Goal: Transaction & Acquisition: Purchase product/service

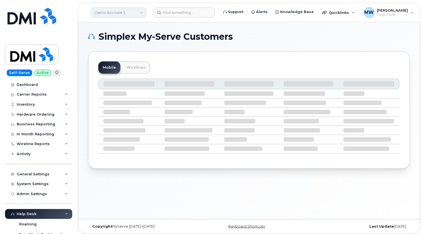
click at [138, 14] on link "Demo Account 1" at bounding box center [119, 12] width 56 height 10
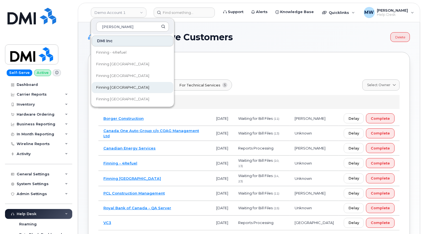
type input "finn"
click at [116, 88] on span "Finning [GEOGRAPHIC_DATA]" at bounding box center [122, 88] width 53 height 6
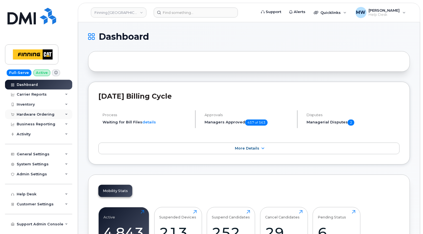
click at [39, 114] on div "Hardware Ordering" at bounding box center [36, 114] width 38 height 4
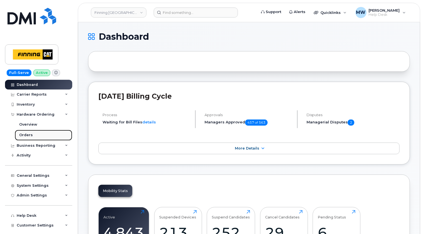
click at [24, 135] on div "Orders" at bounding box center [26, 134] width 14 height 5
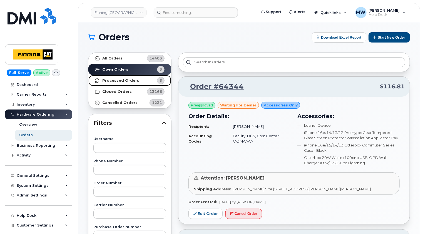
click at [129, 79] on strong "Processed Orders" at bounding box center [120, 80] width 37 height 4
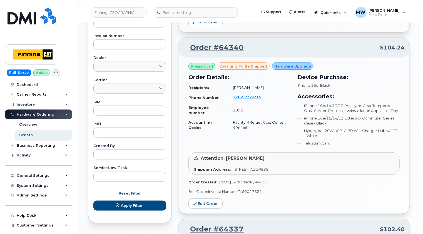
scroll to position [222, 0]
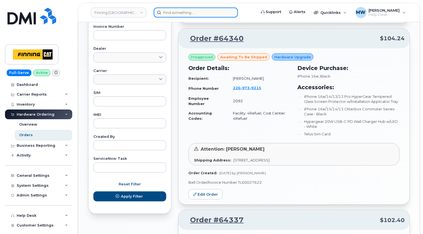
click at [187, 14] on input at bounding box center [196, 12] width 84 height 10
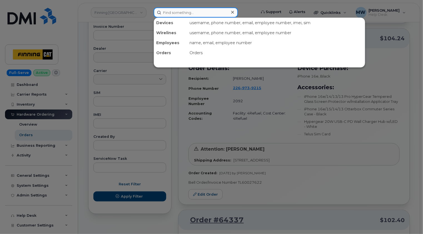
paste input "7806680786"
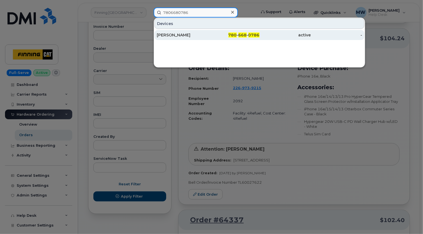
type input "7806680786"
click at [190, 34] on div "[PERSON_NAME]" at bounding box center [182, 35] width 51 height 6
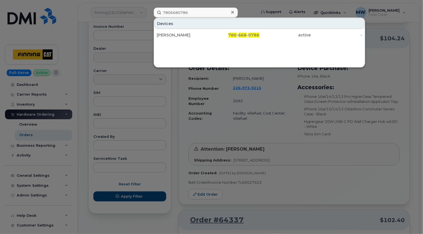
click at [231, 12] on icon at bounding box center [232, 12] width 3 height 4
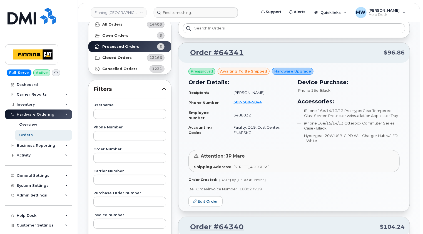
scroll to position [0, 0]
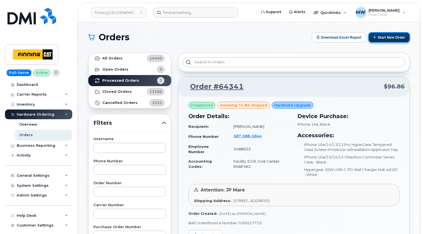
click at [396, 38] on button "Start New Order" at bounding box center [388, 37] width 41 height 10
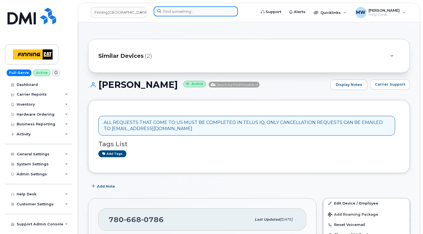
click at [210, 12] on input at bounding box center [196, 11] width 84 height 10
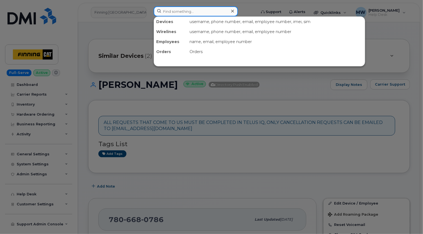
paste input "Shawn Deptuck"
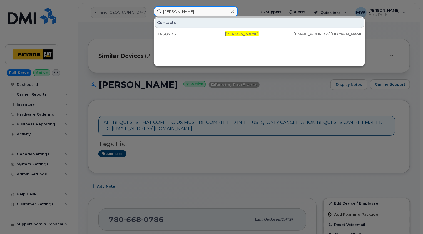
type input "Shawn Deptuck"
click at [232, 11] on icon at bounding box center [232, 11] width 3 height 3
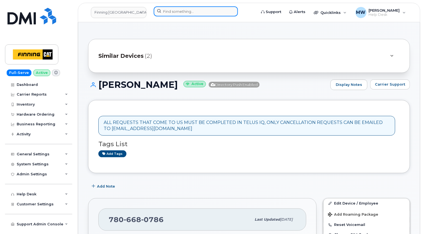
click at [200, 12] on input at bounding box center [196, 11] width 84 height 10
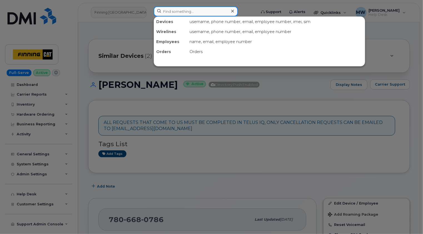
paste input "Chad Coish"
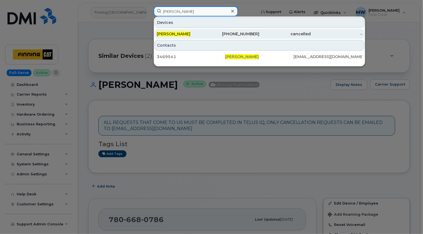
type input "Chad Coish"
click at [190, 35] on div "Chad Coish" at bounding box center [182, 34] width 51 height 6
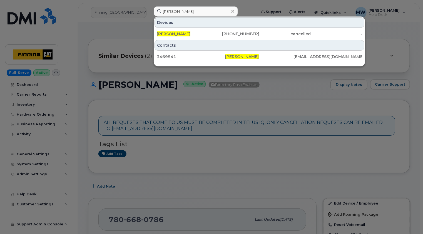
click at [233, 12] on icon at bounding box center [232, 11] width 3 height 4
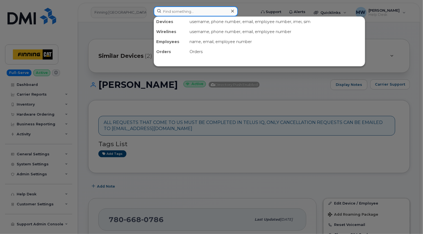
click at [209, 12] on input at bounding box center [196, 11] width 84 height 10
paste input "Dylan Beaupre"
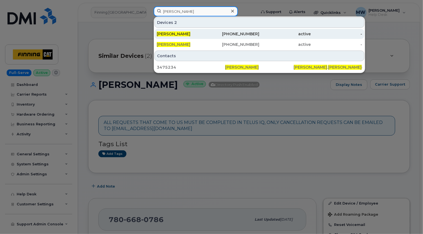
type input "Dylan Beaupre"
click at [185, 35] on span "Dylan Beaupre" at bounding box center [174, 33] width 34 height 5
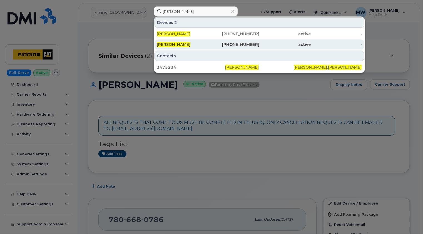
click at [185, 42] on span "Dylan Beaupre" at bounding box center [174, 44] width 34 height 5
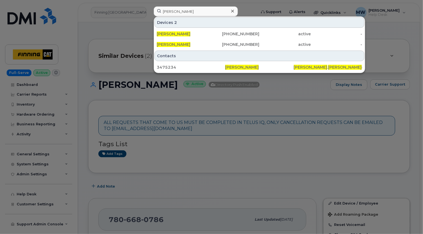
click at [232, 11] on icon at bounding box center [232, 11] width 3 height 3
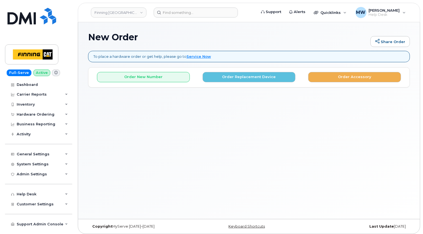
click at [76, 139] on body "Finning Canada Support Alerts Quicklinks Suspend / Cancel Device Change SIM Car…" at bounding box center [211, 118] width 423 height 237
click at [252, 78] on button "Order Replacement Device" at bounding box center [248, 77] width 93 height 10
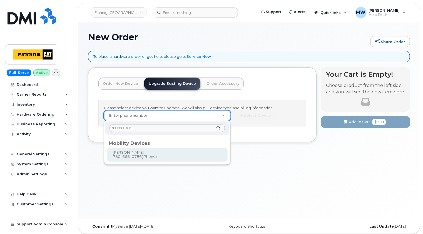
type input "7806680786"
type input "229840"
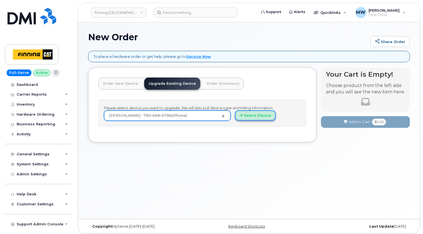
click at [260, 116] on button "Select Device" at bounding box center [255, 115] width 41 height 10
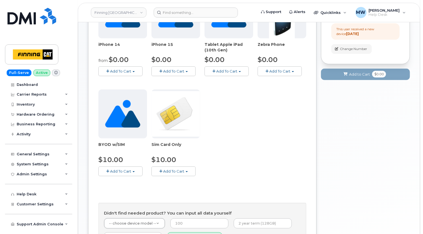
scroll to position [194, 0]
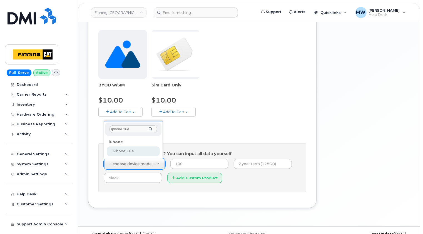
type input "iphone 16e"
select select "2883"
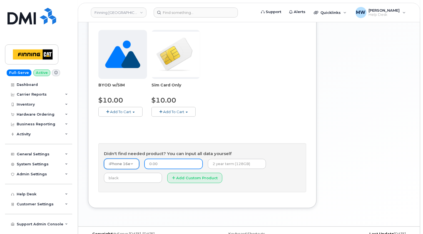
type input "0.00"
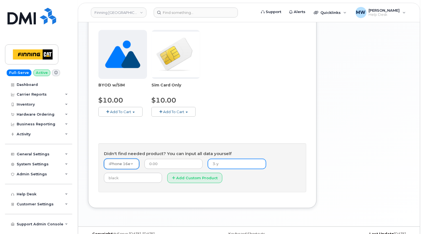
type input "3-year term (128GB)"
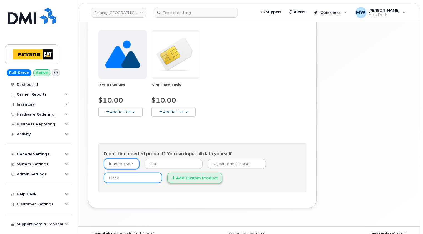
type input "Black"
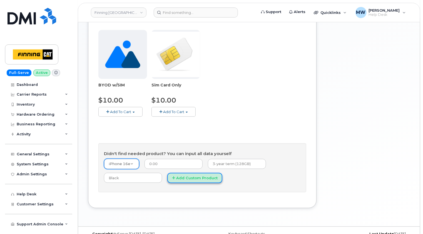
click at [196, 178] on button "Add Custom Product" at bounding box center [194, 178] width 55 height 10
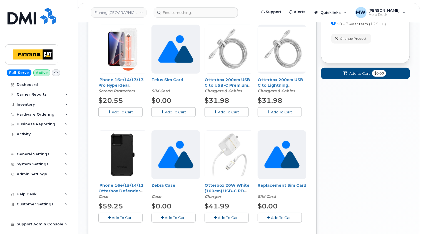
scroll to position [139, 0]
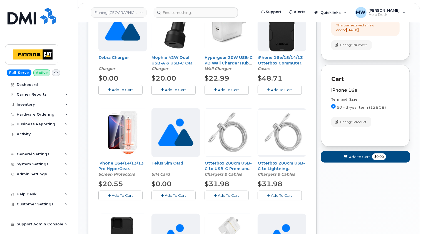
click at [123, 193] on span "Add To Cart" at bounding box center [122, 195] width 21 height 4
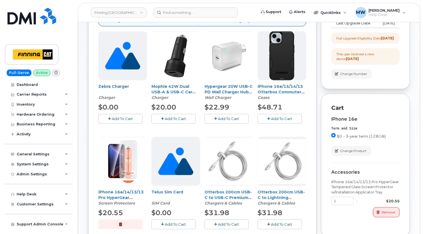
scroll to position [83, 0]
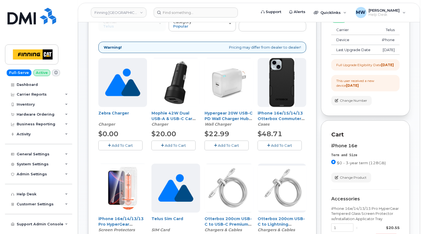
click at [286, 142] on button "Add To Cart" at bounding box center [279, 145] width 44 height 10
click at [233, 142] on button "Add To Cart" at bounding box center [226, 145] width 44 height 10
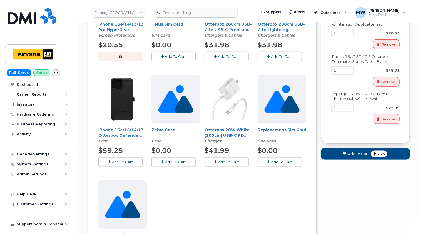
click at [358, 156] on span "Add to Cart" at bounding box center [358, 153] width 21 height 5
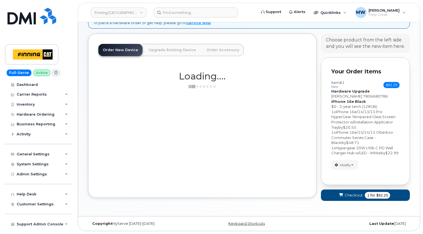
scroll to position [38, 0]
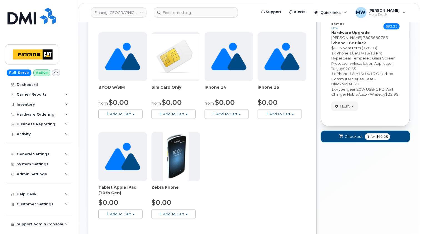
click at [356, 138] on button "Checkout 1 for $92.25" at bounding box center [365, 136] width 89 height 11
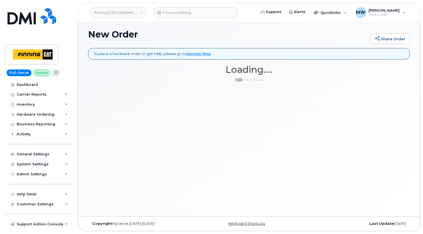
scroll to position [2, 0]
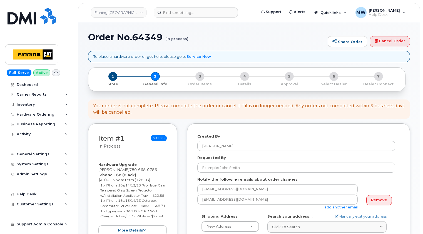
select select
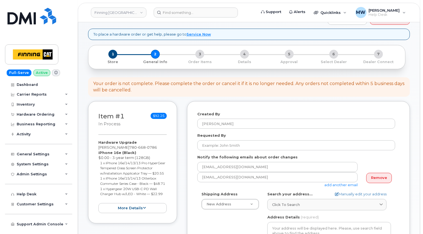
scroll to position [56, 0]
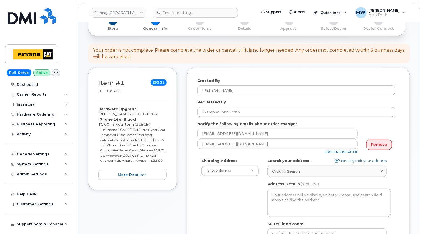
click at [96, 134] on div "Item #1 in process $92.25 Hardware Upgrade [PERSON_NAME] [PHONE_NUMBER] iPhone …" at bounding box center [132, 129] width 89 height 122
click at [214, 104] on label "Requested By" at bounding box center [211, 101] width 29 height 5
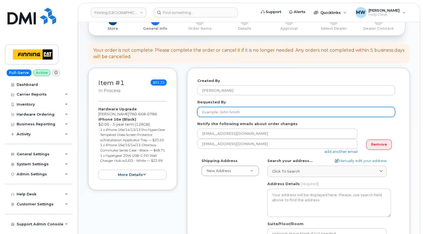
click at [214, 107] on input "Requested By" at bounding box center [296, 112] width 198 height 10
click at [214, 112] on input "Requested By" at bounding box center [296, 112] width 198 height 10
paste input "RITM0491923"
type input "RITM0491923"
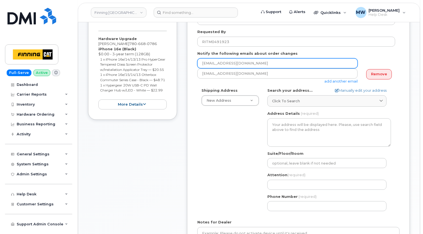
scroll to position [139, 0]
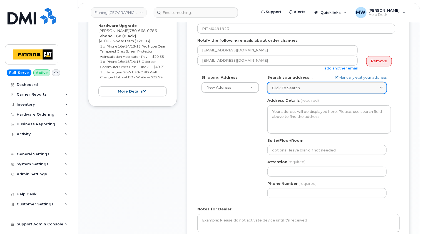
click at [290, 89] on span "Click to search" at bounding box center [286, 87] width 28 height 5
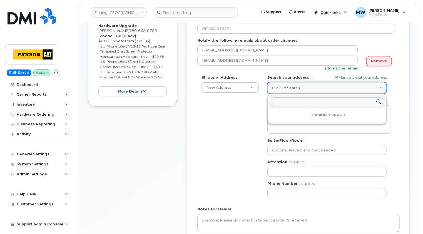
paste input "16901 109 Ave."
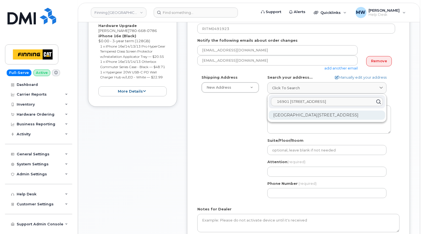
type input "16901 109 Ave."
click at [307, 117] on div "16901 109 Ave NW Edmonton AB T5P 4P6" at bounding box center [326, 115] width 116 height 9
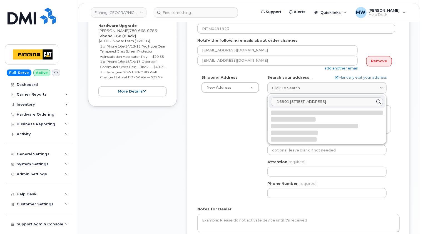
select select
type textarea "16901 109 Ave NW EDMONTON AB T5P 4P6 CANADA"
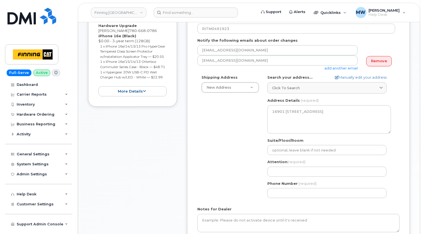
click at [405, 120] on div "Created By Matthew Walshe Requested By RITM0491923 Notify the following emails …" at bounding box center [298, 120] width 223 height 272
click at [397, 170] on div "Shipping Address New Address New Address 7280 Dixie Rd 13315 156 St NW 54311 Ra…" at bounding box center [298, 138] width 202 height 127
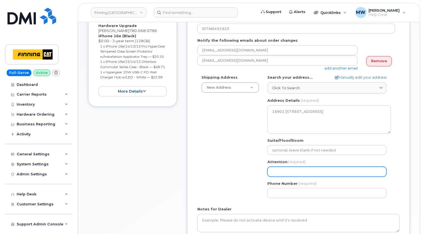
click at [309, 169] on input "Attention (required)" at bounding box center [326, 172] width 119 height 10
paste input "[PERSON_NAME]"
select select
type input "[PERSON_NAME]"
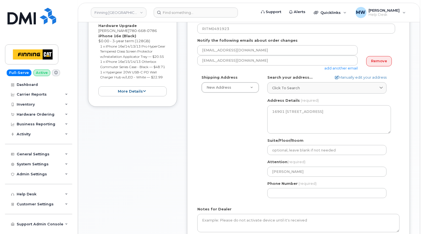
click at [399, 158] on div "Shipping Address New Address New Address 7280 Dixie Rd 13315 156 St NW 54311 Ra…" at bounding box center [298, 138] width 202 height 127
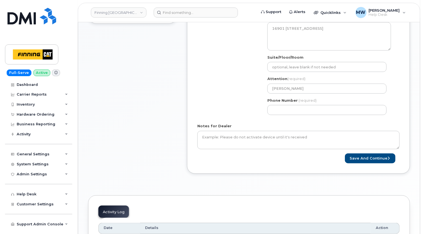
scroll to position [222, 0]
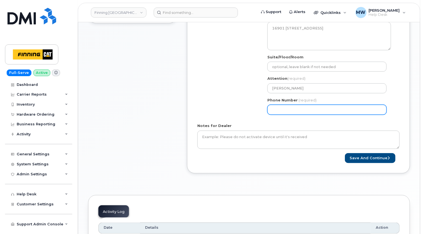
click at [287, 110] on input "Phone Number" at bounding box center [326, 110] width 119 height 10
paste input "7806680786"
select select
type input "7806680786"
click at [219, 106] on div "Shipping Address New Address New Address 7280 Dixie Rd 13315 156 St NW 54311 Ra…" at bounding box center [296, 54] width 198 height 127
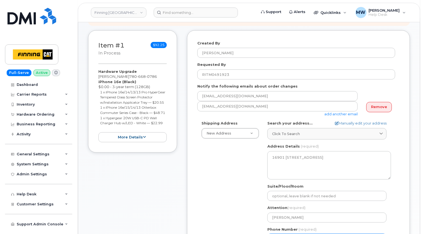
scroll to position [83, 0]
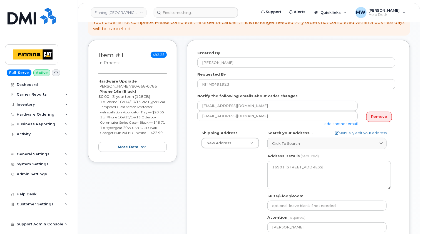
drag, startPoint x: 165, startPoint y: 143, endPoint x: 98, endPoint y: 91, distance: 84.7
click at [98, 91] on div "Item #1 in process $92.25 Hardware Upgrade Brenda Cleland 780 668 0786 iPhone 1…" at bounding box center [132, 101] width 89 height 122
copy div "iPhone 16e (Black) $0.00 - 3-year term (128GB) 1 x iPhone 16e/14/13/13 Pro Hype…"
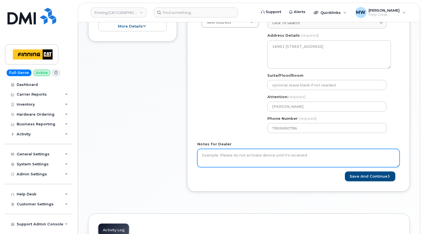
scroll to position [250, 0]
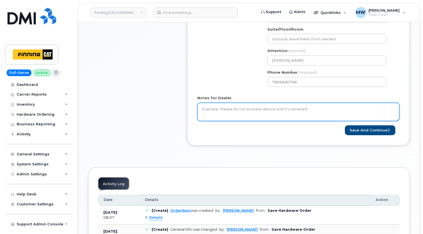
click at [273, 107] on textarea "Notes for Dealer" at bounding box center [298, 112] width 202 height 18
paste textarea "iPhone 16e (Black) $0.00 - 3-year term (128GB) 1 x iPhone 16e/14/13/13 Pro Hype…"
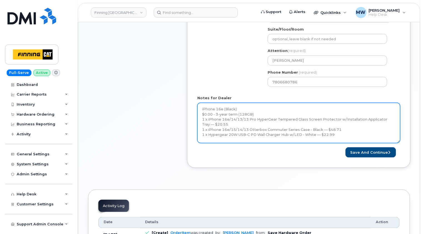
scroll to position [0, 0]
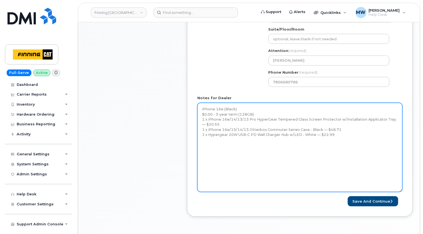
drag, startPoint x: 398, startPoint y: 120, endPoint x: 401, endPoint y: 195, distance: 75.9
click at [401, 192] on div "Notes for Dealer iPhone 16e (Black) $0.00 - 3-year term (128GB) 1 x iPhone 16e/…" at bounding box center [299, 143] width 205 height 97
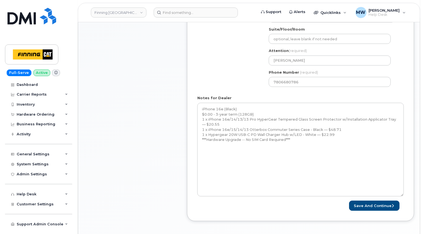
click at [104, 126] on div "Item #1 in process $92.25 Hardware Upgrade Brenda Cleland 780 668 0786 iPhone 1…" at bounding box center [132, 51] width 89 height 356
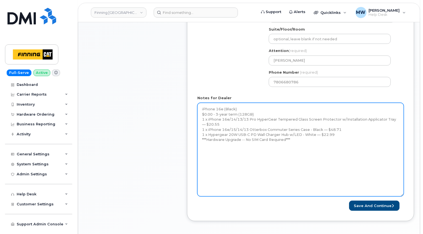
click at [200, 149] on textarea "iPhone 16e (Black) $0.00 - 3-year term (128GB) 1 x iPhone 16e/14/13/13 Pro Hype…" at bounding box center [300, 150] width 206 height 94
paste textarea "Telus Order #TL60028004"
type textarea "iPhone 16e (Black) $0.00 - 3-year term (128GB) 1 x iPhone 16e/14/13/13 Pro Hype…"
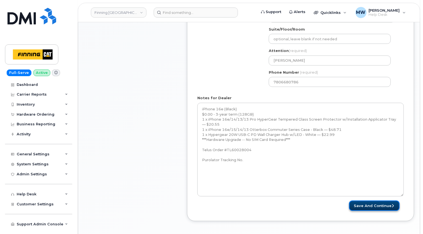
click at [379, 206] on button "Save and Continue" at bounding box center [374, 205] width 51 height 10
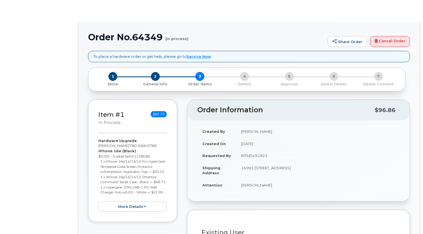
type input "[PERSON_NAME]"
select select "15149"
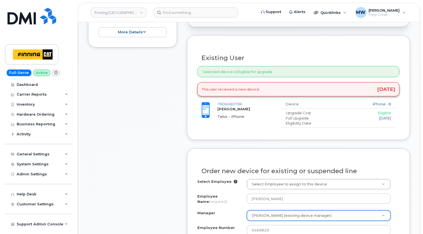
scroll to position [278, 0]
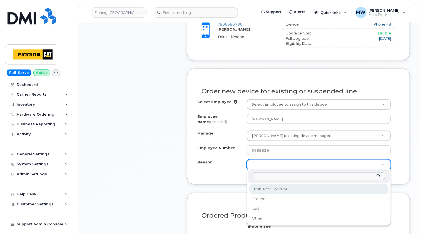
select select "eligible_for_upgrade"
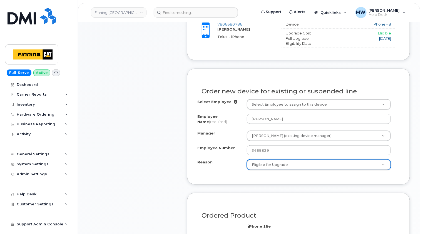
click at [151, 157] on div "Item #1 in process $92.25 Hardware Upgrade Brenda Cleland 780 668 0786 iPhone 1…" at bounding box center [132, 102] width 89 height 512
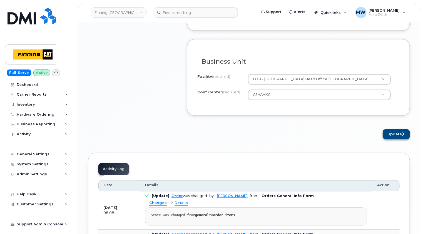
scroll to position [500, 0]
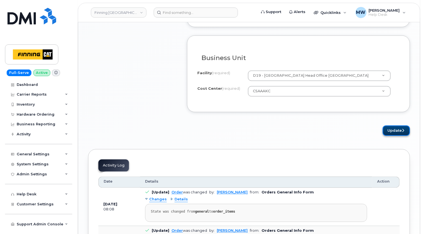
click at [393, 127] on button "Update" at bounding box center [395, 130] width 27 height 10
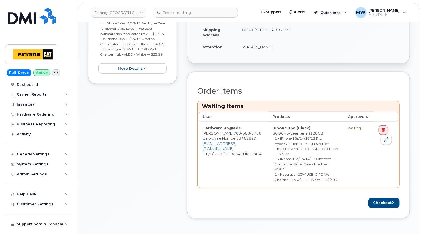
scroll to position [250, 0]
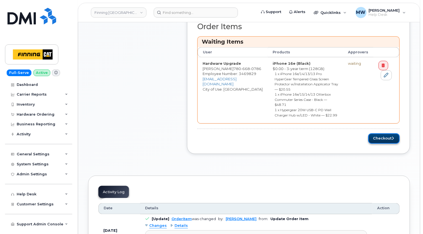
click at [375, 133] on button "Checkout" at bounding box center [383, 138] width 31 height 10
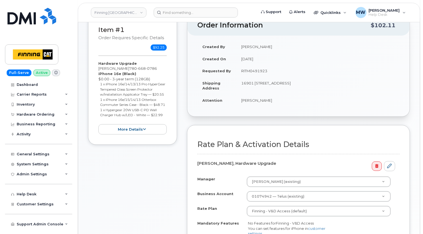
scroll to position [139, 0]
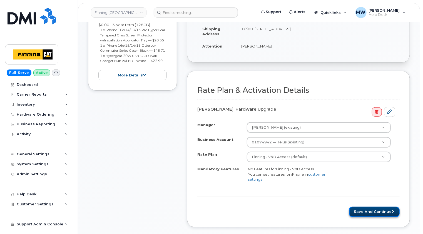
click at [381, 208] on button "Save and Continue" at bounding box center [374, 212] width 51 height 10
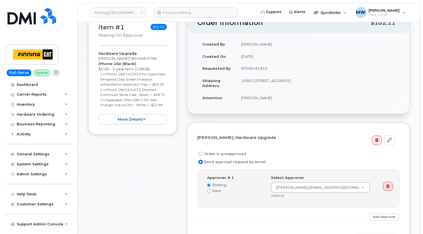
scroll to position [111, 0]
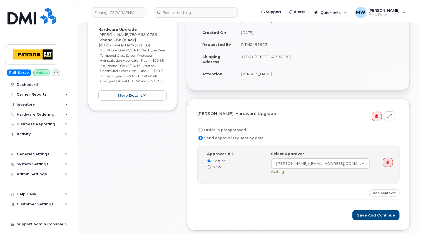
click at [226, 130] on label "Order is preapproved" at bounding box center [221, 130] width 49 height 7
click at [203, 130] on input "Order is preapproved" at bounding box center [200, 130] width 4 height 4
radio input "true"
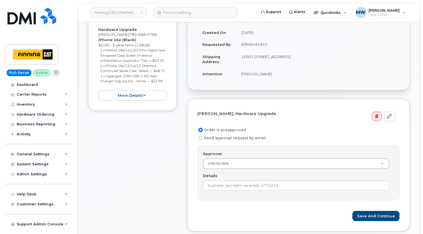
click at [260, 44] on td "RITM0491923" at bounding box center [317, 44] width 163 height 12
copy td "RITM0491923"
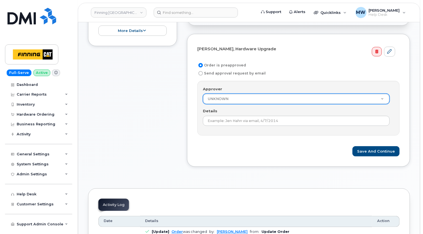
scroll to position [222, 0]
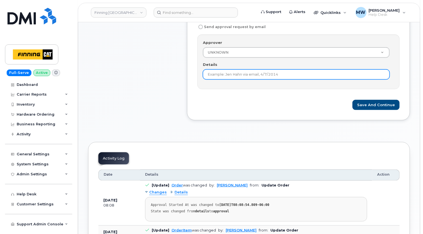
click at [255, 70] on input "Details" at bounding box center [296, 74] width 187 height 10
paste input "RITM0491923"
type input "RITM0491923"
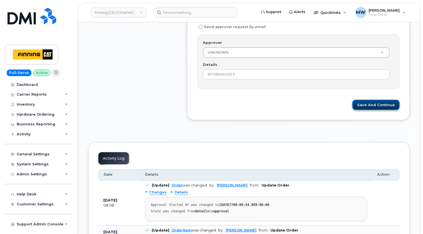
click at [380, 104] on button "Save and Continue" at bounding box center [375, 105] width 47 height 10
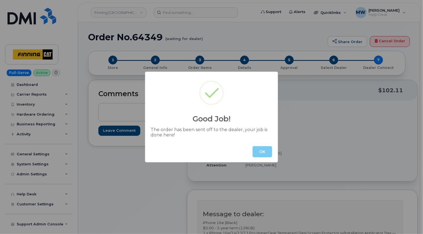
click at [268, 154] on button "OK" at bounding box center [261, 151] width 19 height 11
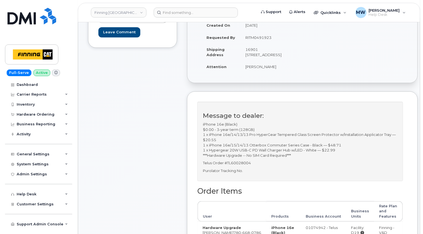
scroll to position [111, 0]
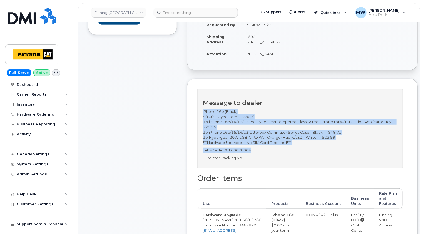
drag, startPoint x: 253, startPoint y: 155, endPoint x: 200, endPoint y: 116, distance: 65.0
click at [200, 117] on div "Message to dealer: iPhone 16e (Black) $0.00 - 3-year term (128GB) 1 x iPhone 16…" at bounding box center [299, 128] width 205 height 79
copy div "iPhone 16e (Black) $0.00 - 3-year term (128GB) 1 x iPhone 16e/14/13/13 Pro Hype…"
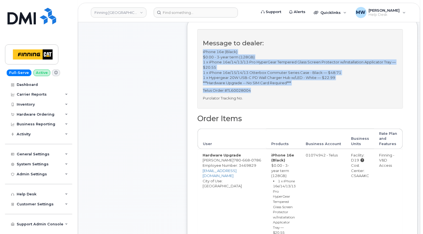
scroll to position [28, 0]
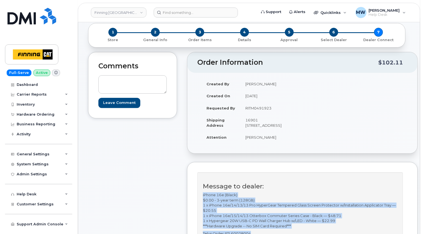
drag, startPoint x: 269, startPoint y: 143, endPoint x: 240, endPoint y: 142, distance: 28.9
click at [240, 142] on td "Brenda Cleland" at bounding box center [269, 137] width 58 height 12
copy td "Brenda Cleland"
drag, startPoint x: 252, startPoint y: 128, endPoint x: 275, endPoint y: 124, distance: 23.7
click at [275, 124] on td "16901 109 Ave NW EDMONTON AB T5P 4P6 CANADA" at bounding box center [269, 122] width 58 height 17
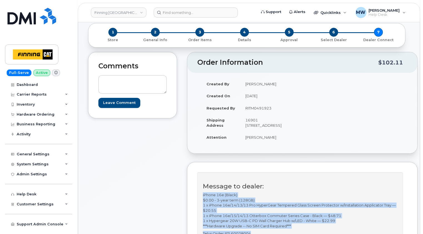
copy td "T5P 4P6"
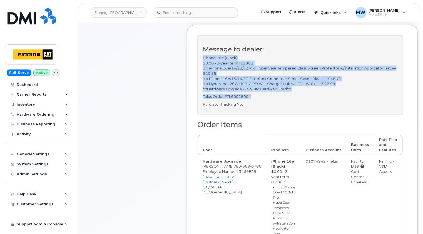
scroll to position [167, 0]
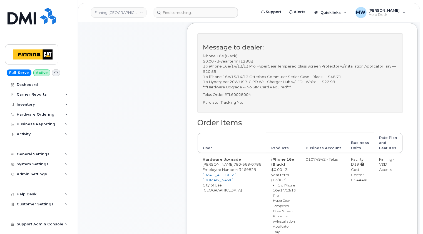
click at [352, 182] on div "Cost Center: CSAAAKC" at bounding box center [360, 175] width 18 height 16
copy div "CSAAAKC"
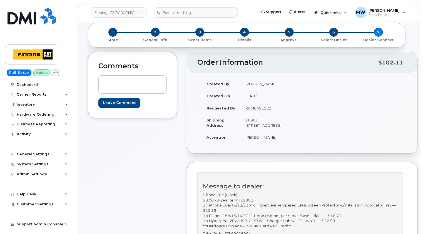
scroll to position [0, 0]
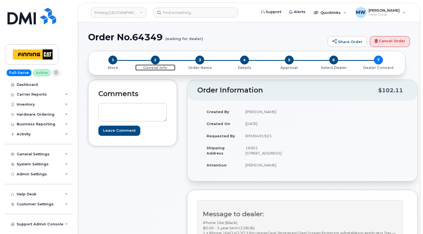
click at [157, 59] on span "2" at bounding box center [155, 60] width 9 height 9
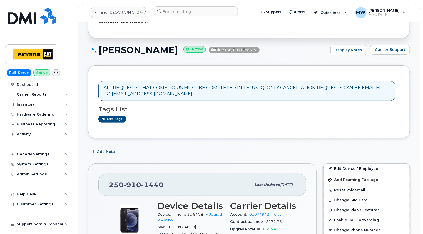
scroll to position [111, 0]
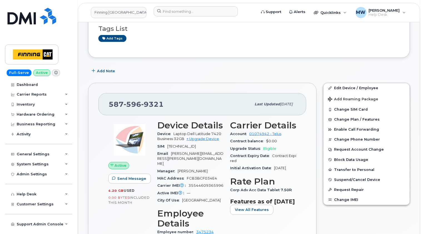
scroll to position [56, 0]
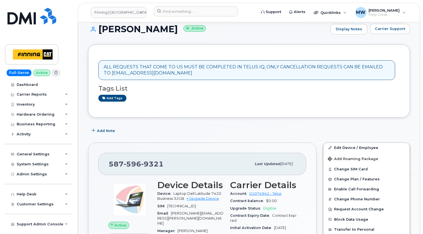
drag, startPoint x: 167, startPoint y: 29, endPoint x: 101, endPoint y: 30, distance: 65.5
click at [101, 30] on h1 "[PERSON_NAME] Active" at bounding box center [207, 29] width 239 height 10
copy h1 "[PERSON_NAME]"
click at [192, 14] on input at bounding box center [196, 11] width 84 height 10
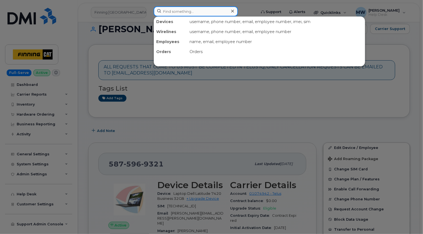
paste input "[PERSON_NAME]"
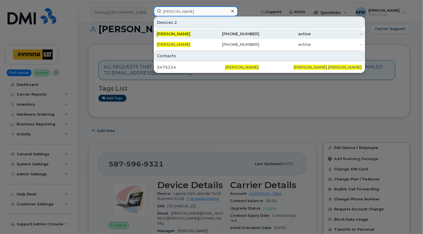
type input "Dylan Beaupre"
click at [184, 34] on span "Dylan Beaupre" at bounding box center [174, 33] width 34 height 5
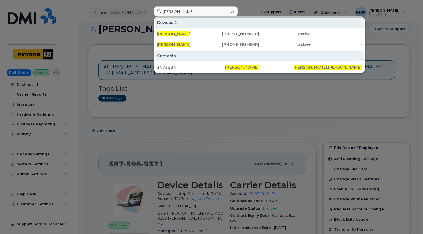
click at [232, 9] on icon at bounding box center [232, 11] width 3 height 4
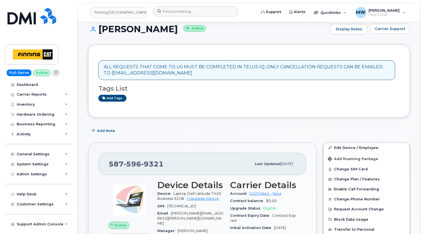
drag, startPoint x: 165, startPoint y: 29, endPoint x: 98, endPoint y: 31, distance: 67.8
click at [98, 31] on h1 "Dylan Beaupre Active" at bounding box center [207, 29] width 239 height 10
copy h1 "Dylan Beaupre"
click at [147, 162] on span "9321" at bounding box center [152, 164] width 22 height 8
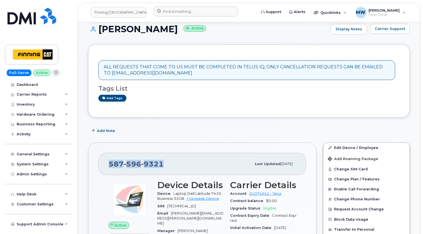
copy span "587 596 9321"
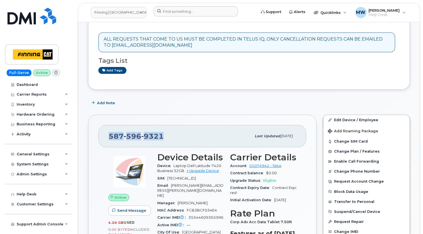
copy span "587 596 9321"
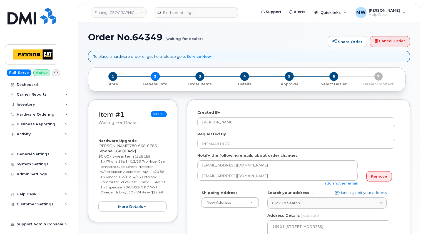
select select
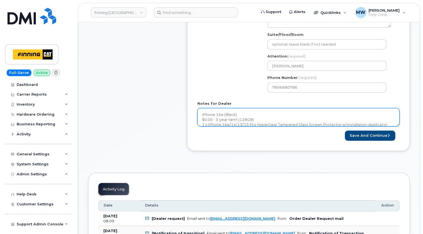
scroll to position [222, 0]
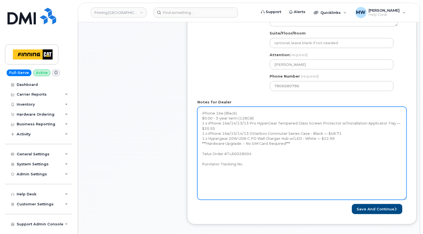
drag, startPoint x: 398, startPoint y: 123, endPoint x: 400, endPoint y: 200, distance: 76.7
click at [404, 200] on textarea "iPhone 16e (Black) $0.00 - 3-year term (128GB) 1 x iPhone 16e/14/13/13 Pro Hype…" at bounding box center [301, 153] width 209 height 93
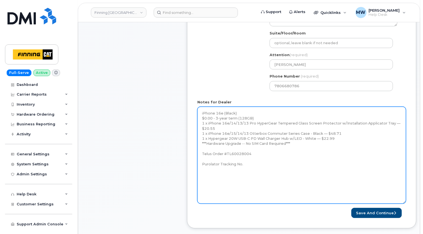
click at [270, 167] on textarea "iPhone 16e (Black) $0.00 - 3-year term (128GB) 1 x iPhone 16e/14/13/13 Pro Hype…" at bounding box center [301, 155] width 209 height 97
paste textarea "335658012984"
type textarea "iPhone 16e (Black) $0.00 - 3-year term (128GB) 1 x iPhone 16e/14/13/13 Pro Hype…"
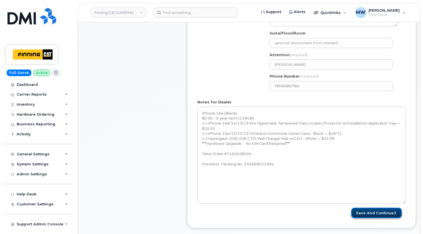
click at [380, 213] on button "Save and Continue" at bounding box center [376, 213] width 51 height 10
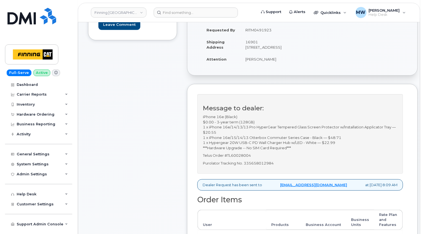
scroll to position [139, 0]
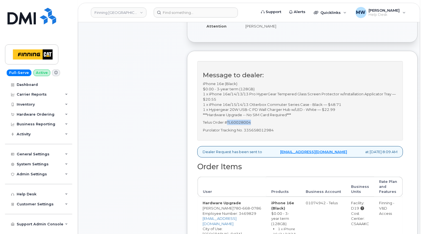
drag, startPoint x: 253, startPoint y: 126, endPoint x: 227, endPoint y: 127, distance: 25.8
click at [227, 125] on p "Telus Order #TL60028004" at bounding box center [300, 122] width 194 height 5
copy p "TL60028004"
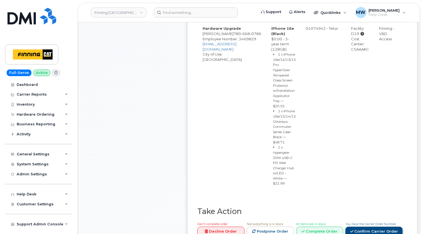
scroll to position [389, 0]
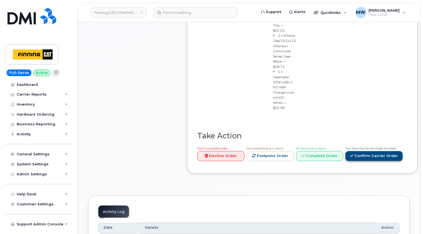
click at [368, 151] on link "Confirm Carrier Order" at bounding box center [373, 156] width 57 height 10
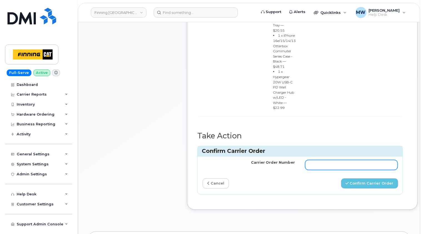
click at [350, 160] on input "Carrier Order Number" at bounding box center [351, 165] width 92 height 10
paste input "TL60028004"
type input "TL60028004"
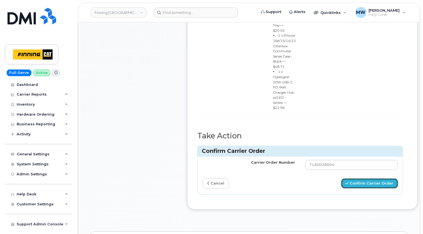
click at [366, 178] on button "Confirm Carrier Order" at bounding box center [369, 183] width 57 height 10
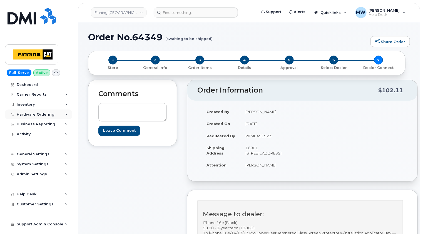
click at [47, 112] on div "Hardware Ordering" at bounding box center [36, 114] width 38 height 4
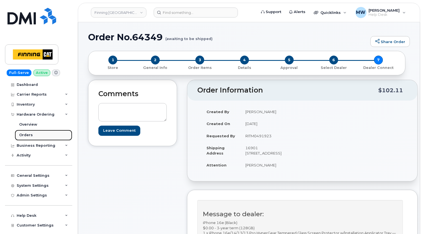
click at [27, 133] on div "Orders" at bounding box center [26, 134] width 14 height 5
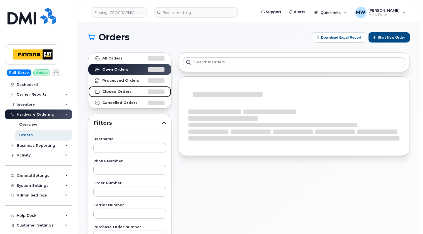
click at [119, 94] on link "Closed Orders" at bounding box center [129, 91] width 83 height 11
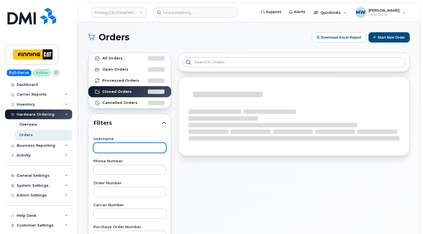
click at [122, 148] on input "text" at bounding box center [129, 148] width 73 height 10
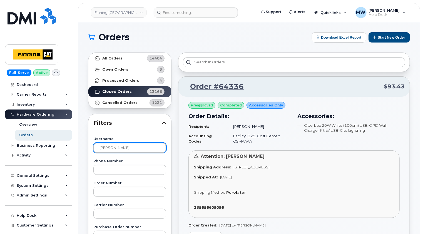
type input "sandy thasitis"
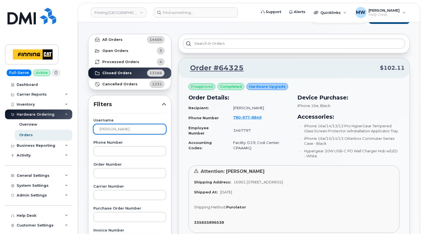
scroll to position [28, 0]
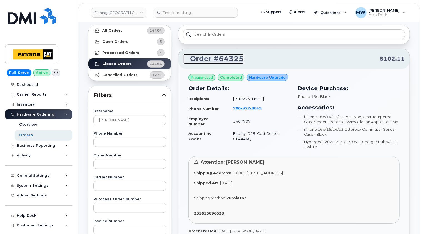
click at [224, 58] on link "Order #64325" at bounding box center [213, 59] width 60 height 10
drag, startPoint x: 313, startPoint y: 172, endPoint x: 299, endPoint y: 172, distance: 14.5
click at [283, 172] on span "16901 109 Ave NW EDMONTON AB T5P 4P6 CANADA" at bounding box center [257, 172] width 49 height 4
copy span "T5P 4P6"
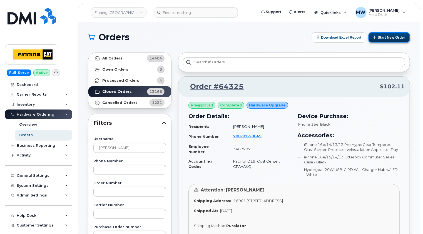
click at [387, 40] on button "Start New Order" at bounding box center [388, 37] width 41 height 10
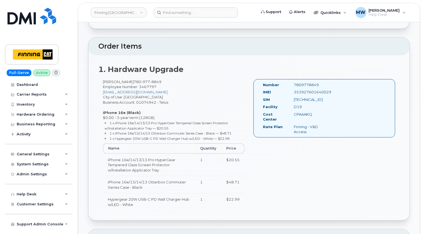
scroll to position [250, 0]
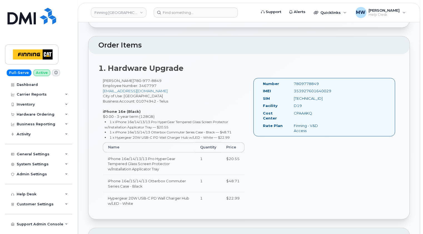
click at [301, 114] on div "CPAAAKQ" at bounding box center [310, 113] width 43 height 5
copy div "CPAAAKQ"
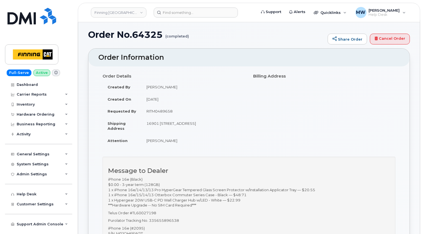
scroll to position [0, 0]
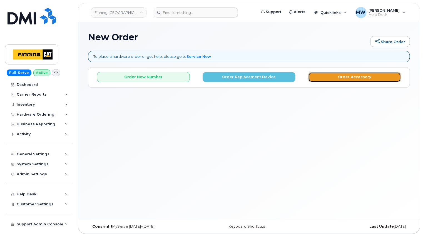
click at [352, 74] on button "Order Accessory" at bounding box center [354, 77] width 93 height 10
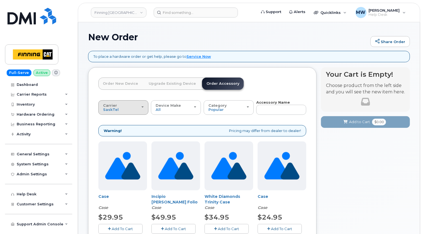
click at [139, 111] on div "Carrier [GEOGRAPHIC_DATA] Telus" at bounding box center [123, 107] width 41 height 9
click at [115, 129] on label "Telus" at bounding box center [108, 129] width 17 height 7
click at [0, 0] on input "Telus" at bounding box center [0, 0] width 0 height 0
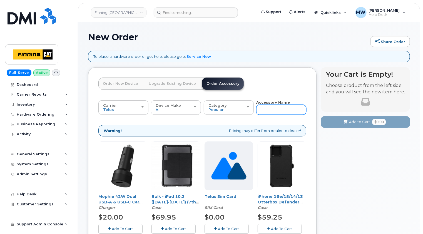
click at [278, 110] on input "text" at bounding box center [281, 110] width 50 height 10
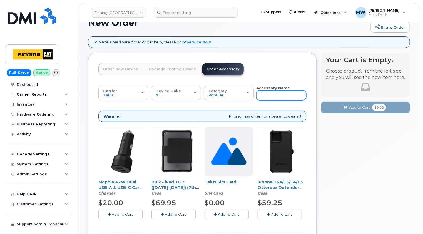
scroll to position [28, 0]
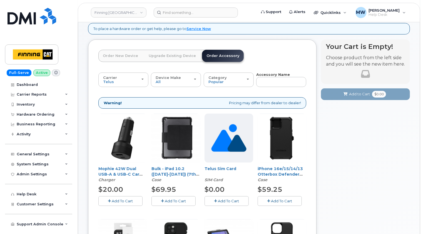
click at [228, 199] on span "Add To Cart" at bounding box center [228, 201] width 21 height 4
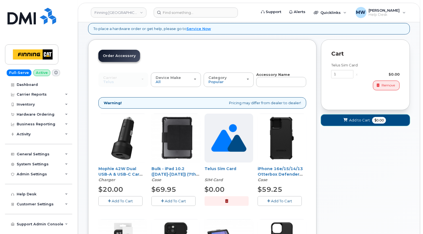
click at [353, 123] on button "Add to Cart $0.00" at bounding box center [365, 119] width 89 height 11
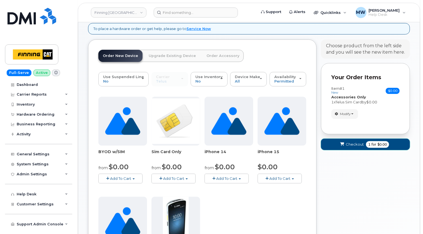
click at [357, 142] on span "Checkout" at bounding box center [354, 144] width 18 height 5
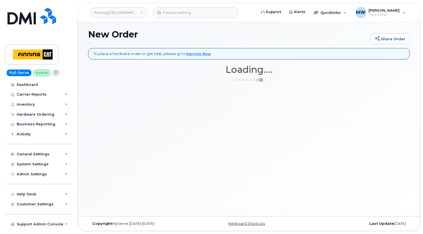
scroll to position [2, 0]
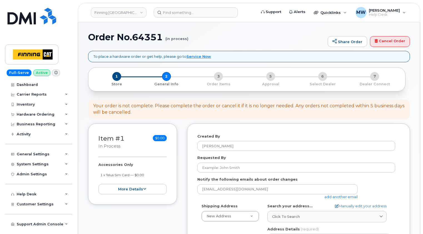
select select
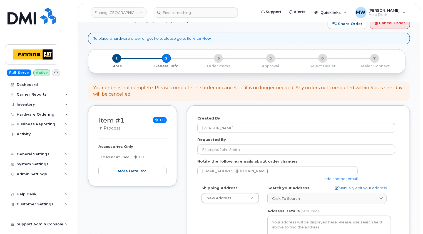
scroll to position [28, 0]
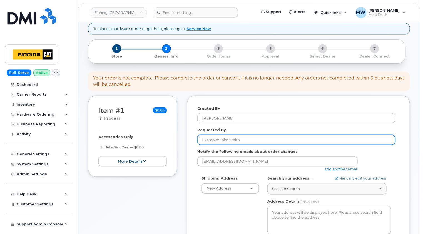
click at [238, 139] on input "Requested By" at bounding box center [296, 140] width 198 height 10
paste input "RITM0491970"
type input "RITM0491970"
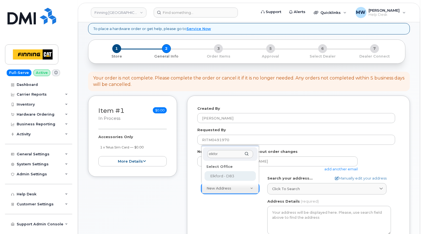
type input "elkfor"
select select
type textarea "2 Bear Paw Crescent PO Box 1300 Elkford British Columbia V0B 1H0"
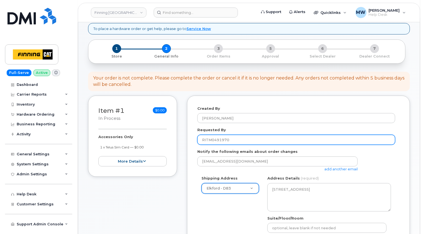
drag, startPoint x: 386, startPoint y: 170, endPoint x: 355, endPoint y: 137, distance: 45.6
click at [386, 170] on div "mwalshe@dminc.com add another email" at bounding box center [296, 163] width 198 height 15
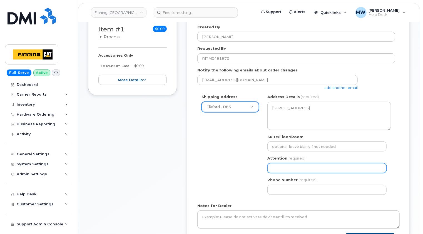
scroll to position [139, 0]
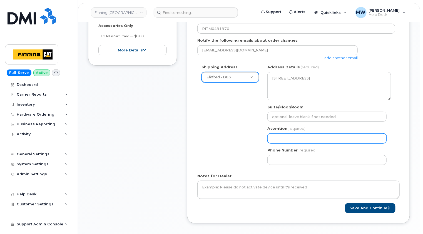
click at [281, 139] on input "Attention (required)" at bounding box center [326, 138] width 119 height 10
paste input "Dylan Beaupre"
select select
type input "Dylan Beaupre"
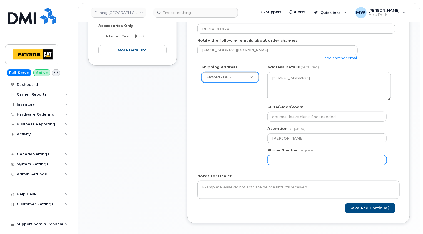
paste input "2509101440"
select select
type input "2509101440"
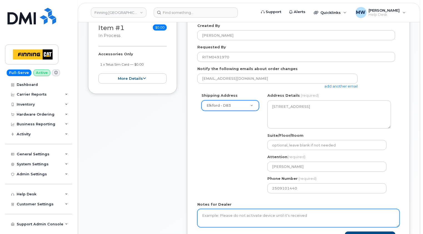
scroll to position [56, 0]
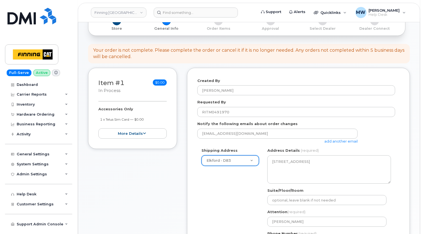
drag, startPoint x: 153, startPoint y: 120, endPoint x: 100, endPoint y: 118, distance: 52.8
click at [100, 118] on li "1 x Telus Sim Card — $0.00" at bounding box center [133, 119] width 67 height 5
copy small "1 x Telus Sim Card — $0.00"
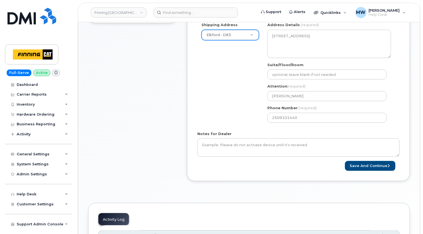
scroll to position [194, 0]
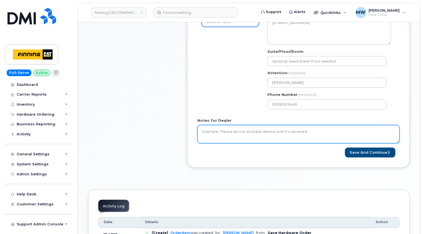
click at [270, 130] on textarea "Notes for Dealer" at bounding box center [298, 134] width 202 height 18
paste textarea "1 x Telus Sim Card — $0.00"
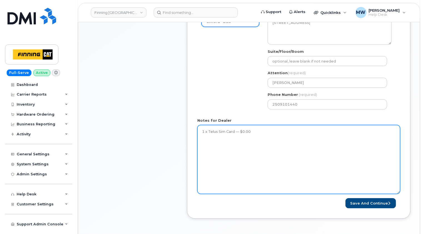
drag, startPoint x: 399, startPoint y: 142, endPoint x: 399, endPoint y: 193, distance: 51.6
click at [399, 193] on textarea "1 x Telus Sim Card — $0.00" at bounding box center [298, 159] width 203 height 69
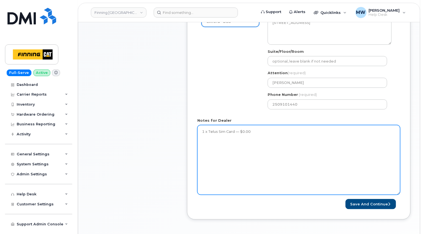
click at [201, 131] on textarea "1 x Telus Sim Card — $0.00" at bounding box center [298, 160] width 203 height 70
click at [207, 130] on textarea "1 x Telus Sim Card — $0.00" at bounding box center [298, 160] width 203 height 70
paste textarea "Dylan Beaupre"
click at [292, 130] on textarea "Send a replacement SIM card to Dylan Beaupre, for use with his laptop 1 x Telus…" at bounding box center [298, 160] width 203 height 70
click at [304, 131] on textarea "Send a replacement SIM card to Dylan Beaupre, to be use with his laptop 1 x Tel…" at bounding box center [298, 160] width 203 height 70
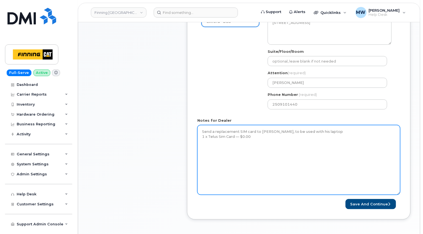
click at [338, 130] on textarea "Send a replacement SIM card to Dylan Beaupre, to be used with his laptop 1 x Te…" at bounding box center [298, 160] width 203 height 70
click at [202, 136] on textarea "Send a replacement SIM card to Dylan Beaupre, to be used with his laptop. 1 x T…" at bounding box center [298, 160] width 203 height 70
click at [258, 142] on textarea "Send a replacement SIM card to Dylan Beaupre, to be used with his laptop. 1 x T…" at bounding box center [298, 160] width 203 height 70
type textarea "Send a replacement SIM card to Dylan Beaupre, to be used with his laptop. 1 x T…"
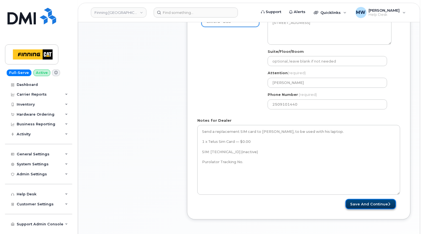
click at [370, 203] on button "Save and Continue" at bounding box center [370, 204] width 51 height 10
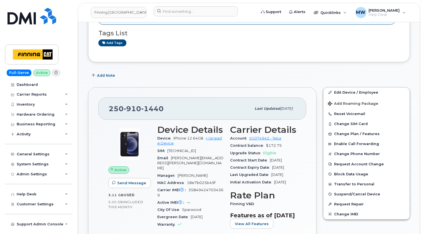
scroll to position [111, 0]
click at [145, 104] on span "1440" at bounding box center [152, 108] width 22 height 8
copy span "[PHONE_NUMBER]"
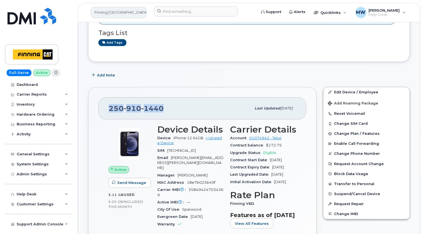
copy span "[PHONE_NUMBER]"
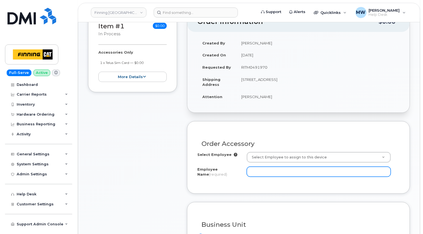
scroll to position [139, 0]
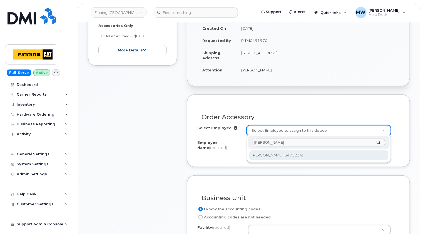
type input "[PERSON_NAME]"
type input "86143"
type input "[PERSON_NAME]"
select select "D83"
select select "CSMAAAA"
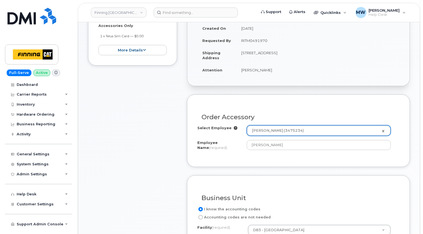
click at [401, 116] on div "Order Accessory Select Employee Dylan Beaupre (3475234) 86143 Employee Name (re…" at bounding box center [298, 130] width 223 height 72
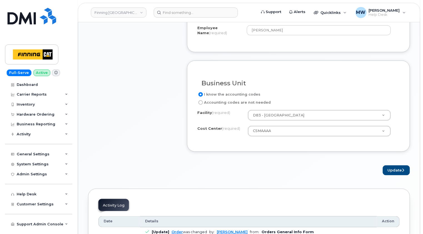
scroll to position [278, 0]
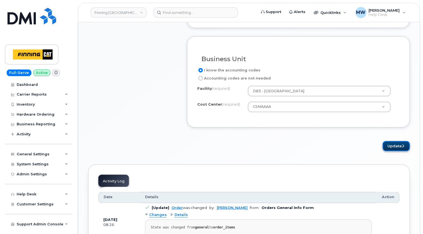
click at [391, 144] on button "Update" at bounding box center [395, 146] width 27 height 10
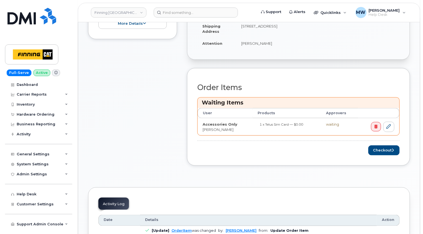
scroll to position [222, 0]
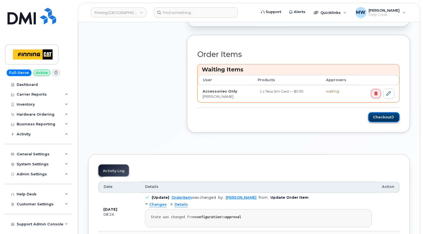
click at [384, 115] on button "Checkout" at bounding box center [383, 117] width 31 height 10
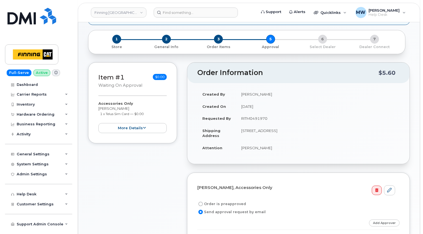
scroll to position [111, 0]
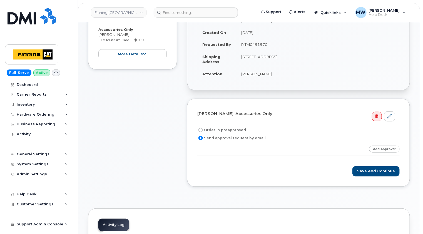
click at [240, 129] on label "Order is preapproved" at bounding box center [221, 130] width 49 height 7
click at [203, 129] on input "Order is preapproved" at bounding box center [200, 130] width 4 height 4
radio input "true"
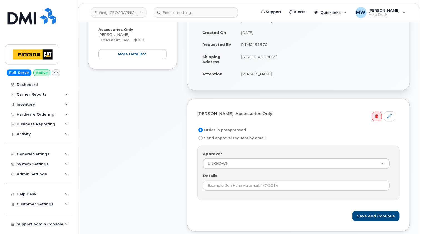
scroll to position [28, 0]
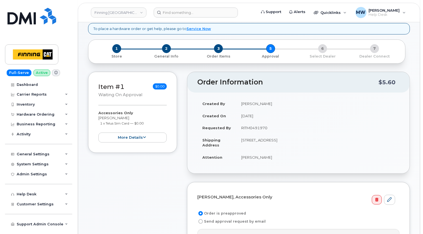
click at [258, 127] on td "RITM0491970" at bounding box center [317, 128] width 163 height 12
copy td "RITM0491970"
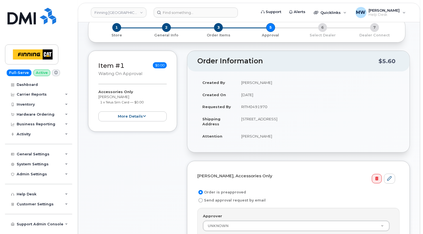
scroll to position [111, 0]
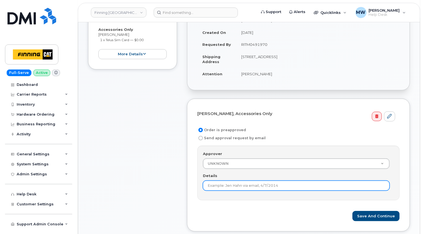
click at [250, 184] on input "Details" at bounding box center [296, 185] width 187 height 10
paste input "RITM0491970"
type input "RITM0491970"
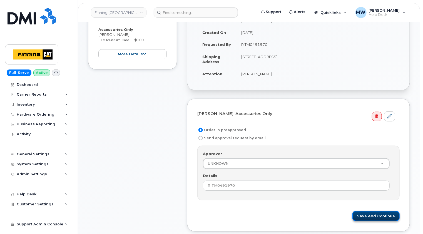
click at [372, 212] on button "Save and Continue" at bounding box center [375, 216] width 47 height 10
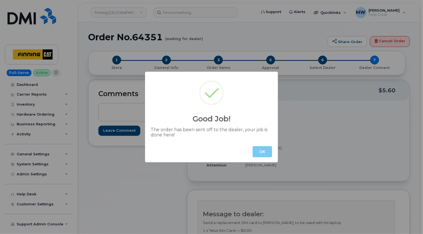
click at [261, 149] on button "OK" at bounding box center [261, 151] width 19 height 11
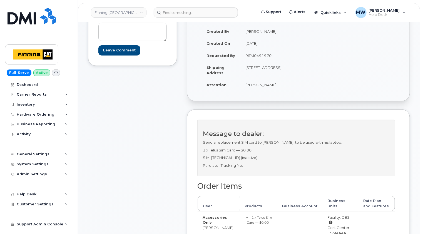
scroll to position [83, 0]
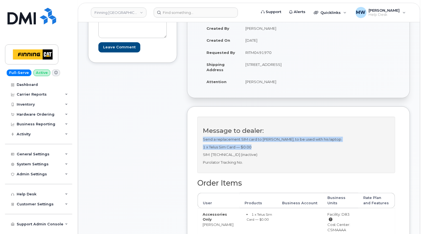
drag, startPoint x: 252, startPoint y: 156, endPoint x: 200, endPoint y: 150, distance: 52.3
click at [200, 150] on div "Message to dealer: Send a replacement SIM card to [PERSON_NAME], to be used wit…" at bounding box center [296, 145] width 198 height 56
copy div "Send a replacement SIM card to [PERSON_NAME], to be used with his laptop. 1 x T…"
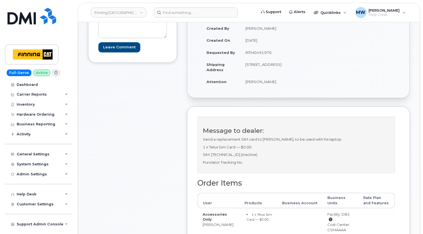
click at [250, 157] on p "SIM: [TECHNICAL_ID] (inactive)" at bounding box center [296, 154] width 187 height 5
drag, startPoint x: 285, startPoint y: 165, endPoint x: 202, endPoint y: 163, distance: 83.3
click at [203, 157] on p "SIM: [TECHNICAL_ID] (inactive)" at bounding box center [296, 154] width 187 height 5
copy p "SIM: [TECHNICAL_ID] (inactive)"
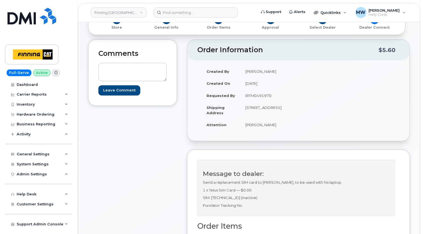
scroll to position [56, 0]
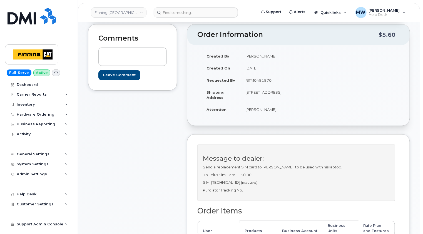
drag, startPoint x: 253, startPoint y: 107, endPoint x: 277, endPoint y: 102, distance: 24.6
click at [277, 102] on td "[STREET_ADDRESS]" at bounding box center [267, 94] width 54 height 17
copy td "V0B 1H0"
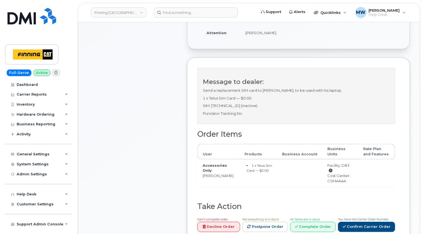
scroll to position [167, 0]
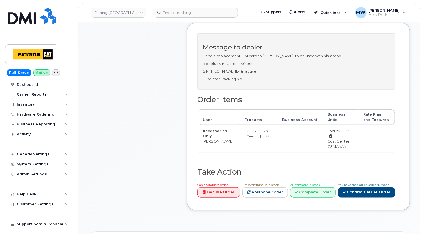
click at [331, 149] on div "Cost Center: CSMAAAA" at bounding box center [340, 144] width 26 height 10
copy div "CSMAAAA"
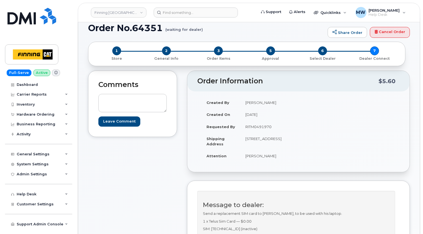
scroll to position [0, 0]
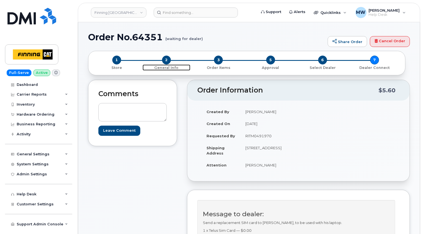
click at [167, 57] on span "2" at bounding box center [166, 60] width 9 height 9
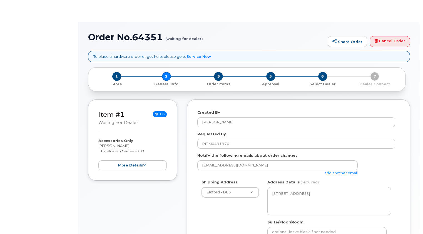
select select
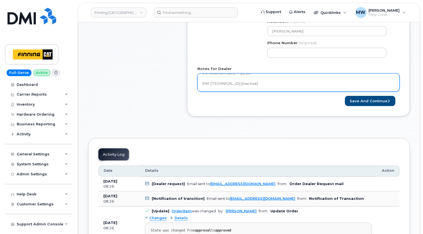
scroll to position [25, 0]
click at [260, 84] on textarea "Send a replacement SIM card to [PERSON_NAME], to be used with his laptop. 1 x T…" at bounding box center [298, 82] width 202 height 18
paste textarea "335658036827"
type textarea "Send a replacement SIM card to [PERSON_NAME], to be used with his laptop. 1 x T…"
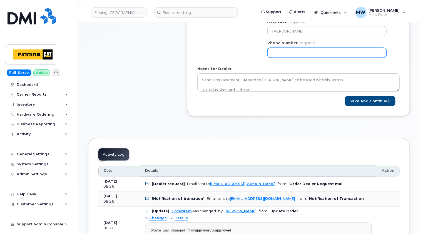
click at [292, 52] on input "Phone Number" at bounding box center [326, 53] width 119 height 10
paste input "2509101440"
select select
type input "2509101440"
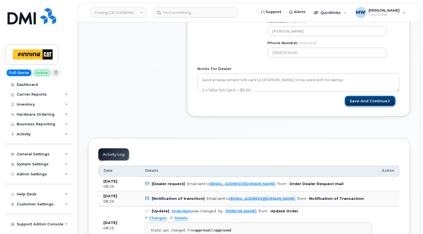
click at [383, 101] on button "Save and Continue" at bounding box center [370, 101] width 51 height 10
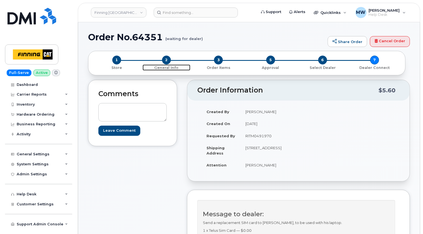
click at [167, 60] on span "2" at bounding box center [166, 60] width 9 height 9
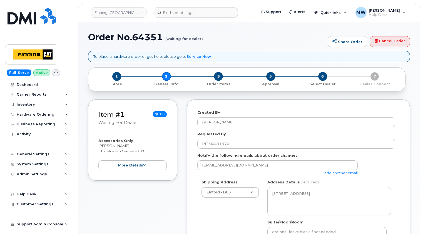
select select
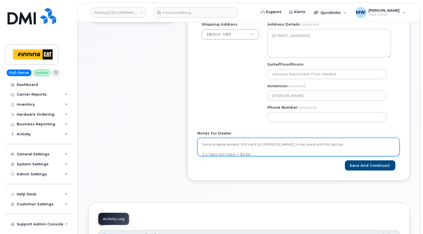
scroll to position [167, 0]
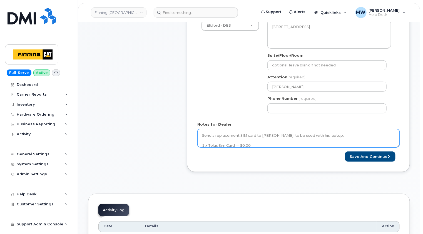
click at [345, 133] on textarea "Send a replacement SIM card to Dylan Beaupre, to be used with his laptop. 1 x T…" at bounding box center [298, 138] width 202 height 18
paste textarea "5875969321"
click at [209, 140] on textarea "Send a replacement SIM card to Dylan Beaupre, to be used with his laptop. 1 x T…" at bounding box center [298, 138] width 202 height 18
click at [227, 139] on textarea "Send a replacement SIM card to Dylan Beaupre, to be used with his laptop. 1 x T…" at bounding box center [298, 138] width 202 height 18
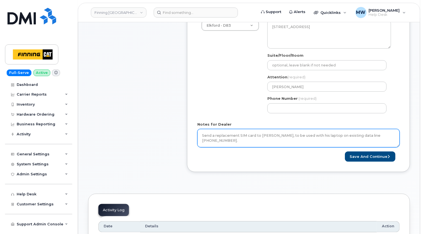
type textarea "Send a replacement SIM card to Dylan Beaupre, to be used with his laptop on exi…"
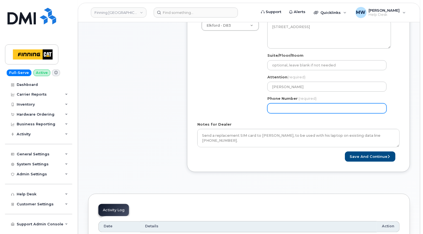
click at [294, 110] on input "Phone Number" at bounding box center [326, 108] width 119 height 10
paste input "2509101440"
select select
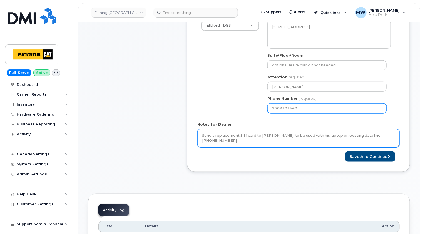
type input "2509101440"
click at [386, 143] on textarea "Send a replacement SIM card to Dylan Beaupre, to be used with his laptop. 1 x T…" at bounding box center [298, 138] width 202 height 18
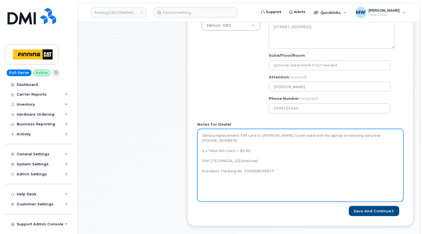
drag, startPoint x: 398, startPoint y: 145, endPoint x: 401, endPoint y: 200, distance: 54.8
click at [401, 200] on textarea "Send a replacement SIM card to Dylan Beaupre, to be used with his laptop. 1 x T…" at bounding box center [300, 165] width 206 height 73
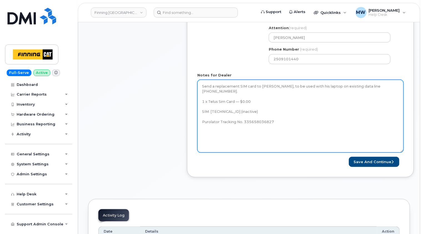
scroll to position [222, 0]
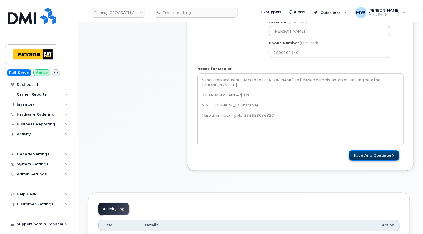
click at [378, 156] on button "Save and Continue" at bounding box center [373, 155] width 51 height 10
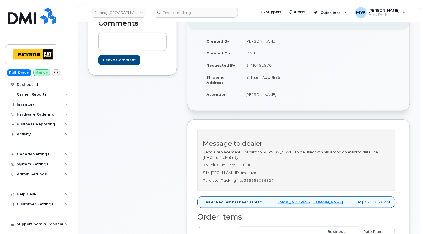
scroll to position [83, 0]
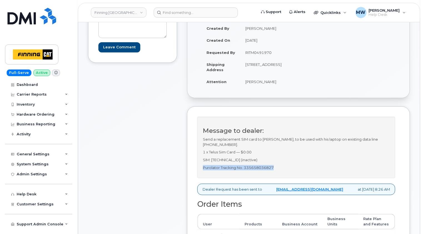
drag, startPoint x: 279, startPoint y: 180, endPoint x: 204, endPoint y: 179, distance: 75.8
click at [204, 178] on div "Message to dealer: Send a replacement SIM card to Dylan Beaupre, to be used wit…" at bounding box center [296, 147] width 198 height 61
copy p "Purolator Tracking No. 335658036827"
click at [278, 170] on p "Purolator Tracking No. 335658036827" at bounding box center [296, 167] width 187 height 5
drag, startPoint x: 279, startPoint y: 170, endPoint x: 202, endPoint y: 169, distance: 76.4
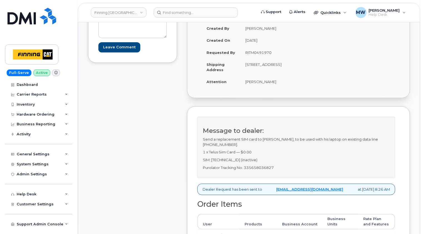
click at [203, 162] on p "SIM: [TECHNICAL_ID] (inactive)" at bounding box center [296, 159] width 187 height 5
copy p "SIM: [TECHNICAL_ID] (inactive)"
drag, startPoint x: 221, startPoint y: 154, endPoint x: 376, endPoint y: 149, distance: 154.7
click at [376, 147] on p "Send a replacement SIM card to [PERSON_NAME], to be used with his laptop on exi…" at bounding box center [296, 142] width 187 height 10
copy p "587-596-9321"
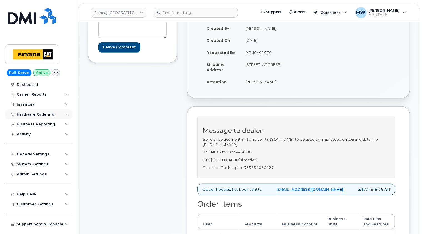
click at [40, 114] on div "Hardware Ordering" at bounding box center [36, 114] width 38 height 4
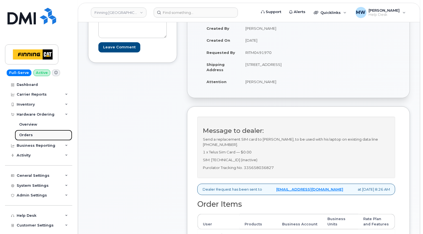
click at [34, 134] on link "Orders" at bounding box center [43, 135] width 57 height 11
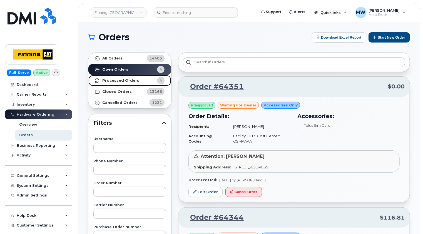
click at [112, 81] on strong "Processed Orders" at bounding box center [120, 80] width 37 height 4
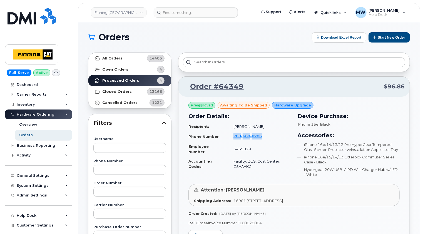
drag, startPoint x: 268, startPoint y: 136, endPoint x: 232, endPoint y: 134, distance: 36.2
click at [232, 134] on td "780 668 0786" at bounding box center [259, 136] width 62 height 11
copy span "780 668 0786"
click at [110, 71] on strong "Open Orders" at bounding box center [115, 69] width 26 height 4
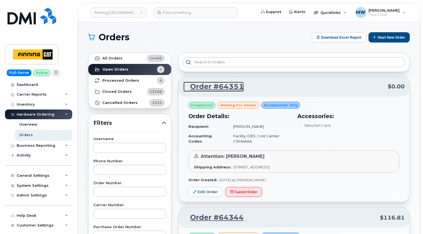
click at [219, 88] on link "Order #64351" at bounding box center [213, 87] width 60 height 10
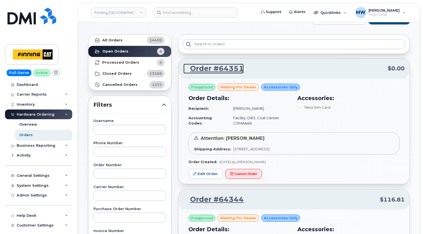
scroll to position [28, 0]
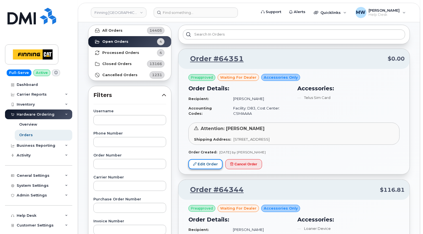
click at [209, 164] on link "Edit Order" at bounding box center [205, 164] width 34 height 10
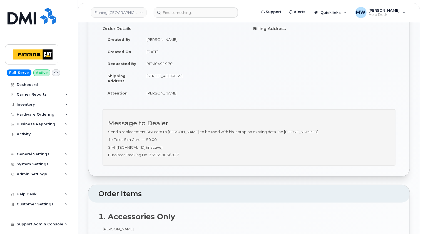
scroll to position [56, 0]
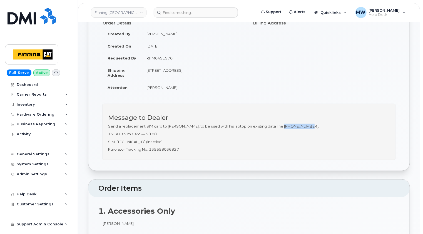
drag, startPoint x: 308, startPoint y: 125, endPoint x: 280, endPoint y: 124, distance: 27.2
click at [280, 124] on p "Send a replacement SIM card to [PERSON_NAME], to be used with his laptop on exi…" at bounding box center [249, 126] width 282 height 5
copy p "[PHONE_NUMBER]"
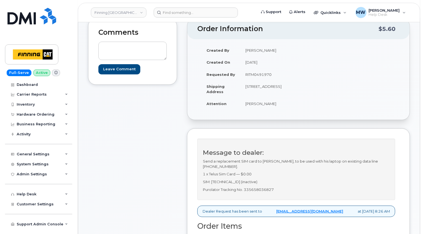
scroll to position [83, 0]
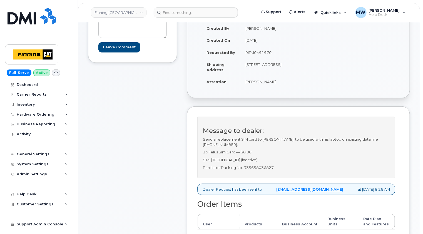
click at [267, 170] on p "Purolator Tracking No. 335658036827" at bounding box center [296, 167] width 187 height 5
copy p "335658036827"
drag, startPoint x: 361, startPoint y: 166, endPoint x: 356, endPoint y: 164, distance: 5.5
click at [361, 166] on div "Message to dealer: Send a replacement SIM card to Dylan Beaupre, to be used wit…" at bounding box center [296, 147] width 198 height 61
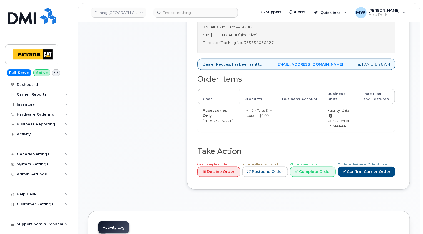
scroll to position [278, 0]
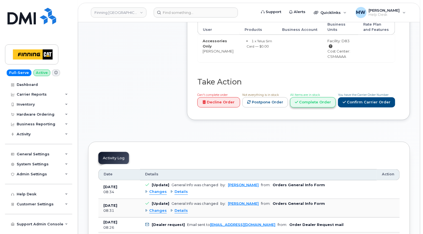
click at [316, 107] on link "Complete Order" at bounding box center [313, 102] width 46 height 10
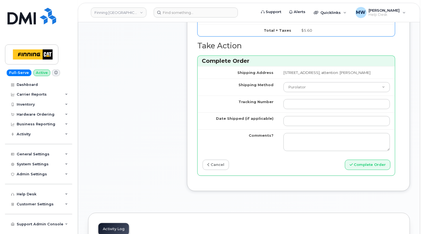
scroll to position [416, 0]
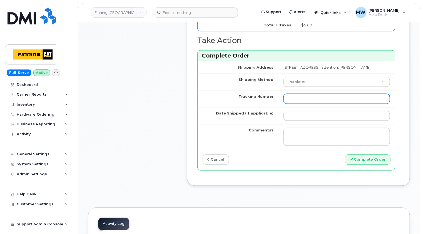
click at [283, 104] on input "Tracking Number" at bounding box center [336, 99] width 106 height 10
paste input "335658036827"
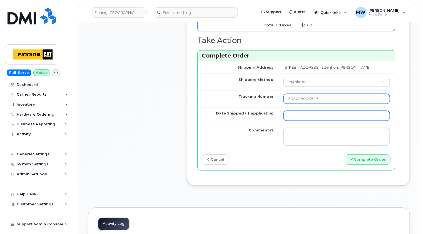
type input "335658036827"
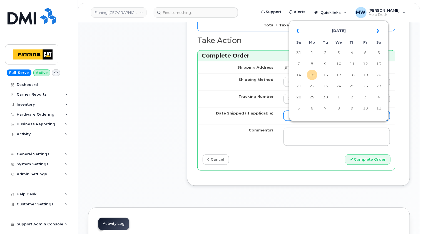
click at [283, 121] on input "Date Shipped (if applicable)" at bounding box center [336, 116] width 106 height 10
click at [312, 75] on td "15" at bounding box center [312, 75] width 10 height 10
type input "2025-09-15"
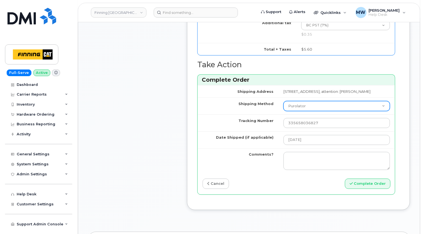
scroll to position [472, 0]
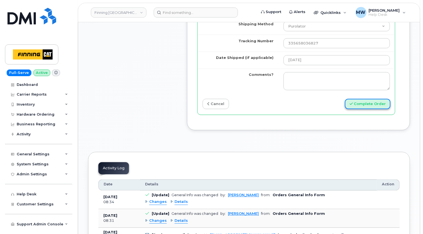
click at [372, 109] on button "Complete Order" at bounding box center [368, 104] width 46 height 10
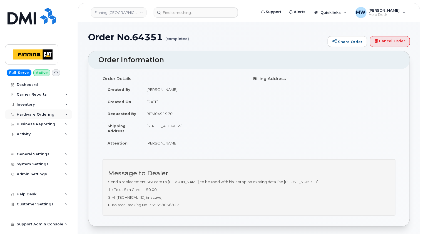
click at [40, 112] on div "Hardware Ordering" at bounding box center [36, 114] width 38 height 4
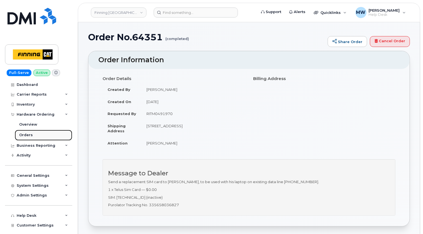
click at [27, 134] on div "Orders" at bounding box center [26, 134] width 14 height 5
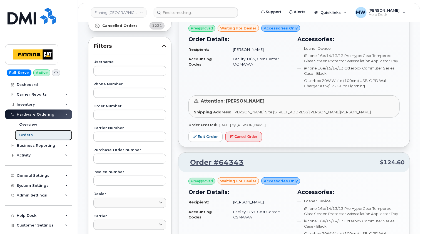
scroll to position [21, 0]
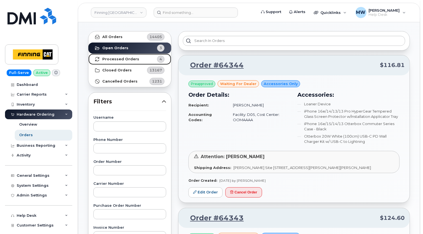
click at [128, 61] on link "Processed Orders 4" at bounding box center [129, 59] width 83 height 11
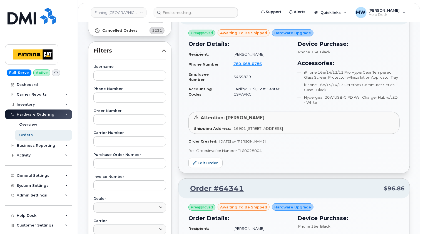
scroll to position [0, 0]
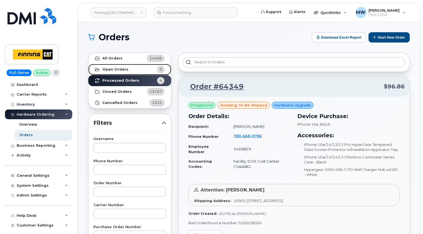
click at [118, 69] on strong "Open Orders" at bounding box center [115, 69] width 26 height 4
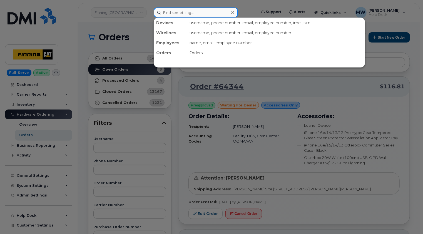
click at [184, 13] on input at bounding box center [196, 12] width 84 height 10
paste input "[PERSON_NAME]"
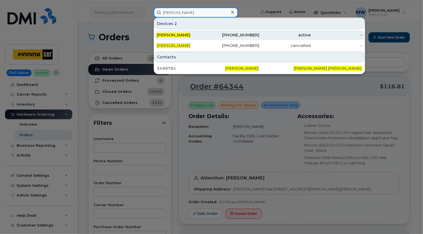
type input "[PERSON_NAME]"
click at [185, 32] on div "[PERSON_NAME]" at bounding box center [182, 35] width 51 height 6
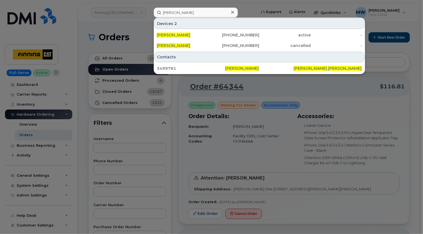
click at [232, 11] on icon at bounding box center [232, 12] width 3 height 4
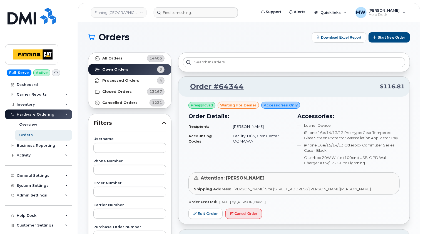
drag, startPoint x: 170, startPoint y: 6, endPoint x: 177, endPoint y: 9, distance: 7.6
click at [170, 6] on header "Finning Canada Support Alerts Quicklinks Suspend / Cancel Device Change SIM Car…" at bounding box center [249, 12] width 342 height 19
click at [181, 11] on input at bounding box center [196, 12] width 84 height 10
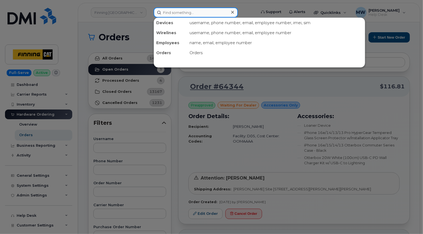
paste input "[PERSON_NAME]"
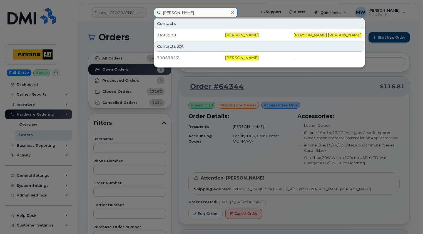
type input "[PERSON_NAME]"
click at [232, 13] on icon at bounding box center [232, 12] width 3 height 4
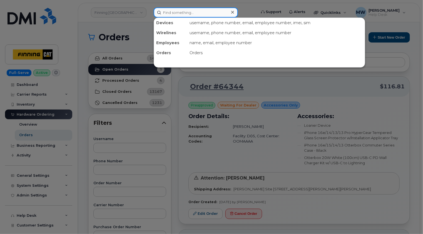
click at [190, 9] on input at bounding box center [196, 12] width 84 height 10
paste input "250) 9199278"
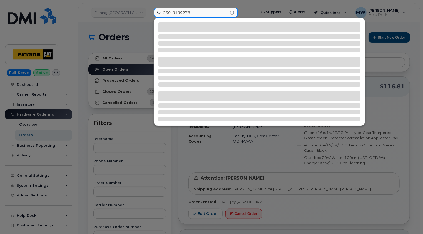
click at [172, 12] on input "250) 9199278" at bounding box center [196, 12] width 84 height 10
click at [172, 12] on input "[PHONE_NUMBER]" at bounding box center [196, 12] width 84 height 10
click at [181, 12] on input "2509199278" at bounding box center [196, 12] width 84 height 10
type input "2509199278"
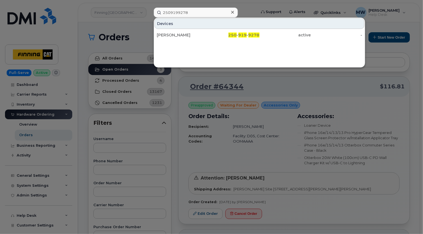
click at [184, 36] on div "[PERSON_NAME]" at bounding box center [182, 35] width 51 height 6
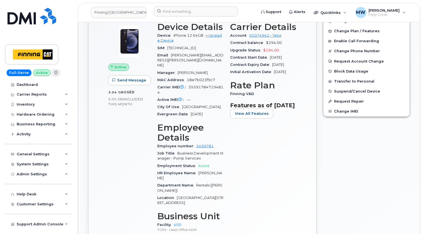
scroll to position [250, 0]
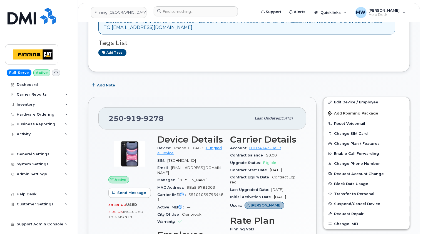
scroll to position [111, 0]
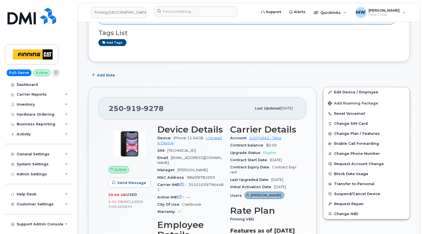
click at [139, 106] on span "919" at bounding box center [132, 108] width 17 height 8
copy span "250 919 9278"
click at [40, 115] on div "Hardware Ordering" at bounding box center [36, 114] width 38 height 4
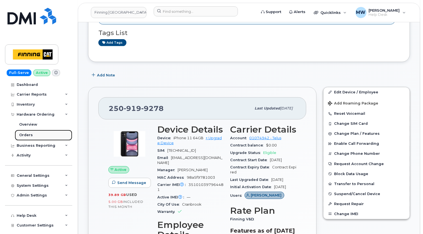
click at [29, 135] on div "Orders" at bounding box center [26, 134] width 14 height 5
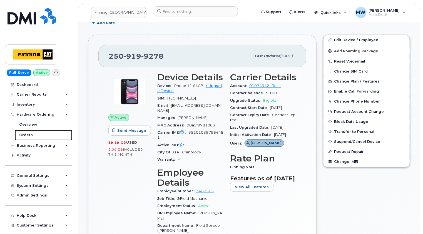
scroll to position [194, 0]
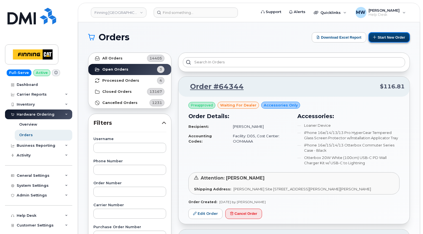
click at [389, 37] on button "Start New Order" at bounding box center [388, 37] width 41 height 10
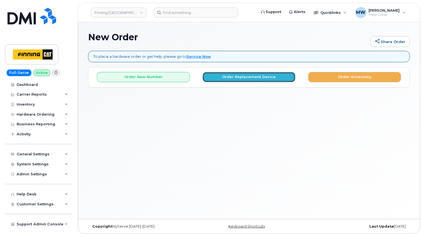
click at [256, 78] on button "Order Replacement Device" at bounding box center [248, 77] width 93 height 10
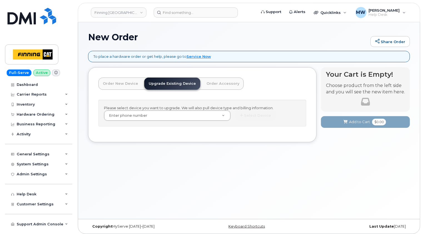
click at [102, 169] on div "New Order Share Order To place a hardware order or get help, please go to Servi…" at bounding box center [249, 120] width 342 height 197
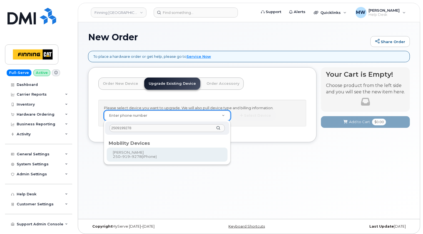
type input "2509199278"
type input "229982"
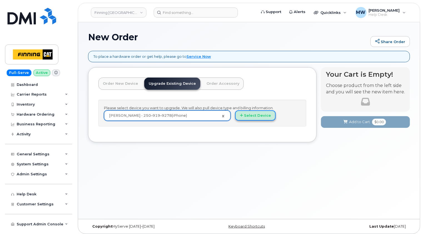
click at [254, 115] on button "Select Device" at bounding box center [255, 115] width 41 height 10
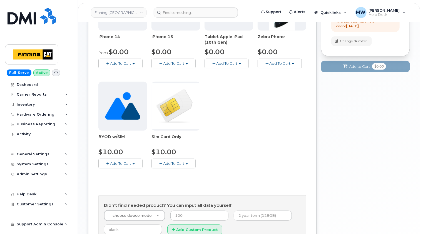
scroll to position [167, 0]
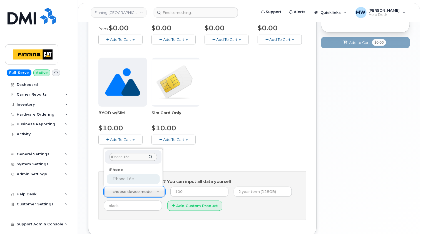
type input "iPhone 16e"
select select "2883"
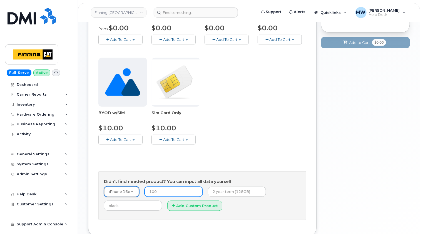
click at [168, 190] on input "number" at bounding box center [173, 192] width 58 height 10
type input "0.00"
type input "3-year term (128GB)"
type input "Black"
click at [182, 204] on button "Add Custom Product" at bounding box center [194, 205] width 55 height 10
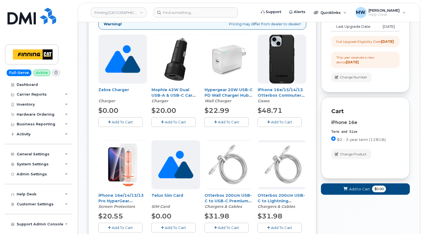
scroll to position [139, 0]
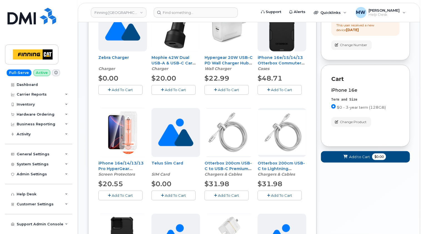
click at [125, 194] on span "Add To Cart" at bounding box center [122, 195] width 21 height 4
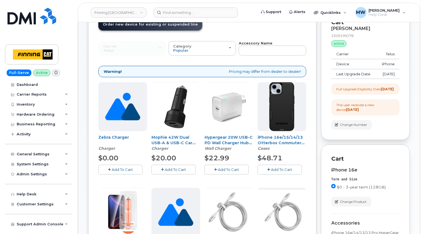
scroll to position [56, 0]
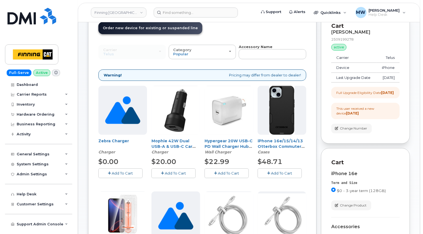
click at [282, 172] on span "Add To Cart" at bounding box center [281, 173] width 21 height 4
click at [229, 172] on span "Add To Cart" at bounding box center [228, 173] width 21 height 4
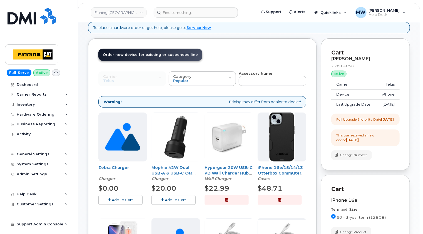
scroll to position [0, 0]
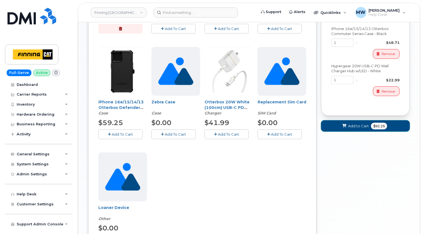
click at [354, 129] on span "Add to Cart" at bounding box center [358, 125] width 21 height 5
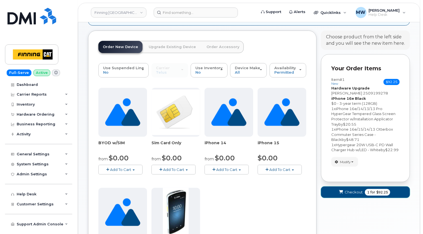
click at [353, 195] on span "Checkout" at bounding box center [353, 191] width 18 height 5
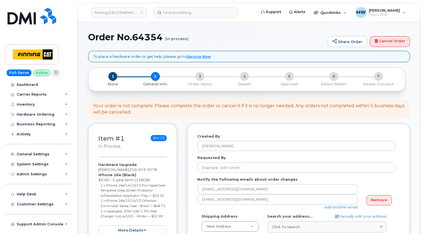
select select
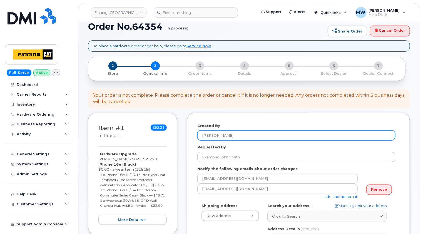
scroll to position [28, 0]
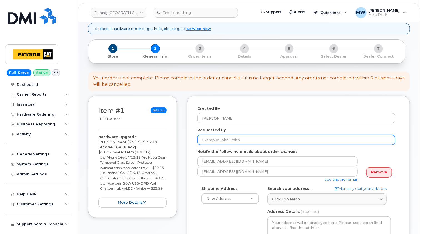
click at [240, 140] on input "Requested By" at bounding box center [296, 140] width 198 height 10
paste input "RITM0492141"
type input "RITM0492141"
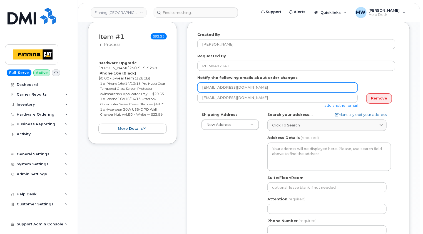
scroll to position [111, 0]
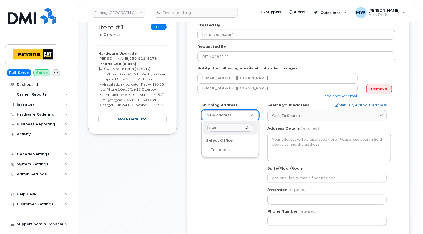
type input "cran"
select select
type textarea "815 Cranbrook St. North Cranbrook British Columbia V1C 3S2"
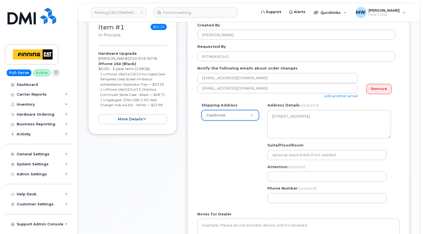
click at [401, 122] on div "Created By Matthew Walshe Requested By RITM0492141 Notify the following emails …" at bounding box center [298, 136] width 223 height 249
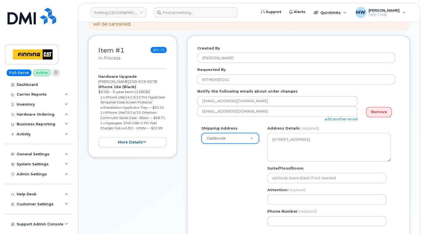
scroll to position [139, 0]
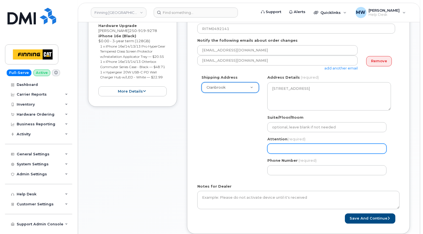
click at [288, 148] on input "Attention (required)" at bounding box center [326, 149] width 119 height 10
paste input "[PERSON_NAME]"
select select
type input "[PERSON_NAME]"
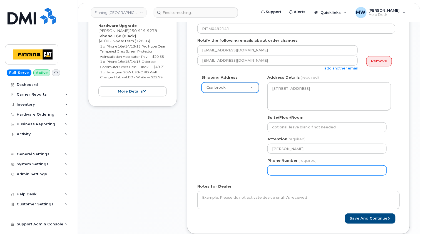
click at [323, 167] on input "Phone Number" at bounding box center [326, 170] width 119 height 10
paste input "2509199278"
select select
type input "2509199278"
click at [235, 156] on div "Shipping Address Cranbrook New Address 7280 Dixie Rd 13315 156 St NW 54311 Rang…" at bounding box center [296, 127] width 198 height 104
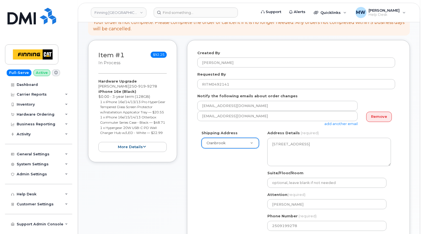
scroll to position [83, 0]
drag, startPoint x: 166, startPoint y: 144, endPoint x: 94, endPoint y: 93, distance: 87.8
click at [94, 94] on div "Item #1 in process $92.25 Hardware Upgrade Jesse Parker 250 919 9278 iPhone 16e…" at bounding box center [132, 101] width 89 height 122
copy div "iPhone 16e (Black) $0.00 - 3-year term (128GB) 1 x iPhone 16e/14/13/13 Pro Hype…"
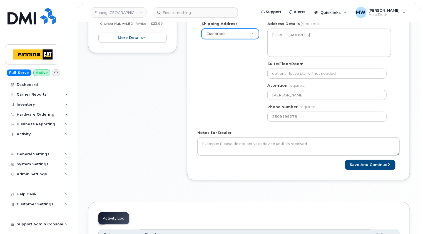
scroll to position [222, 0]
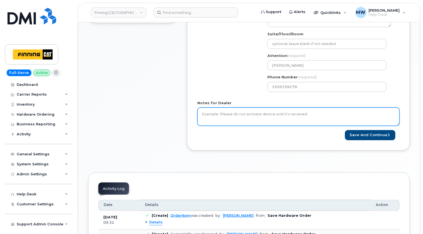
click at [268, 111] on textarea "Notes for Dealer" at bounding box center [298, 116] width 202 height 18
paste textarea "iPhone 16e (Black) $0.00 - 3-year term (128GB) 1 x iPhone 16e/14/13/13 Pro Hype…"
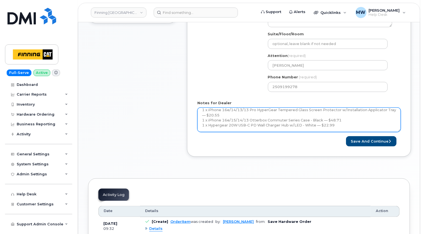
scroll to position [0, 0]
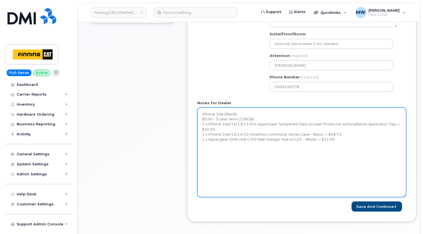
drag, startPoint x: 398, startPoint y: 124, endPoint x: 404, endPoint y: 196, distance: 72.4
click at [405, 197] on textarea "iPhone 16e (Black) $0.00 - 3-year term (128GB) 1 x iPhone 16e/14/13/13 Pro Hype…" at bounding box center [301, 152] width 209 height 90
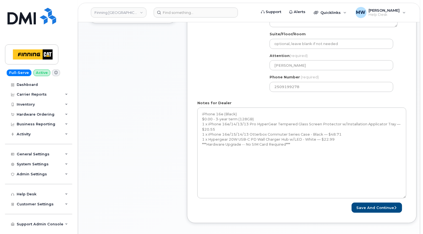
click at [97, 112] on div "Item #1 in process $92.25 Hardware Upgrade Jesse Parker 250 919 9278 iPhone 16e…" at bounding box center [132, 66] width 89 height 330
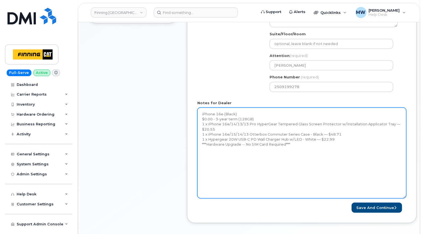
click at [229, 155] on textarea "iPhone 16e (Black) $0.00 - 3-year term (128GB) 1 x iPhone 16e/14/13/13 Pro Hype…" at bounding box center [301, 152] width 209 height 91
paste textarea "Telus Order #TL60028084"
type textarea "iPhone 16e (Black) $0.00 - 3-year term (128GB) 1 x iPhone 16e/14/13/13 Pro Hype…"
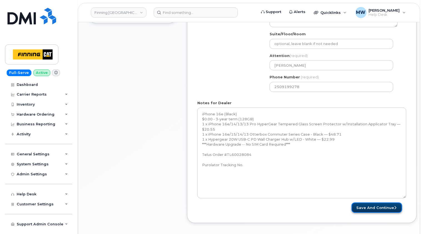
click at [380, 206] on button "Save and Continue" at bounding box center [376, 207] width 51 height 10
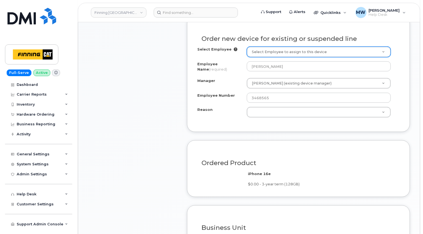
scroll to position [333, 0]
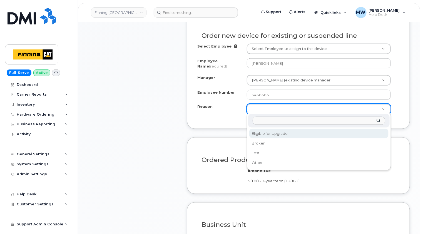
select select "eligible_for_upgrade"
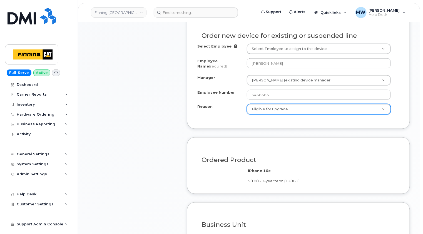
click at [158, 118] on div "Item #1 in process $92.25 Hardware Upgrade [PERSON_NAME] [PHONE_NUMBER] iPhone …" at bounding box center [132, 46] width 89 height 512
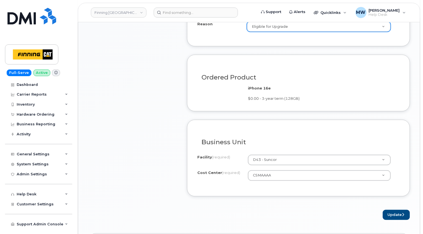
scroll to position [416, 0]
drag, startPoint x: 398, startPoint y: 211, endPoint x: 324, endPoint y: 183, distance: 79.0
click at [398, 211] on button "Update" at bounding box center [395, 214] width 27 height 10
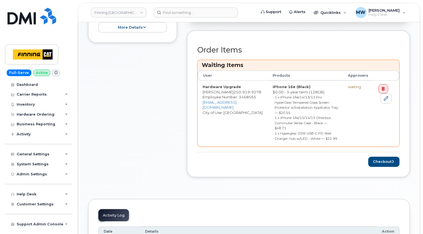
scroll to position [250, 0]
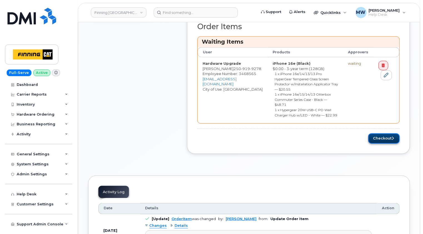
click at [385, 133] on button "Checkout" at bounding box center [383, 138] width 31 height 10
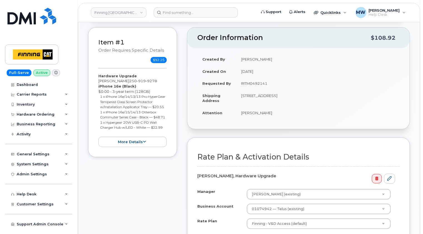
scroll to position [167, 0]
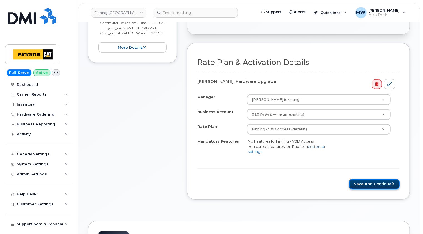
click at [383, 184] on button "Save and Continue" at bounding box center [374, 184] width 51 height 10
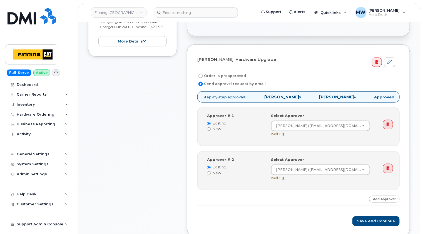
scroll to position [167, 0]
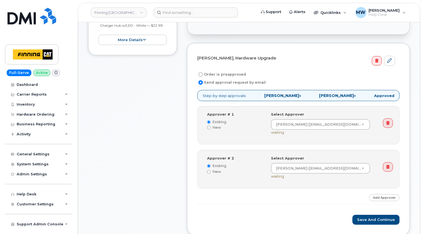
click at [230, 72] on label "Order is preapproved" at bounding box center [221, 74] width 49 height 7
click at [203, 72] on input "Order is preapproved" at bounding box center [200, 74] width 4 height 4
radio input "true"
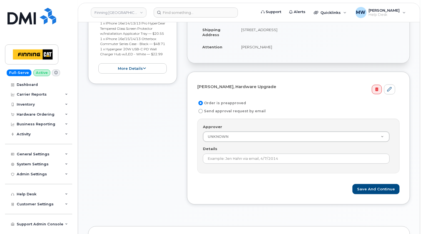
scroll to position [83, 0]
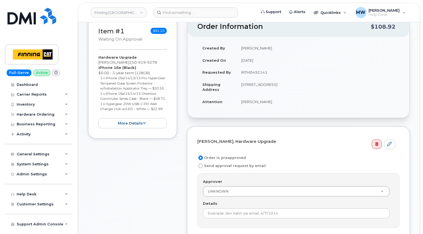
click at [253, 72] on td "RITM0492141" at bounding box center [317, 72] width 163 height 12
copy td "RITM0492141"
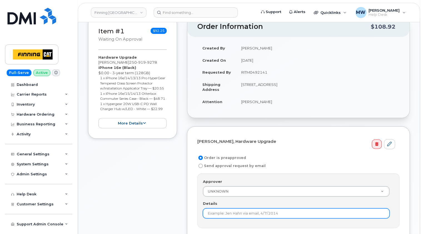
click at [249, 208] on input "Details" at bounding box center [296, 213] width 187 height 10
paste input "RITM0492141"
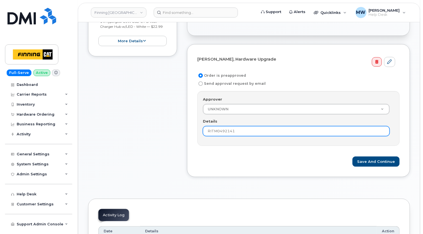
scroll to position [167, 0]
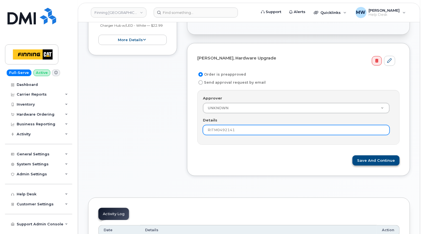
type input "RITM0492141"
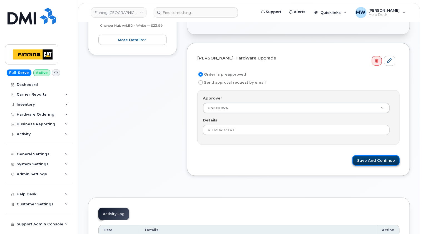
click at [387, 162] on button "Save and Continue" at bounding box center [375, 160] width 47 height 10
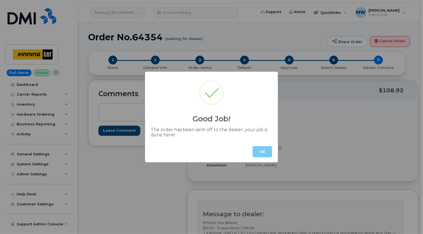
click at [259, 150] on button "OK" at bounding box center [261, 151] width 19 height 11
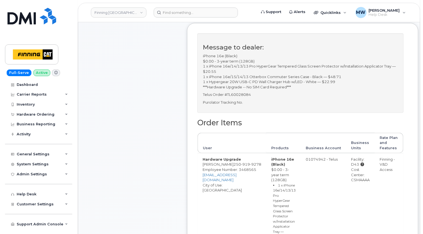
scroll to position [83, 0]
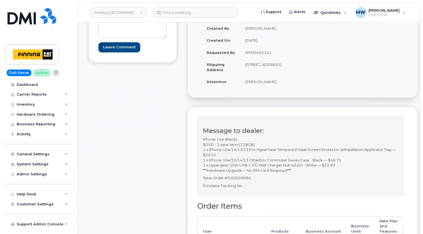
drag, startPoint x: 280, startPoint y: 74, endPoint x: 263, endPoint y: 76, distance: 17.3
click at [263, 76] on td "[STREET_ADDRESS]" at bounding box center [269, 66] width 58 height 17
copy td "V1C 3S2"
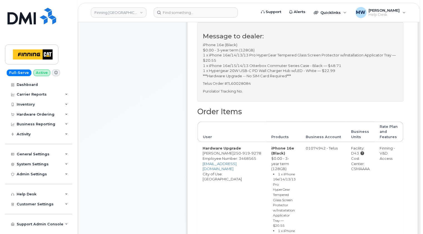
scroll to position [222, 0]
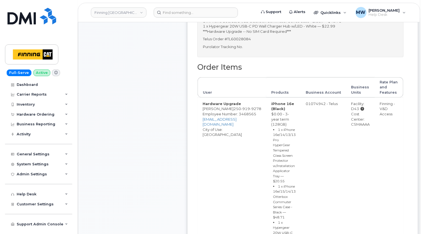
click at [351, 127] on div "Cost Center: CSMAAAA" at bounding box center [360, 119] width 19 height 16
copy div "CSMAAAA"
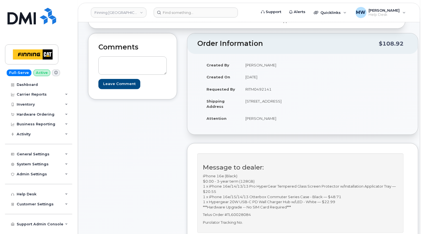
scroll to position [0, 0]
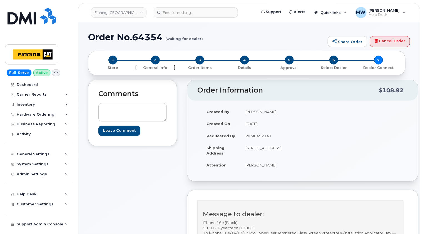
click at [153, 57] on span "2" at bounding box center [155, 60] width 9 height 9
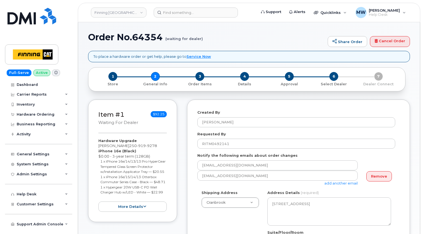
select select
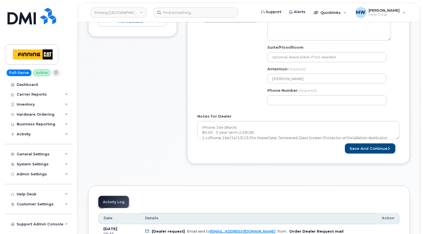
scroll to position [194, 0]
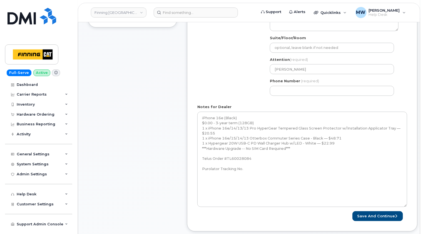
drag, startPoint x: 399, startPoint y: 129, endPoint x: 406, endPoint y: 206, distance: 77.8
click at [406, 206] on textarea "iPhone 16e (Black) $0.00 - 3-year term (128GB) 1 x iPhone 16e/14/13/13 Pro Hype…" at bounding box center [302, 159] width 210 height 95
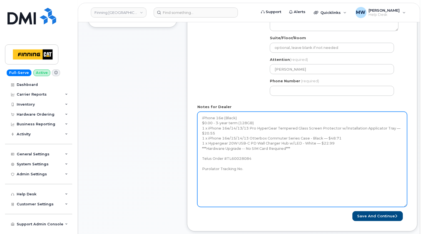
click at [275, 172] on textarea "iPhone 16e (Black) $0.00 - 3-year term (128GB) 1 x iPhone 16e/14/13/13 Pro Hype…" at bounding box center [302, 159] width 210 height 95
paste textarea "335658179627"
type textarea "iPhone 16e (Black) $0.00 - 3-year term (128GB) 1 x iPhone 16e/14/13/13 Pro Hype…"
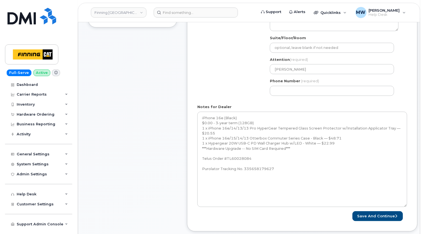
click at [155, 86] on div "Item #1 waiting for dealer $92.25 Hardware Upgrade [PERSON_NAME] [PHONE_NUMBER]…" at bounding box center [132, 72] width 89 height 335
click at [291, 88] on input "Phone Number" at bounding box center [332, 91] width 124 height 10
paste input "2509199278"
select select
type input "2509199278"
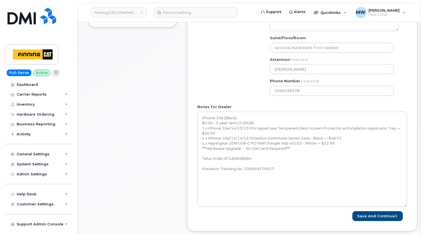
click at [234, 77] on div "Shipping Address [GEOGRAPHIC_DATA] [STREET_ADDRESS][GEOGRAPHIC_DATA][PERSON_NAM…" at bounding box center [299, 48] width 205 height 104
click at [384, 215] on button "Save and Continue" at bounding box center [377, 216] width 51 height 10
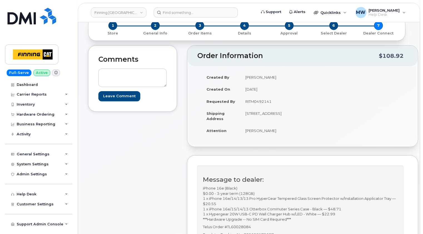
scroll to position [83, 0]
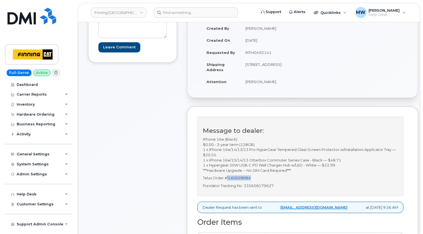
drag, startPoint x: 252, startPoint y: 183, endPoint x: 227, endPoint y: 182, distance: 25.3
click at [227, 180] on p "Telus Order #TL60028084" at bounding box center [300, 177] width 195 height 5
copy p "TL60028084"
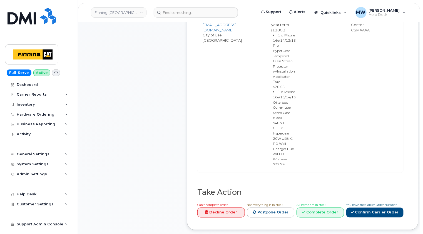
scroll to position [416, 0]
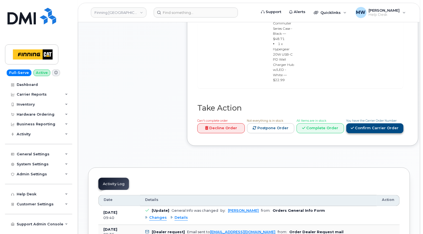
click at [368, 123] on link "Confirm Carrier Order" at bounding box center [374, 128] width 57 height 10
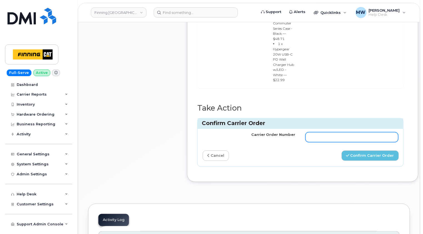
click at [321, 132] on input "Carrier Order Number" at bounding box center [351, 137] width 93 height 10
paste input "TL60028084"
type input "TL60028084"
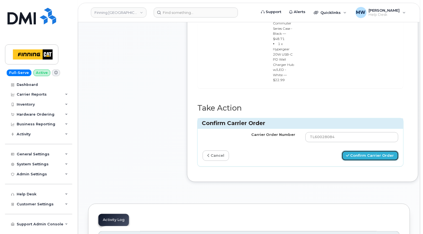
click at [366, 150] on button "Confirm Carrier Order" at bounding box center [369, 155] width 57 height 10
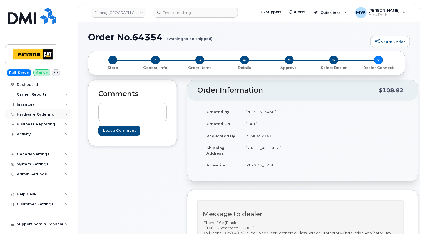
click at [47, 114] on div "Hardware Ordering" at bounding box center [36, 114] width 38 height 4
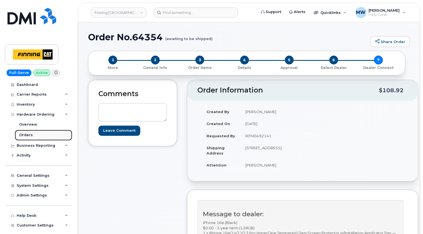
click at [26, 136] on div "Orders" at bounding box center [26, 134] width 14 height 5
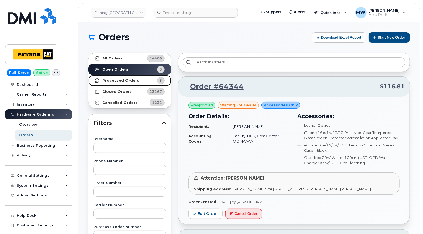
click at [121, 82] on strong "Processed Orders" at bounding box center [120, 80] width 37 height 4
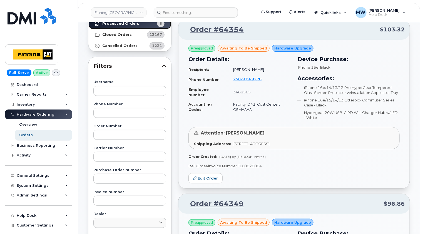
scroll to position [28, 0]
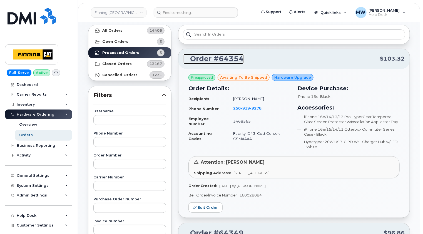
click at [217, 59] on link "Order #64354" at bounding box center [213, 59] width 60 height 10
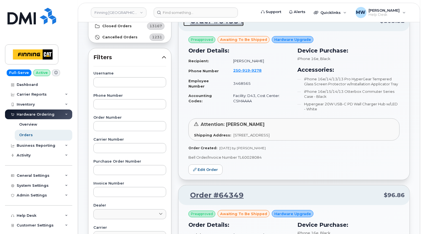
scroll to position [0, 0]
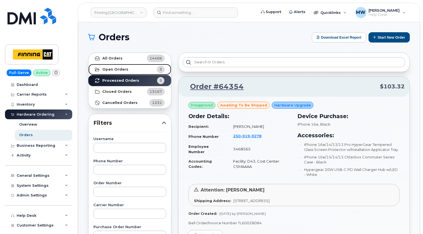
click at [114, 67] on link "Open Orders 3" at bounding box center [129, 69] width 83 height 11
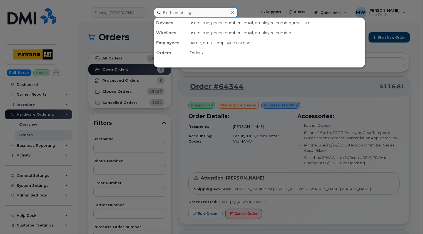
click at [184, 13] on input at bounding box center [196, 12] width 84 height 10
paste input "[PERSON_NAME]"
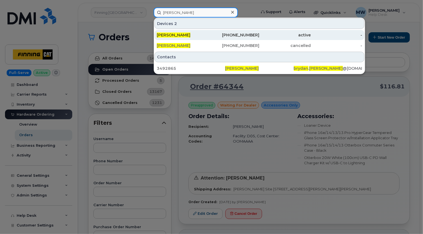
type input "[PERSON_NAME]"
click at [191, 34] on div "[PERSON_NAME]" at bounding box center [182, 35] width 51 height 6
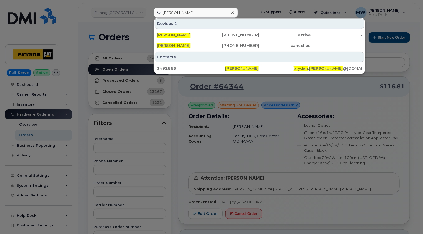
click at [231, 12] on icon at bounding box center [232, 12] width 3 height 4
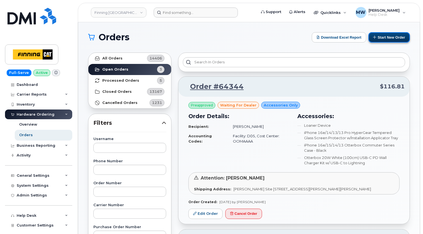
click at [390, 36] on button "Start New Order" at bounding box center [388, 37] width 41 height 10
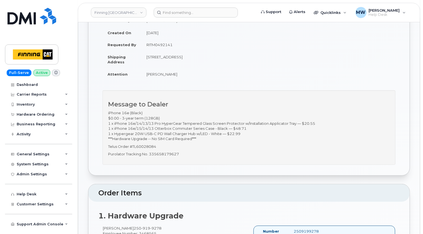
scroll to position [83, 0]
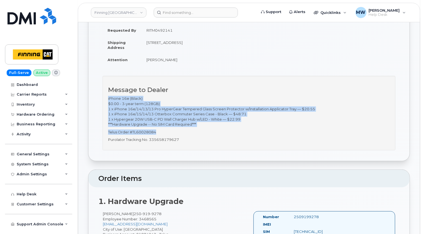
drag, startPoint x: 161, startPoint y: 133, endPoint x: 108, endPoint y: 98, distance: 63.5
click at [108, 98] on div "Message to Dealer iPhone 16e (Black) $0.00 - 3-year term (128GB) 1 x iPhone 16e…" at bounding box center [248, 113] width 293 height 74
copy div "iPhone 16e (Black) $0.00 - 3-year term (128GB) 1 x iPhone 16e/14/13/13 Pro Hype…"
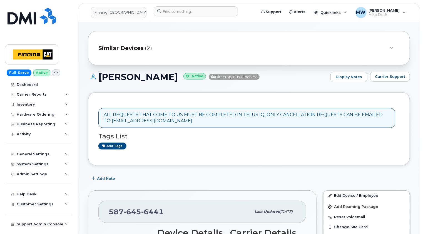
scroll to position [83, 0]
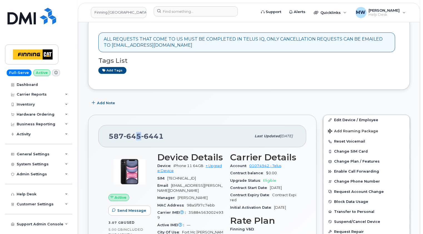
click at [138, 134] on span "645" at bounding box center [132, 136] width 17 height 8
click at [139, 134] on span "645" at bounding box center [132, 136] width 17 height 8
click at [159, 135] on span "6441" at bounding box center [152, 136] width 22 height 8
copy span "[PHONE_NUMBER]"
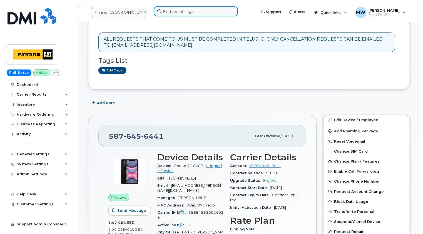
click at [195, 11] on input at bounding box center [196, 11] width 84 height 10
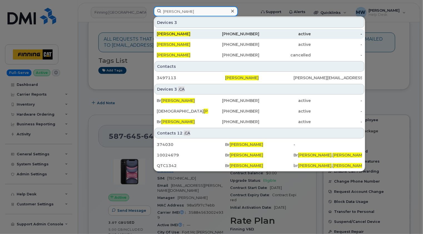
type input "[PERSON_NAME]"
click at [191, 34] on div "[PERSON_NAME]" at bounding box center [182, 34] width 51 height 6
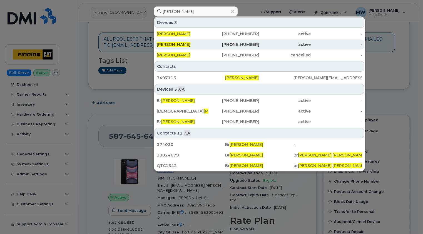
click at [192, 44] on div "[PERSON_NAME]" at bounding box center [182, 45] width 51 height 6
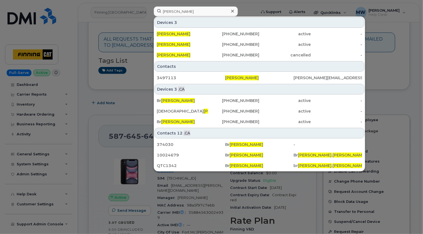
click at [231, 12] on icon at bounding box center [232, 11] width 3 height 3
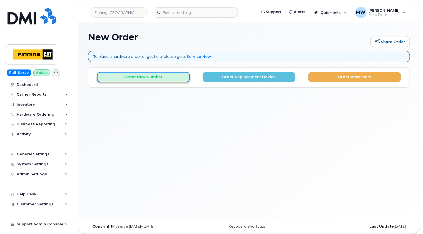
click at [161, 75] on button "Order New Number" at bounding box center [143, 77] width 93 height 10
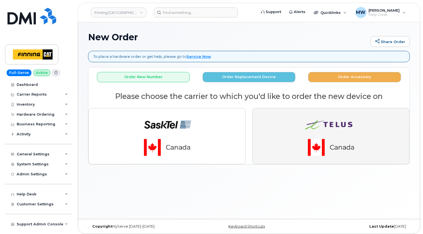
click at [356, 122] on img "button" at bounding box center [331, 136] width 78 height 47
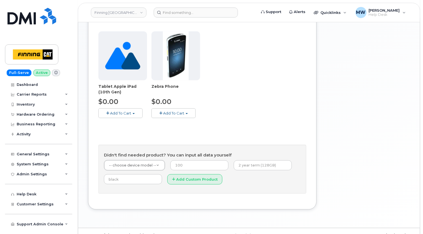
scroll to position [203, 0]
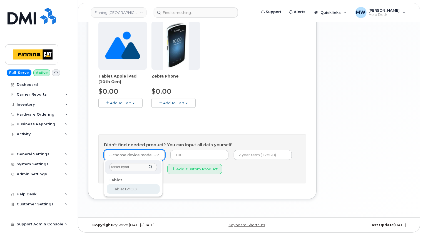
type input "tablet byod"
select select "2550"
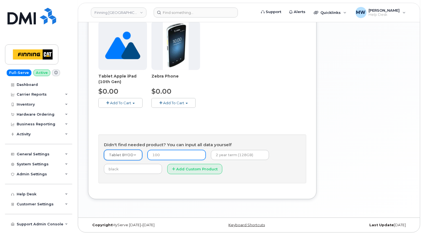
click at [171, 154] on input "number" at bounding box center [176, 155] width 58 height 10
type input "0.00"
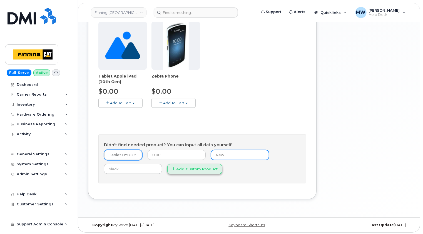
type input "New Activation (Customer-owned laptop)"
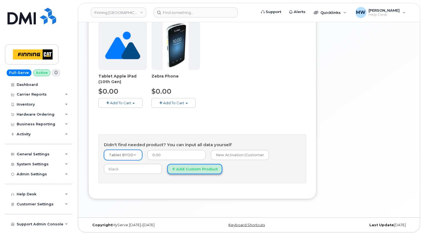
click at [196, 168] on button "Add Custom Product" at bounding box center [194, 169] width 55 height 10
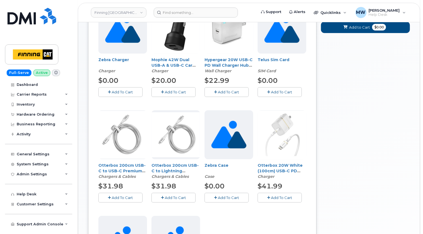
scroll to position [92, 0]
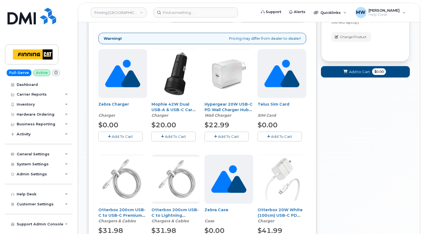
click at [283, 134] on span "Add To Cart" at bounding box center [281, 136] width 21 height 4
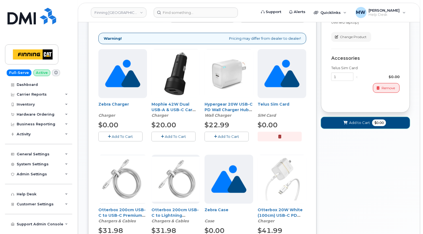
click at [360, 121] on span "Add to Cart" at bounding box center [359, 122] width 21 height 5
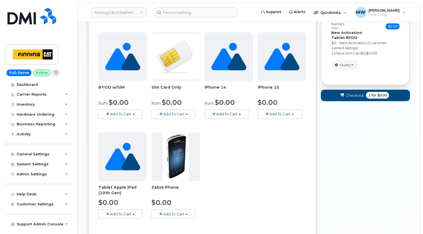
click at [348, 95] on span "Checkout" at bounding box center [354, 95] width 18 height 5
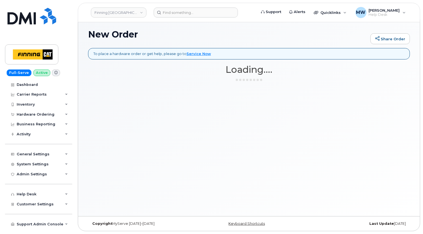
scroll to position [2, 0]
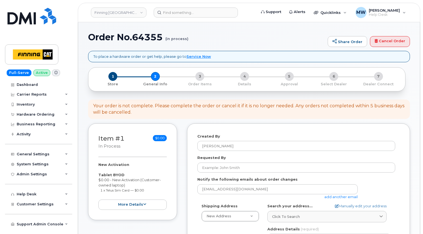
select select
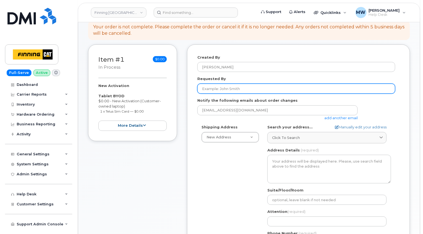
scroll to position [83, 0]
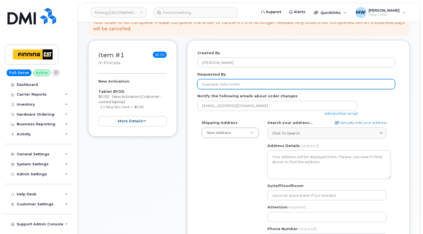
click at [230, 81] on input "Requested By" at bounding box center [296, 84] width 198 height 10
paste input "RITM0489290"
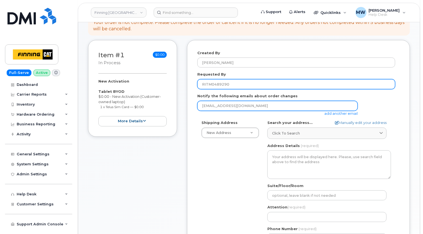
type input "RITM0489290"
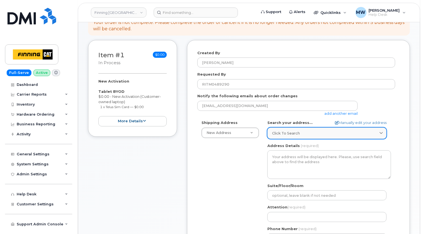
click at [303, 130] on div "Click to search" at bounding box center [327, 132] width 110 height 5
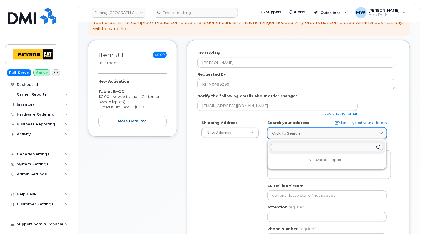
paste input "118 Macdonald Crescent"
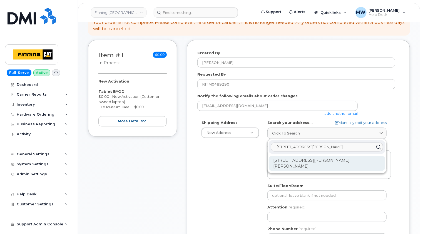
type input "118 Macdonald Crescent"
click at [321, 158] on div "118 MacDonald Cres Fort McMurray AB T9H 4B2" at bounding box center [326, 163] width 116 height 15
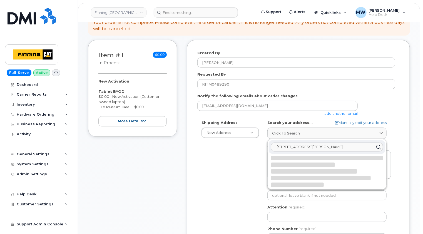
select select
type textarea "118 MacDonald Cres FORT MCMURRAY AB T9H 4B2 CANADA"
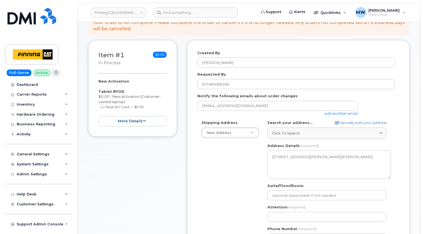
click at [401, 149] on div "Created By Matthew Walshe Requested By RITM0489290 Notify the following emails …" at bounding box center [298, 171] width 223 height 262
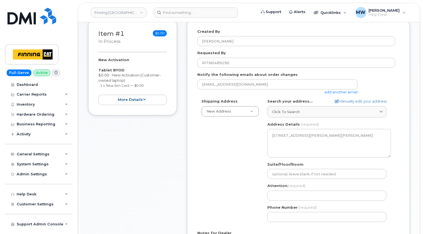
scroll to position [139, 0]
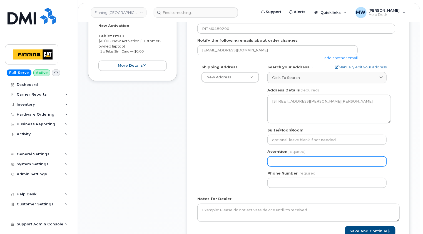
click at [288, 160] on input "Attention (required)" at bounding box center [326, 161] width 119 height 10
paste input "Brydan Heidt"
select select
type input "Brydan Heidt"
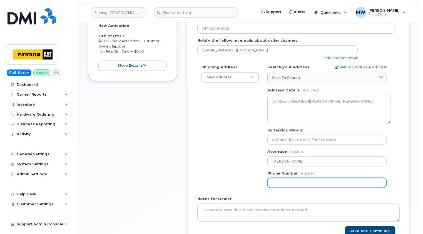
click at [285, 180] on input "Phone Number" at bounding box center [326, 183] width 119 height 10
paste input "5876456441"
select select
type input "5876456441"
click at [248, 180] on div "Shipping Address New Address New Address 7280 Dixie Rd 13315 156 St NW 54311 Ra…" at bounding box center [296, 127] width 198 height 127
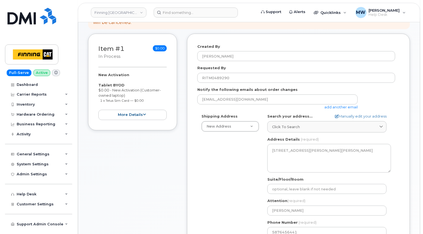
scroll to position [56, 0]
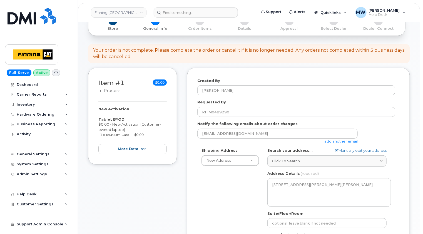
drag, startPoint x: 149, startPoint y: 136, endPoint x: 94, endPoint y: 120, distance: 56.8
click at [94, 120] on div "Item #1 in process $0.00 New Activation Tablet BYOD $0.00 - New Activation (Cus…" at bounding box center [132, 116] width 89 height 97
copy div "Tablet BYOD $0.00 - New Activation (Customer-owned laptop) 1 x Telus Sim Card —…"
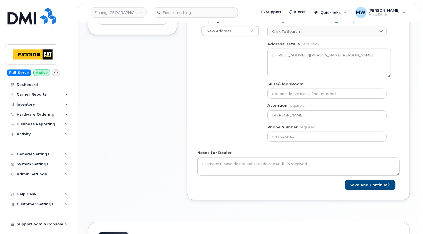
scroll to position [222, 0]
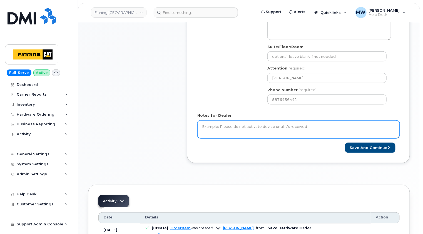
click at [228, 125] on textarea "Notes for Dealer" at bounding box center [298, 129] width 202 height 18
paste textarea "Tablet BYOD $0.00 - New Activation (Customer-owned laptop) 1 x Telus Sim Card —…"
drag, startPoint x: 303, startPoint y: 129, endPoint x: 282, endPoint y: 128, distance: 20.8
click at [303, 129] on textarea "Tablet BYOD $0.00 - New Activation (Customer-owned laptop) 1 x Telus Sim Card —…" at bounding box center [298, 129] width 202 height 18
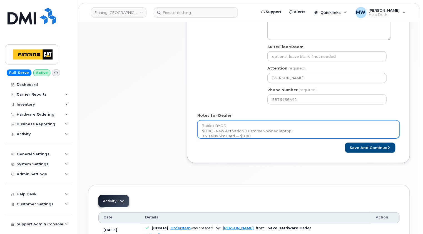
click at [201, 125] on textarea "Tablet BYOD $0.00 - New Activation (Customer-owned laptop) 1 x Telus Sim Card —…" at bounding box center [298, 129] width 202 height 18
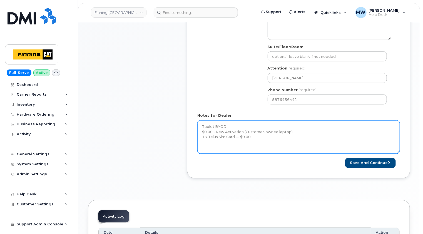
scroll to position [0, 0]
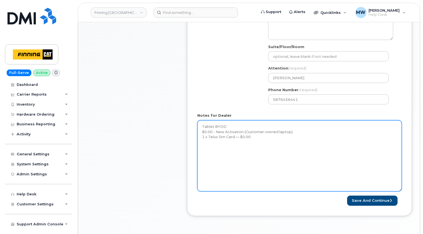
drag, startPoint x: 398, startPoint y: 136, endPoint x: 400, endPoint y: 205, distance: 68.6
click at [400, 191] on textarea "Tablet BYOD $0.00 - New Activation (Customer-owned laptop) 1 x Telus Sim Card —…" at bounding box center [299, 155] width 204 height 71
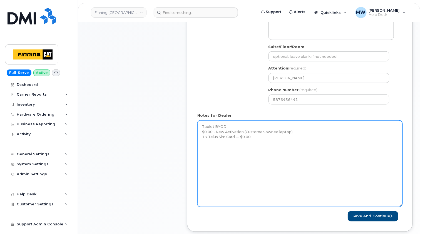
click at [209, 124] on textarea "Tablet BYOD $0.00 - New Activation (Customer-owned laptop) 1 x Telus Sim Card —…" at bounding box center [299, 163] width 205 height 87
paste textarea "Activate a cellular data line and send an active SIM card to new user, Brydan H…"
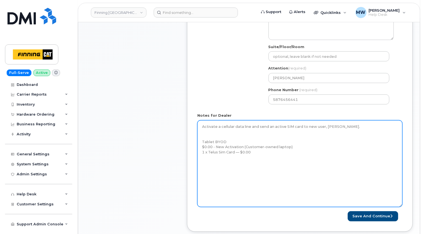
click at [206, 132] on textarea "Activate a cellular data line and send an active SIM card to new user, Brydan H…" at bounding box center [299, 163] width 205 height 87
click at [277, 145] on textarea "Activate a cellular data line and send an active SIM card to new user, Brydan H…" at bounding box center [299, 163] width 205 height 87
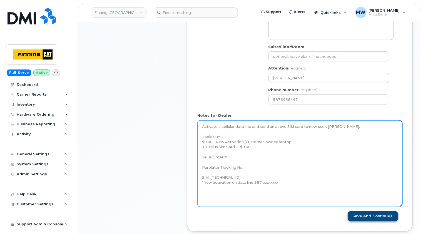
type textarea "Activate a cellular data line and send an active SIM card to new user, Brydan H…"
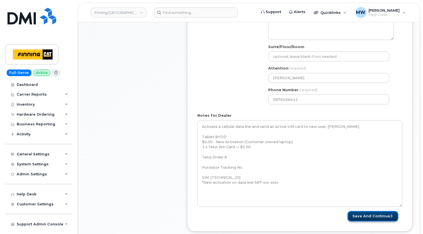
click at [370, 215] on button "Save and Continue" at bounding box center [372, 216] width 51 height 10
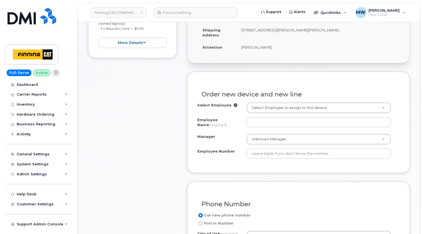
scroll to position [111, 0]
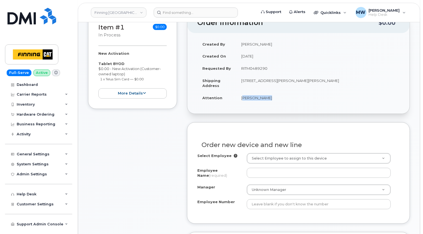
drag, startPoint x: 272, startPoint y: 97, endPoint x: 241, endPoint y: 97, distance: 31.1
click at [241, 97] on td "[PERSON_NAME]" at bounding box center [317, 98] width 163 height 12
copy td "[PERSON_NAME]"
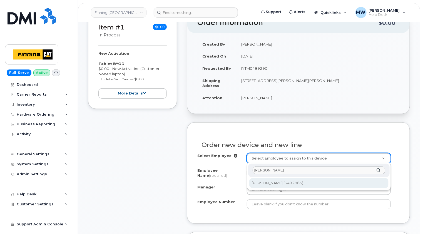
type input "[PERSON_NAME]"
type input "714000"
type input "[PERSON_NAME]"
type input "3492865"
select select "D07"
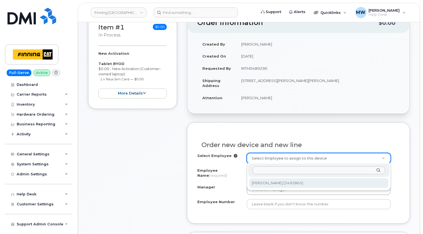
select select "CSMAAAA"
select select "757739"
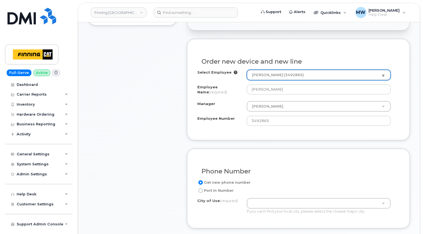
scroll to position [278, 0]
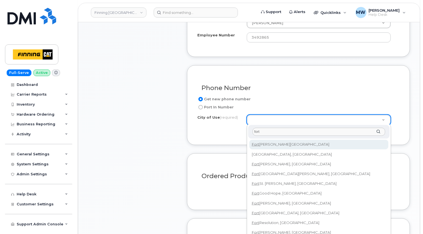
type input "fort"
type input "214"
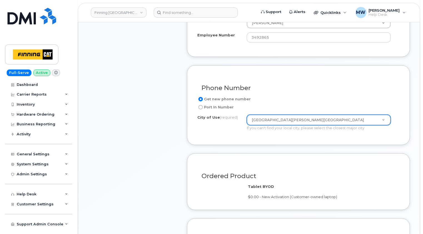
click at [403, 94] on div "Phone Number Get new phone number Port In Number City of Use (required) [GEOGRA…" at bounding box center [298, 105] width 223 height 80
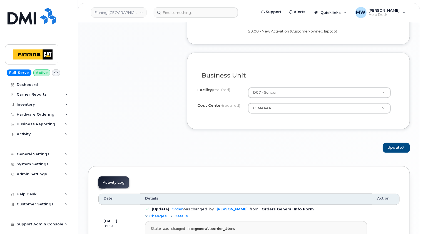
scroll to position [444, 0]
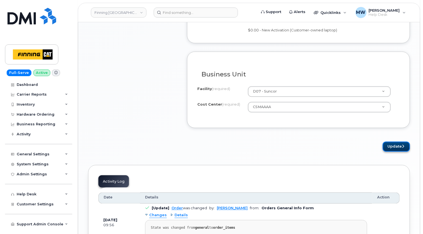
click at [402, 148] on button "Update" at bounding box center [395, 147] width 27 height 10
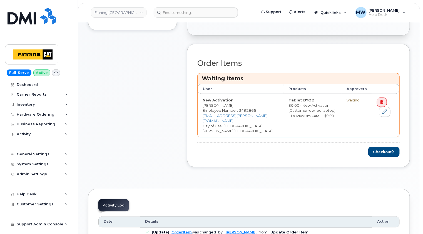
scroll to position [222, 0]
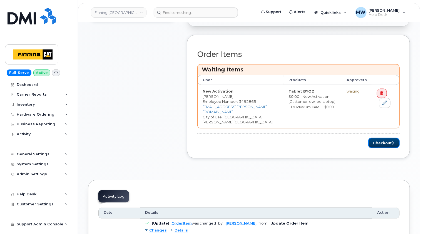
drag, startPoint x: 390, startPoint y: 135, endPoint x: 339, endPoint y: 137, distance: 50.6
click at [390, 138] on button "Checkout" at bounding box center [383, 143] width 31 height 10
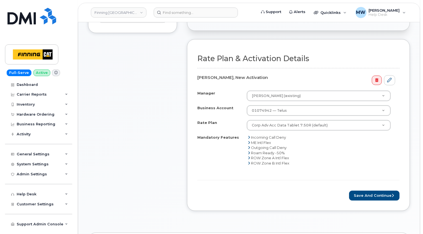
scroll to position [222, 0]
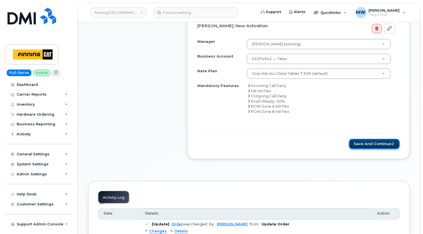
click at [380, 145] on button "Save and Continue" at bounding box center [374, 144] width 51 height 10
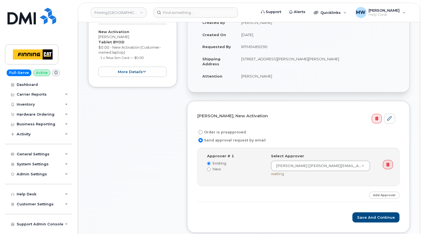
scroll to position [139, 0]
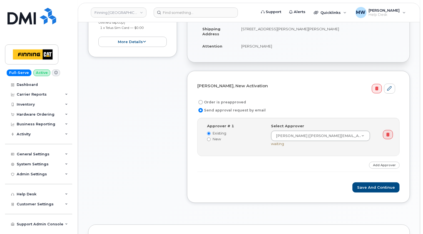
click at [224, 103] on label "Order is preapproved" at bounding box center [221, 102] width 49 height 7
click at [203, 103] on input "Order is preapproved" at bounding box center [200, 102] width 4 height 4
radio input "true"
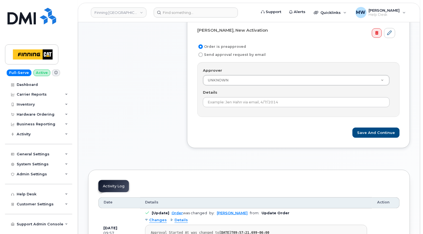
scroll to position [83, 0]
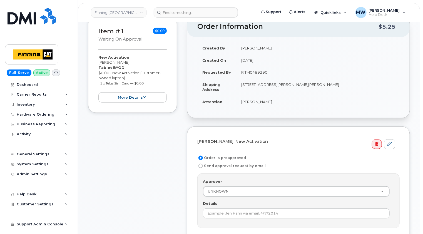
click at [257, 73] on td "RITM0489290" at bounding box center [317, 72] width 163 height 12
copy td "RITM0489290"
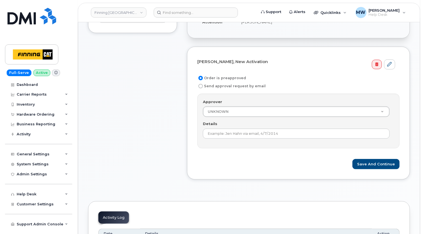
scroll to position [167, 0]
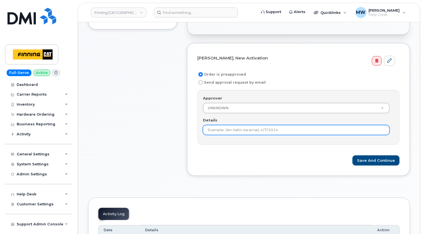
click at [251, 130] on input "Details" at bounding box center [296, 130] width 187 height 10
paste input "RITM0489290"
type input "RITM0489290"
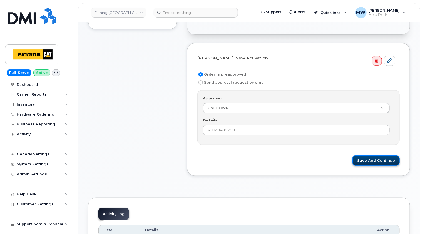
click at [377, 159] on button "Save and Continue" at bounding box center [375, 160] width 47 height 10
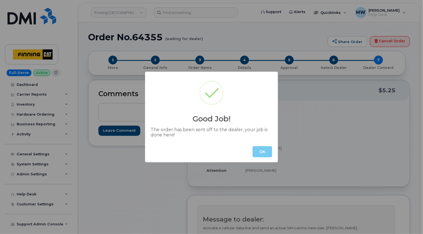
click at [261, 152] on button "OK" at bounding box center [261, 151] width 19 height 11
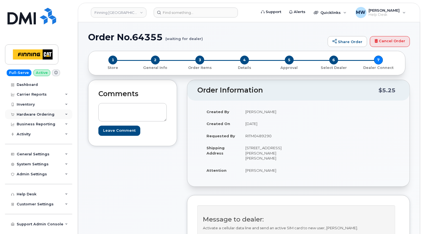
click at [43, 113] on div "Hardware Ordering" at bounding box center [36, 114] width 38 height 4
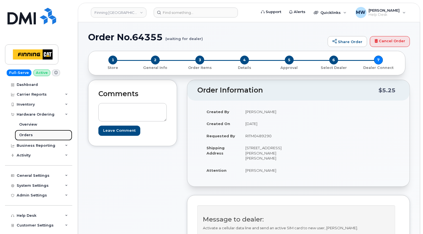
click at [29, 132] on div "Orders" at bounding box center [26, 134] width 14 height 5
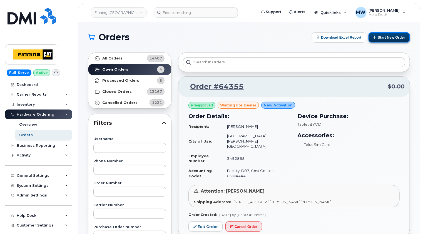
click at [393, 36] on button "Start New Order" at bounding box center [388, 37] width 41 height 10
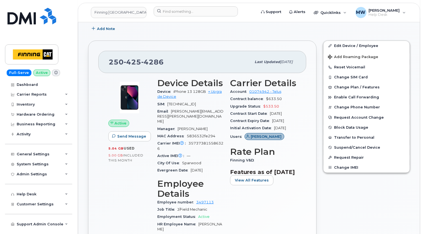
scroll to position [167, 0]
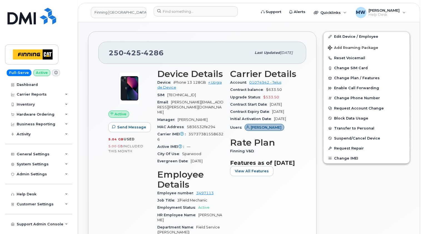
click at [142, 47] on div "[PHONE_NUMBER]" at bounding box center [180, 53] width 142 height 12
copy span "[PHONE_NUMBER]"
click at [182, 225] on span "Department Name" at bounding box center [176, 227] width 39 height 4
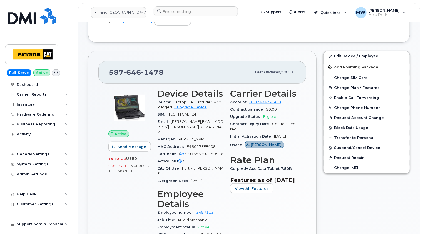
scroll to position [111, 0]
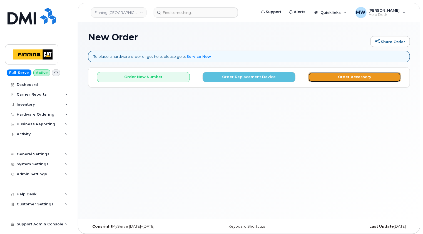
click at [374, 74] on button "Order Accessory" at bounding box center [354, 77] width 93 height 10
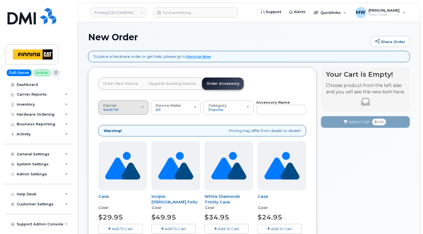
click at [130, 107] on div "Carrier [GEOGRAPHIC_DATA] Telus" at bounding box center [123, 107] width 41 height 9
click at [112, 129] on label "Telus" at bounding box center [108, 129] width 17 height 7
click at [0, 0] on input "Telus" at bounding box center [0, 0] width 0 height 0
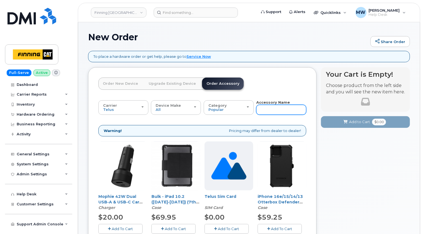
click at [277, 109] on input "text" at bounding box center [281, 110] width 50 height 10
type input "13"
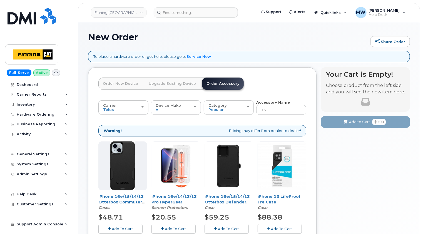
scroll to position [28, 0]
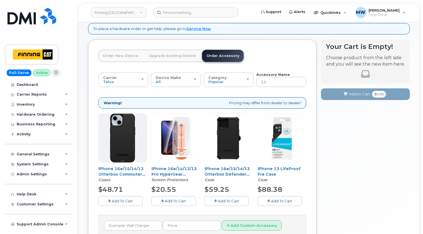
click at [180, 199] on span "Add To Cart" at bounding box center [175, 201] width 21 height 4
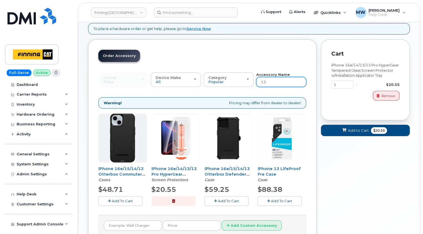
drag, startPoint x: 271, startPoint y: 79, endPoint x: 257, endPoint y: 81, distance: 14.6
click at [257, 81] on input "13" at bounding box center [281, 82] width 50 height 10
type input "cable"
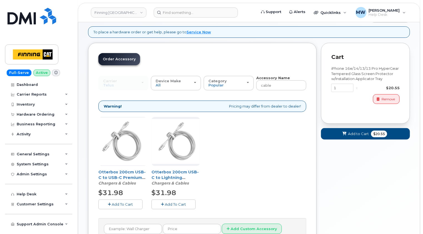
scroll to position [58, 0]
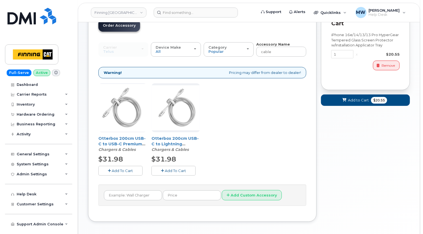
click at [175, 170] on span "Add To Cart" at bounding box center [175, 170] width 21 height 4
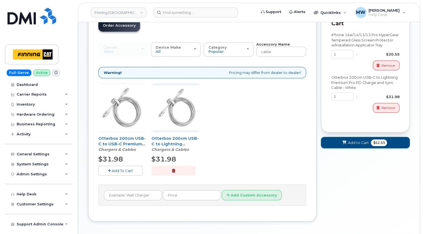
click at [349, 142] on span "Add to Cart" at bounding box center [358, 142] width 21 height 5
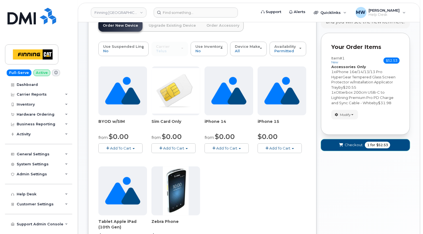
click at [351, 144] on span "Checkout" at bounding box center [353, 144] width 18 height 5
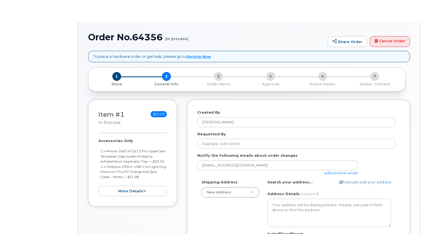
select select
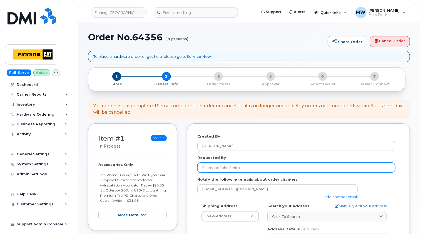
click at [229, 167] on input "Requested By" at bounding box center [296, 167] width 198 height 10
paste input "RITM0490243"
type input "RITM0490243; RITM0490245"
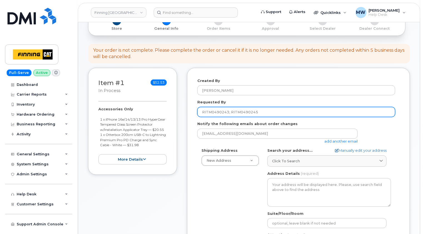
drag, startPoint x: 258, startPoint y: 112, endPoint x: 200, endPoint y: 113, distance: 58.6
click at [200, 113] on input "RITM0490243; RITM0490245" at bounding box center [296, 112] width 198 height 10
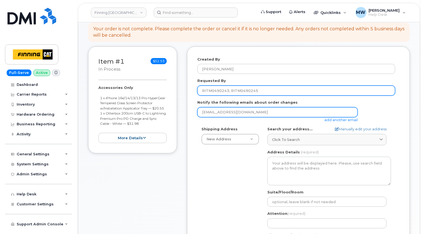
scroll to position [111, 0]
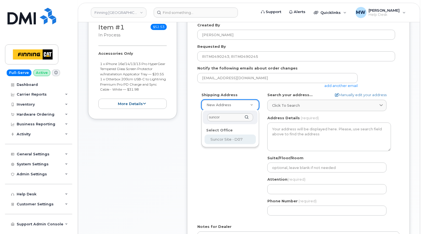
type input "suncor"
select select
type textarea "Suncore Site C/O Highway 63, Mildred Lake Industrial Park Mildred Lake Alberta …"
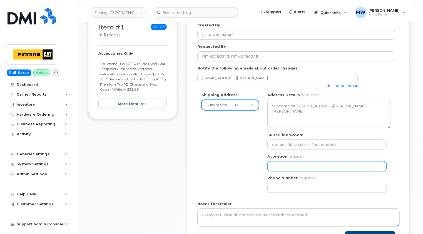
select select
type input "I"
select select
type input "Ia"
select select
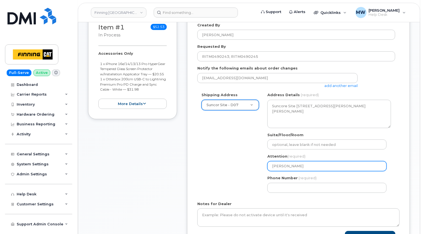
type input "Ian"
select select
type input "Ian R"
select select
type input "Ian Re"
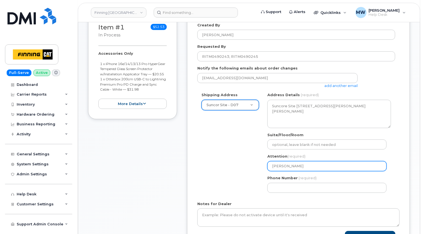
select select
type input "Ian Ree"
select select
type input "[PERSON_NAME]"
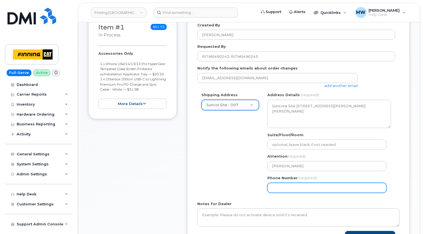
click at [292, 185] on input "Phone Number" at bounding box center [326, 188] width 119 height 10
paste input "2504254286"
select select
type input "2504254286"
click at [248, 184] on div "Shipping Address Suncor Site - D07 New Address 7280 Dixie Rd 13315 156 St NW 54…" at bounding box center [296, 144] width 198 height 104
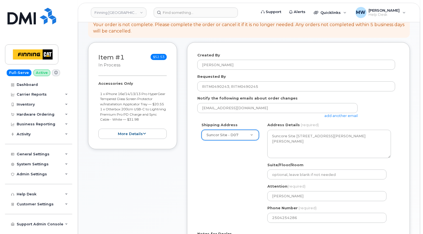
scroll to position [56, 0]
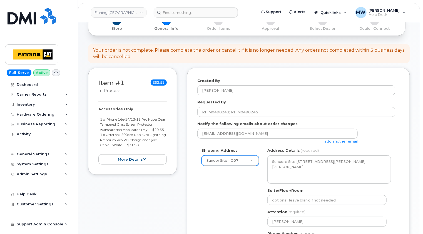
drag, startPoint x: 156, startPoint y: 151, endPoint x: 85, endPoint y: 121, distance: 77.1
click at [85, 121] on div "Order No.64356 (in process) Share Order Cancel Order To place a hardware order …" at bounding box center [249, 210] width 342 height 486
copy ul "1 x iPhone 16e/14/13/13 Pro HyperGear Tempered Glass Screen Protector w/Install…"
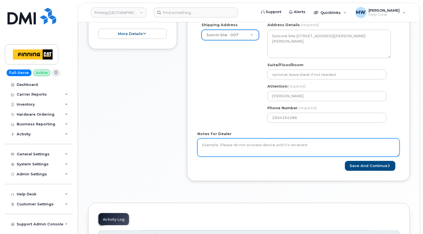
scroll to position [194, 0]
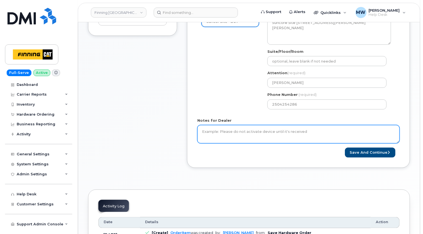
click at [272, 129] on textarea "Notes for Dealer" at bounding box center [298, 134] width 202 height 18
paste textarea "1 x iPhone 16e/14/13/13 Pro HyperGear Tempered Glass Screen Protector w/Install…"
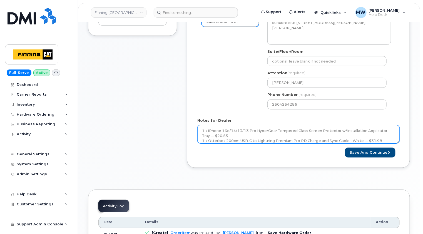
scroll to position [0, 0]
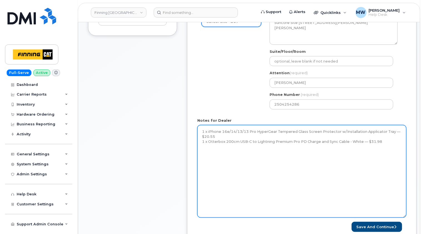
drag, startPoint x: 399, startPoint y: 141, endPoint x: 401, endPoint y: 212, distance: 71.7
click at [405, 217] on div "Notes for Dealer 1 x iPhone 16e/14/13/13 Pro HyperGear Tempered Glass Screen Pr…" at bounding box center [301, 168] width 209 height 100
click at [202, 130] on textarea "1 x iPhone 16e/14/13/13 Pro HyperGear Tempered Glass Screen Protector w/Install…" at bounding box center [301, 172] width 209 height 94
paste textarea "RITM0490243"
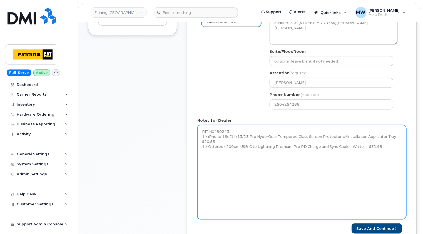
click at [222, 141] on textarea "RITM0490243 1 x iPhone 16e/14/13/13 Pro HyperGear Tempered Glass Screen Protect…" at bounding box center [301, 172] width 209 height 94
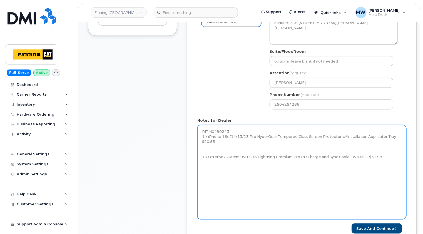
paste textarea "RITM0490243"
click at [385, 157] on textarea "RITM0490243 1 x iPhone 16e/14/13/13 Pro HyperGear Tempered Glass Screen Protect…" at bounding box center [301, 172] width 209 height 94
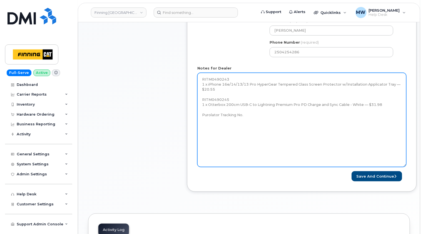
scroll to position [250, 0]
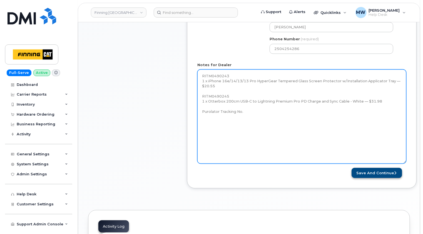
type textarea "RITM0490243 1 x iPhone 16e/14/13/13 Pro HyperGear Tempered Glass Screen Protect…"
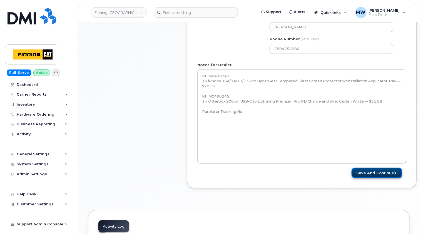
click at [373, 170] on button "Save and Continue" at bounding box center [376, 173] width 51 height 10
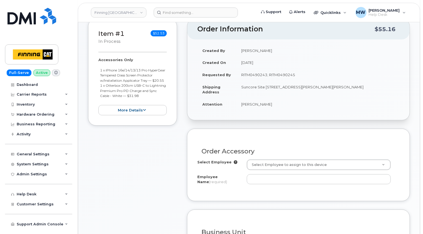
scroll to position [139, 0]
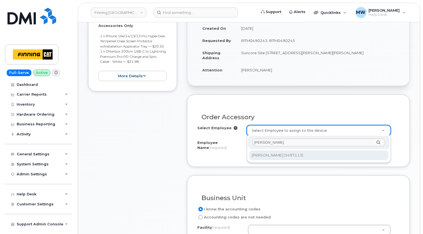
type input "[PERSON_NAME]"
type input "767629"
type input "[PERSON_NAME]"
select select "D07"
select select "CSMAAAA"
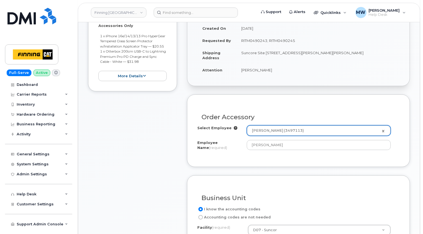
click at [399, 111] on div "Order Accessory" at bounding box center [298, 115] width 202 height 20
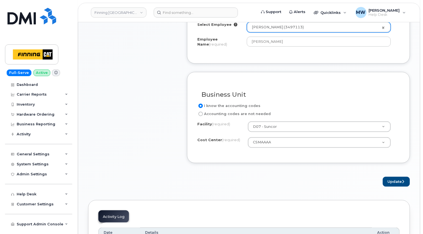
scroll to position [278, 0]
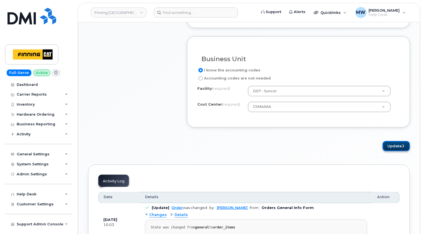
click at [405, 144] on button "Update" at bounding box center [395, 146] width 27 height 10
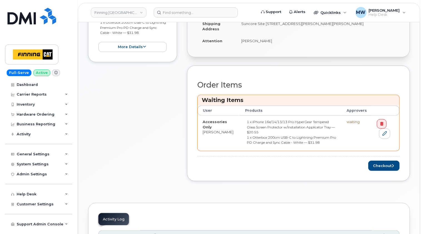
scroll to position [194, 0]
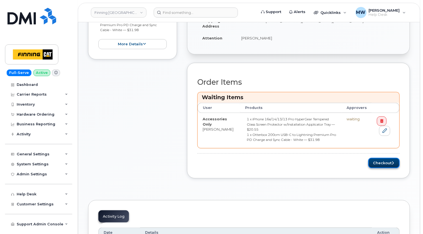
click at [384, 158] on button "Checkout" at bounding box center [383, 163] width 31 height 10
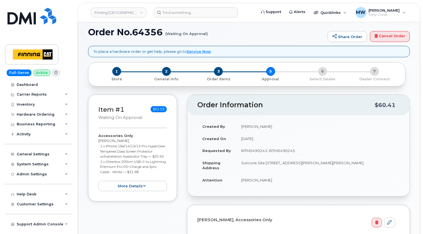
scroll to position [111, 0]
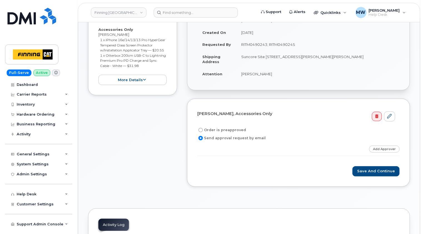
click at [231, 128] on label "Order is preapproved" at bounding box center [221, 130] width 49 height 7
click at [203, 128] on input "Order is preapproved" at bounding box center [200, 130] width 4 height 4
radio input "true"
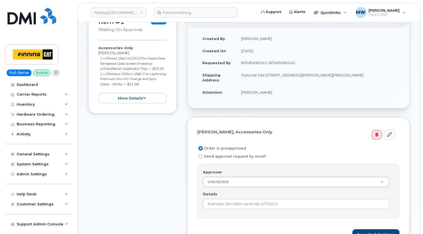
scroll to position [83, 0]
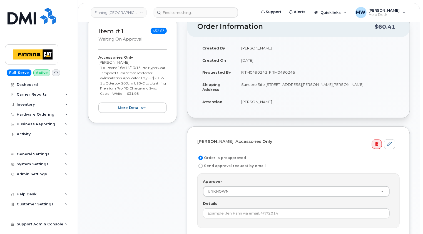
drag, startPoint x: 296, startPoint y: 71, endPoint x: 242, endPoint y: 70, distance: 54.4
click at [242, 70] on td "RITM0490243; RITM0490245" at bounding box center [317, 72] width 163 height 12
copy td "RITM0490243; RITM0490245"
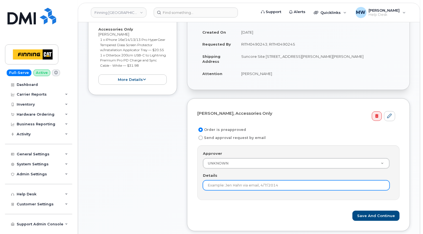
scroll to position [167, 0]
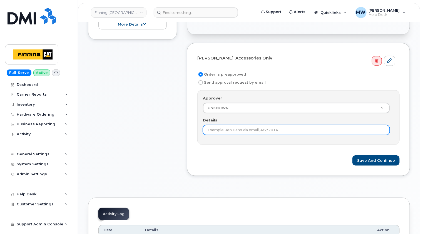
click at [238, 127] on input "Details" at bounding box center [296, 130] width 187 height 10
paste input "RITM0490243; RITM0490245"
type input "RITM0490243; RITM0490245"
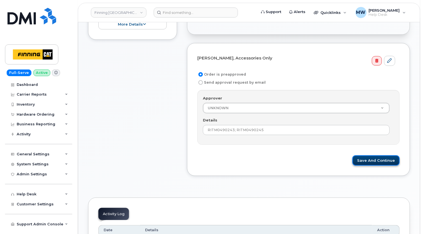
click at [377, 160] on button "Save and Continue" at bounding box center [375, 160] width 47 height 10
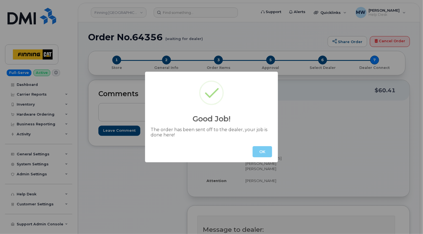
click at [263, 152] on button "OK" at bounding box center [261, 151] width 19 height 11
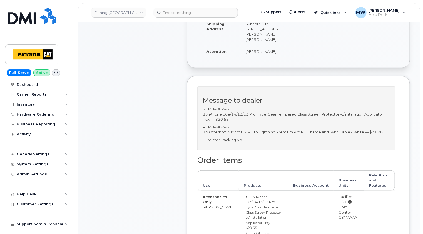
scroll to position [139, 0]
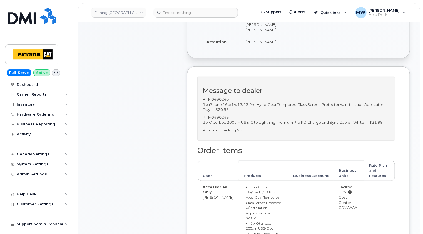
click at [349, 210] on div "Cost Center: CSMAAAA" at bounding box center [348, 203] width 21 height 16
copy div "CSMAAAA"
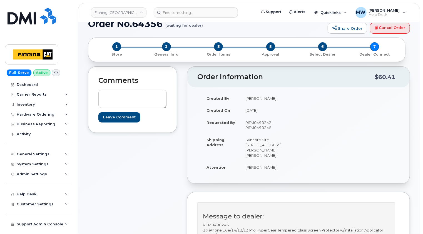
scroll to position [0, 0]
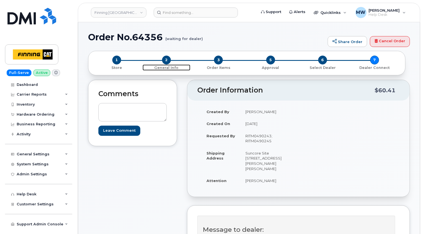
click at [167, 59] on span "2" at bounding box center [166, 60] width 9 height 9
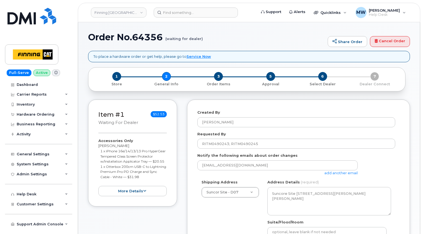
select select
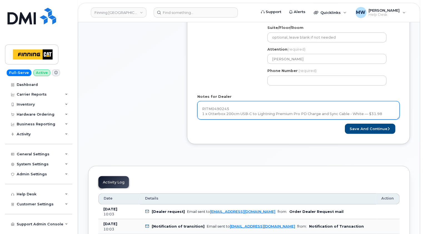
scroll to position [28, 0]
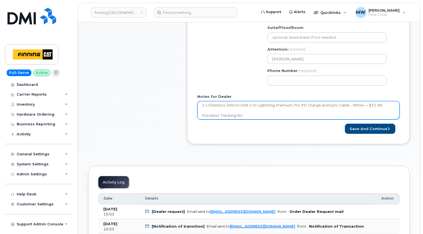
click at [253, 117] on textarea "RITM0490243 1 x iPhone 16e/14/13/13 Pro HyperGear Tempered Glass Screen Protect…" at bounding box center [298, 110] width 202 height 18
paste textarea "335658238670"
type textarea "RITM0490243 1 x iPhone 16e/14/13/13 Pro HyperGear Tempered Glass Screen Protect…"
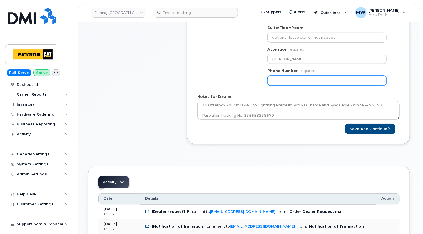
click at [283, 78] on input "Phone Number" at bounding box center [326, 81] width 119 height 10
paste input "2504254286"
select select
type input "2504254286"
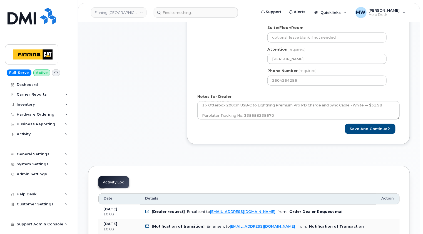
click at [244, 81] on div "Shipping Address Suncor Site - D07 New Address [STREET_ADDRESS][GEOGRAPHIC_DATA…" at bounding box center [296, 37] width 198 height 104
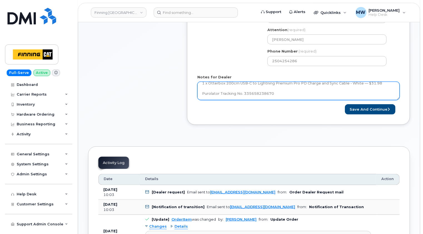
scroll to position [222, 0]
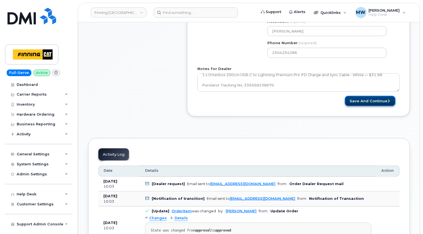
click at [374, 102] on button "Save and Continue" at bounding box center [370, 101] width 51 height 10
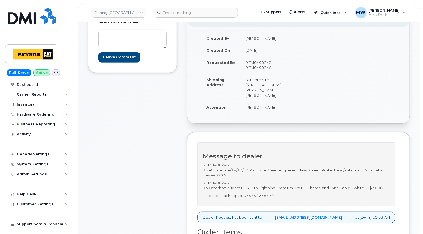
scroll to position [111, 0]
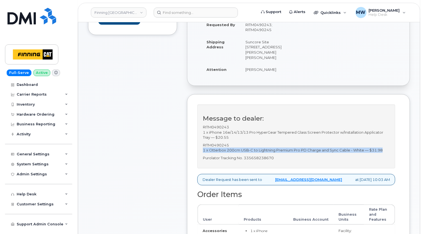
drag, startPoint x: 385, startPoint y: 155, endPoint x: 203, endPoint y: 153, distance: 182.1
click at [203, 153] on p "RITM0490245 1 x Otterbox 200cm USB-C to Lightning Premium Pro PD Charge and Syn…" at bounding box center [296, 147] width 187 height 10
copy p "1 x Otterbox 200cm USB-C to Lightning Premium Pro PD Charge and Sync Cable - Wh…"
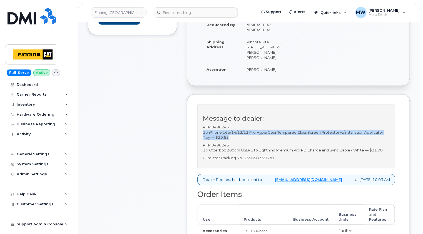
drag, startPoint x: 230, startPoint y: 141, endPoint x: 203, endPoint y: 139, distance: 27.0
click at [203, 139] on p "RITM0490243 1 x iPhone 16e/14/13/13 Pro HyperGear Tempered Glass Screen Protect…" at bounding box center [296, 132] width 187 height 16
copy p "1 x iPhone 16e/14/13/13 Pro HyperGear Tempered Glass Screen Protector w/Install…"
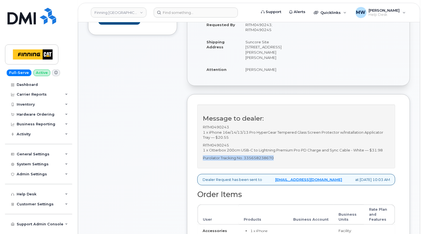
drag, startPoint x: 275, startPoint y: 163, endPoint x: 203, endPoint y: 164, distance: 71.6
click at [203, 160] on p "Purolator Tracking No. 335658238670" at bounding box center [296, 157] width 187 height 5
copy p "Purolator Tracking No. 335658238670"
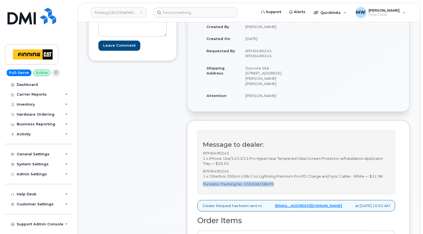
scroll to position [56, 0]
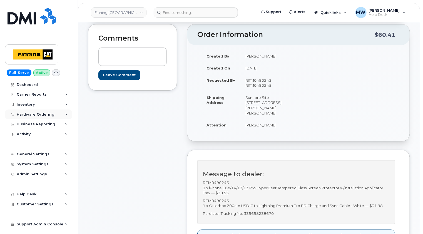
click at [35, 114] on div "Hardware Ordering" at bounding box center [36, 114] width 38 height 4
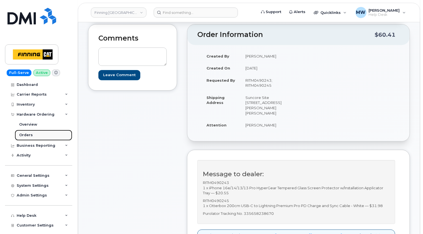
drag, startPoint x: 26, startPoint y: 135, endPoint x: 39, endPoint y: 132, distance: 13.7
click at [26, 135] on div "Orders" at bounding box center [26, 134] width 14 height 5
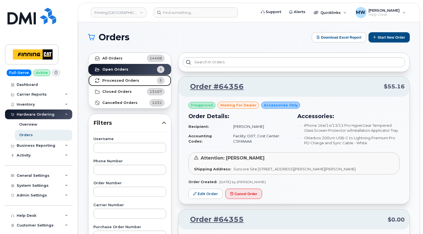
click at [127, 79] on strong "Processed Orders" at bounding box center [120, 80] width 37 height 4
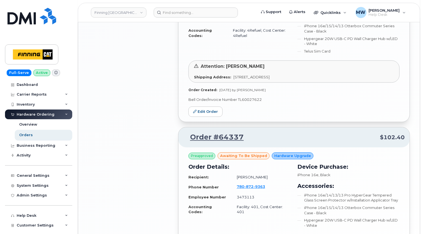
scroll to position [656, 0]
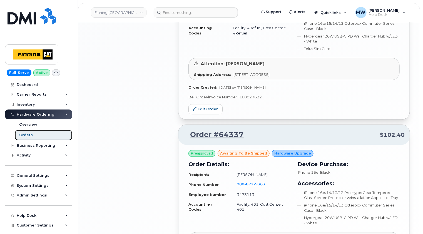
click at [38, 134] on link "Orders" at bounding box center [43, 135] width 57 height 11
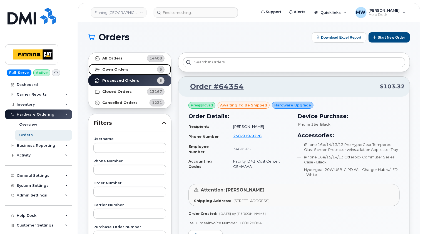
click at [124, 67] on strong "Open Orders" at bounding box center [115, 69] width 26 height 4
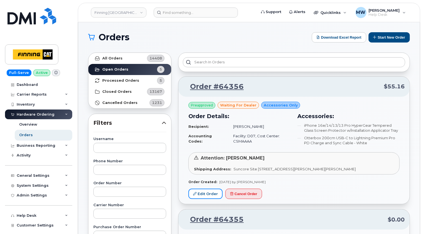
drag, startPoint x: 204, startPoint y: 191, endPoint x: 230, endPoint y: 171, distance: 32.8
click at [204, 191] on link "Edit Order" at bounding box center [205, 194] width 34 height 10
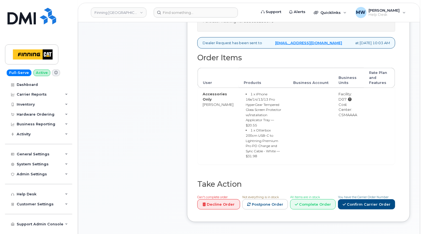
scroll to position [278, 0]
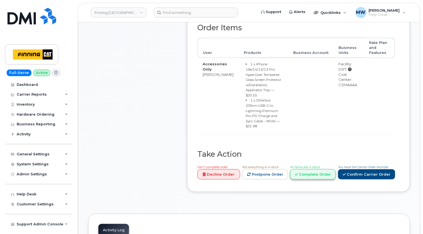
click at [322, 169] on link "Complete Order" at bounding box center [313, 174] width 46 height 10
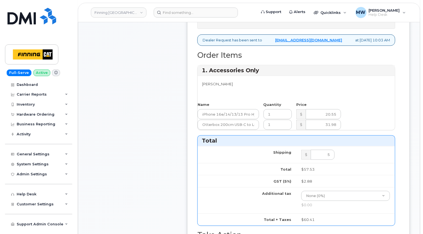
scroll to position [194, 0]
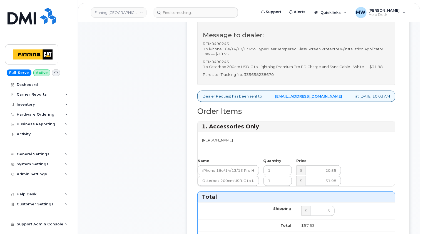
click at [263, 77] on p "Purolator Tracking No. 335658238670" at bounding box center [296, 74] width 187 height 5
copy p "335658238670"
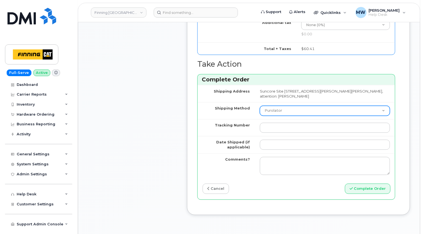
scroll to position [444, 0]
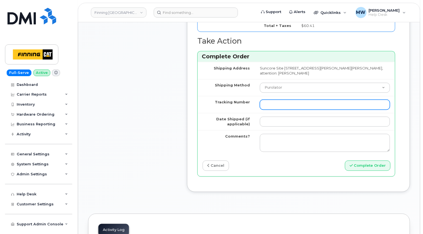
click at [288, 105] on input "Tracking Number" at bounding box center [325, 105] width 130 height 10
paste input "335658238670"
type input "335658238670"
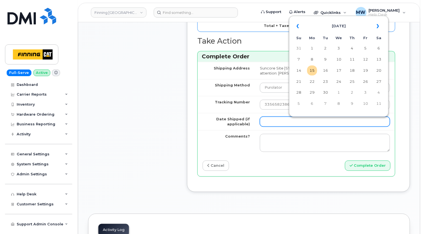
click at [308, 127] on input "Date Shipped (if applicable)" at bounding box center [325, 122] width 130 height 10
click at [313, 71] on td "15" at bounding box center [312, 71] width 10 height 10
type input "[DATE]"
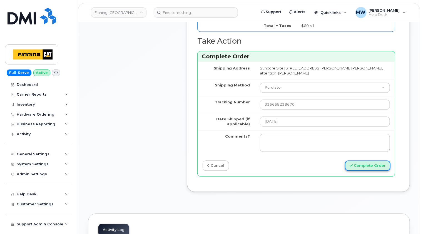
click at [370, 170] on button "Complete Order" at bounding box center [368, 165] width 46 height 10
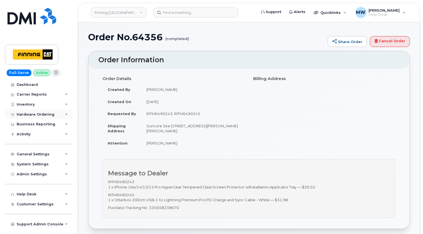
click at [44, 112] on div "Hardware Ordering" at bounding box center [36, 114] width 38 height 4
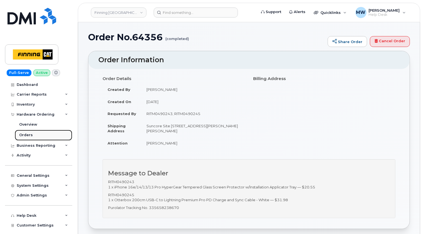
click at [25, 132] on div "Orders" at bounding box center [26, 134] width 14 height 5
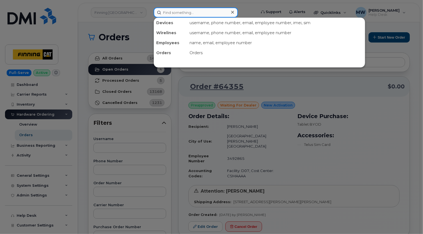
click at [192, 10] on input at bounding box center [196, 12] width 84 height 10
paste input "[PERSON_NAME] [PERSON_NAME]"
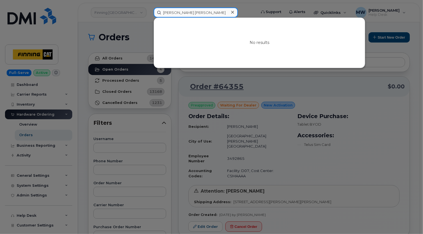
type input "[PERSON_NAME] [PERSON_NAME]"
click at [232, 11] on icon at bounding box center [232, 12] width 3 height 4
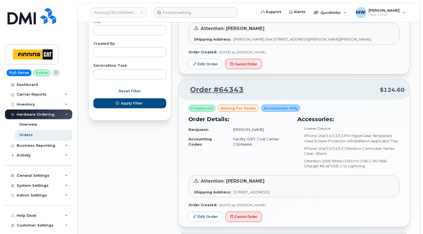
scroll to position [305, 0]
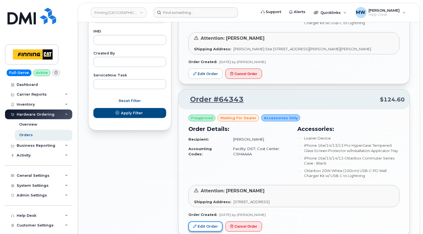
click at [207, 221] on link "Edit Order" at bounding box center [205, 226] width 34 height 10
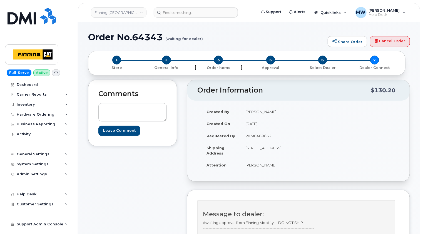
click at [219, 60] on span "3" at bounding box center [218, 60] width 9 height 9
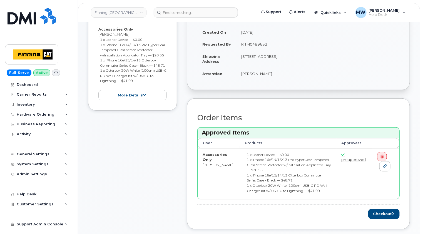
scroll to position [111, 0]
click at [385, 166] on icon at bounding box center [384, 166] width 4 height 4
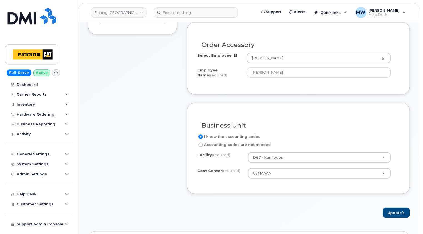
scroll to position [139, 0]
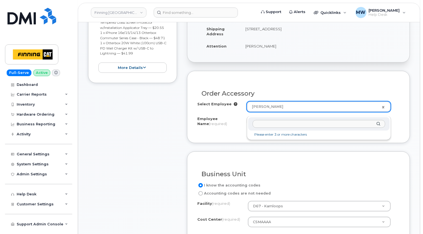
type input "[PERSON_NAME]"
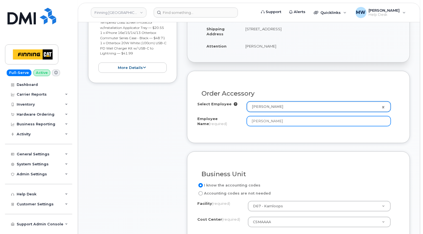
paste input "[PERSON_NAME]"
type input "[PERSON_NAME]"
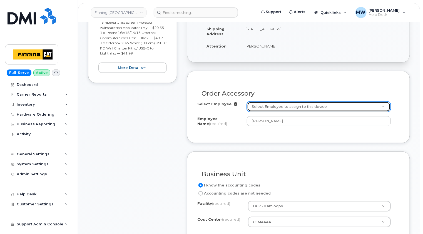
click at [383, 111] on link "Select Employee to assign to this device" at bounding box center [318, 107] width 143 height 10
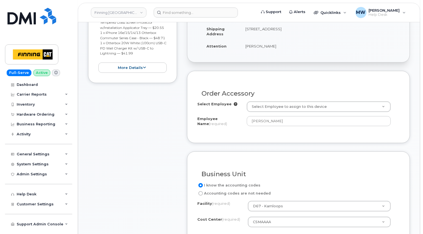
click at [271, 140] on div "Order Accessory Select Employee Select Employee to assign to this device Employ…" at bounding box center [298, 107] width 223 height 72
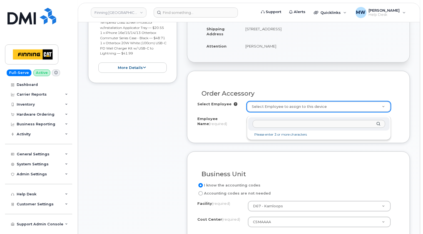
paste input "[PERSON_NAME]"
type input "[PERSON_NAME]"
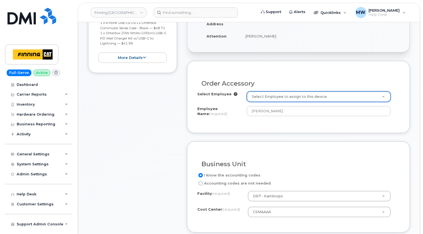
scroll to position [167, 0]
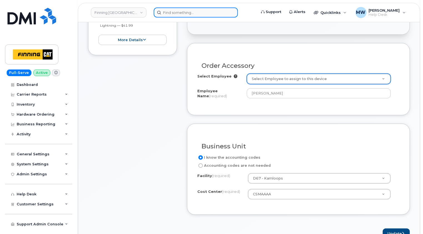
click at [189, 12] on input at bounding box center [196, 12] width 84 height 10
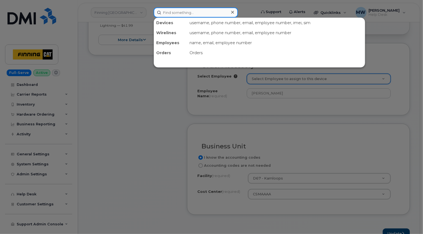
paste input "3500777"
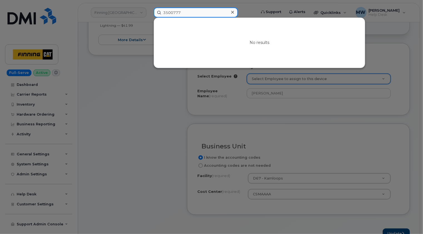
drag, startPoint x: 183, startPoint y: 12, endPoint x: 158, endPoint y: 9, distance: 25.4
click at [158, 9] on input "3500777" at bounding box center [196, 12] width 84 height 10
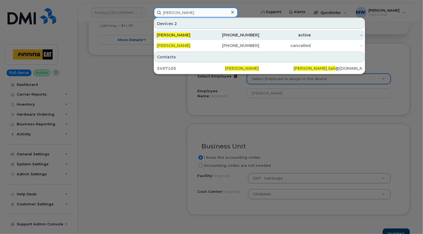
type input "benjamin sali"
click at [192, 34] on div "Benjamin Sali" at bounding box center [182, 35] width 51 height 6
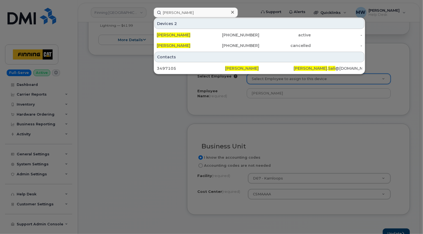
click at [233, 11] on icon at bounding box center [232, 12] width 3 height 4
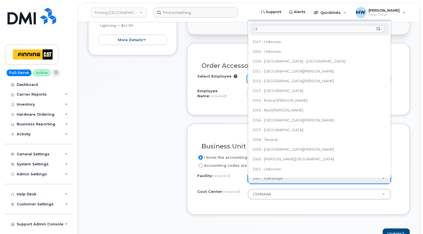
scroll to position [0, 0]
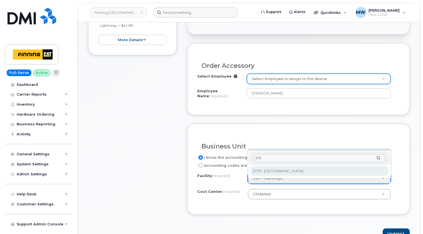
type input "d70"
select select "D70"
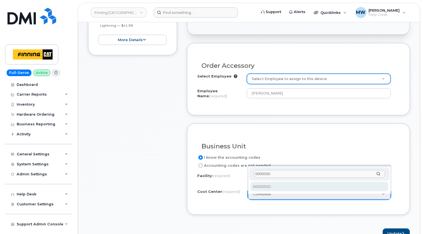
type input "00000SD"
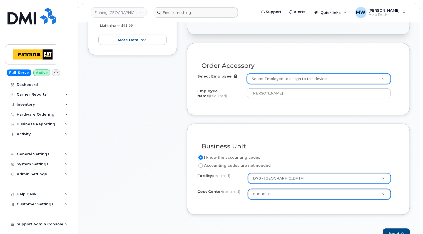
select select "00000SD"
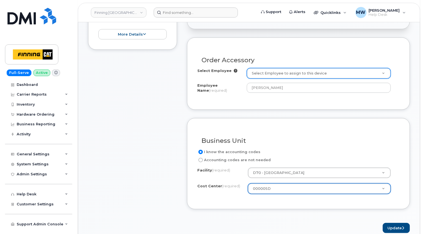
scroll to position [222, 0]
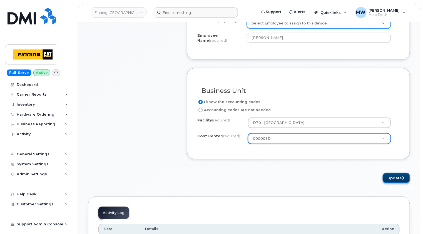
click at [396, 182] on button "Update" at bounding box center [395, 178] width 27 height 10
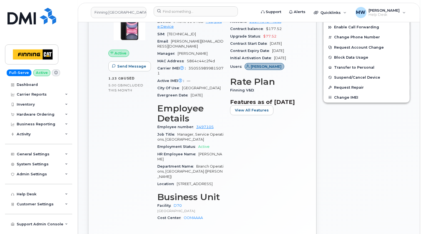
scroll to position [139, 0]
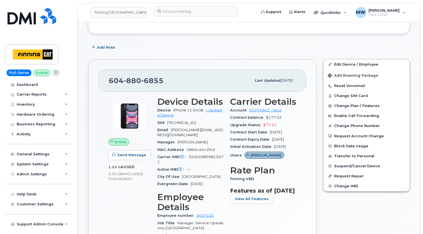
click at [141, 77] on span "6855" at bounding box center [152, 80] width 22 height 8
click at [139, 79] on span "880" at bounding box center [132, 80] width 17 height 8
copy span "604 880 6855"
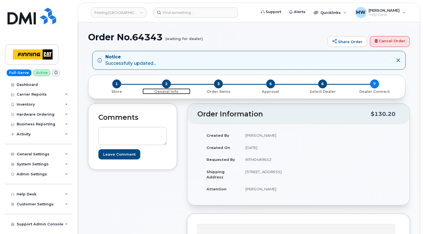
drag, startPoint x: 167, startPoint y: 83, endPoint x: 172, endPoint y: 89, distance: 7.9
click at [167, 83] on span "2" at bounding box center [166, 83] width 9 height 9
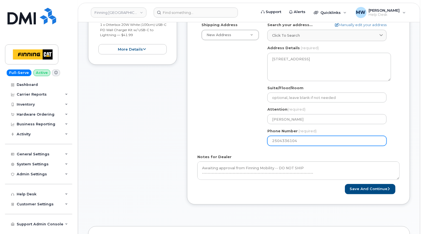
scroll to position [167, 0]
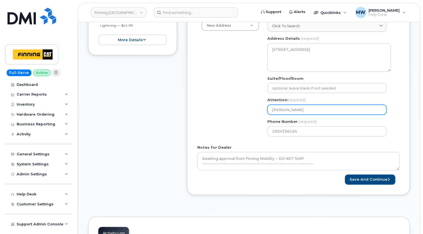
drag, startPoint x: 311, startPoint y: 109, endPoint x: 239, endPoint y: 107, distance: 71.6
click at [239, 107] on div "Shipping Address New Address New Address [STREET_ADDRESS][GEOGRAPHIC_DATA][PERS…" at bounding box center [296, 76] width 198 height 127
paste input "[PERSON_NAME]"
select select
type input "[PERSON_NAME]"
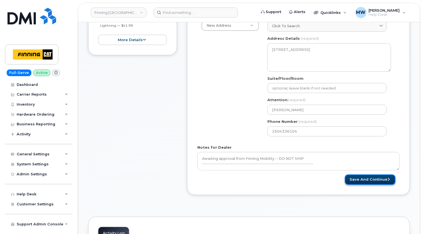
click at [379, 178] on button "Save and Continue" at bounding box center [370, 179] width 51 height 10
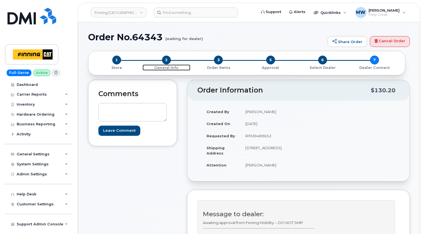
click at [164, 61] on span "2" at bounding box center [166, 60] width 9 height 9
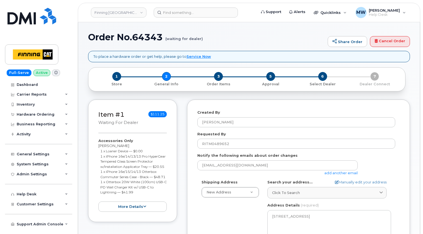
select select
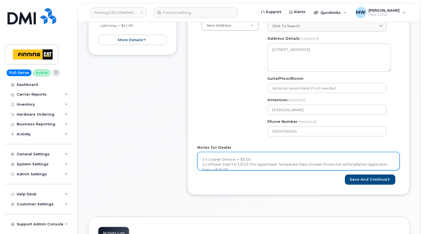
scroll to position [56, 0]
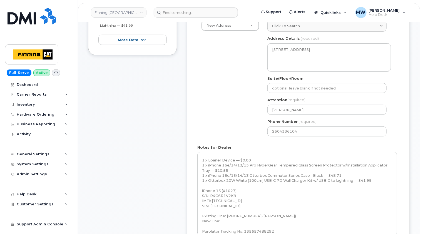
drag, startPoint x: 399, startPoint y: 168, endPoint x: 396, endPoint y: 236, distance: 67.8
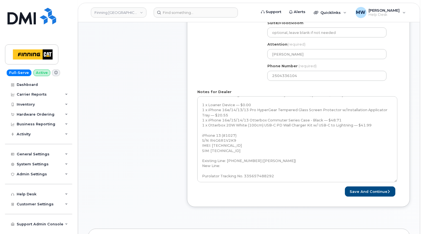
scroll to position [250, 0]
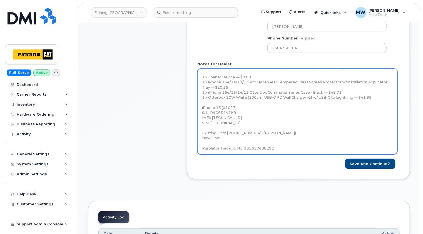
drag, startPoint x: 396, startPoint y: 152, endPoint x: 394, endPoint y: 174, distance: 22.0
click at [394, 174] on div "Created By [PERSON_NAME] Requested By RITM0489652 Notify the following emails a…" at bounding box center [298, 15] width 223 height 330
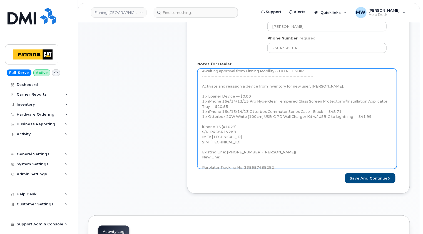
scroll to position [0, 0]
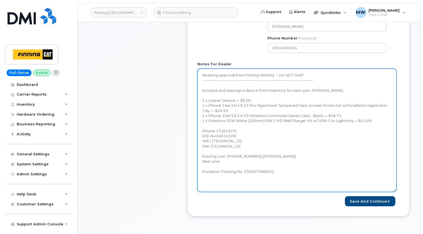
drag, startPoint x: 396, startPoint y: 153, endPoint x: 395, endPoint y: 190, distance: 37.8
click at [395, 190] on textarea "Awaiting approval from Finning Mobility -- DO NOT SHIP ------------------------…" at bounding box center [296, 130] width 199 height 123
drag, startPoint x: 276, startPoint y: 171, endPoint x: 244, endPoint y: 170, distance: 32.2
click at [244, 170] on textarea "Awaiting approval from Finning Mobility -- DO NOT SHIP ------------------------…" at bounding box center [296, 130] width 199 height 123
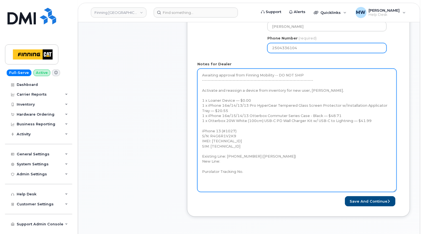
type textarea "Awaiting approval from Finning Mobility -- DO NOT SHIP ------------------------…"
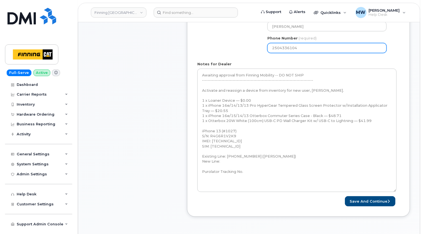
drag, startPoint x: 301, startPoint y: 46, endPoint x: 249, endPoint y: 48, distance: 52.2
paste input "6048806855"
select select
type input "6048806855"
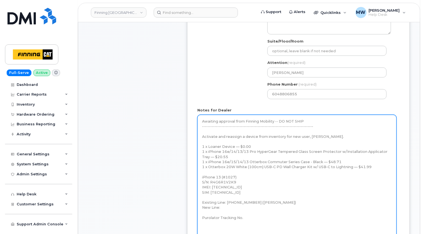
scroll to position [194, 0]
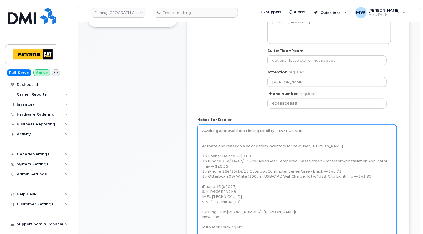
drag, startPoint x: 337, startPoint y: 146, endPoint x: 310, endPoint y: 144, distance: 27.0
click at [310, 144] on textarea "Awaiting approval from Finning Mobility -- DO NOT SHIP ------------------------…" at bounding box center [296, 185] width 199 height 123
type textarea "Awaiting approval from Finning Mobility -- DO NOT SHIP ------------------------…"
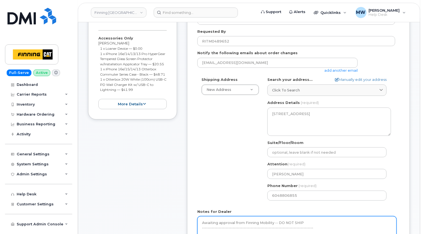
scroll to position [111, 0]
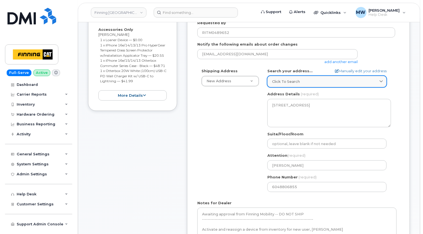
click at [327, 80] on div "Click to search" at bounding box center [327, 81] width 110 height 5
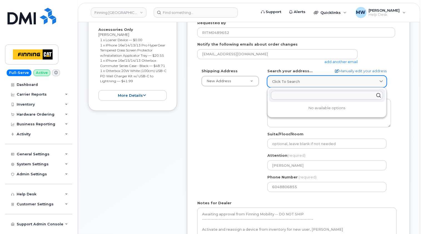
paste input "19498 92 Ave."
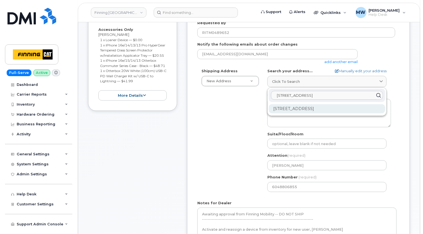
type input "19498 92 Ave."
click at [302, 108] on div "19498 92 Ave Surrey BC V4N 4G7" at bounding box center [326, 108] width 116 height 9
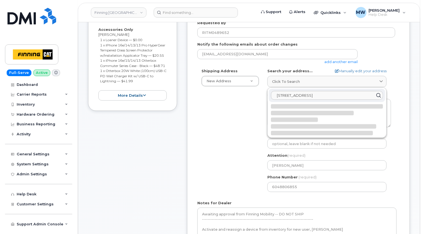
select select
type textarea "19498 92 Ave SURREY BC V4N 4G7 CANADA"
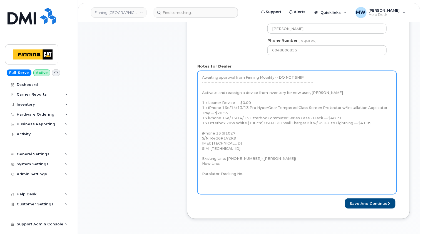
scroll to position [278, 0]
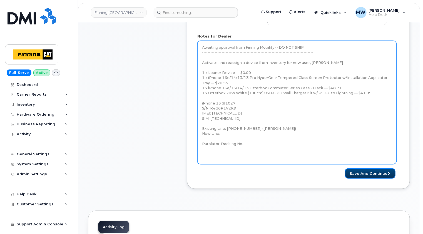
drag, startPoint x: 376, startPoint y: 174, endPoint x: 279, endPoint y: 157, distance: 99.1
click at [376, 174] on button "Save and Continue" at bounding box center [370, 173] width 51 height 10
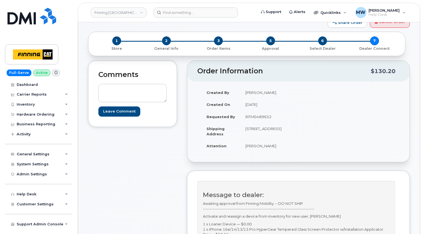
scroll to position [28, 0]
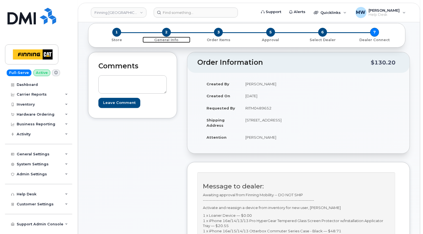
click at [163, 31] on span "2" at bounding box center [166, 32] width 9 height 9
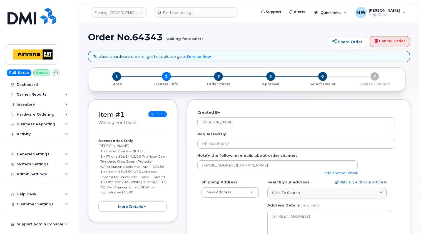
select select
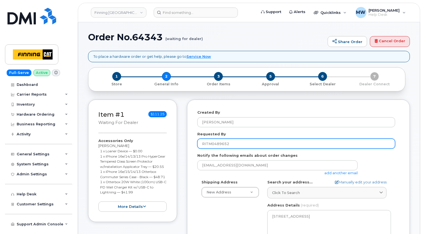
drag, startPoint x: 240, startPoint y: 143, endPoint x: 174, endPoint y: 145, distance: 65.8
click at [175, 145] on div "Item #1 waiting for dealer $111.25 Accessories Only Praj Dias 1 x Loaner Device…" at bounding box center [249, 234] width 322 height 270
paste input "90894"
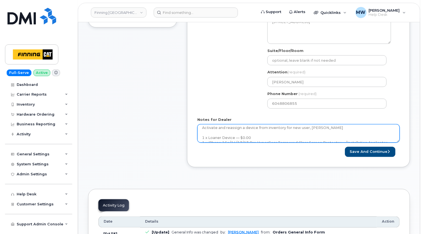
scroll to position [28, 0]
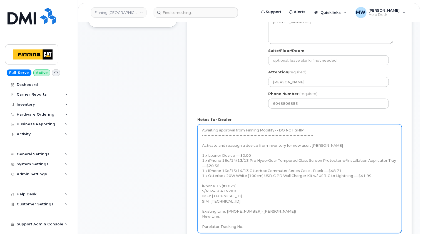
drag, startPoint x: 398, startPoint y: 140, endPoint x: 400, endPoint y: 231, distance: 90.8
click at [400, 231] on textarea "Awaiting approval from Finning Mobility -- DO NOT SHIP ------------------------…" at bounding box center [299, 178] width 204 height 109
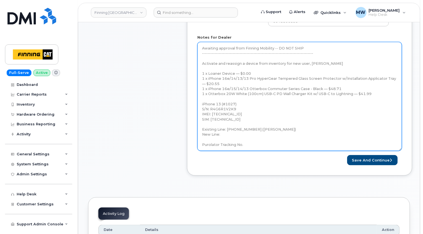
scroll to position [278, 0]
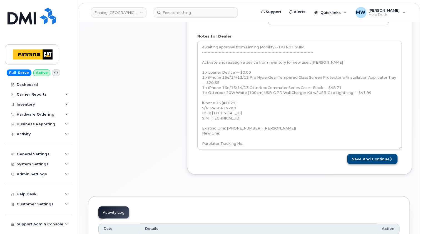
type input "RITM0490894"
click at [379, 159] on button "Save and Continue" at bounding box center [372, 159] width 51 height 10
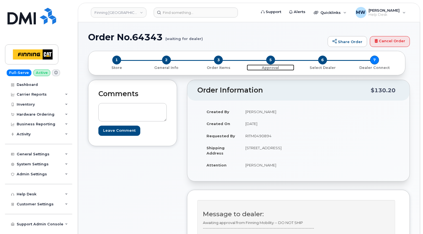
click at [272, 59] on span "5" at bounding box center [270, 60] width 9 height 9
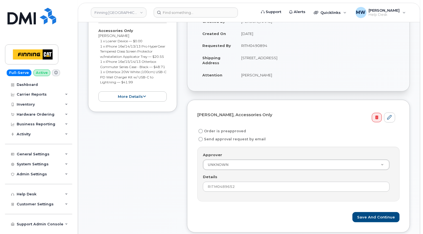
scroll to position [139, 0]
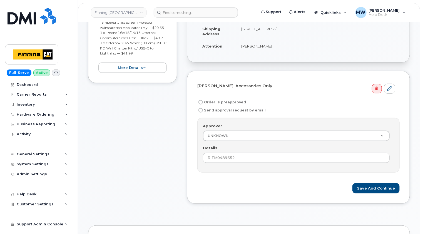
click at [224, 102] on label "Order is preapproved" at bounding box center [221, 102] width 49 height 7
click at [203, 102] on input "Order is preapproved" at bounding box center [200, 102] width 4 height 4
radio input "true"
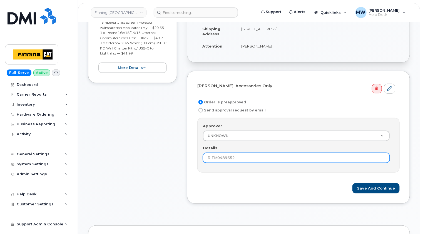
drag, startPoint x: 242, startPoint y: 156, endPoint x: 183, endPoint y: 157, distance: 58.6
click at [183, 157] on div "Item #1 waiting for dealer $111.25 Accessories Only Praj Dias 1 x Loaner Device…" at bounding box center [249, 86] width 322 height 251
paste input "90894"
type input "RITM0490894"
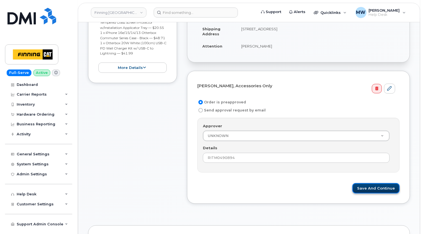
click at [380, 189] on button "Save and Continue" at bounding box center [375, 188] width 47 height 10
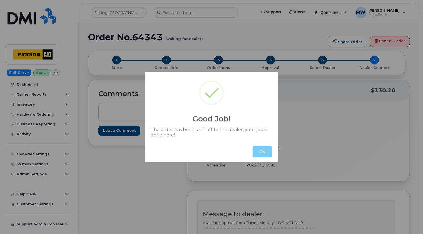
click at [264, 156] on button "OK" at bounding box center [261, 151] width 19 height 11
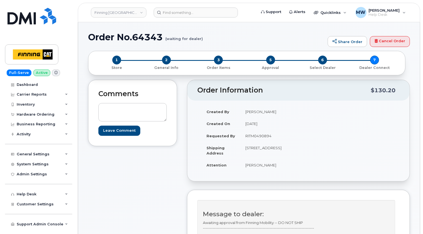
drag, startPoint x: 268, startPoint y: 152, endPoint x: 252, endPoint y: 152, distance: 15.6
click at [252, 152] on td "[STREET_ADDRESS]" at bounding box center [267, 150] width 54 height 17
copy td "V4N 4G7"
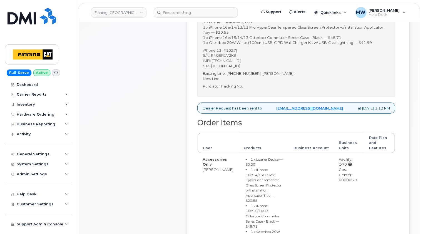
scroll to position [222, 0]
click at [350, 179] on div "Cost Center: 00000SD" at bounding box center [348, 174] width 20 height 16
copy div "00000SD"
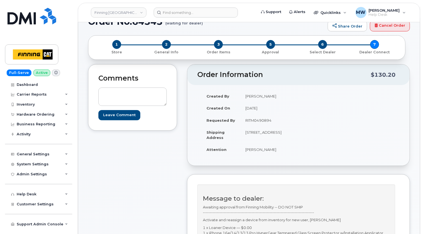
scroll to position [0, 0]
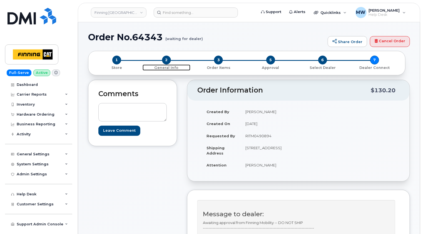
click at [165, 58] on span "2" at bounding box center [166, 60] width 9 height 9
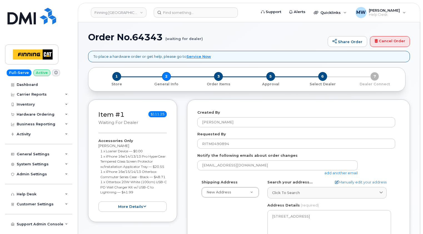
select select
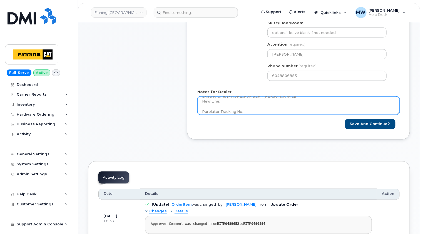
scroll to position [91, 0]
click at [271, 107] on textarea "Awaiting approval from Finning Mobility -- DO NOT SHIP ------------------------…" at bounding box center [298, 105] width 202 height 18
paste textarea "335658291067"
type textarea "Awaiting approval from Finning Mobility -- DO NOT SHIP ------------------------…"
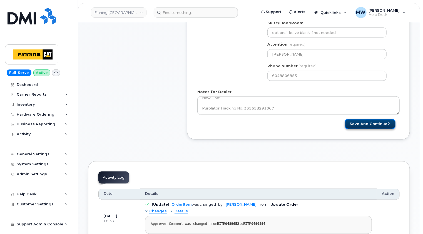
click at [374, 123] on button "Save and Continue" at bounding box center [370, 124] width 51 height 10
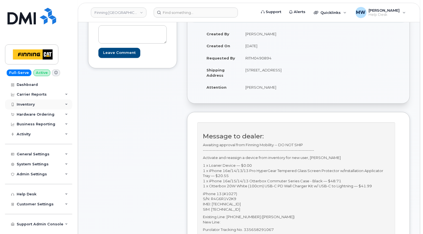
scroll to position [28, 0]
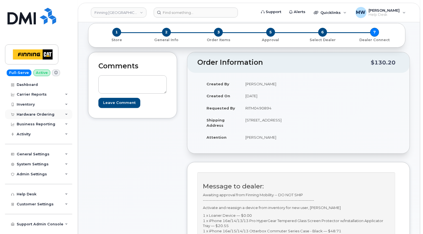
click at [31, 112] on div "Hardware Ordering" at bounding box center [36, 114] width 38 height 4
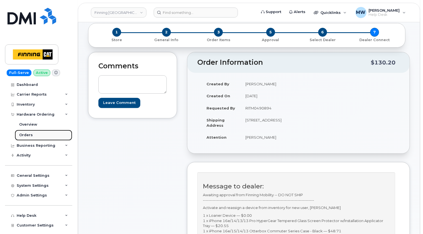
click at [27, 134] on div "Orders" at bounding box center [26, 134] width 14 height 5
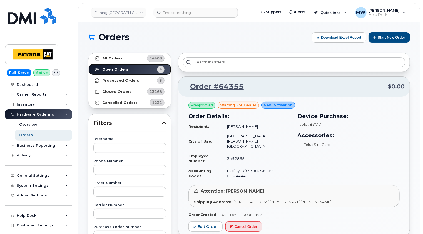
click at [120, 69] on strong "Open Orders" at bounding box center [115, 69] width 26 height 4
click at [117, 80] on strong "Processed Orders" at bounding box center [120, 80] width 37 height 4
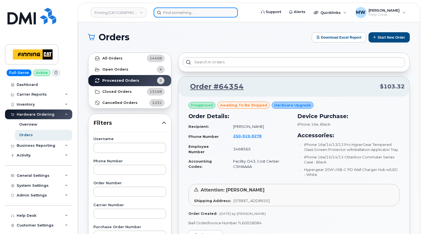
click at [194, 13] on input at bounding box center [196, 12] width 84 height 10
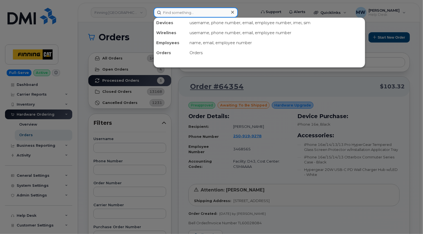
paste input "[PHONE_NUMBER]"
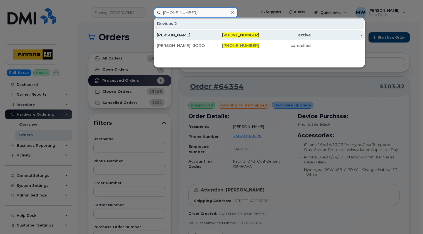
type input "[PHONE_NUMBER]"
click at [197, 35] on div "[PERSON_NAME]" at bounding box center [182, 35] width 51 height 6
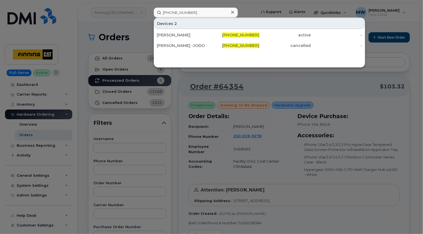
click at [233, 12] on icon at bounding box center [232, 12] width 3 height 4
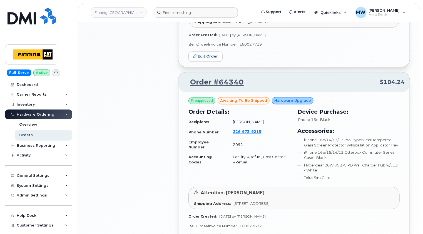
scroll to position [528, 0]
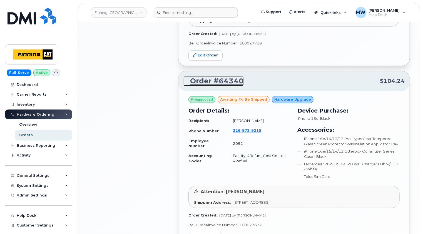
click at [228, 80] on link "Order #64340" at bounding box center [213, 81] width 60 height 10
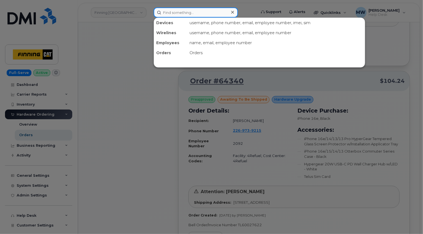
click at [193, 11] on input at bounding box center [196, 12] width 84 height 10
paste input "RITM0492193"
type input "RITM0492193"
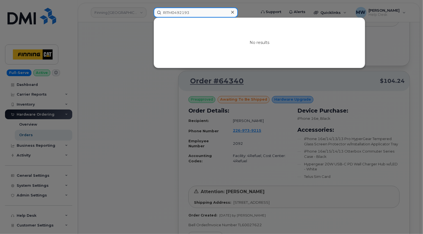
drag, startPoint x: 204, startPoint y: 11, endPoint x: 147, endPoint y: 12, distance: 56.9
click at [149, 12] on div "RITM0492193 No results" at bounding box center [203, 12] width 108 height 10
click at [195, 13] on input at bounding box center [196, 12] width 84 height 10
paste input "Alexandre Theriault"
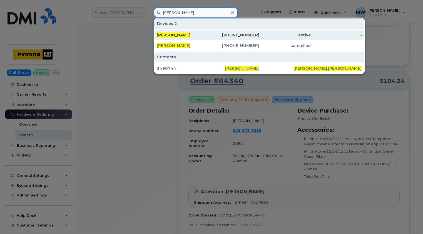
type input "Alexandre Theriault"
click at [198, 33] on div "Alexandre Theriault" at bounding box center [182, 35] width 51 height 6
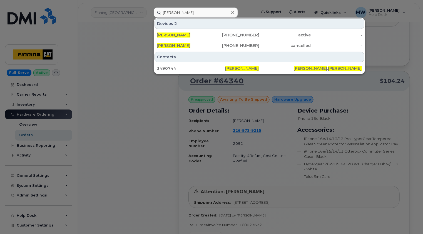
click at [232, 14] on icon at bounding box center [232, 12] width 3 height 4
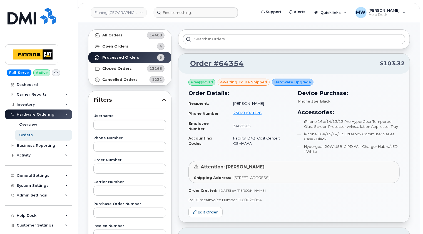
scroll to position [0, 0]
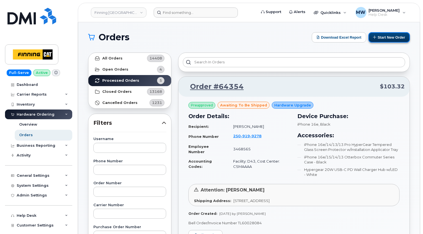
click at [393, 36] on button "Start New Order" at bounding box center [388, 37] width 41 height 10
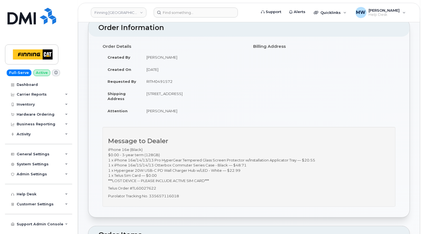
scroll to position [56, 0]
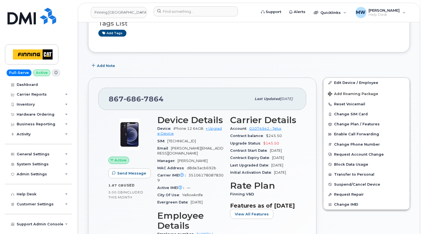
scroll to position [139, 0]
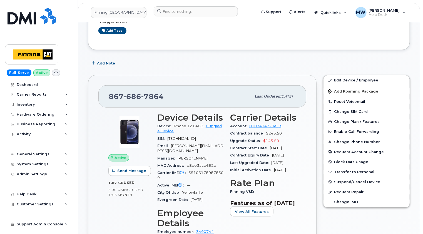
click at [153, 97] on span "7864" at bounding box center [152, 96] width 22 height 8
copy span "867 686 7864"
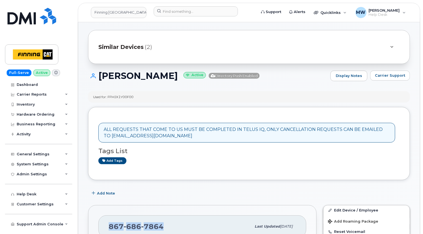
scroll to position [0, 0]
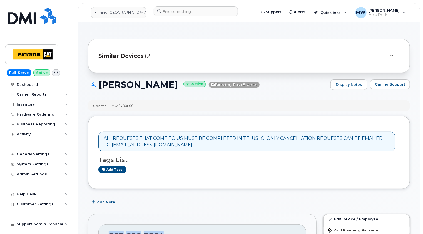
drag, startPoint x: 190, startPoint y: 84, endPoint x: 101, endPoint y: 86, distance: 88.6
click at [101, 86] on h1 "Alexandre Theriault Active Directory Push Enabled" at bounding box center [207, 85] width 239 height 10
copy h1 "[PERSON_NAME]"
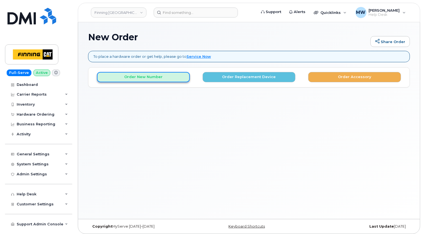
click at [139, 75] on button "Order New Number" at bounding box center [143, 77] width 93 height 10
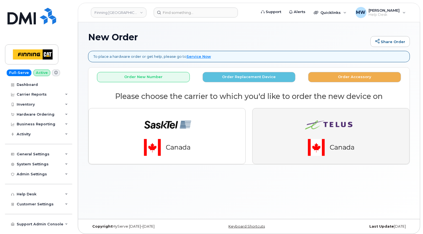
click at [320, 129] on img "button" at bounding box center [331, 136] width 78 height 47
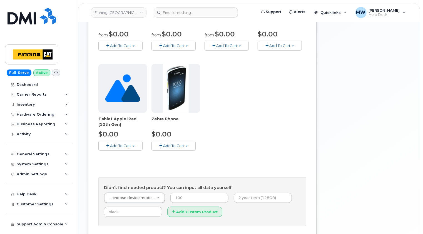
scroll to position [203, 0]
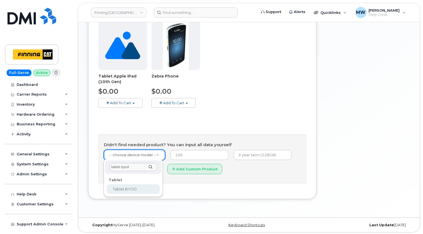
type input "tablet byod"
select select "2550"
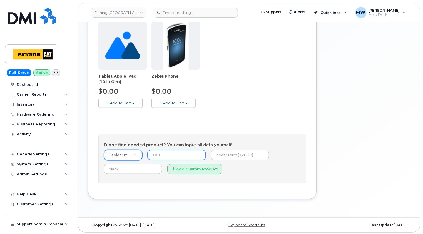
click at [168, 157] on input "number" at bounding box center [176, 155] width 58 height 10
type input "0.00"
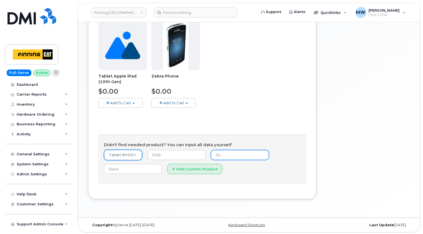
type input "C"
type input "New Activation (Customer-owned laptop)"
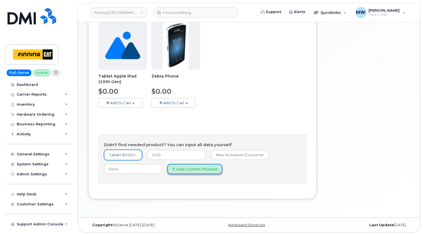
click at [185, 166] on button "Add Custom Product" at bounding box center [194, 169] width 55 height 10
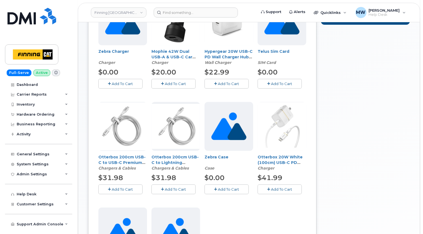
scroll to position [64, 0]
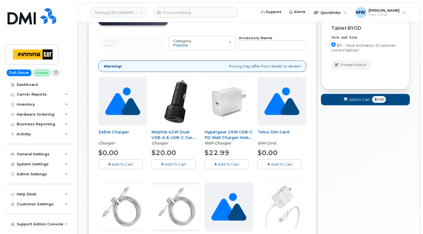
click at [280, 163] on span "Add To Cart" at bounding box center [281, 164] width 21 height 4
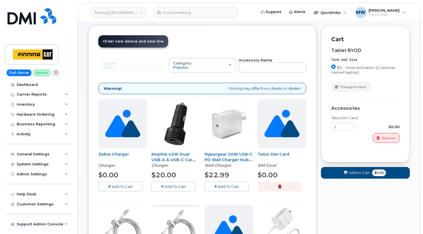
scroll to position [0, 0]
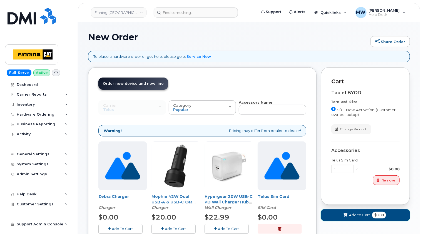
click at [355, 214] on span "Add to Cart" at bounding box center [359, 214] width 21 height 5
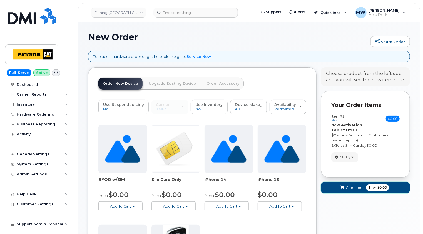
click at [353, 191] on button "Checkout 1 for $0.00" at bounding box center [365, 187] width 89 height 11
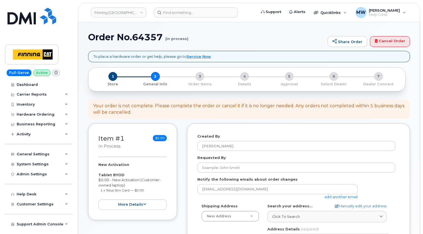
select select
click at [306, 159] on div "Requested By" at bounding box center [298, 163] width 202 height 17
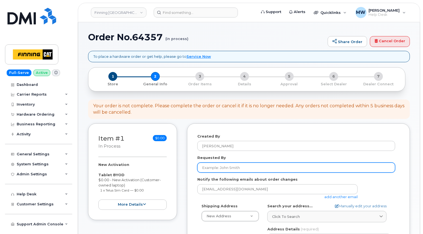
click at [303, 164] on input "Requested By" at bounding box center [296, 167] width 198 height 10
paste input "RITM0492193"
type input "RITM0492193"
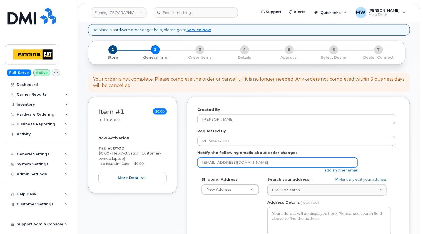
scroll to position [83, 0]
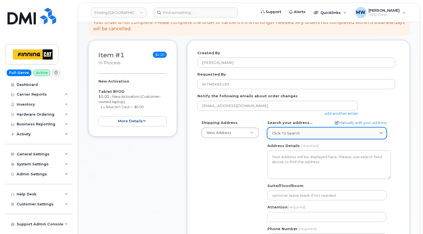
click at [299, 132] on div "Click to search" at bounding box center [327, 132] width 110 height 5
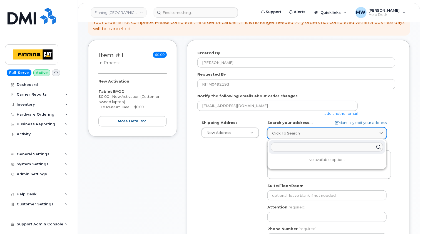
paste input "[STREET_ADDRESS][PERSON_NAME]"
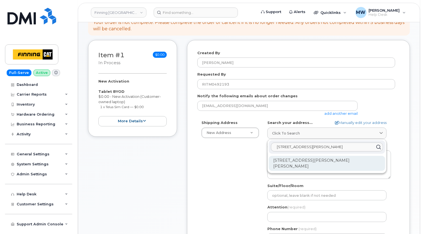
type input "[STREET_ADDRESS][PERSON_NAME]"
click at [309, 157] on div "[STREET_ADDRESS][PERSON_NAME][PERSON_NAME]" at bounding box center [326, 163] width 116 height 15
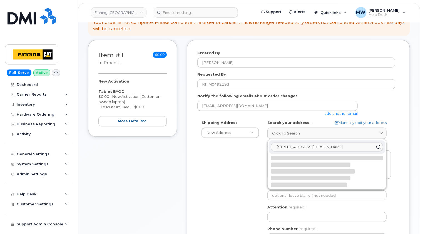
select select
type textarea "[STREET_ADDRESS][PERSON_NAME][PERSON_NAME]"
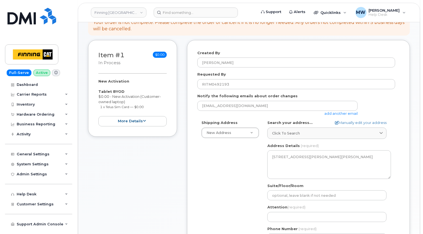
click at [399, 143] on div "Shipping Address New Address New Address [STREET_ADDRESS][GEOGRAPHIC_DATA][PERS…" at bounding box center [298, 183] width 202 height 127
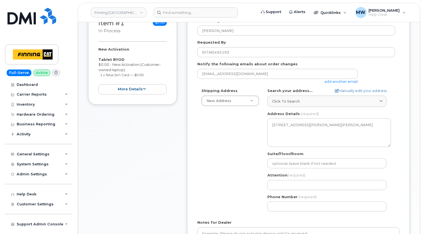
scroll to position [139, 0]
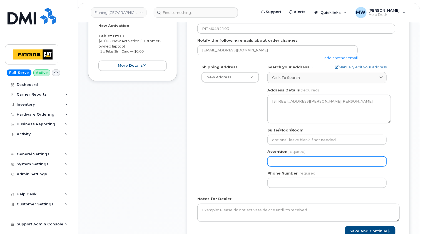
click at [296, 160] on input "Attention (required)" at bounding box center [326, 161] width 119 height 10
paste input "[PERSON_NAME]"
select select
type input "[PERSON_NAME]"
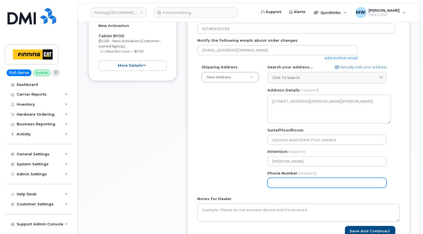
click at [330, 183] on input "Phone Number" at bounding box center [326, 183] width 119 height 10
paste input "8676867864"
select select
type input "8676867864"
click at [240, 185] on div "Shipping Address New Address New Address [STREET_ADDRESS][GEOGRAPHIC_DATA][PERS…" at bounding box center [296, 127] width 198 height 127
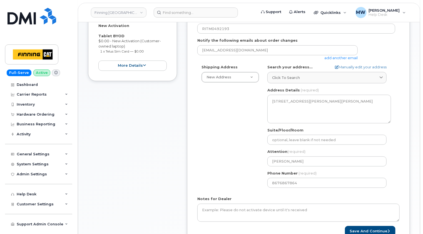
scroll to position [56, 0]
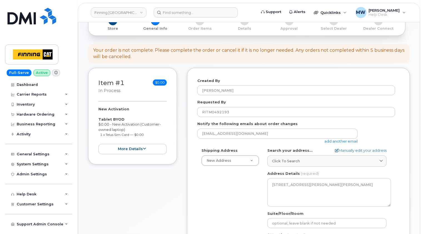
drag, startPoint x: 150, startPoint y: 135, endPoint x: 92, endPoint y: 119, distance: 60.0
click at [92, 119] on div "Item #1 in process $0.00 New Activation Tablet BYOD $0.00 - New Activation (Cus…" at bounding box center [132, 116] width 89 height 97
copy div "Tablet BYOD $0.00 - New Activation (Customer-owned laptop) 1 x Telus Sim Card —…"
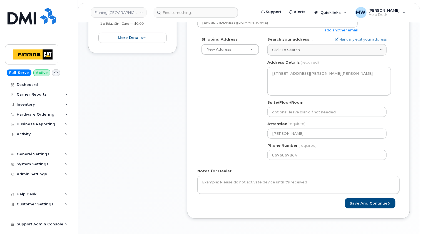
scroll to position [194, 0]
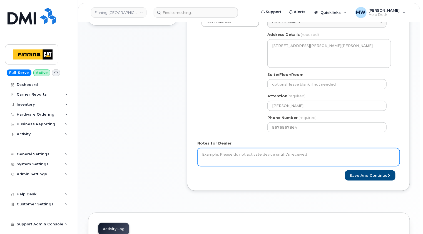
click at [265, 154] on textarea "Notes for Dealer" at bounding box center [298, 157] width 202 height 18
paste textarea "Tablet BYOD $0.00 - New Activation (Customer-owned laptop) 1 x Telus Sim Card —…"
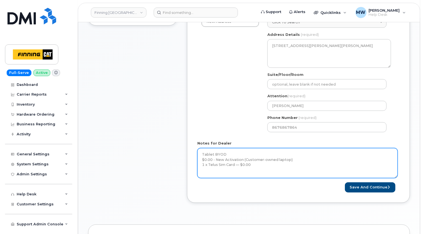
scroll to position [0, 0]
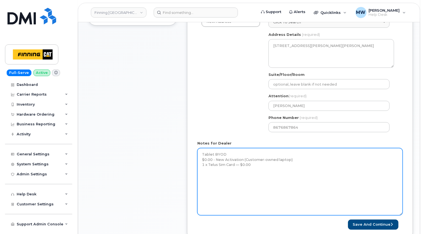
drag, startPoint x: 398, startPoint y: 164, endPoint x: 401, endPoint y: 214, distance: 49.5
click at [401, 214] on textarea "Tablet BYOD $0.00 - New Activation (Customer-owned laptop) 1 x Telus Sim Card —…" at bounding box center [299, 181] width 205 height 67
click at [202, 153] on textarea "Tablet BYOD $0.00 - New Activation (Customer-owned laptop) 1 x Telus Sim Card —…" at bounding box center [299, 181] width 205 height 67
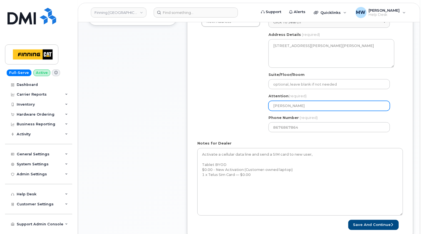
drag, startPoint x: 322, startPoint y: 104, endPoint x: 257, endPoint y: 105, distance: 64.7
click at [257, 105] on div "Shipping Address New Address New Address [STREET_ADDRESS][GEOGRAPHIC_DATA][PERS…" at bounding box center [297, 72] width 201 height 127
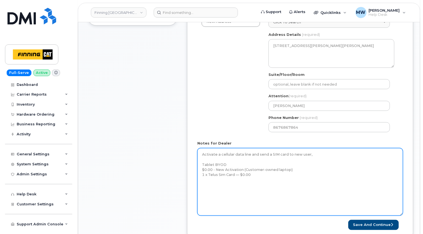
click at [318, 154] on textarea "Activate a cellular data line and send a SIM card to new user, Tablet BYOD $0.0…" at bounding box center [299, 181] width 205 height 67
paste textarea "[PERSON_NAME]"
click at [256, 174] on textarea "Activate a cellular data line and send a SIM card to new user, [PERSON_NAME]. T…" at bounding box center [299, 181] width 205 height 67
click at [224, 203] on textarea "Activate a cellular data line and send a SIM card to new user, [PERSON_NAME]. T…" at bounding box center [299, 181] width 205 height 67
type textarea "Activate a cellular data line and send a SIM card to new user, [PERSON_NAME]. T…"
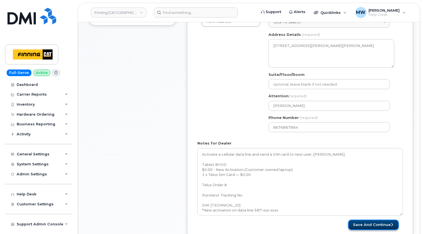
click at [378, 224] on button "Save and Continue" at bounding box center [373, 225] width 51 height 10
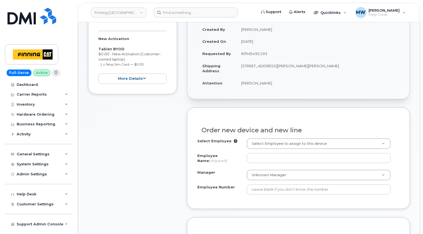
scroll to position [139, 0]
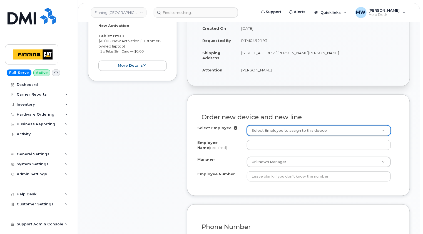
drag, startPoint x: 280, startPoint y: 71, endPoint x: 244, endPoint y: 69, distance: 36.7
click at [273, 67] on td "[PERSON_NAME]" at bounding box center [317, 70] width 163 height 12
drag, startPoint x: 277, startPoint y: 68, endPoint x: 241, endPoint y: 68, distance: 36.4
click at [241, 68] on td "[PERSON_NAME]" at bounding box center [317, 70] width 163 height 12
copy td "[PERSON_NAME]"
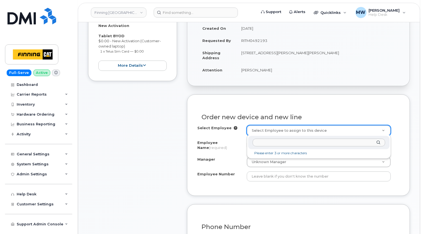
paste input "[PERSON_NAME]"
type input "[PERSON_NAME]"
type input "609110"
type input "[PERSON_NAME]"
type input "3490744"
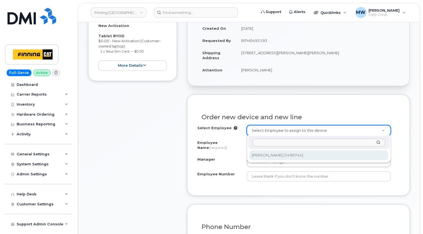
select select "D07"
select select "CSMAAAA"
select select "57685"
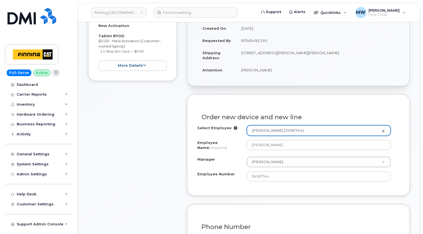
click at [379, 101] on div "Order new device and new line Select Employee Alexandre Theriault (3490744) 609…" at bounding box center [298, 144] width 223 height 101
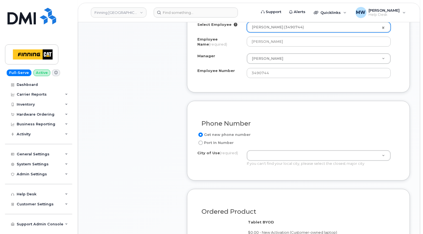
scroll to position [250, 0]
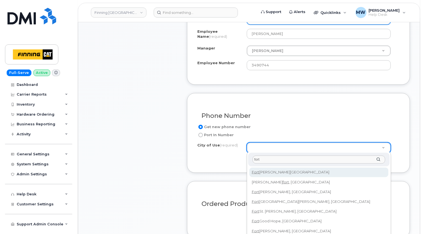
type input "fort"
type input "214"
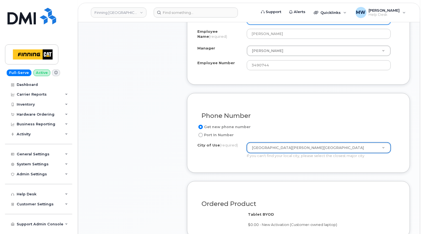
click at [408, 137] on div "Phone Number Get new phone number Port In Number City of Use (required) Fort Mc…" at bounding box center [298, 133] width 223 height 80
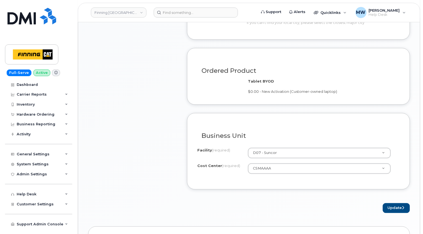
scroll to position [416, 0]
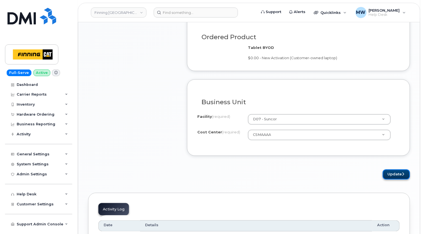
click at [396, 172] on button "Update" at bounding box center [395, 174] width 27 height 10
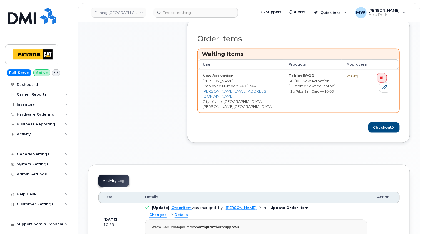
scroll to position [250, 0]
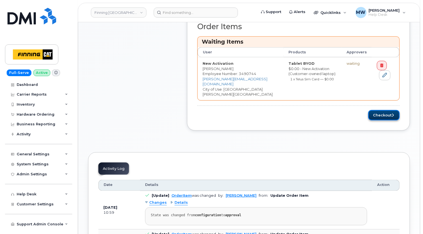
click at [381, 110] on button "Checkout" at bounding box center [383, 115] width 31 height 10
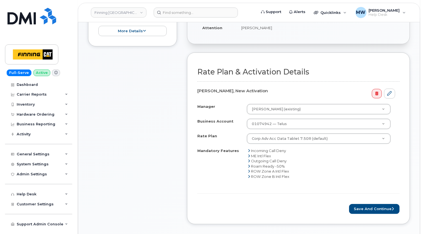
scroll to position [167, 0]
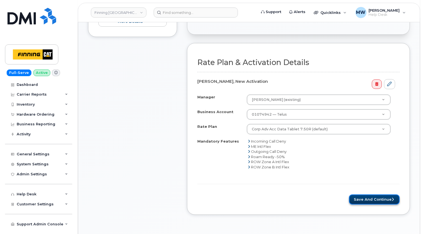
click at [376, 194] on button "Save and Continue" at bounding box center [374, 199] width 51 height 10
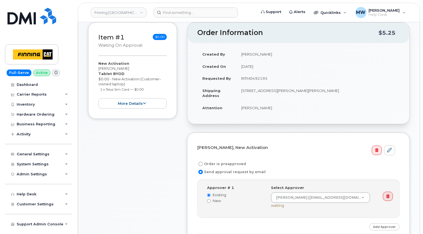
scroll to position [111, 0]
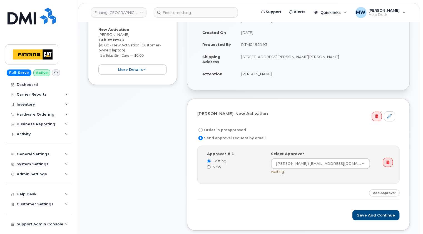
click at [228, 130] on label "Order is preapproved" at bounding box center [221, 130] width 49 height 7
click at [203, 130] on input "Order is preapproved" at bounding box center [200, 130] width 4 height 4
radio input "true"
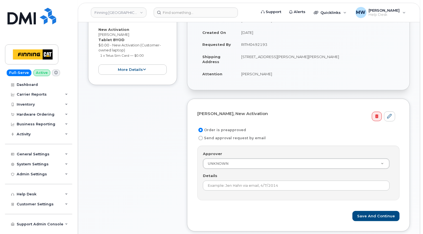
click at [259, 44] on td "RITM0492193" at bounding box center [317, 44] width 163 height 12
click at [260, 44] on td "RITM0492193" at bounding box center [317, 44] width 163 height 12
copy td "RITM0492193"
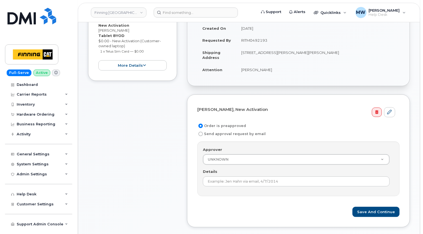
scroll to position [194, 0]
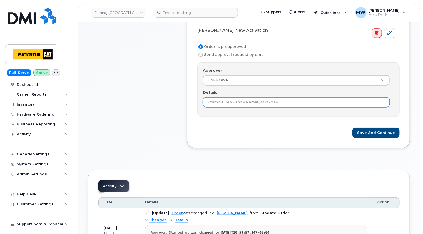
click at [263, 98] on input "Details" at bounding box center [296, 102] width 187 height 10
paste input "RITM0492193"
type input "RITM0492193"
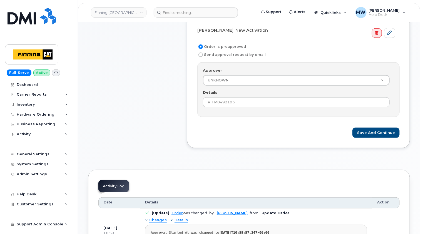
click at [267, 129] on div "Save and Continue" at bounding box center [298, 132] width 202 height 10
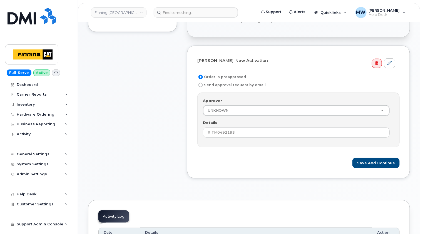
scroll to position [167, 0]
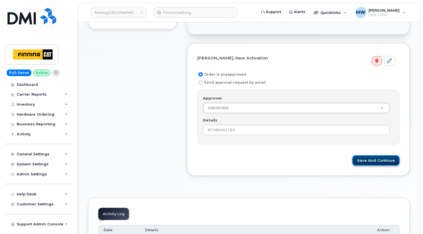
click at [389, 160] on button "Save and Continue" at bounding box center [375, 160] width 47 height 10
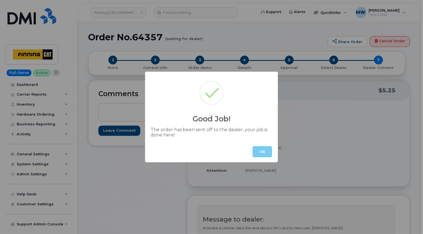
click at [267, 153] on button "OK" at bounding box center [261, 151] width 19 height 11
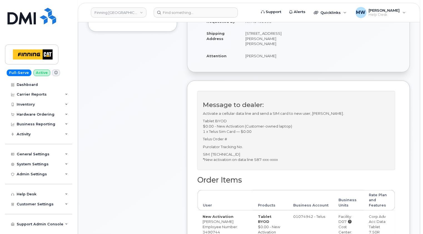
scroll to position [83, 0]
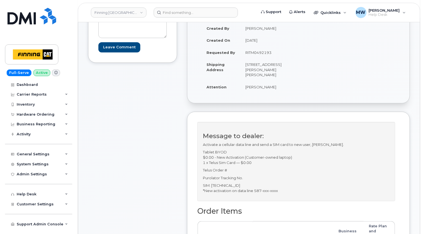
drag, startPoint x: 261, startPoint y: 73, endPoint x: 245, endPoint y: 74, distance: 15.3
click at [245, 74] on td "[STREET_ADDRESS][PERSON_NAME][PERSON_NAME]" at bounding box center [267, 69] width 54 height 22
copy td "T9H 4B2"
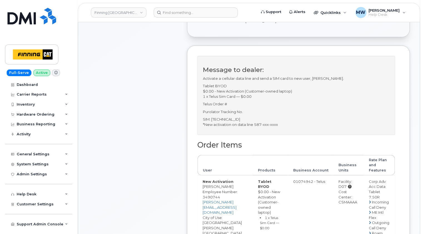
scroll to position [194, 0]
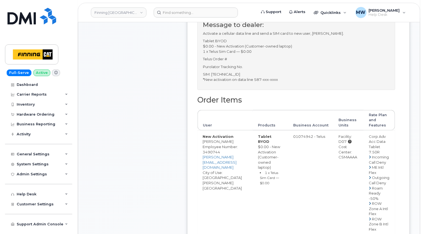
click at [353, 157] on div "Cost Center: CSMAAAA" at bounding box center [348, 152] width 20 height 16
copy div "CSMAAAA"
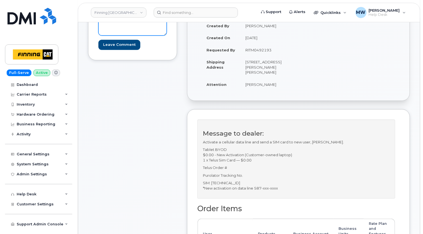
scroll to position [28, 0]
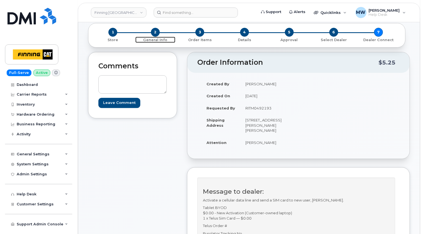
click at [155, 29] on span "2" at bounding box center [155, 32] width 9 height 9
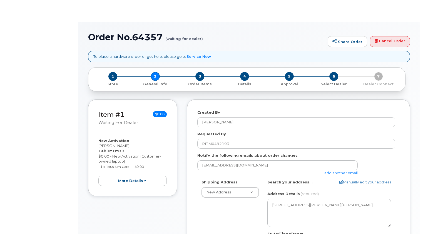
select select
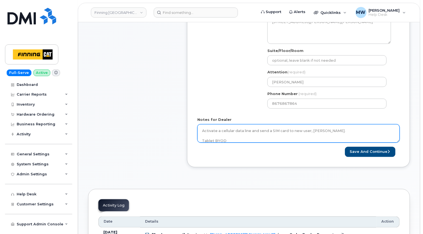
scroll to position [28, 0]
click at [260, 132] on textarea "Activate a cellular data line and send a SIM card to new user, Alexandre Theria…" at bounding box center [298, 133] width 202 height 18
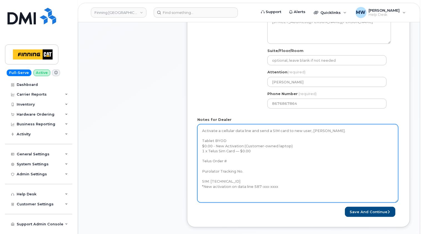
scroll to position [0, 0]
drag, startPoint x: 399, startPoint y: 141, endPoint x: 389, endPoint y: 200, distance: 60.4
click at [397, 202] on textarea "Activate a cellular data line and send a SIM card to new user, Alexandre Theria…" at bounding box center [297, 163] width 201 height 78
click at [252, 171] on textarea "Activate a cellular data line and send a SIM card to new user, Alexandre Theria…" at bounding box center [297, 163] width 201 height 79
paste textarea "335658348602"
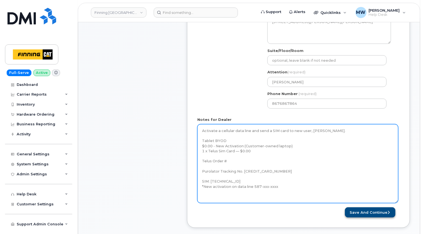
type textarea "Activate a cellular data line and send a SIM card to new user, Alexandre Theria…"
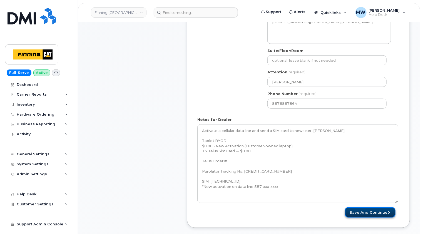
click at [374, 211] on button "Save and Continue" at bounding box center [370, 212] width 51 height 10
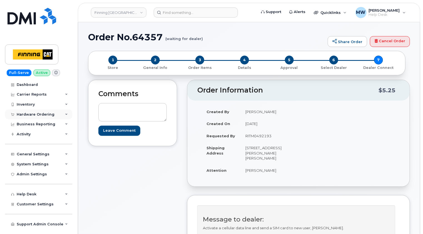
click at [40, 112] on div "Hardware Ordering" at bounding box center [36, 114] width 38 height 4
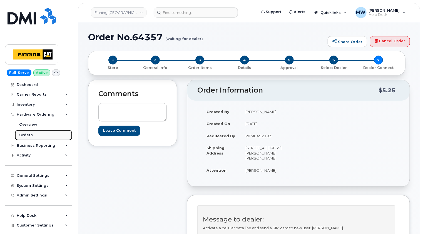
click at [30, 136] on div "Orders" at bounding box center [26, 134] width 14 height 5
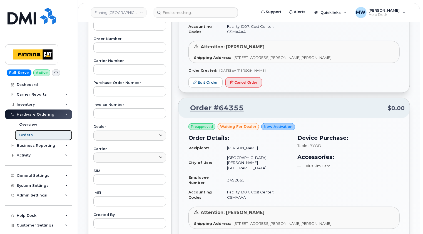
scroll to position [194, 0]
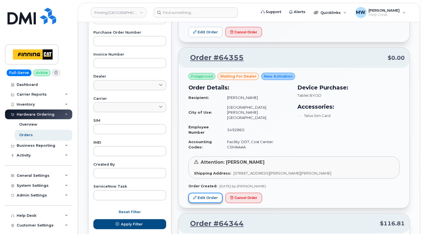
click at [210, 193] on link "Edit Order" at bounding box center [205, 198] width 34 height 10
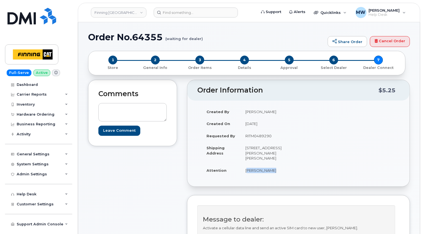
drag, startPoint x: 275, startPoint y: 170, endPoint x: 246, endPoint y: 170, distance: 29.4
click at [246, 170] on td "[PERSON_NAME]" at bounding box center [267, 170] width 54 height 12
copy td "[PERSON_NAME]"
drag, startPoint x: 261, startPoint y: 156, endPoint x: 245, endPoint y: 158, distance: 15.6
click at [245, 158] on td "[STREET_ADDRESS][PERSON_NAME][PERSON_NAME]" at bounding box center [267, 153] width 54 height 22
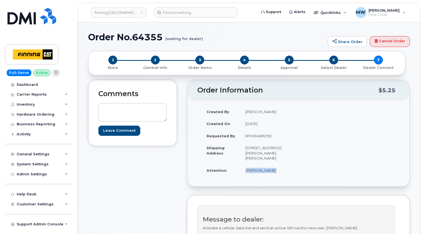
copy td "T9H 4B2"
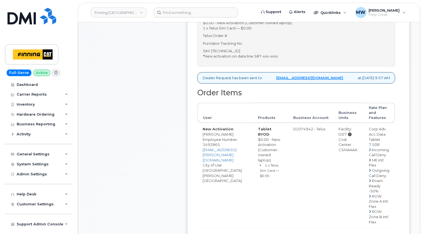
scroll to position [222, 0]
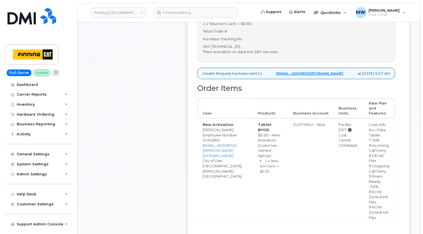
click at [349, 144] on div "Cost Center: CSMAAAA" at bounding box center [348, 140] width 20 height 16
click at [350, 144] on div "Cost Center: CSMAAAA" at bounding box center [348, 140] width 20 height 16
copy div "CSMAAAA"
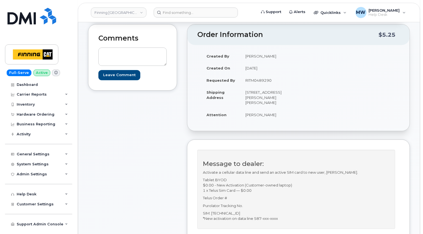
scroll to position [0, 0]
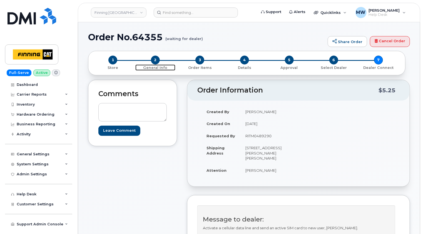
click at [156, 61] on span "2" at bounding box center [155, 60] width 9 height 9
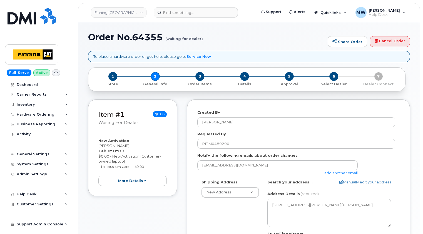
select select
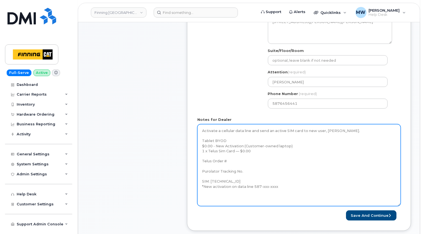
drag, startPoint x: 398, startPoint y: 141, endPoint x: 399, endPoint y: 205, distance: 63.9
click at [399, 205] on textarea "Activate a cellular data line and send an active SIM card to new user, Brydan H…" at bounding box center [298, 165] width 203 height 82
click at [253, 171] on textarea "Activate a cellular data line and send an active SIM card to new user, Brydan H…" at bounding box center [298, 165] width 203 height 82
paste textarea "335658352372"
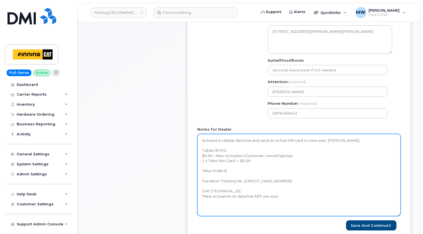
scroll to position [194, 0]
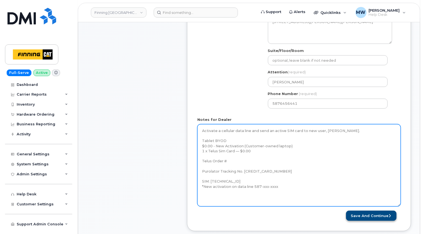
type textarea "Activate a cellular data line and send an active SIM card to new user, Brydan H…"
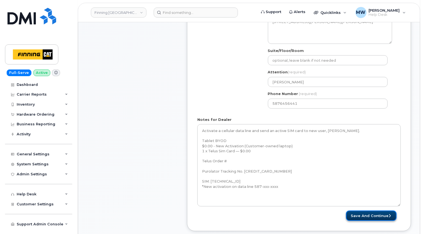
click at [378, 213] on button "Save and Continue" at bounding box center [371, 215] width 51 height 10
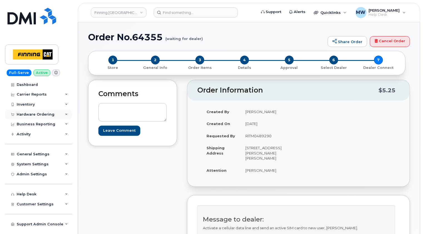
click at [30, 114] on div "Hardware Ordering" at bounding box center [36, 114] width 38 height 4
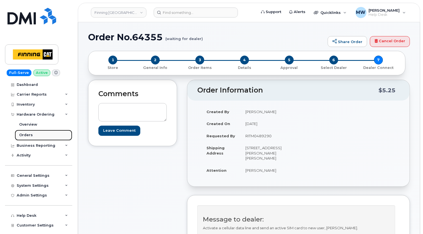
click at [28, 134] on div "Orders" at bounding box center [26, 134] width 14 height 5
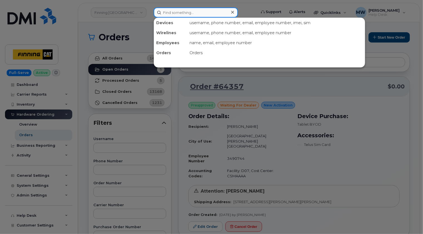
click at [189, 11] on input at bounding box center [196, 12] width 84 height 10
paste input "Derrick Greeley"
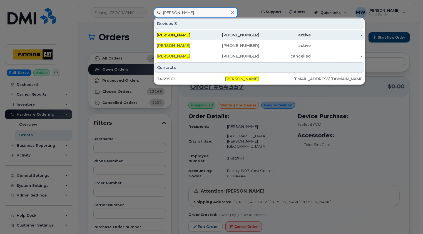
type input "Derrick Greeley"
click at [187, 34] on span "Derrick Greeley" at bounding box center [174, 34] width 34 height 5
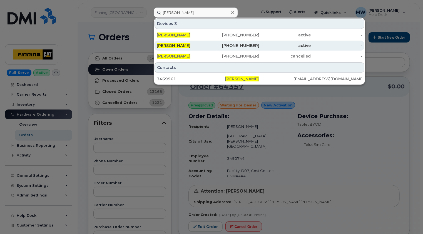
click at [186, 45] on span "Derrick Greeley" at bounding box center [174, 45] width 34 height 5
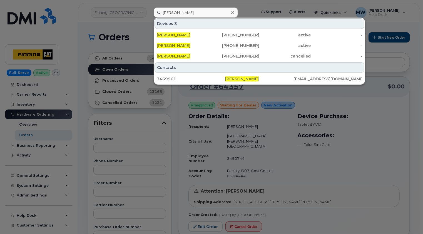
click at [232, 12] on icon at bounding box center [232, 12] width 3 height 3
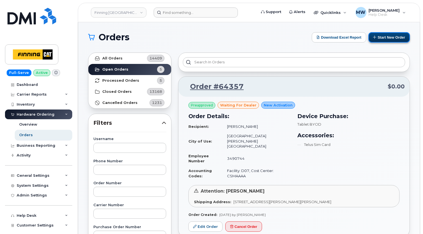
click at [392, 37] on button "Start New Order" at bounding box center [388, 37] width 41 height 10
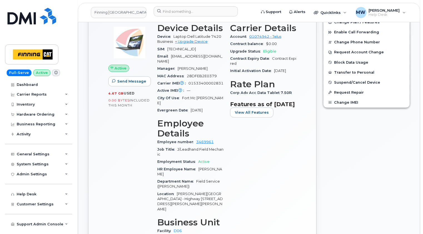
scroll to position [222, 0]
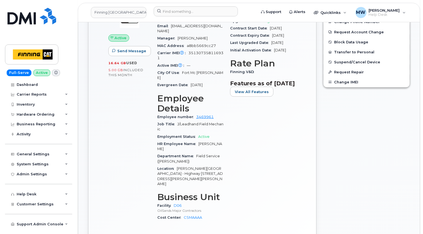
scroll to position [278, 0]
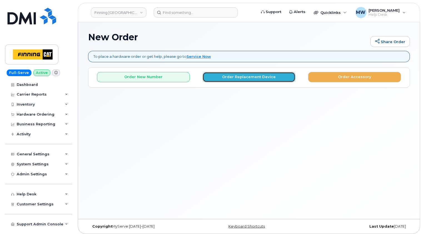
click at [251, 76] on button "Order Replacement Device" at bounding box center [248, 77] width 93 height 10
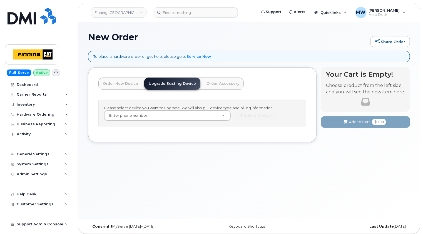
drag, startPoint x: 298, startPoint y: 42, endPoint x: 292, endPoint y: 46, distance: 7.6
click at [298, 42] on div "New Order Share Order" at bounding box center [249, 41] width 322 height 19
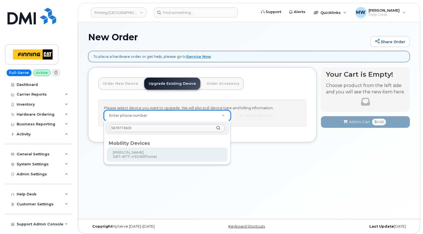
type input "5878774929"
type input "229179"
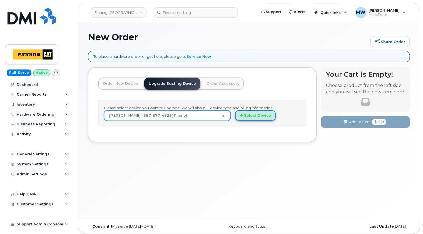
click at [245, 115] on button "Select Device" at bounding box center [255, 115] width 41 height 10
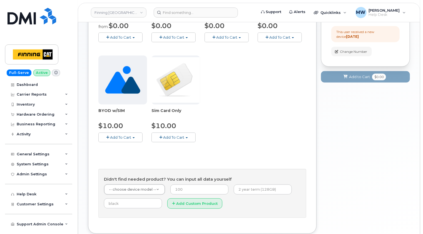
scroll to position [203, 0]
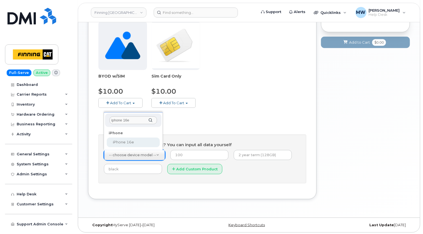
type input "iphone 16e"
select select "2883"
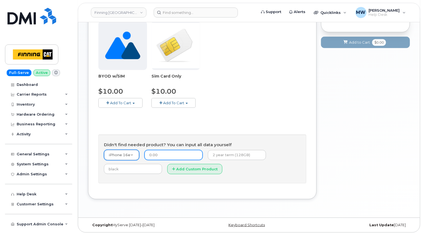
type input "0.00"
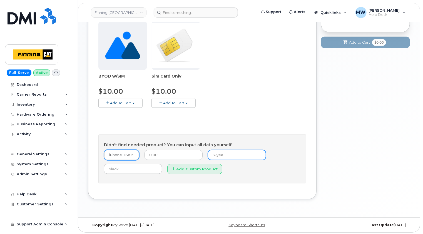
type input "3-year term (128GB)"
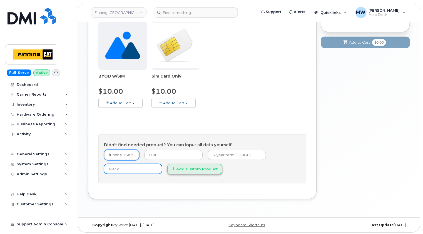
type input "Black"
click at [195, 167] on button "Add Custom Product" at bounding box center [194, 169] width 55 height 10
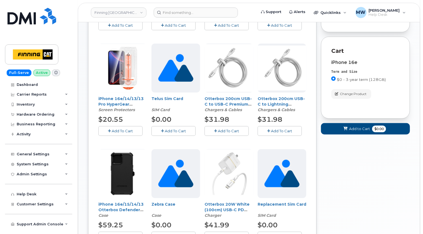
drag, startPoint x: 113, startPoint y: 128, endPoint x: 120, endPoint y: 134, distance: 9.0
click at [113, 129] on span "Add To Cart" at bounding box center [122, 131] width 21 height 4
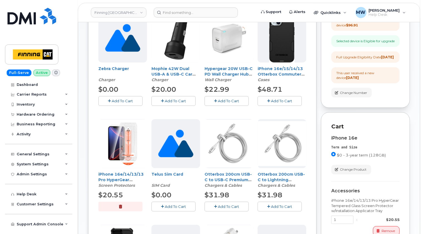
scroll to position [120, 0]
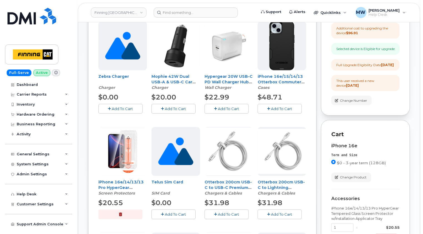
click at [287, 106] on span "Add To Cart" at bounding box center [281, 108] width 21 height 4
click at [233, 107] on span "Add To Cart" at bounding box center [228, 108] width 21 height 4
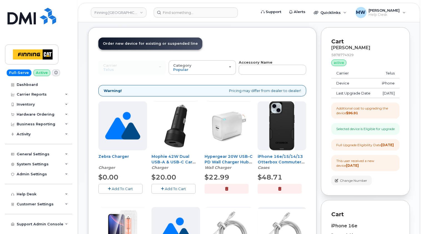
scroll to position [37, 0]
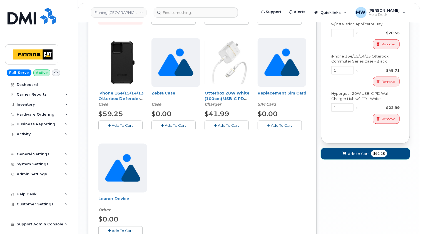
click at [359, 156] on span "Add to Cart" at bounding box center [358, 153] width 21 height 5
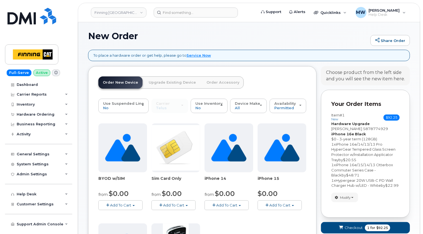
scroll to position [0, 0]
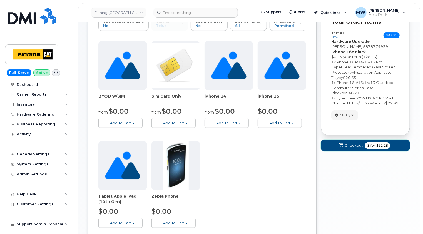
click at [351, 151] on button "Checkout 1 for $92.25" at bounding box center [365, 145] width 89 height 11
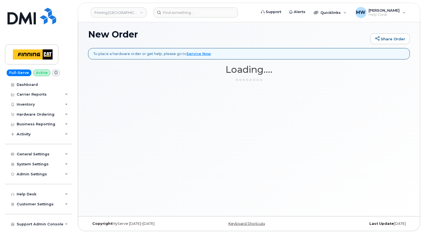
scroll to position [2, 0]
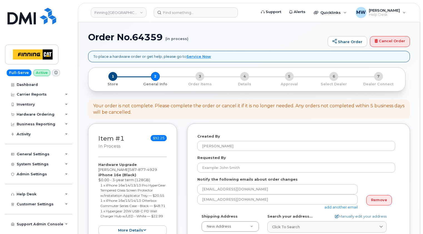
select select
click at [315, 113] on div "Your order is not complete. Please complete the order or cancel it if it is no …" at bounding box center [249, 109] width 312 height 13
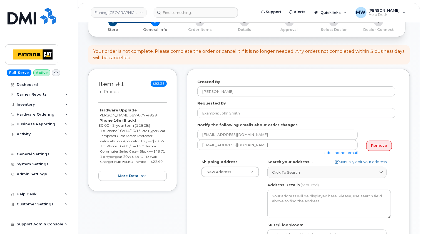
scroll to position [56, 0]
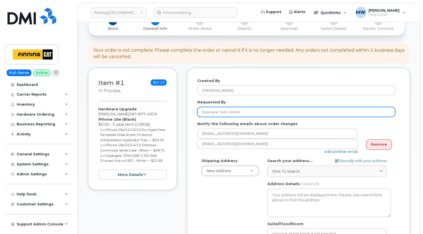
click at [234, 112] on input "Requested By" at bounding box center [296, 112] width 198 height 10
paste input "RITM0491802"
type input "RITM0491802"
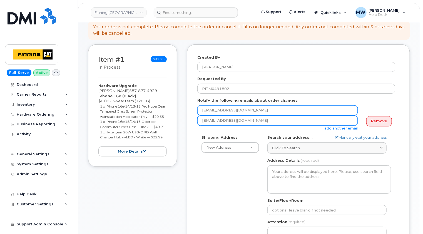
scroll to position [111, 0]
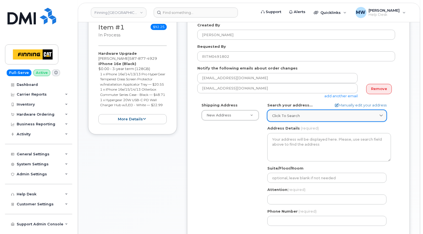
click at [295, 115] on span "Click to search" at bounding box center [286, 115] width 28 height 5
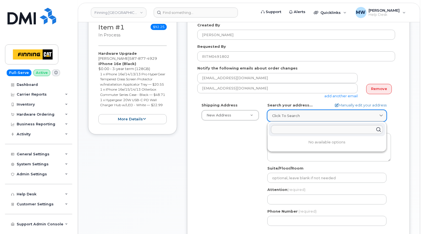
paste input "[STREET_ADDRESS][PERSON_NAME]"
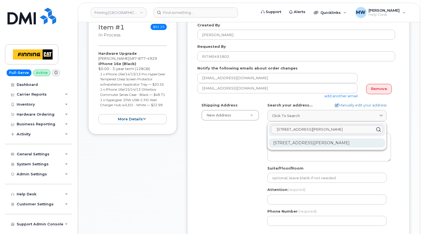
type input "[STREET_ADDRESS][PERSON_NAME]"
click at [314, 142] on div "[STREET_ADDRESS][PERSON_NAME]" at bounding box center [326, 142] width 116 height 9
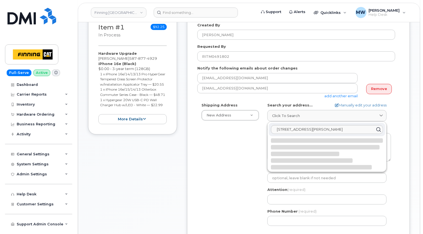
select select
type textarea "[STREET_ADDRESS][PERSON_NAME]"
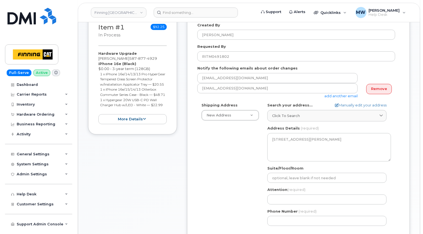
click at [399, 124] on div "Shipping Address New Address New Address [STREET_ADDRESS][GEOGRAPHIC_DATA][PERS…" at bounding box center [298, 165] width 202 height 127
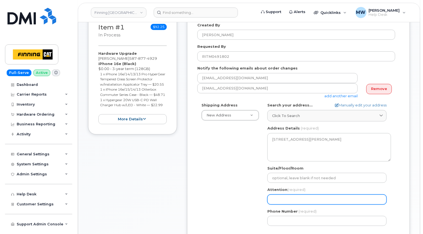
click at [299, 195] on input "Attention (required)" at bounding box center [326, 199] width 119 height 10
paste input "[PERSON_NAME]"
select select
type input "[PERSON_NAME]"
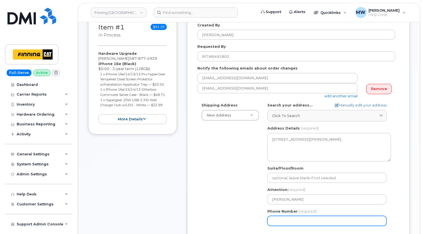
click at [311, 219] on input "Phone Number" at bounding box center [326, 221] width 119 height 10
paste input "5878774929"
select select
type input "5878774929"
click at [403, 206] on div "Created By [PERSON_NAME] Requested By RITM0491802 Notify the following emails a…" at bounding box center [298, 148] width 223 height 272
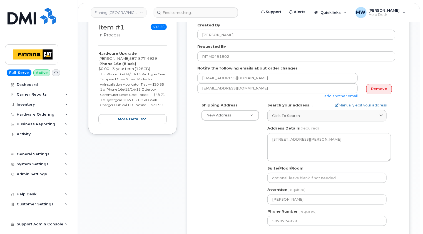
drag, startPoint x: 167, startPoint y: 115, endPoint x: 96, endPoint y: 63, distance: 88.3
click at [96, 63] on div "Item #1 in process $92.25 Hardware Upgrade [PERSON_NAME] [PHONE_NUMBER] iPhone …" at bounding box center [132, 73] width 89 height 122
copy div "iPhone 16e (Black) $0.00 - 3-year term (128GB) 1 x iPhone 16e/14/13/13 Pro Hype…"
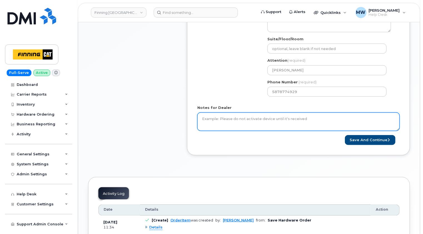
scroll to position [250, 0]
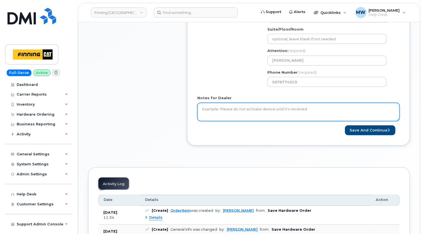
click at [296, 109] on textarea "Notes for Dealer" at bounding box center [298, 112] width 202 height 18
paste textarea "iPhone 16e (Black) $0.00 - 3-year term (128GB) 1 x iPhone 16e/14/13/13 Pro Hype…"
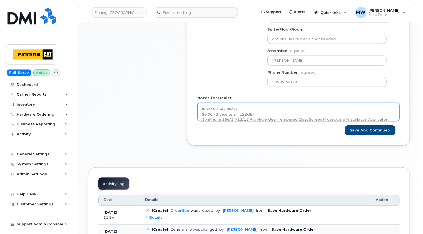
scroll to position [16, 0]
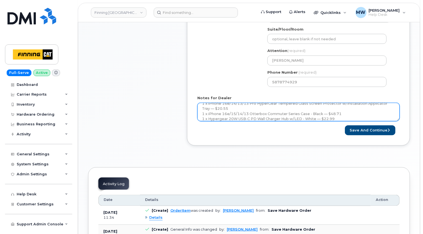
drag, startPoint x: 399, startPoint y: 118, endPoint x: 395, endPoint y: 149, distance: 31.3
click at [395, 149] on div "Created By Matthew Walshe Requested By RITM0491802 Notify the following emails …" at bounding box center [298, 13] width 223 height 280
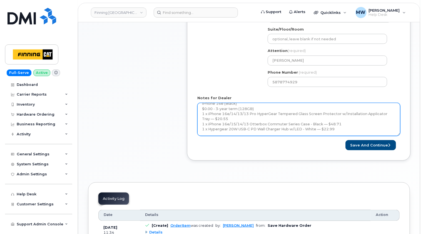
scroll to position [0, 0]
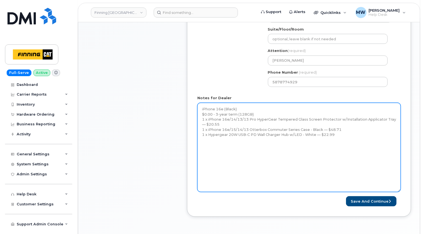
drag, startPoint x: 398, startPoint y: 119, endPoint x: 394, endPoint y: 199, distance: 79.5
click at [398, 192] on textarea "iPhone 16e (Black) $0.00 - 3-year term (128GB) 1 x iPhone 16e/14/13/13 Pro Hype…" at bounding box center [298, 147] width 203 height 89
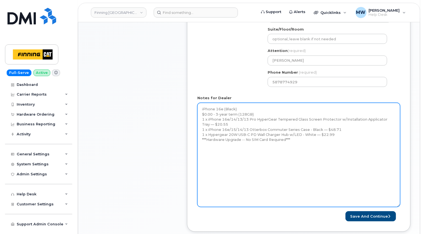
click at [284, 153] on textarea "iPhone 16e (Black) $0.00 - 3-year term (128GB) 1 x iPhone 16e/14/13/13 Pro Hype…" at bounding box center [298, 155] width 203 height 104
paste textarea "Telus Order #TL60028175"
type textarea "iPhone 16e (Black) $0.00 - 3-year term (128GB) 1 x iPhone 16e/14/13/13 Pro Hype…"
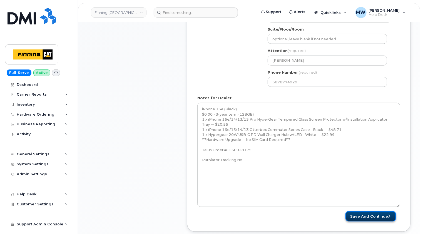
click at [372, 215] on button "Save and Continue" at bounding box center [370, 216] width 51 height 10
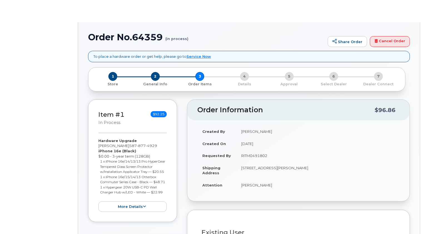
type input "[PERSON_NAME]"
select select "58816"
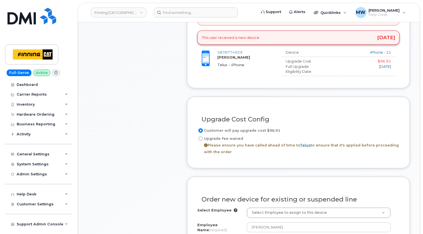
scroll to position [250, 0]
click at [219, 137] on label "Upgrade fee waived Please ensure you have called ahead of time to Telus to ensu…" at bounding box center [298, 145] width 202 height 20
click at [203, 137] on input "Upgrade fee waived Please ensure you have called ahead of time to Telus to ensu…" at bounding box center [200, 138] width 4 height 4
radio input "true"
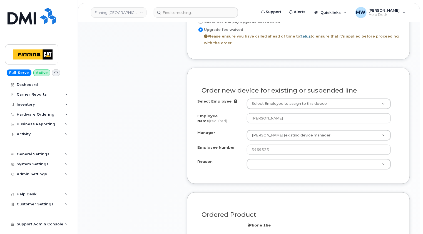
scroll to position [361, 0]
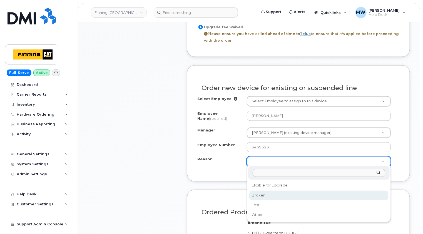
select select "broken"
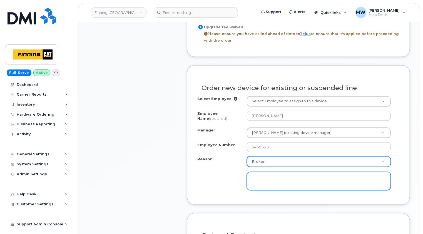
click at [264, 179] on textarea at bounding box center [319, 181] width 144 height 18
paste textarea "need a phone that will work on 5G network , have issues with no service ,"
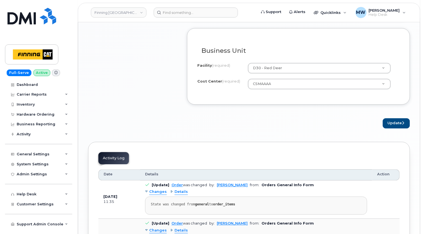
scroll to position [472, 0]
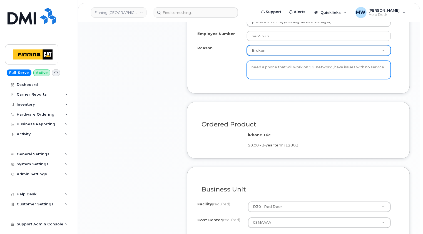
click at [331, 67] on textarea "need a phone that will work on 5G network , have issues with no service" at bounding box center [319, 70] width 144 height 18
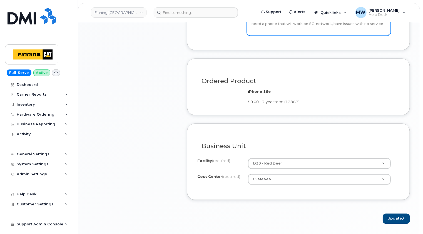
scroll to position [555, 0]
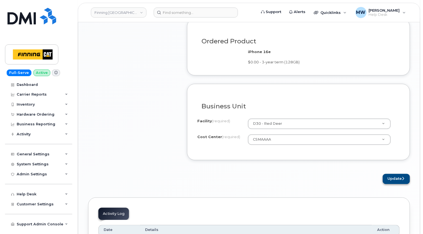
type textarea "need a phone that will work on 5G network, have issues with no service"
click at [399, 175] on button "Update" at bounding box center [395, 179] width 27 height 10
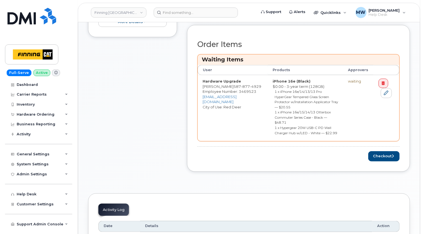
scroll to position [250, 0]
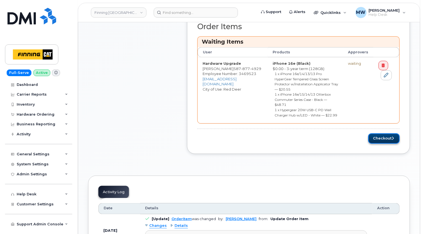
click at [390, 133] on button "Checkout" at bounding box center [383, 138] width 31 height 10
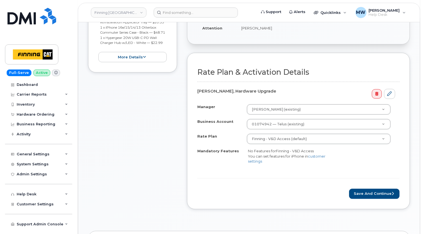
scroll to position [167, 0]
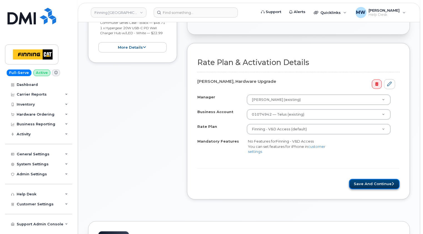
click at [379, 182] on button "Save and Continue" at bounding box center [374, 184] width 51 height 10
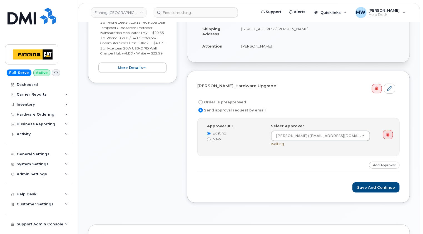
click at [211, 102] on label "Order is preapproved" at bounding box center [221, 102] width 49 height 7
click at [203, 102] on input "Order is preapproved" at bounding box center [200, 102] width 4 height 4
radio input "true"
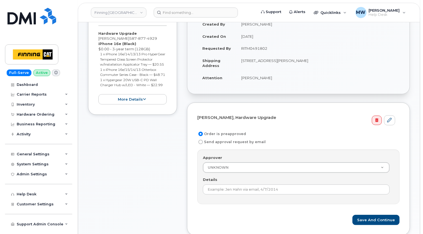
scroll to position [83, 0]
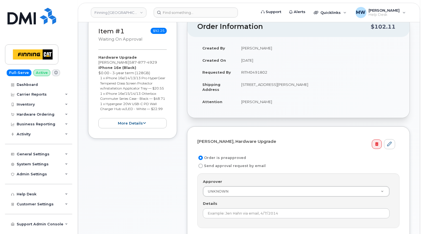
click at [254, 69] on td "RITM0491802" at bounding box center [317, 72] width 163 height 12
copy td "RITM0491802"
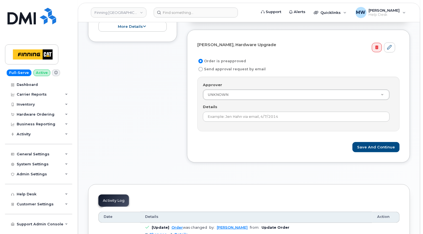
scroll to position [194, 0]
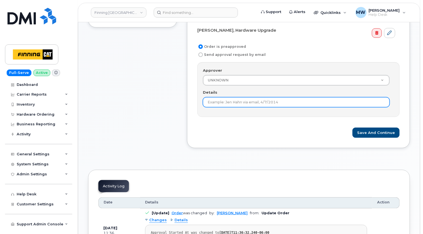
click at [264, 99] on input "Details" at bounding box center [296, 102] width 187 height 10
paste input "RITM0491802"
type input "RITM0491802"
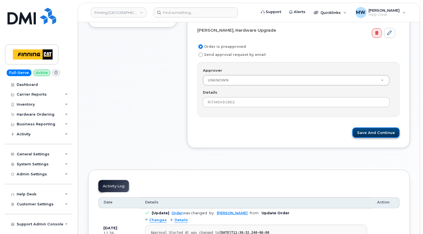
click at [378, 130] on button "Save and Continue" at bounding box center [375, 132] width 47 height 10
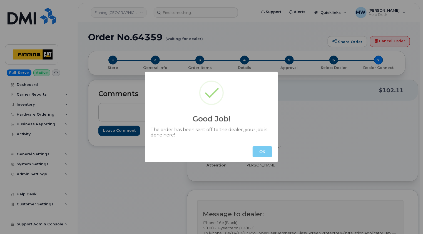
click at [260, 149] on button "OK" at bounding box center [261, 151] width 19 height 11
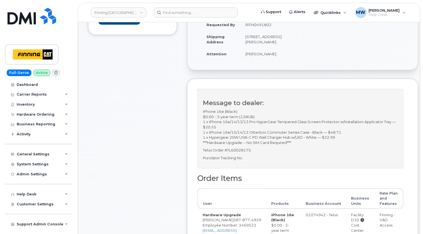
scroll to position [139, 0]
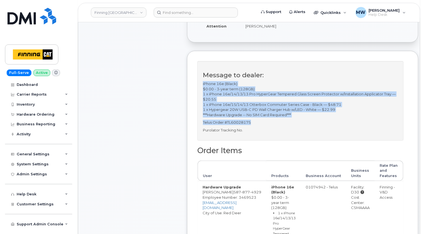
drag, startPoint x: 254, startPoint y: 128, endPoint x: 202, endPoint y: 89, distance: 64.3
click at [202, 89] on div "Message to dealer: iPhone 16e (Black) $0.00 - 3-year term (128GB) 1 x iPhone 16…" at bounding box center [300, 100] width 206 height 79
copy div "iPhone 16e (Black) $0.00 - 3-year term (128GB) 1 x iPhone 16e/14/13/13 Pro Hype…"
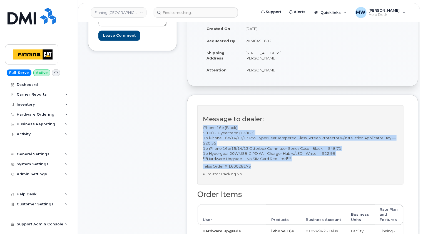
scroll to position [56, 0]
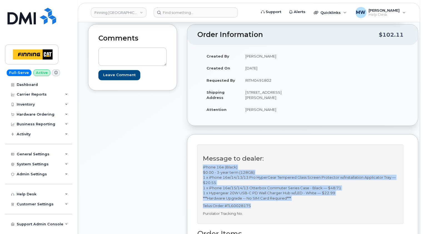
drag, startPoint x: 252, startPoint y: 102, endPoint x: 277, endPoint y: 96, distance: 25.5
click at [277, 96] on td "[STREET_ADDRESS][PERSON_NAME]" at bounding box center [269, 94] width 58 height 17
copy td "T4P 3R2"
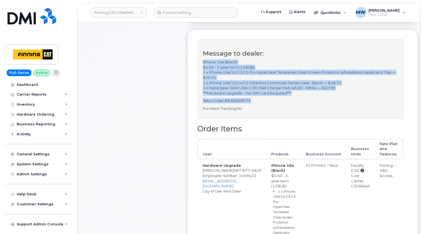
scroll to position [194, 0]
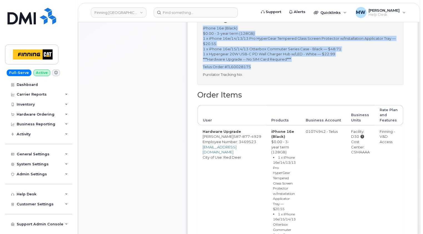
click at [351, 155] on div "Cost Center: CSMAAAA" at bounding box center [360, 147] width 19 height 16
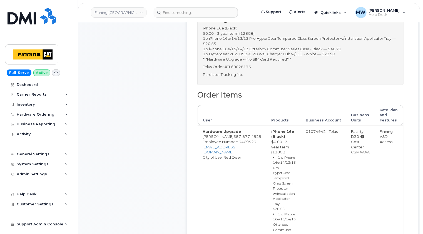
click at [351, 155] on div "Cost Center: CSMAAAA" at bounding box center [360, 147] width 19 height 16
copy div "CSMAAAA"
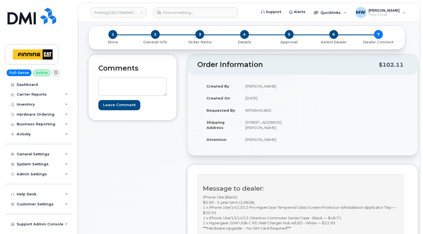
scroll to position [0, 0]
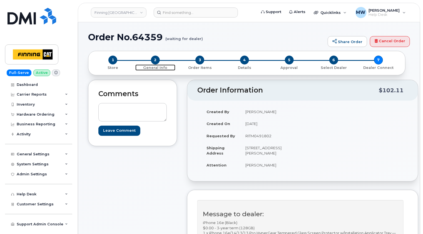
click at [154, 60] on span "2" at bounding box center [155, 60] width 9 height 9
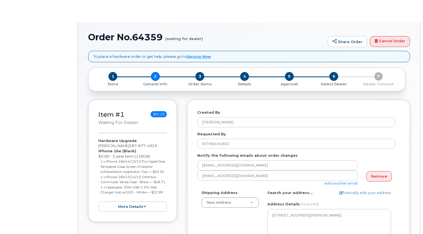
select select
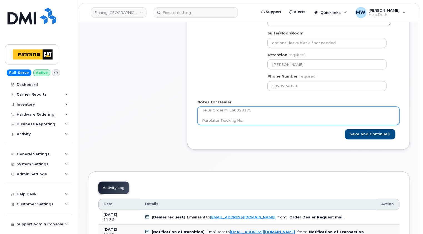
scroll to position [46, 0]
click at [270, 117] on textarea "iPhone 16e (Black) $0.00 - 3-year term (128GB) 1 x iPhone 16e/14/13/13 Pro Hype…" at bounding box center [298, 116] width 202 height 18
paste textarea "335658430731"
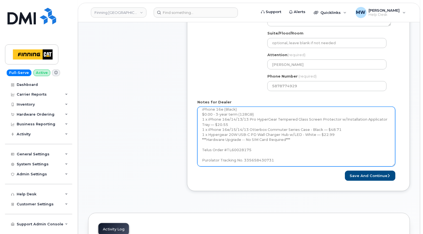
scroll to position [0, 0]
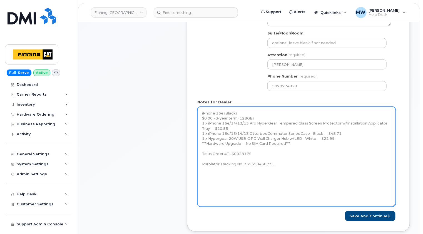
drag, startPoint x: 399, startPoint y: 124, endPoint x: 395, endPoint y: 212, distance: 88.1
click at [395, 207] on textarea "iPhone 16e (Black) $0.00 - 3-year term (128GB) 1 x iPhone 16e/14/13/13 Pro Hype…" at bounding box center [296, 157] width 198 height 100
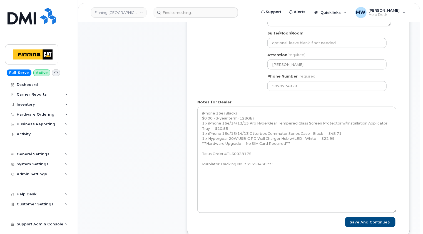
click at [315, 104] on div "Notes for Dealer iPhone 16e (Black) $0.00 - 3-year term (128GB) 1 x iPhone 16e/…" at bounding box center [298, 156] width 202 height 114
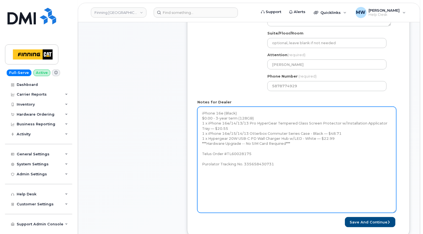
click at [200, 111] on textarea "iPhone 16e (Black) $0.00 - 3-year term (128GB) 1 x iPhone 16e/14/13/13 Pro Hype…" at bounding box center [296, 160] width 199 height 106
paste textarea "[PERSON_NAME] approved the early pay-out of $77.52 in contract balance."
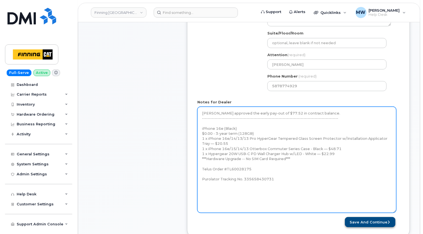
type textarea "[PERSON_NAME] approved the early pay-out of $77.52 in contract balance. -------…"
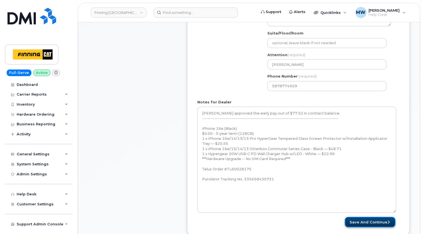
click at [377, 220] on button "Save and Continue" at bounding box center [370, 222] width 51 height 10
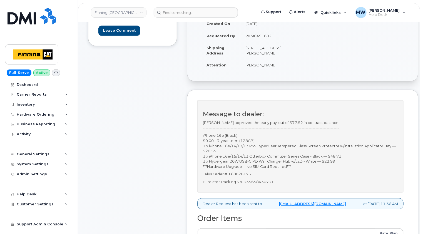
scroll to position [111, 0]
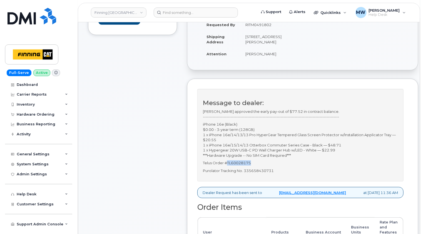
drag, startPoint x: 245, startPoint y: 167, endPoint x: 227, endPoint y: 165, distance: 18.1
click at [227, 165] on p "Telus Order #TL60028175" at bounding box center [300, 162] width 195 height 5
copy p "TL60028175"
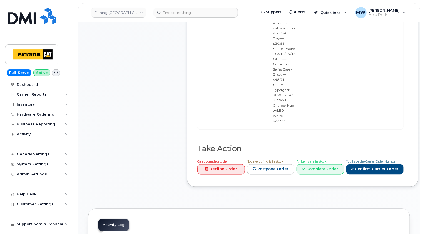
scroll to position [389, 0]
click at [375, 164] on link "Confirm Carrier Order" at bounding box center [374, 169] width 57 height 10
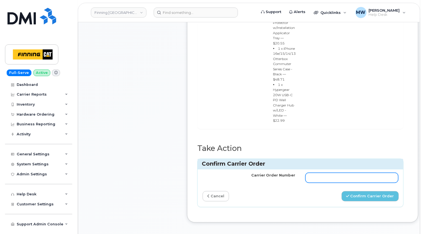
click at [314, 173] on input "Carrier Order Number" at bounding box center [351, 178] width 93 height 10
paste input "TL60028175"
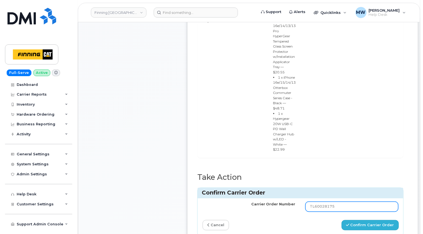
scroll to position [361, 0]
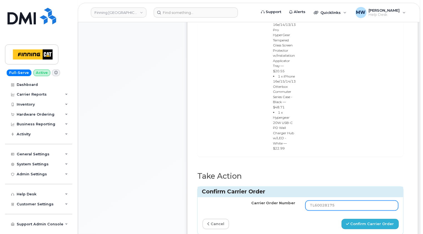
type input "TL60028175"
click at [372, 219] on button "Confirm Carrier Order" at bounding box center [369, 224] width 57 height 10
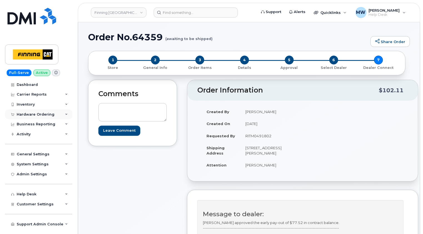
click at [34, 114] on div "Hardware Ordering" at bounding box center [36, 114] width 38 height 4
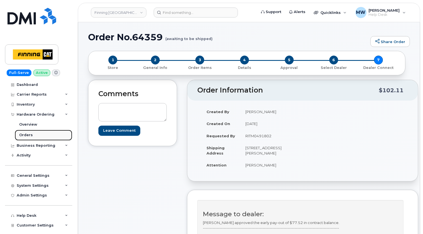
click at [26, 133] on div "Orders" at bounding box center [26, 134] width 14 height 5
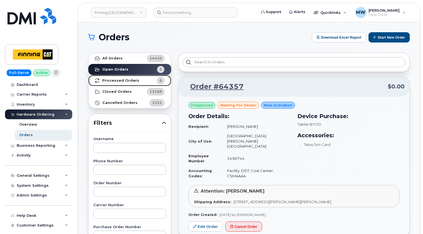
click at [121, 81] on strong "Processed Orders" at bounding box center [120, 80] width 37 height 4
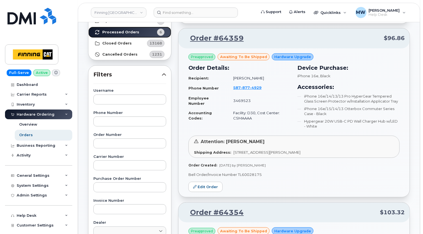
scroll to position [28, 0]
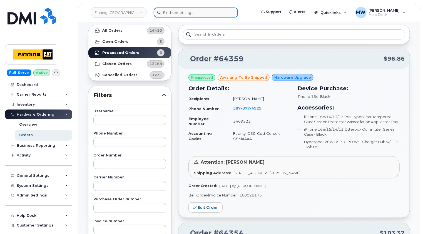
click at [183, 11] on input at bounding box center [196, 12] width 84 height 10
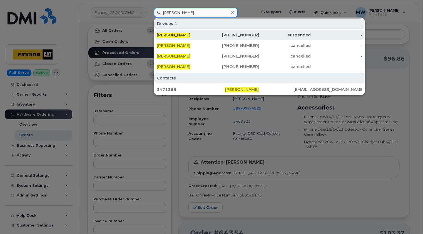
type input "sandy denham"
click at [191, 34] on div "Sandy Denham" at bounding box center [182, 35] width 51 height 6
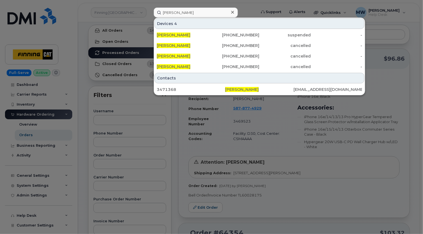
drag, startPoint x: 232, startPoint y: 12, endPoint x: 235, endPoint y: 9, distance: 4.1
click at [232, 12] on icon at bounding box center [232, 12] width 3 height 3
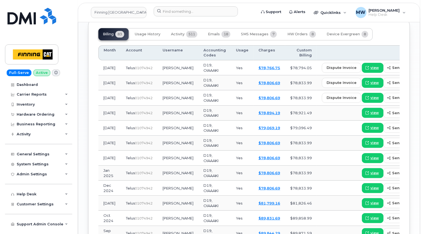
scroll to position [630, 0]
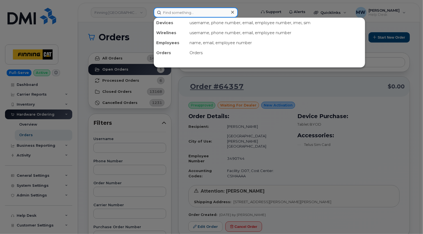
click at [201, 10] on input at bounding box center [196, 12] width 84 height 10
paste input "7807200212"
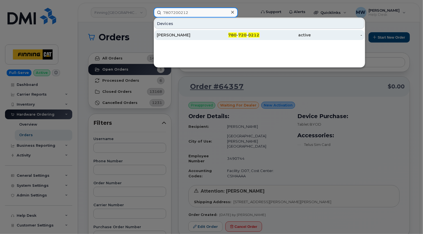
type input "7807200212"
click at [197, 36] on div "[PERSON_NAME]" at bounding box center [182, 35] width 51 height 6
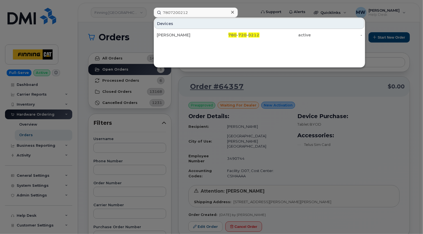
click at [232, 11] on icon at bounding box center [232, 12] width 3 height 4
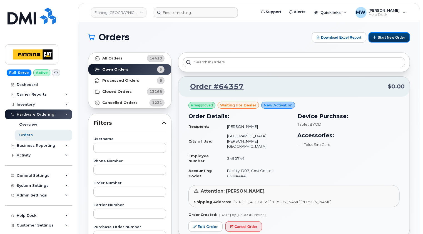
drag, startPoint x: 398, startPoint y: 35, endPoint x: 212, endPoint y: 195, distance: 245.1
click at [398, 35] on button "Start New Order" at bounding box center [388, 37] width 41 height 10
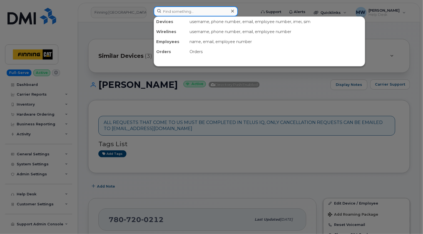
click at [198, 9] on input at bounding box center [196, 11] width 84 height 10
paste input "7802930086"
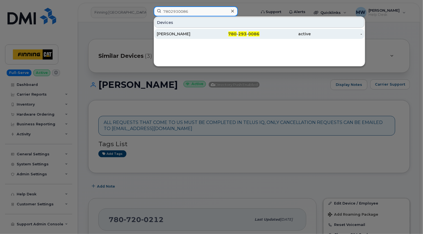
type input "7802930086"
click at [189, 35] on div "[PERSON_NAME]" at bounding box center [182, 34] width 51 height 6
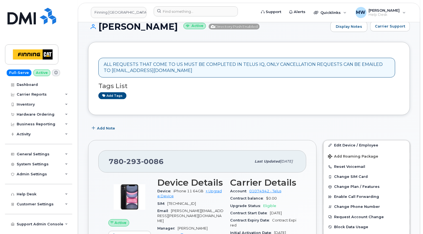
scroll to position [56, 0]
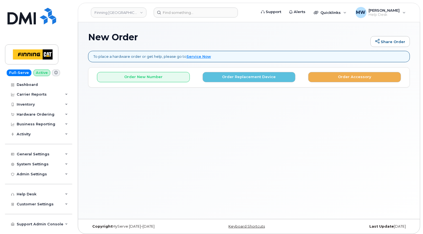
drag, startPoint x: 109, startPoint y: 114, endPoint x: 111, endPoint y: 111, distance: 4.5
click at [109, 112] on div "New Order Share Order To place a hardware order or get help, please go to Servi…" at bounding box center [249, 120] width 342 height 197
click at [239, 76] on button "Order Replacement Device" at bounding box center [248, 77] width 93 height 10
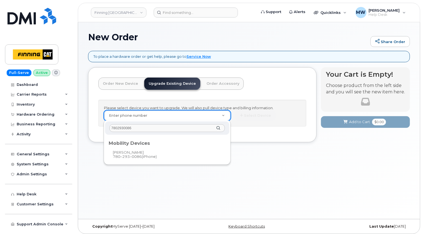
type input "7802930086"
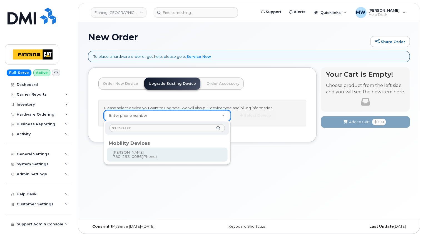
type input "478310"
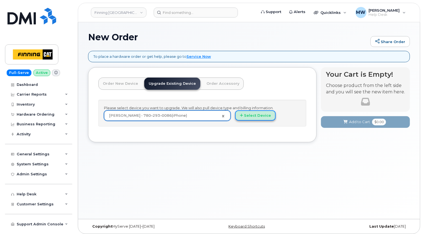
click at [259, 116] on button "Select Device" at bounding box center [255, 115] width 41 height 10
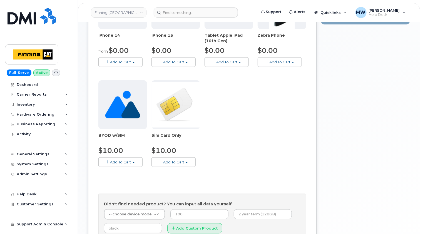
scroll to position [194, 0]
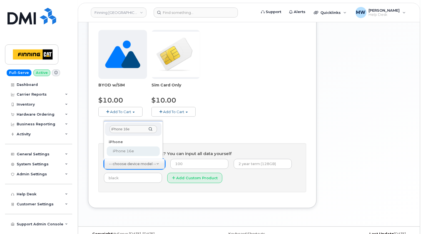
type input "iPhone 16e"
select select "2883"
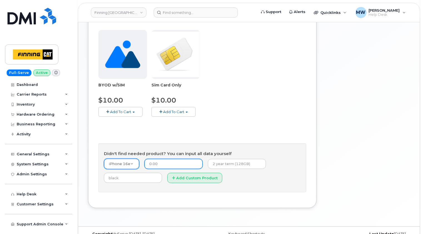
type input "0.00"
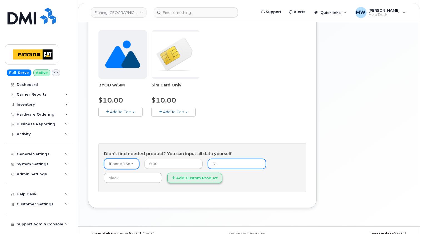
type input "3-year term (128GB)"
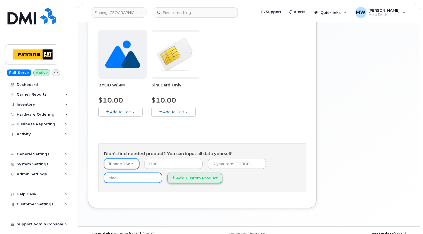
type input "Black"
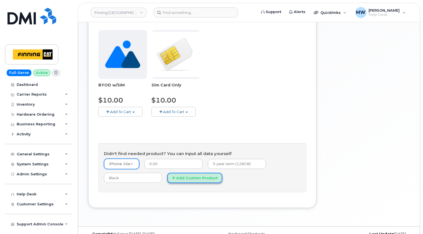
click at [202, 177] on button "Add Custom Product" at bounding box center [194, 178] width 55 height 10
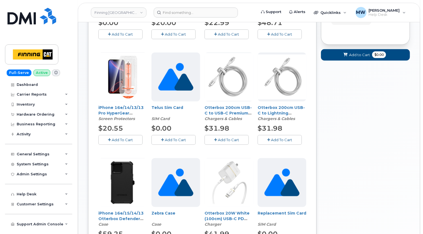
click at [107, 139] on button "Add To Cart" at bounding box center [120, 140] width 44 height 10
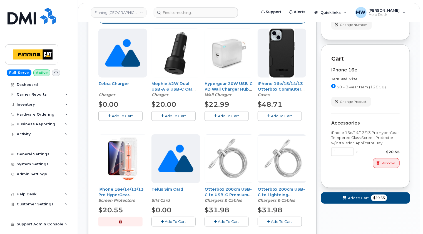
scroll to position [111, 0]
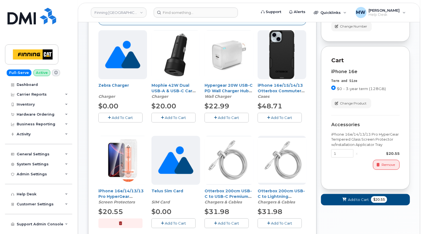
click at [280, 118] on span "Add To Cart" at bounding box center [281, 117] width 21 height 4
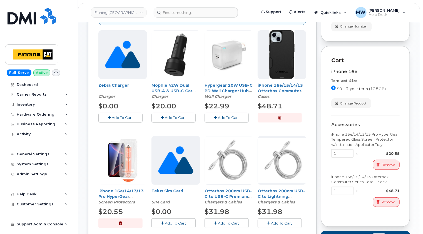
click at [235, 113] on button "Add To Cart" at bounding box center [226, 118] width 44 height 10
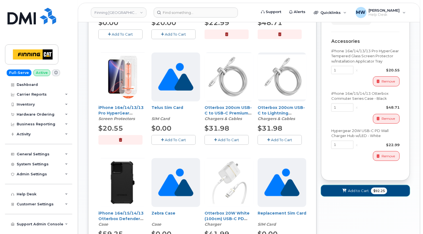
click at [358, 189] on span "Add to Cart" at bounding box center [358, 190] width 21 height 5
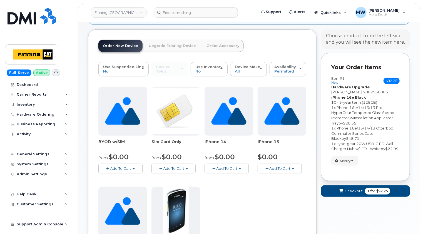
scroll to position [203, 0]
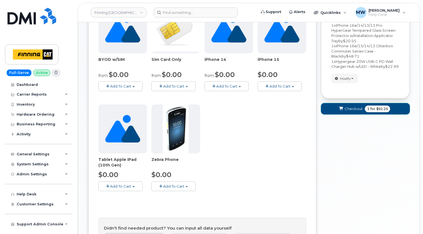
click at [350, 111] on span "Checkout" at bounding box center [353, 108] width 18 height 5
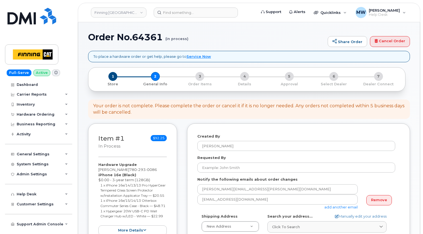
select select
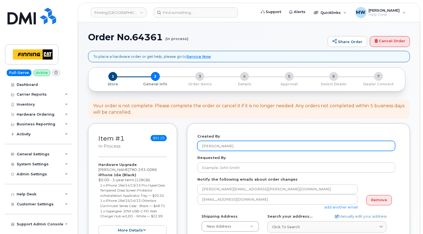
scroll to position [56, 0]
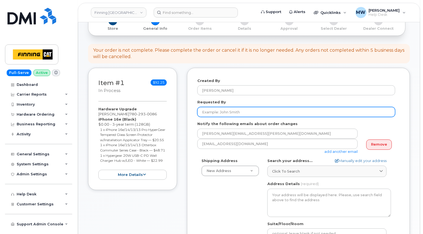
click at [242, 111] on input "Requested By" at bounding box center [296, 112] width 198 height 10
paste input "RITM0492244"
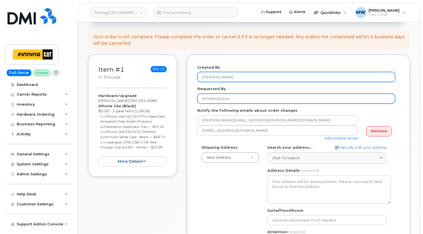
scroll to position [111, 0]
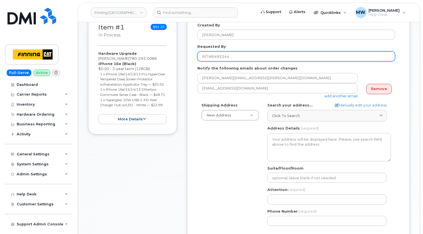
type input "RITM0492244"
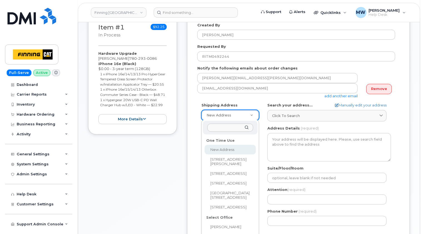
type input "16901 109 Ave."
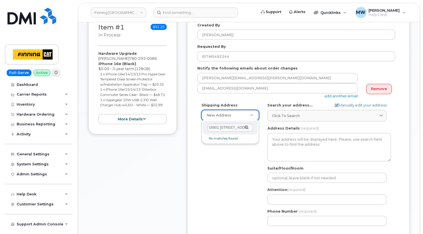
drag, startPoint x: 234, startPoint y: 126, endPoint x: 189, endPoint y: 126, distance: 45.8
click at [189, 126] on body "Finning Canada Support Alerts Quicklinks Suspend / Cancel Device Change SIM Car…" at bounding box center [211, 168] width 423 height 559
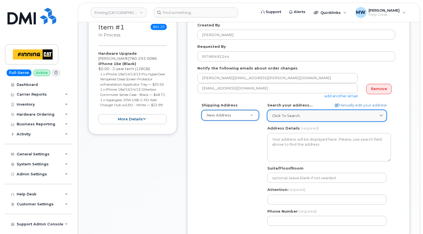
paste input "16901 109 Ave."
type input "16901 109 Ave."
click at [292, 116] on span "Click to search" at bounding box center [286, 115] width 28 height 5
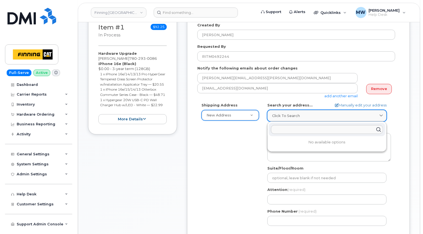
paste input "16901 109 Ave."
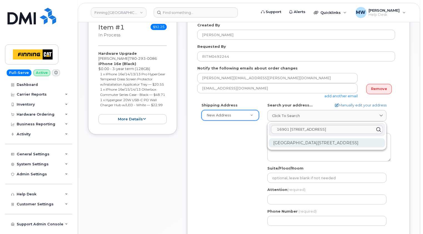
type input "16901 109 Ave."
click at [304, 139] on div "16901 109 Ave NW Edmonton AB T5P 4P6" at bounding box center [326, 142] width 116 height 9
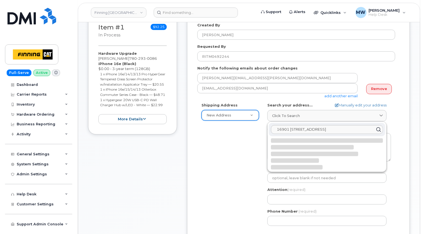
select select
type textarea "16901 109 Ave NW EDMONTON AB T5P 4P6 CANADA"
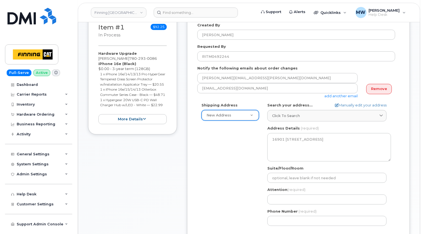
click at [400, 124] on div "Created By Matthew Walshe Requested By RITM0492244 Notify the following emails …" at bounding box center [298, 148] width 223 height 272
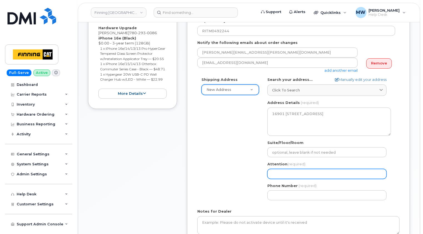
scroll to position [167, 0]
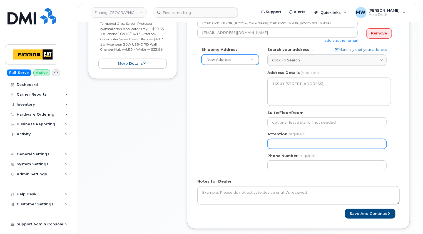
click at [327, 144] on input "Attention (required)" at bounding box center [326, 144] width 119 height 10
select select
type input "J"
select select
type input "Ja"
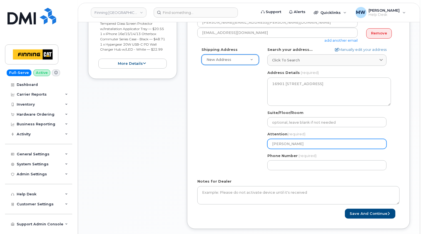
select select
type input "Jac"
select select
type input "Jack"
select select
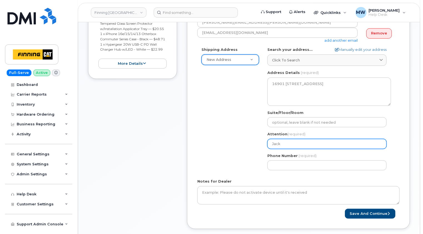
type input "Jack H"
select select
type input "Jack Ha"
select select
type input "Jack Har"
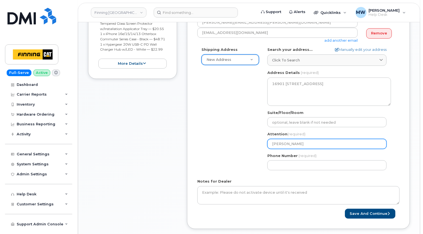
select select
type input "Jack Harm"
select select
type input "Jack Harmo"
select select
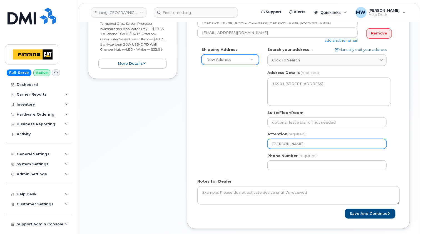
type input "Jack Harmon"
paste input "7802930086"
select select
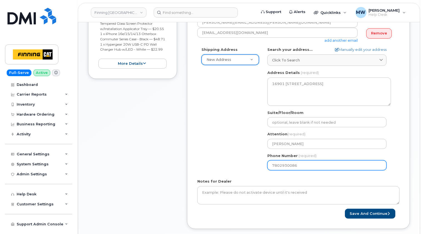
type input "7802930086"
click at [247, 142] on div "Shipping Address New Address New Address 7280 Dixie Rd 13315 156 St NW 54311 Ra…" at bounding box center [296, 110] width 198 height 127
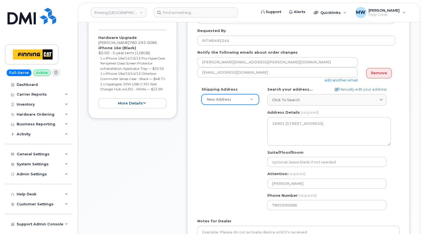
scroll to position [111, 0]
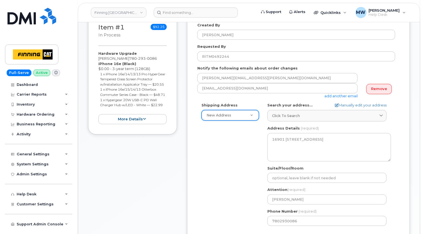
drag, startPoint x: 167, startPoint y: 115, endPoint x: 92, endPoint y: 65, distance: 90.7
click at [92, 65] on div "Item #1 in process $92.25 Hardware Upgrade Jack Harmon 780 293 0086 iPhone 16e …" at bounding box center [132, 73] width 89 height 122
copy div "iPhone 16e (Black) $0.00 - 3-year term (128GB) 1 x iPhone 16e/14/13/13 Pro Hype…"
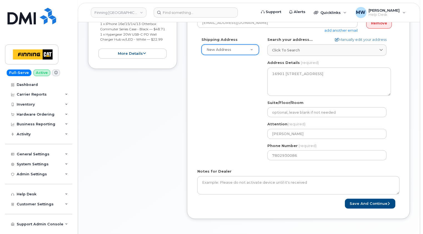
scroll to position [250, 0]
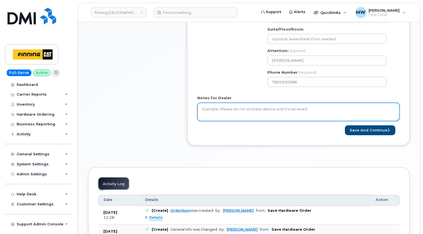
click at [238, 108] on textarea "Notes for Dealer" at bounding box center [298, 112] width 202 height 18
paste textarea "iPhone 16e (Black) $0.00 - 3-year term (128GB) 1 x iPhone 16e/14/13/13 Pro Hype…"
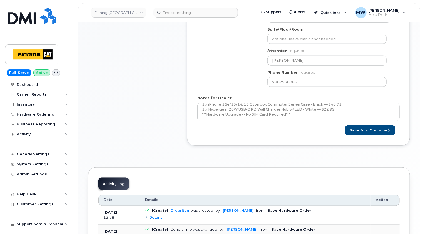
click at [134, 101] on div "Item #1 in process $92.25 Hardware Upgrade Jack Harmon 780 293 0086 iPhone 16e …" at bounding box center [132, 13] width 89 height 280
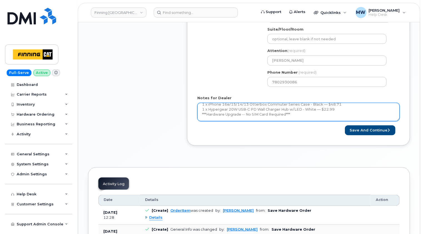
click at [215, 117] on textarea "iPhone 16e (Black) $0.00 - 3-year term (128GB) 1 x iPhone 16e/14/13/13 Pro Hype…" at bounding box center [298, 112] width 202 height 18
paste textarea "Telus Order #TL60028236"
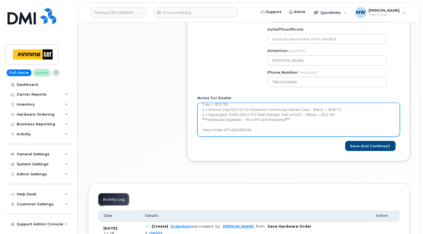
scroll to position [0, 0]
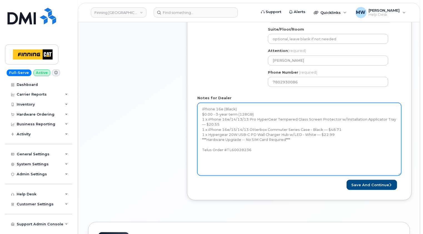
drag, startPoint x: 399, startPoint y: 119, endPoint x: 401, endPoint y: 186, distance: 66.7
click at [401, 175] on textarea "iPhone 16e (Black) $0.00 - 3-year term (128GB) 1 x iPhone 16e/14/13/13 Pro Hype…" at bounding box center [299, 139] width 204 height 73
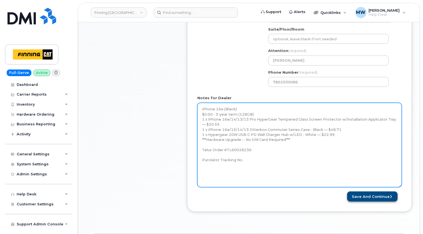
type textarea "iPhone 16e (Black) $0.00 - 3-year term (128GB) 1 x iPhone 16e/14/13/13 Pro Hype…"
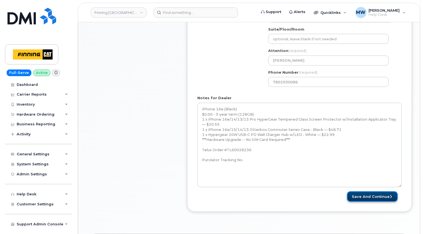
click at [374, 195] on button "Save and Continue" at bounding box center [372, 196] width 51 height 10
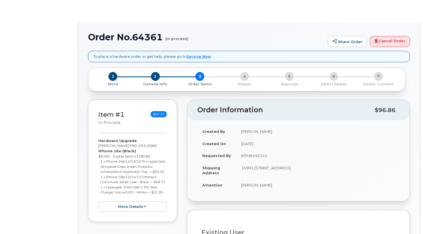
type input "[PERSON_NAME]"
type input "3493073"
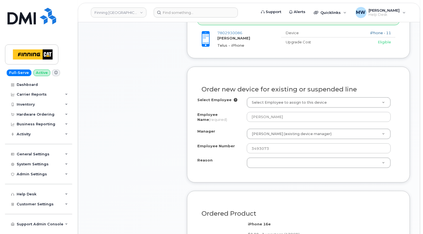
scroll to position [278, 0]
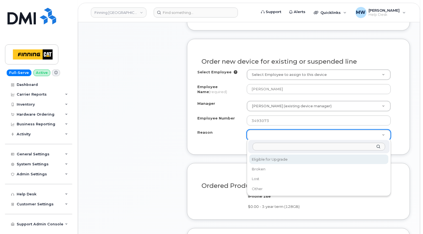
select select "eligible_for_upgrade"
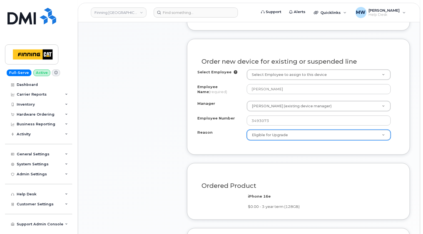
click at [179, 137] on div "Item #1 in process $92.25 Hardware Upgrade [PERSON_NAME] [PHONE_NUMBER] iPhone …" at bounding box center [249, 87] width 322 height 483
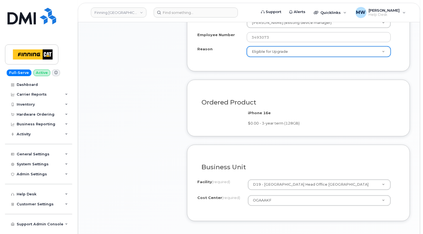
scroll to position [444, 0]
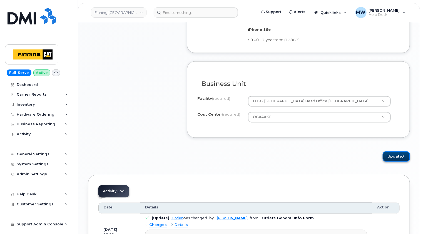
click at [394, 154] on button "Update" at bounding box center [395, 156] width 27 height 10
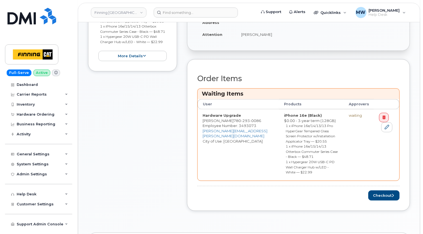
scroll to position [222, 0]
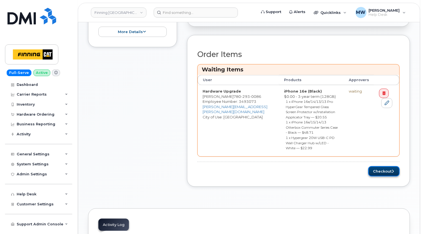
click at [385, 166] on button "Checkout" at bounding box center [383, 171] width 31 height 10
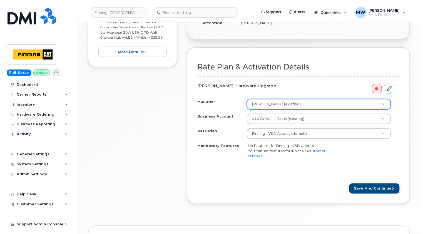
scroll to position [222, 0]
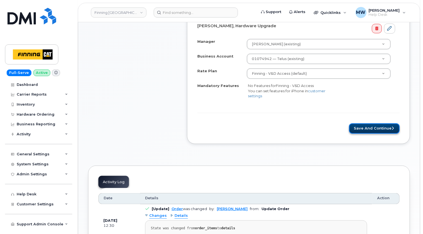
click at [381, 125] on button "Save and Continue" at bounding box center [374, 128] width 51 height 10
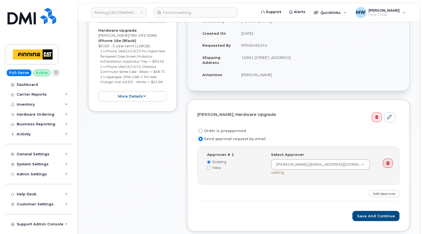
scroll to position [111, 0]
click at [256, 43] on td "RITM0492244" at bounding box center [317, 44] width 163 height 12
copy td "RITM0492244"
click at [228, 129] on label "Order is preapproved" at bounding box center [221, 130] width 49 height 7
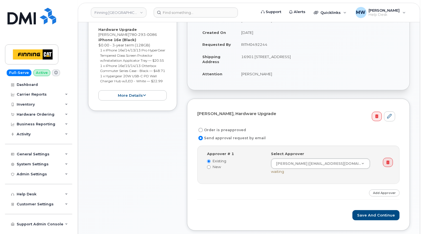
click at [203, 129] on input "Order is preapproved" at bounding box center [200, 130] width 4 height 4
radio input "true"
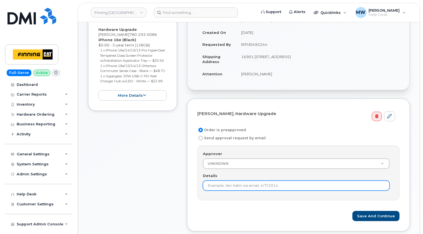
click at [261, 183] on input "Details" at bounding box center [296, 185] width 187 height 10
paste input "RITM0492244"
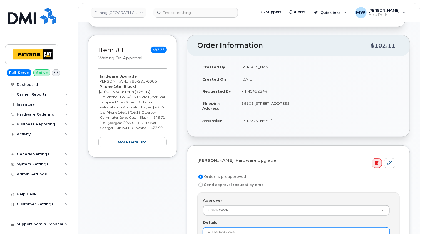
scroll to position [139, 0]
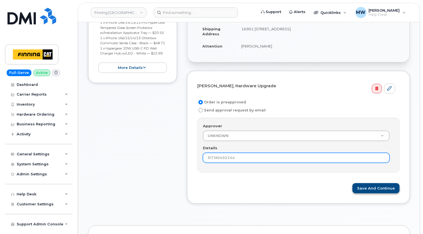
type input "RITM0492244"
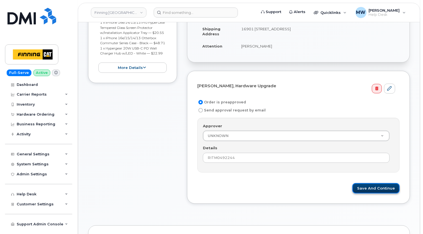
click at [384, 187] on button "Save and Continue" at bounding box center [375, 188] width 47 height 10
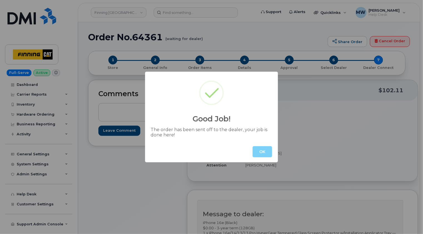
click at [260, 152] on button "OK" at bounding box center [261, 151] width 19 height 11
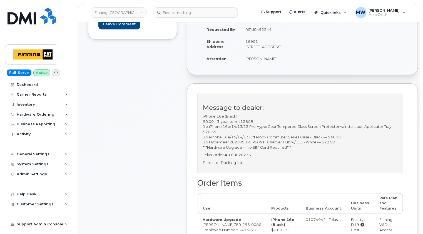
scroll to position [83, 0]
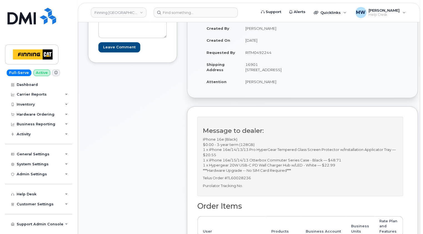
drag, startPoint x: 252, startPoint y: 74, endPoint x: 275, endPoint y: 70, distance: 22.9
click at [275, 70] on td "16901 [STREET_ADDRESS]" at bounding box center [269, 66] width 58 height 17
copy td "T5P 4P6"
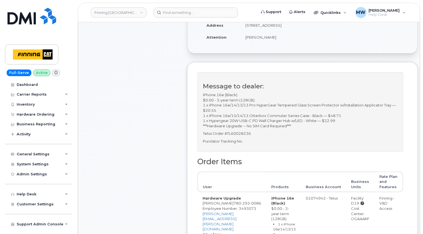
scroll to position [139, 0]
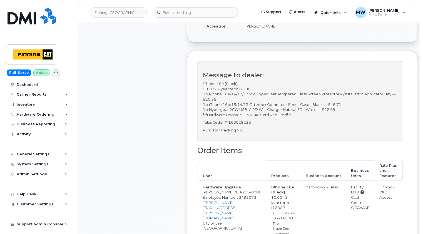
click at [353, 210] on div "Cost Center: OGAAAKF" at bounding box center [360, 203] width 18 height 16
copy div "OGAAAKF"
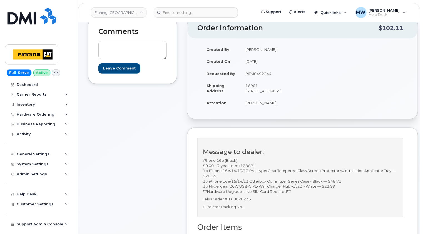
scroll to position [0, 0]
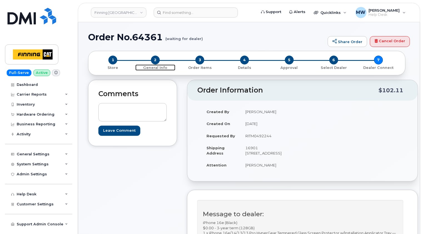
click at [153, 62] on span "2" at bounding box center [155, 60] width 9 height 9
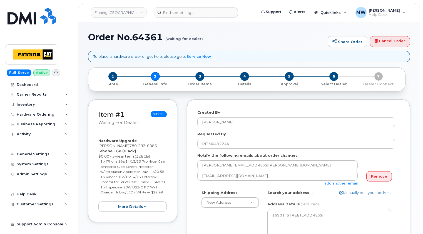
select select
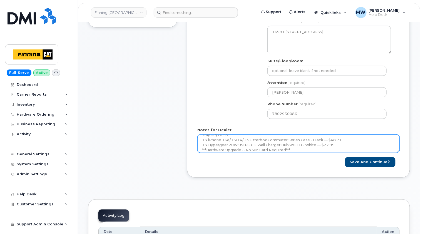
scroll to position [46, 0]
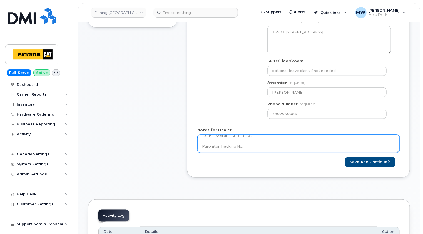
click at [279, 146] on textarea "iPhone 16e (Black) $0.00 - 3-year term (128GB) 1 x iPhone 16e/14/13/13 Pro Hype…" at bounding box center [298, 143] width 202 height 18
paste textarea "335658547229"
type textarea "iPhone 16e (Black) $0.00 - 3-year term (128GB) 1 x iPhone 16e/14/13/13 Pro Hype…"
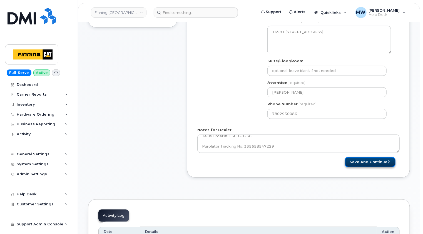
click at [374, 160] on button "Save and Continue" at bounding box center [370, 162] width 51 height 10
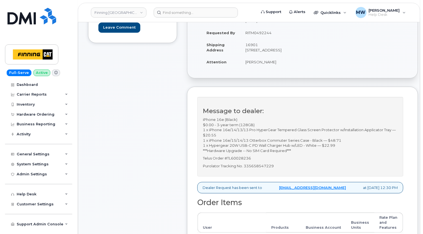
scroll to position [139, 0]
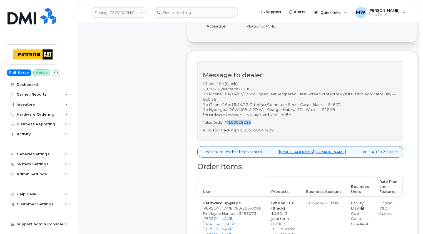
drag, startPoint x: 253, startPoint y: 127, endPoint x: 228, endPoint y: 127, distance: 25.0
click at [228, 125] on p "Telus Order #TL60028236" at bounding box center [300, 122] width 195 height 5
copy p "TL60028236"
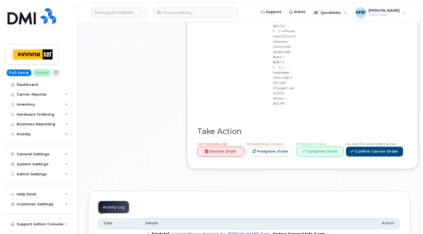
scroll to position [416, 0]
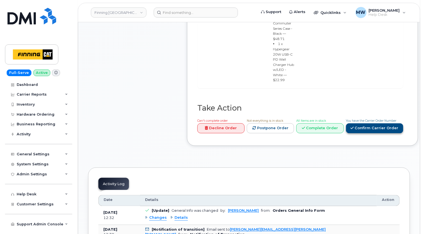
click at [368, 123] on link "Confirm Carrier Order" at bounding box center [374, 128] width 57 height 10
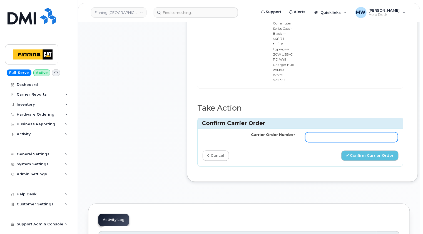
click at [314, 132] on input "Carrier Order Number" at bounding box center [351, 137] width 92 height 10
paste input "TL60028236"
type input "TL60028236"
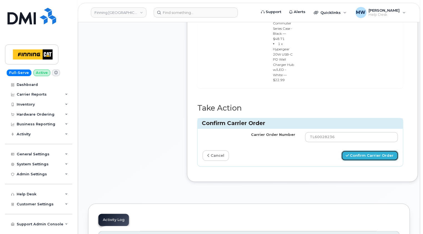
click at [365, 150] on button "Confirm Carrier Order" at bounding box center [369, 155] width 57 height 10
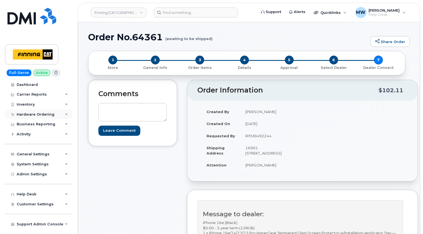
click at [44, 112] on div "Hardware Ordering" at bounding box center [36, 114] width 38 height 4
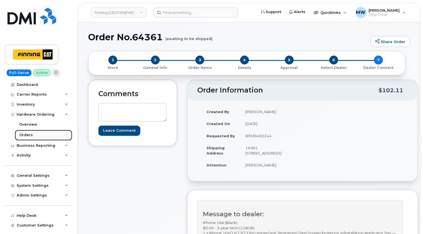
click at [27, 134] on div "Orders" at bounding box center [26, 134] width 14 height 5
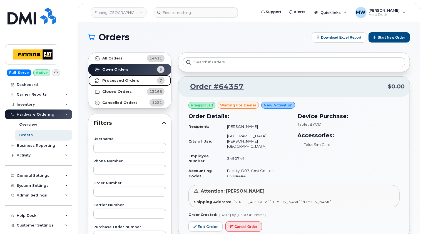
click at [120, 80] on strong "Processed Orders" at bounding box center [120, 80] width 37 height 4
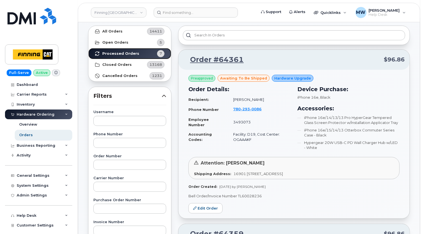
scroll to position [28, 0]
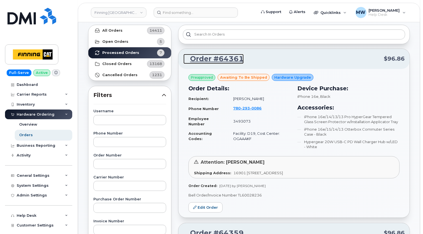
click at [231, 58] on link "Order #64361" at bounding box center [213, 59] width 60 height 10
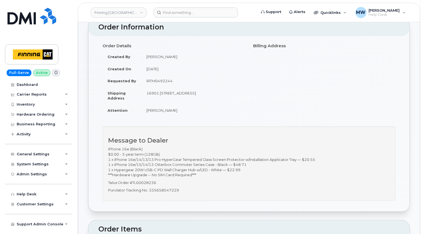
scroll to position [83, 0]
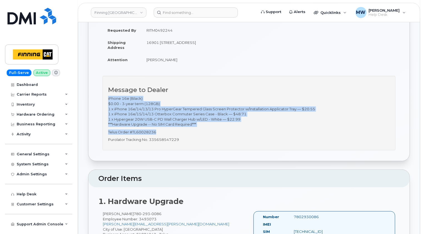
drag, startPoint x: 160, startPoint y: 131, endPoint x: 107, endPoint y: 99, distance: 62.2
click at [107, 99] on div "Message to Dealer iPhone 16e (Black) $0.00 - 3-year term (128GB) 1 x iPhone 16e…" at bounding box center [248, 113] width 293 height 74
copy div "iPhone 16e (Black) $0.00 - 3-year term (128GB) 1 x iPhone 16e/14/13/13 Pro Hype…"
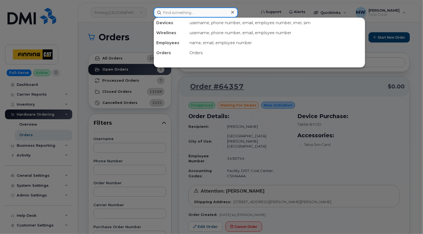
click at [197, 13] on input at bounding box center [196, 12] width 84 height 10
paste input "[PHONE_NUMBER]"
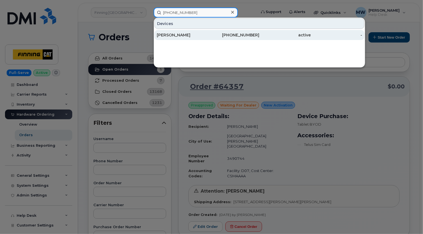
type input "[PHONE_NUMBER]"
click at [185, 35] on div "[PERSON_NAME]" at bounding box center [182, 35] width 51 height 6
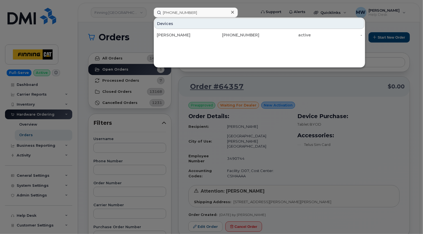
click at [232, 12] on icon at bounding box center [232, 12] width 3 height 4
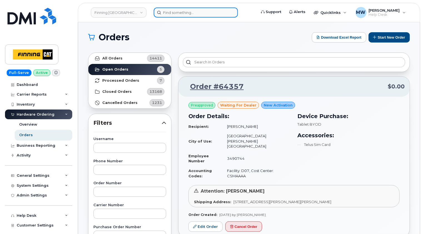
click at [190, 8] on input at bounding box center [196, 12] width 84 height 10
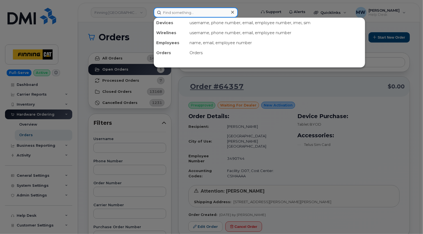
paste input "5872028967"
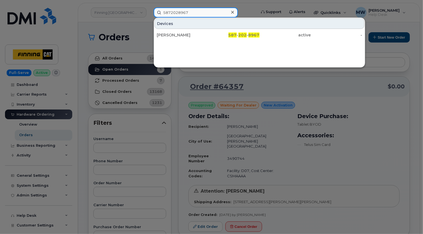
type input "5872028967"
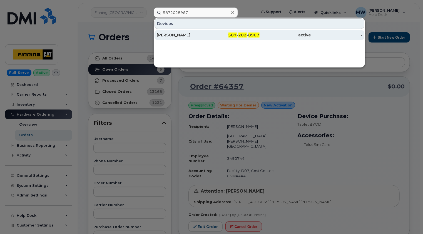
click at [190, 36] on div "Andrew Turner" at bounding box center [182, 35] width 51 height 6
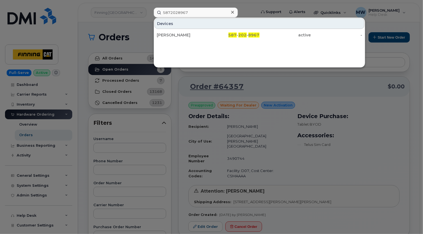
click at [232, 12] on icon at bounding box center [232, 12] width 3 height 3
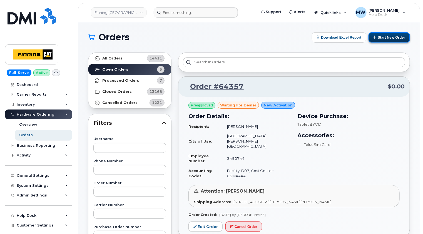
click at [388, 36] on button "Start New Order" at bounding box center [388, 37] width 41 height 10
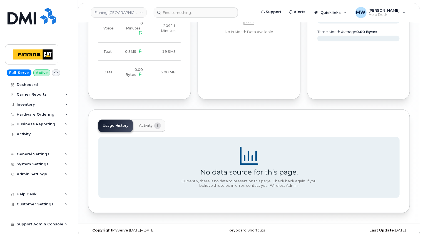
scroll to position [419, 0]
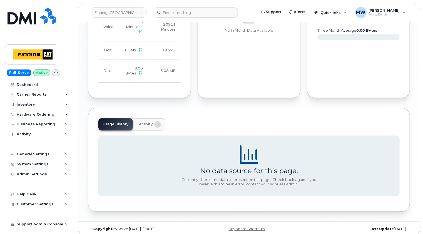
click at [151, 122] on span "Activity" at bounding box center [146, 124] width 14 height 4
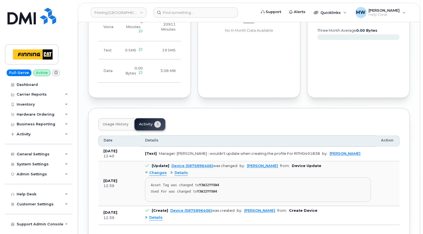
click at [157, 215] on span "Details" at bounding box center [155, 217] width 13 height 5
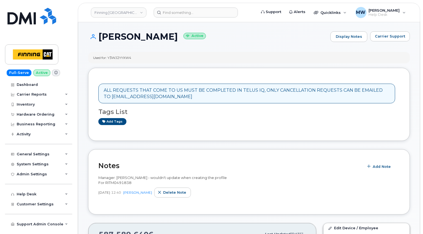
scroll to position [0, 0]
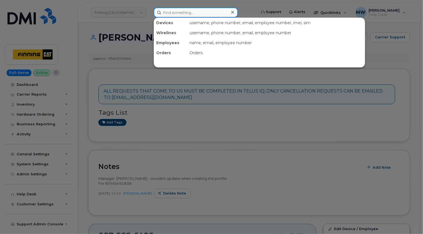
click at [202, 12] on input at bounding box center [196, 12] width 84 height 10
paste input "(587) 645-6419"
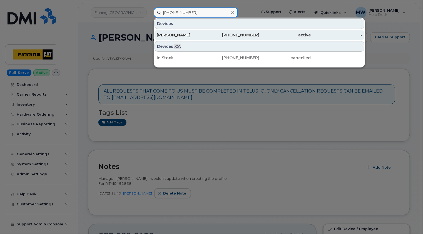
type input "(587) 645-6419"
click at [184, 36] on div "Derrick Greeley" at bounding box center [182, 35] width 51 height 6
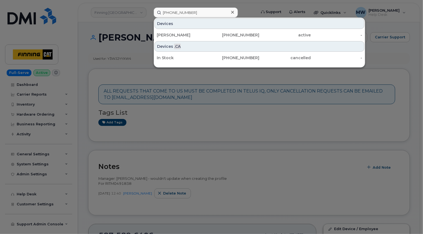
click at [232, 12] on icon at bounding box center [232, 12] width 3 height 3
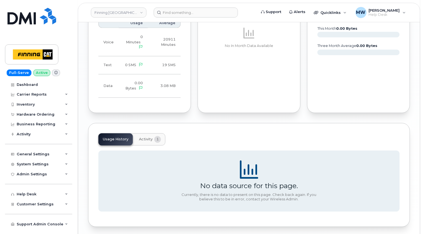
scroll to position [472, 0]
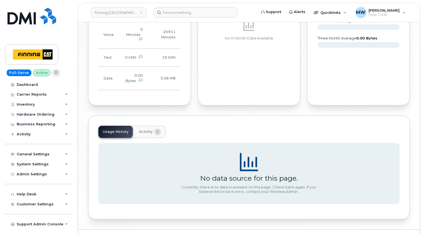
click at [153, 128] on button "Activity 1" at bounding box center [149, 132] width 31 height 12
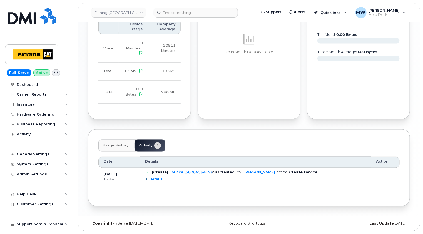
scroll to position [453, 0]
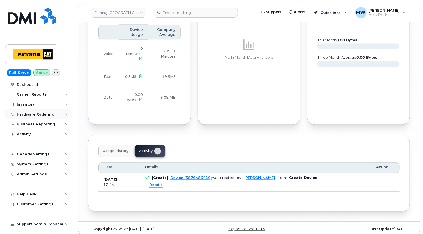
click at [37, 115] on div "Hardware Ordering" at bounding box center [36, 114] width 38 height 4
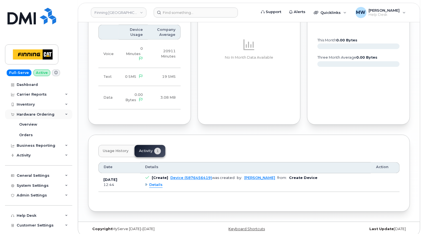
click at [41, 113] on div "Hardware Ordering" at bounding box center [36, 114] width 38 height 4
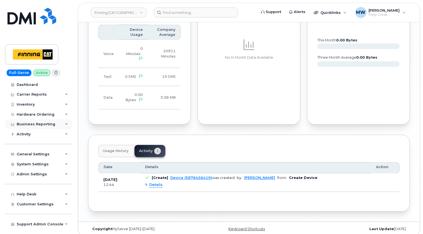
click at [48, 125] on div "Business Reporting" at bounding box center [36, 124] width 39 height 4
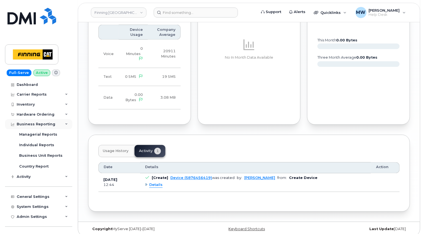
click at [53, 124] on div "Business Reporting" at bounding box center [38, 124] width 67 height 10
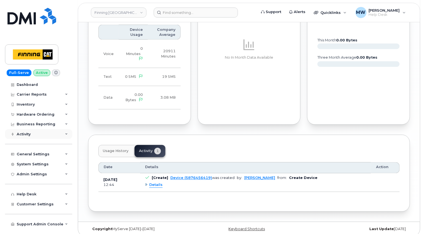
click at [54, 137] on div "Activity" at bounding box center [38, 134] width 67 height 10
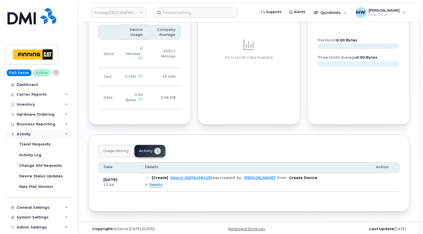
click at [62, 134] on div "Activity" at bounding box center [38, 134] width 67 height 10
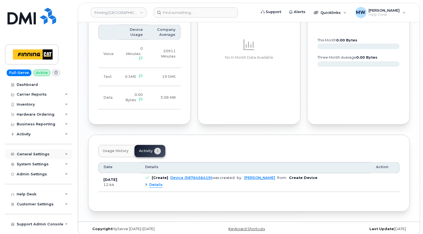
click at [50, 153] on div "General Settings" at bounding box center [38, 154] width 67 height 10
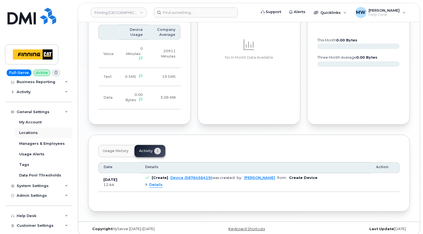
scroll to position [56, 0]
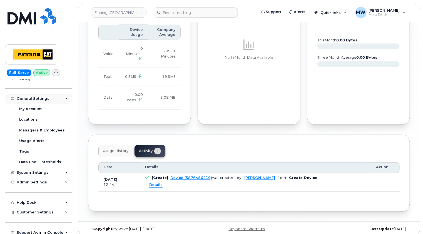
click at [65, 97] on icon at bounding box center [66, 98] width 3 height 3
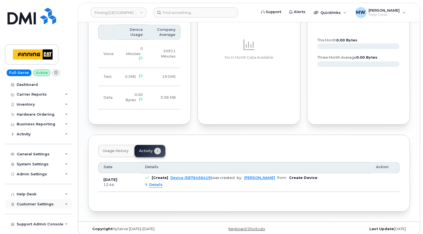
click at [63, 206] on div "Customer Settings" at bounding box center [38, 204] width 67 height 10
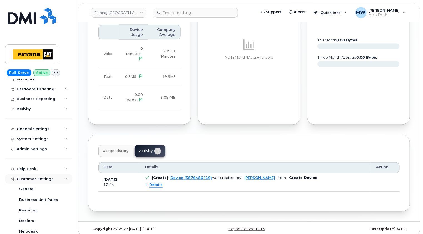
scroll to position [22, 0]
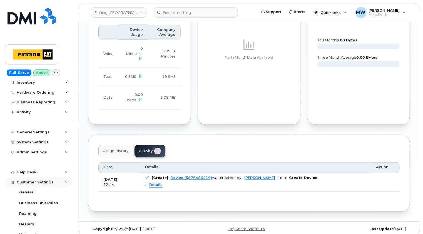
click at [65, 181] on icon at bounding box center [66, 182] width 3 height 3
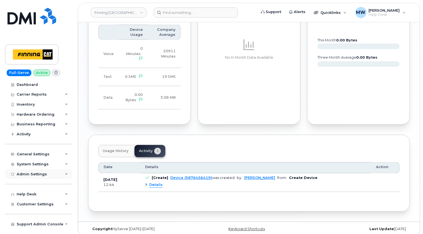
scroll to position [0, 0]
click at [64, 176] on div "Admin Settings" at bounding box center [38, 174] width 67 height 10
click at [65, 165] on icon at bounding box center [66, 164] width 3 height 3
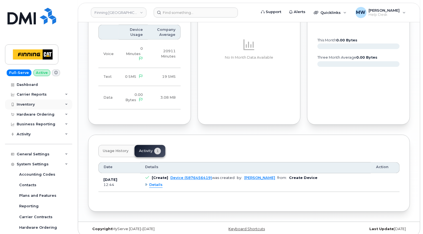
click at [32, 101] on div "Inventory" at bounding box center [38, 104] width 67 height 10
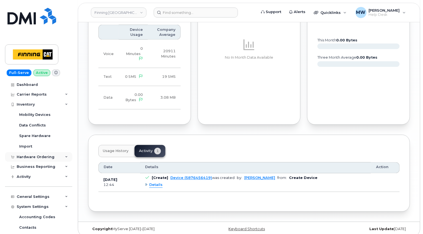
click at [36, 155] on div "Hardware Ordering" at bounding box center [36, 157] width 38 height 4
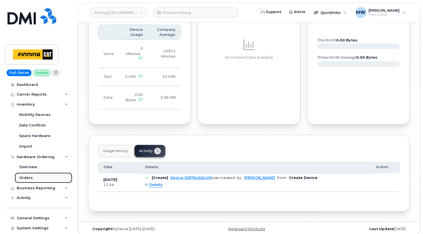
click at [25, 175] on div "Orders" at bounding box center [26, 177] width 14 height 5
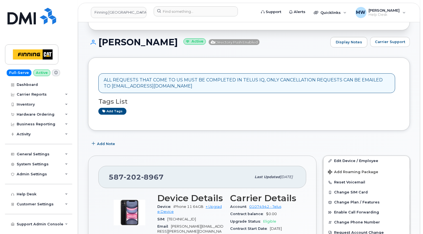
scroll to position [83, 0]
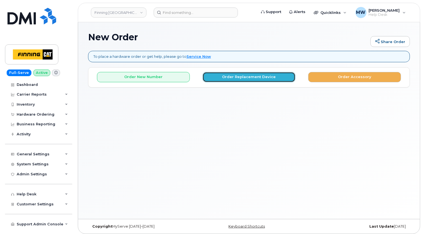
click at [250, 78] on button "Order Replacement Device" at bounding box center [248, 77] width 93 height 10
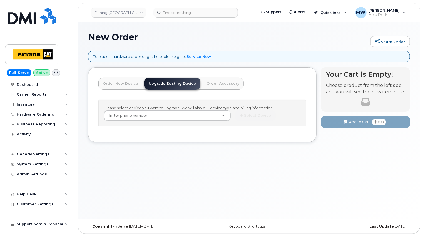
click at [342, 166] on div "New Order Share Order To place a hardware order or get help, please go to Servi…" at bounding box center [249, 120] width 342 height 197
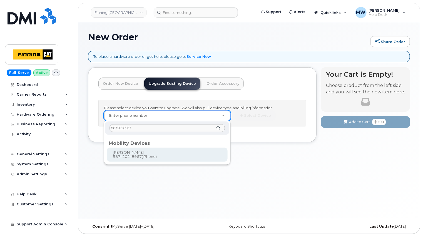
type input "5872028967"
type input "474743"
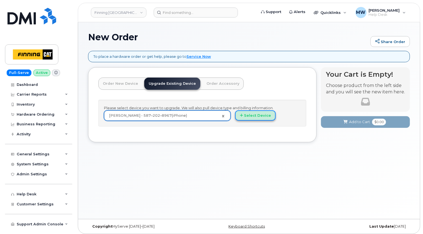
click at [261, 115] on button "Select Device" at bounding box center [255, 115] width 41 height 10
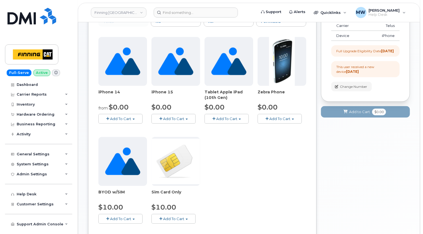
scroll to position [194, 0]
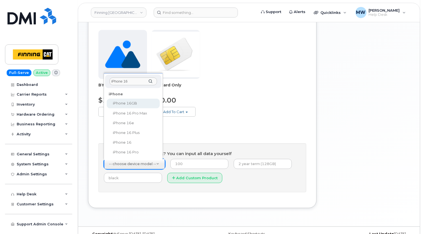
type input "iPhone 16e"
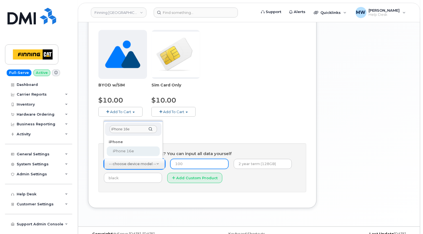
select select "2883"
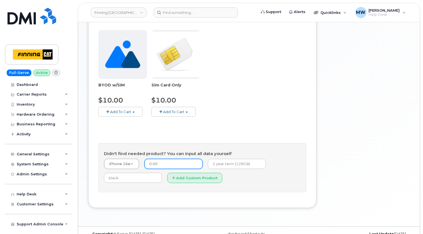
type input "0.00"
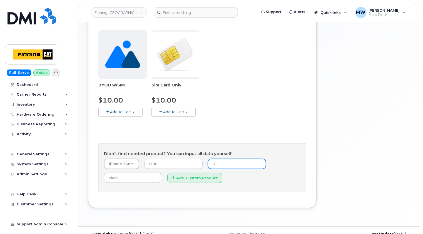
type input "3-year term (128GB)"
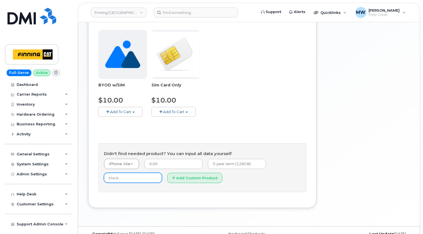
type input "Black"
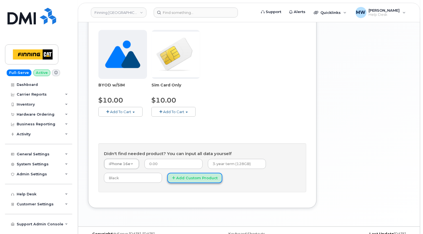
click at [207, 180] on button "Add Custom Product" at bounding box center [194, 178] width 55 height 10
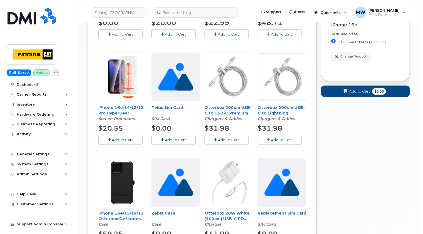
click at [122, 137] on span "Add To Cart" at bounding box center [122, 139] width 21 height 4
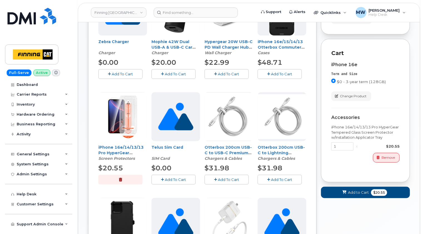
scroll to position [111, 0]
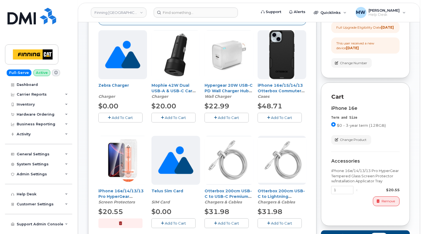
click at [281, 116] on span "Add To Cart" at bounding box center [281, 117] width 21 height 4
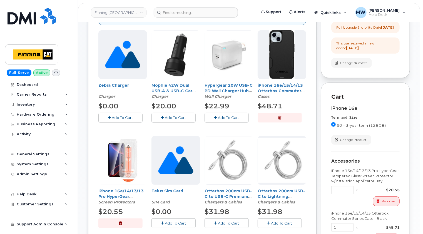
click at [229, 120] on button "Add To Cart" at bounding box center [226, 118] width 44 height 10
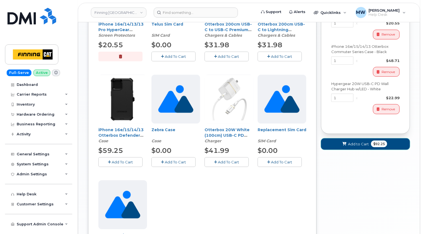
click at [357, 144] on button "Add to Cart $92.25" at bounding box center [365, 143] width 89 height 11
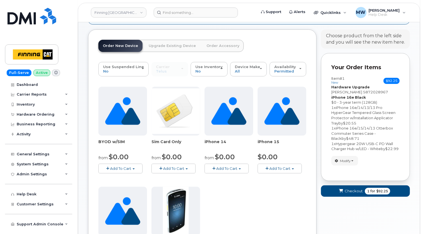
scroll to position [203, 0]
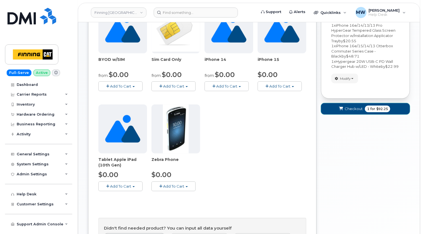
click at [347, 111] on span "Checkout" at bounding box center [353, 108] width 18 height 5
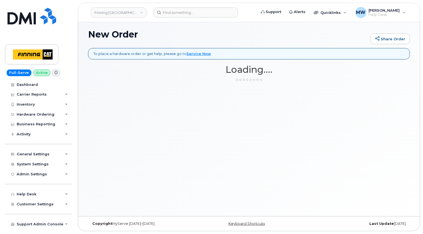
scroll to position [2, 0]
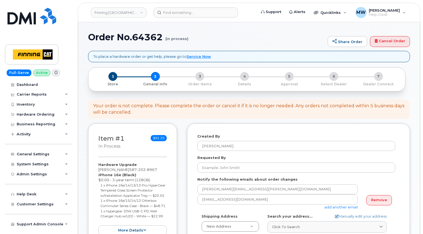
select select
click at [355, 107] on div "Your order is not complete. Please complete the order or cancel it if it is no …" at bounding box center [249, 109] width 312 height 13
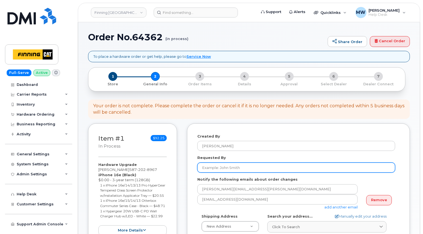
click at [249, 167] on input "Requested By" at bounding box center [296, 167] width 198 height 10
paste input "RITM0490490"
type input "RITM0490490"
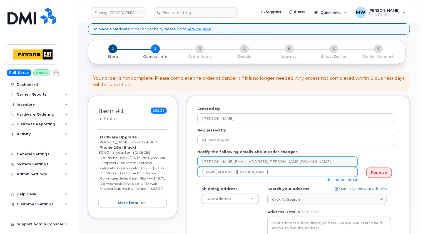
scroll to position [83, 0]
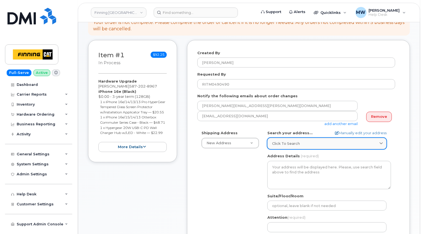
click at [302, 146] on link "Click to search" at bounding box center [326, 143] width 119 height 11
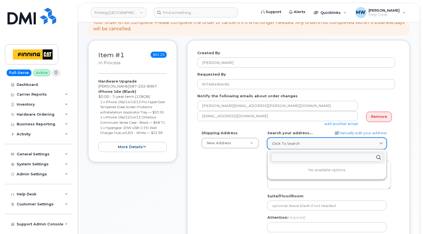
paste input "[STREET_ADDRESS]"
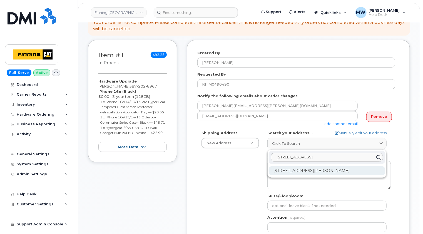
type input "[STREET_ADDRESS]"
click at [299, 170] on div "[STREET_ADDRESS][PERSON_NAME]" at bounding box center [326, 170] width 116 height 9
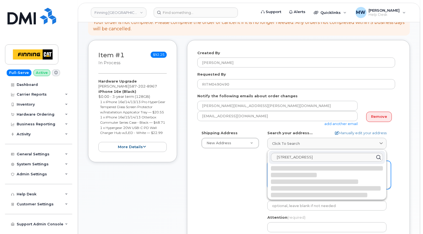
select select
type textarea "[STREET_ADDRESS][PERSON_NAME]"
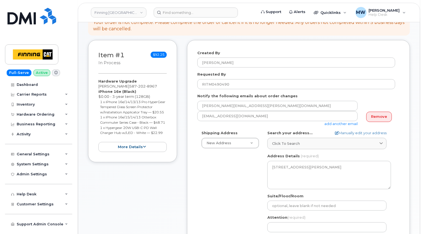
click at [400, 154] on div "Created By [PERSON_NAME] Requested By RITM0490490 Notify the following emails a…" at bounding box center [298, 176] width 223 height 272
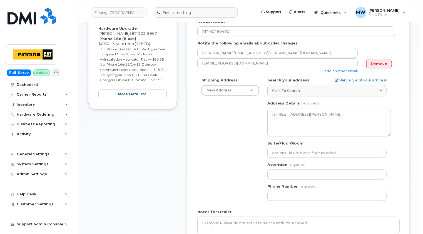
scroll to position [139, 0]
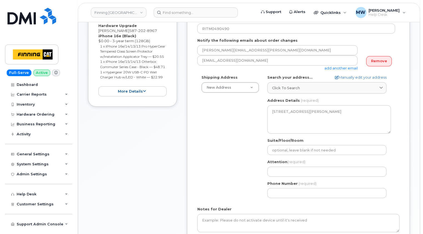
drag, startPoint x: 404, startPoint y: 168, endPoint x: 394, endPoint y: 167, distance: 10.0
click at [404, 168] on div "Created By [PERSON_NAME] Requested By RITM0490490 Notify the following emails a…" at bounding box center [298, 120] width 223 height 272
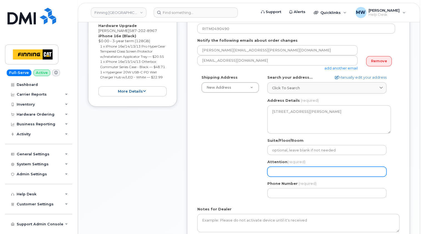
click at [311, 170] on input "Attention (required)" at bounding box center [326, 172] width 119 height 10
paste input "[PERSON_NAME]"
select select
type input "[PERSON_NAME]"
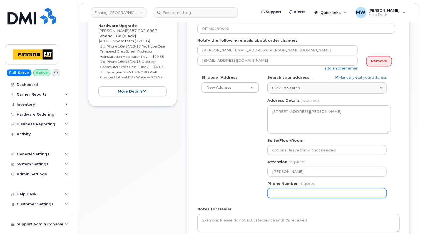
click at [357, 192] on input "Phone Number" at bounding box center [326, 193] width 119 height 10
paste input "5872028967"
select select
type input "5872028967"
click at [401, 191] on div "Created By [PERSON_NAME] Requested By RITM0490490 Notify the following emails a…" at bounding box center [298, 120] width 223 height 272
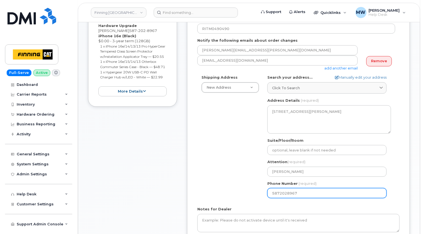
scroll to position [56, 0]
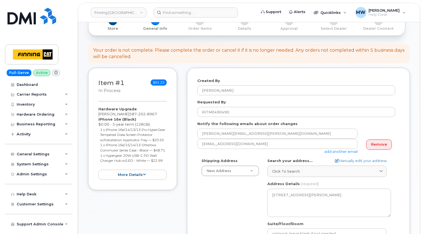
drag, startPoint x: 167, startPoint y: 172, endPoint x: 98, endPoint y: 120, distance: 86.1
click at [98, 120] on div "Item #1 in process $92.25 Hardware Upgrade [PERSON_NAME] [PHONE_NUMBER] iPhone …" at bounding box center [132, 129] width 89 height 122
copy div "iPhone 16e (Black) $0.00 - 3-year term (128GB) 1 x iPhone 16e/14/13/13 Pro Hype…"
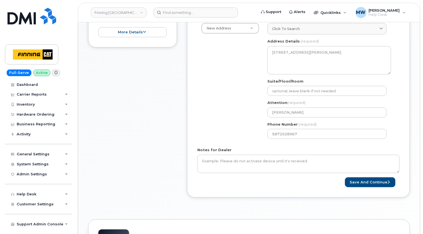
scroll to position [250, 0]
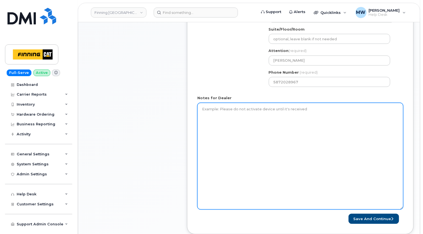
drag, startPoint x: 399, startPoint y: 119, endPoint x: 395, endPoint y: 202, distance: 82.8
click at [402, 209] on textarea "Notes for Dealer" at bounding box center [300, 156] width 206 height 107
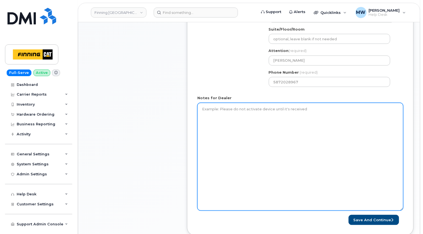
click at [230, 105] on textarea "Notes for Dealer" at bounding box center [300, 157] width 206 height 108
paste textarea "iPhone 16e (Black) $0.00 - 3-year term (128GB) 1 x iPhone 16e/14/13/13 Pro Hype…"
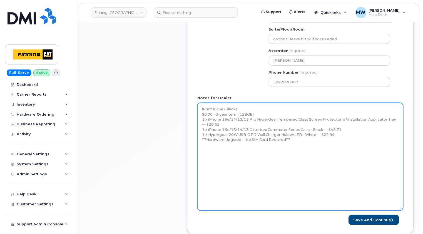
click at [339, 150] on textarea "iPhone 16e (Black) $0.00 - 3-year term (128GB) 1 x iPhone 16e/14/13/13 Pro Hype…" at bounding box center [300, 157] width 206 height 108
paste textarea "Telus Order #TL60028258"
type textarea "iPhone 16e (Black) $0.00 - 3-year term (128GB) 1 x iPhone 16e/14/13/13 Pro Hype…"
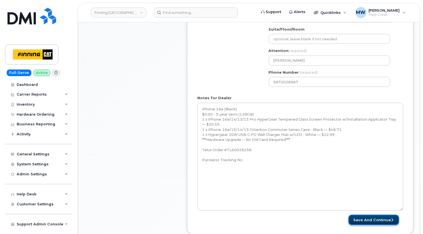
click at [378, 215] on button "Save and Continue" at bounding box center [373, 220] width 51 height 10
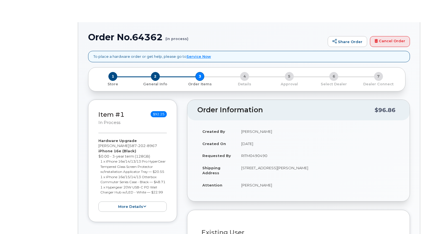
type input "[PERSON_NAME]"
type input "3491790"
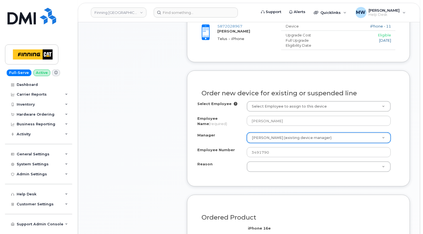
scroll to position [333, 0]
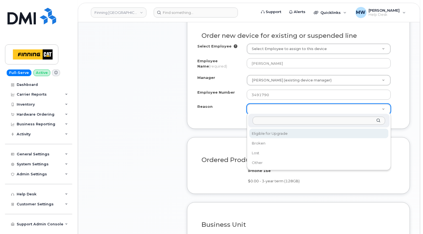
select select "eligible_for_upgrade"
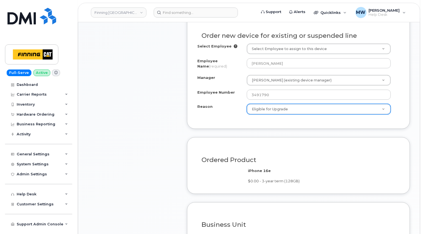
click at [159, 108] on div "Item #1 in process $92.25 Hardware Upgrade Andrew Turner 587 202 8967 iPhone 16…" at bounding box center [132, 46] width 89 height 512
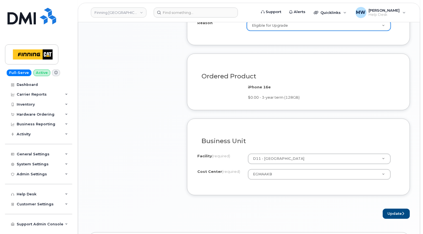
scroll to position [472, 0]
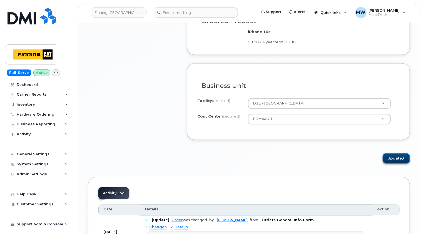
click at [394, 155] on button "Update" at bounding box center [395, 158] width 27 height 10
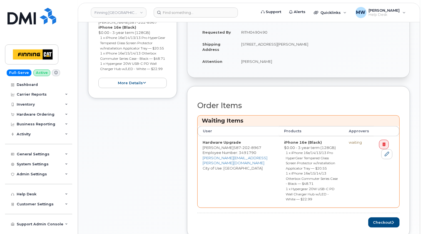
scroll to position [222, 0]
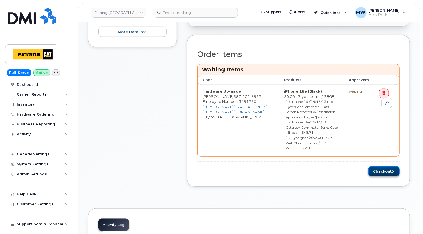
click at [382, 166] on button "Checkout" at bounding box center [383, 171] width 31 height 10
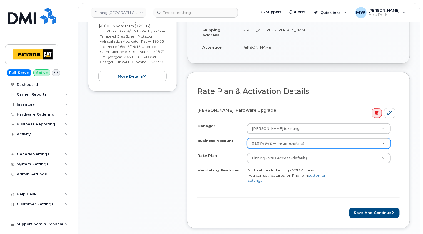
scroll to position [167, 0]
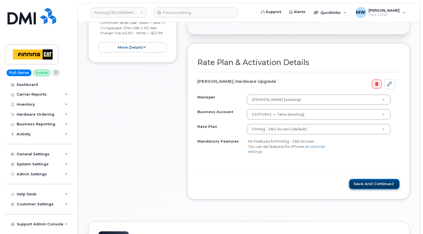
click at [378, 181] on button "Save and Continue" at bounding box center [374, 184] width 51 height 10
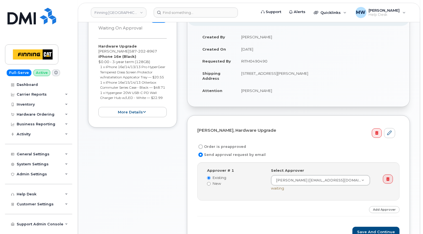
scroll to position [111, 0]
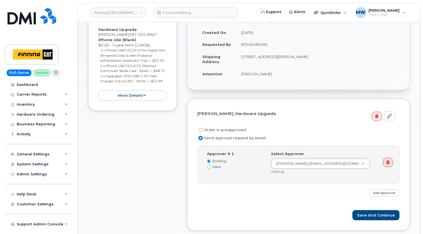
click at [236, 129] on label "Order is preapproved" at bounding box center [221, 130] width 49 height 7
click at [203, 129] on input "Order is preapproved" at bounding box center [200, 130] width 4 height 4
radio input "true"
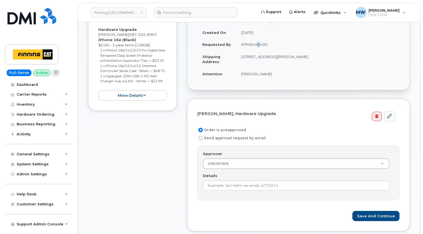
click at [257, 44] on td "RITM0490490" at bounding box center [317, 44] width 163 height 12
click at [258, 44] on td "RITM0490490" at bounding box center [317, 44] width 163 height 12
drag, startPoint x: 258, startPoint y: 44, endPoint x: 262, endPoint y: 43, distance: 4.2
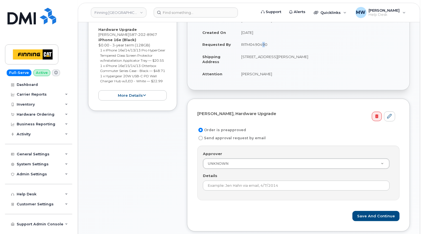
click at [262, 43] on td "RITM0490490" at bounding box center [317, 44] width 163 height 12
click at [258, 42] on td "RITM0490490" at bounding box center [317, 44] width 163 height 12
copy td "RITM0490490"
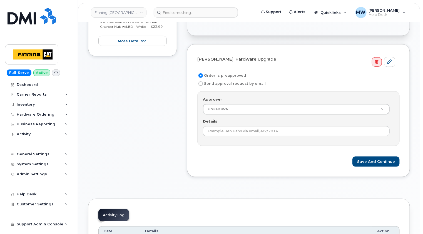
scroll to position [167, 0]
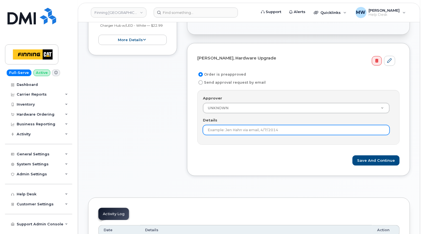
click at [265, 129] on input "Details" at bounding box center [296, 130] width 187 height 10
paste input "RITM0490490"
type input "RITM0490490"
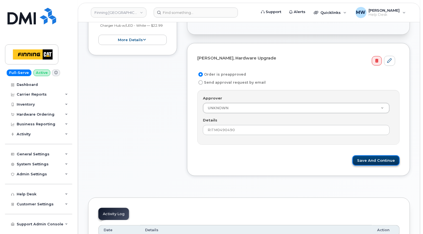
click at [379, 162] on button "Save and Continue" at bounding box center [375, 160] width 47 height 10
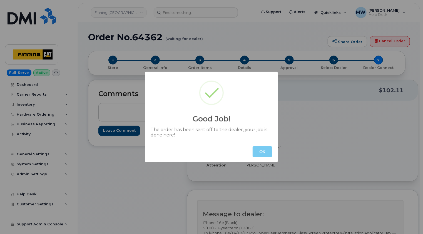
click at [264, 150] on button "OK" at bounding box center [261, 151] width 19 height 11
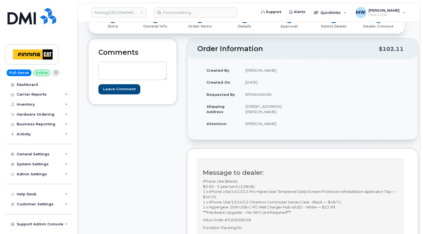
scroll to position [111, 0]
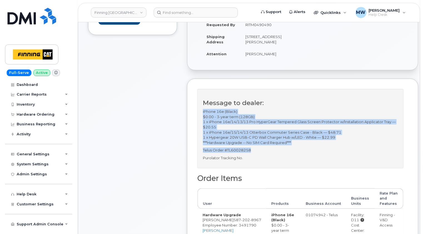
drag, startPoint x: 253, startPoint y: 155, endPoint x: 201, endPoint y: 118, distance: 63.4
click at [201, 118] on div "Message to dealer: iPhone 16e (Black) $0.00 - 3-year term (128GB) 1 x iPhone 16…" at bounding box center [300, 128] width 206 height 79
copy div "iPhone 16e (Black) $0.00 - 3-year term (128GB) 1 x iPhone 16e/14/13/13 Pro Hype…"
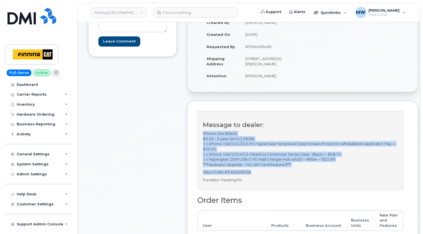
scroll to position [83, 0]
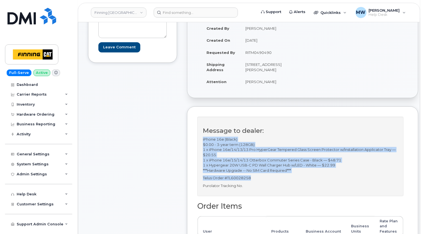
drag, startPoint x: 252, startPoint y: 73, endPoint x: 275, endPoint y: 69, distance: 23.6
click at [275, 69] on td "[STREET_ADDRESS][PERSON_NAME]" at bounding box center [269, 66] width 58 height 17
copy td "T8X 5B1"
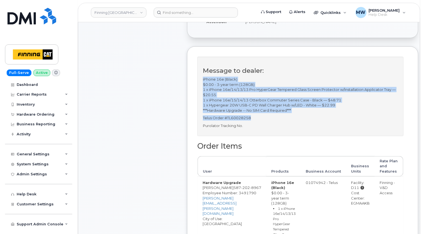
scroll to position [167, 0]
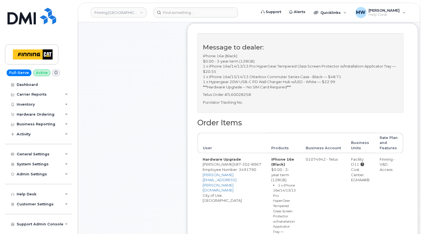
click at [352, 182] on div "Cost Center: EGMAAKB" at bounding box center [360, 175] width 19 height 16
copy div "EGMAAKB"
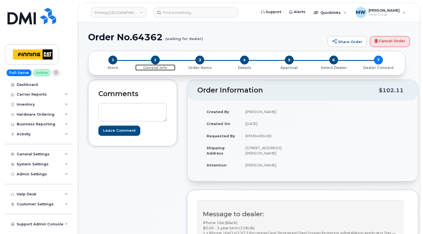
click at [155, 57] on span "2" at bounding box center [155, 60] width 9 height 9
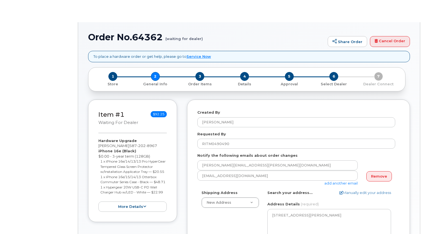
select select
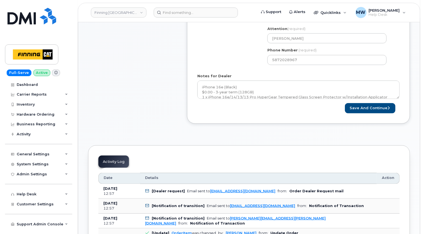
scroll to position [250, 0]
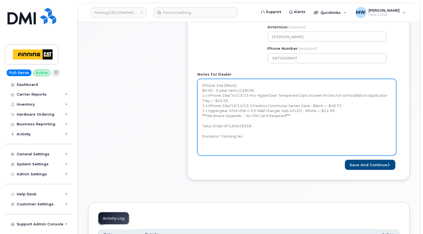
drag, startPoint x: 398, startPoint y: 95, endPoint x: 393, endPoint y: 173, distance: 78.0
click at [395, 155] on textarea "iPhone 16e (Black) $0.00 - 3-year term (128GB) 1 x iPhone 16e/14/13/13 Pro Hype…" at bounding box center [296, 117] width 199 height 77
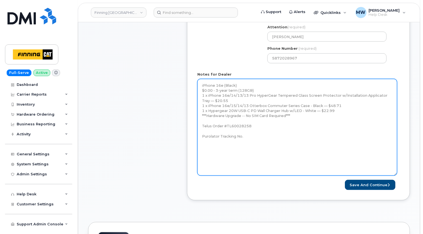
click at [264, 137] on textarea "iPhone 16e (Black) $0.00 - 3-year term (128GB) 1 x iPhone 16e/14/13/13 Pro Hype…" at bounding box center [297, 127] width 200 height 97
paste textarea "335658622196"
type textarea "iPhone 16e (Black) $0.00 - 3-year term (128GB) 1 x iPhone 16e/14/13/13 Pro Hype…"
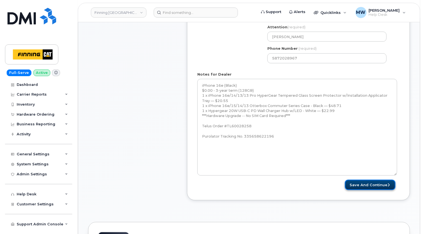
click at [383, 185] on button "Save and Continue" at bounding box center [370, 185] width 51 height 10
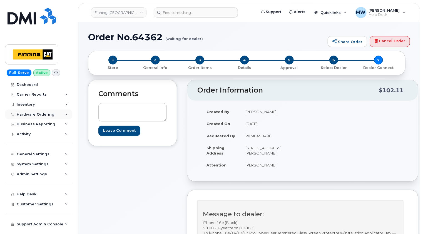
drag, startPoint x: 51, startPoint y: 111, endPoint x: 48, endPoint y: 113, distance: 3.5
click at [51, 111] on div "Hardware Ordering" at bounding box center [38, 114] width 67 height 10
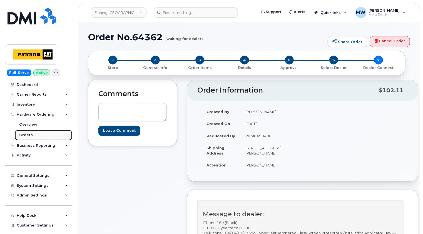
click at [31, 136] on div "Orders" at bounding box center [26, 134] width 14 height 5
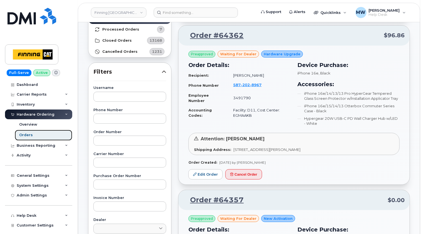
scroll to position [28, 0]
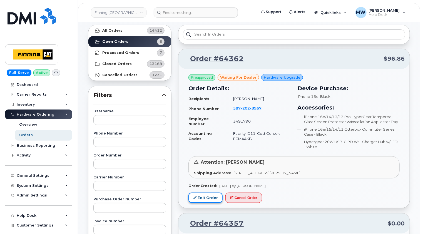
click at [209, 197] on link "Edit Order" at bounding box center [205, 197] width 34 height 10
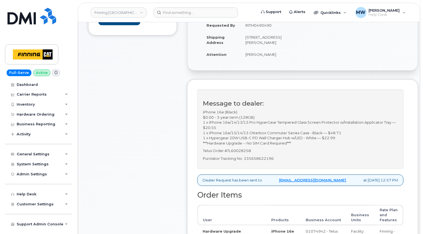
scroll to position [111, 0]
drag, startPoint x: 260, startPoint y: 153, endPoint x: 227, endPoint y: 153, distance: 32.5
click at [227, 153] on p "Telus Order #TL60028258" at bounding box center [300, 149] width 195 height 5
copy p "TL60028258"
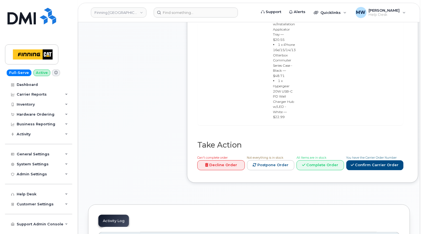
scroll to position [416, 0]
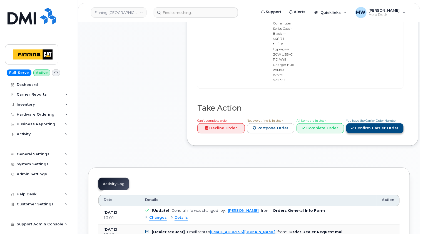
click at [369, 123] on link "Confirm Carrier Order" at bounding box center [374, 128] width 57 height 10
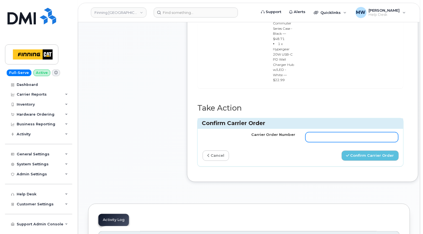
click at [330, 132] on input "Carrier Order Number" at bounding box center [351, 137] width 93 height 10
paste input "TL60028258"
type input "TL60028258"
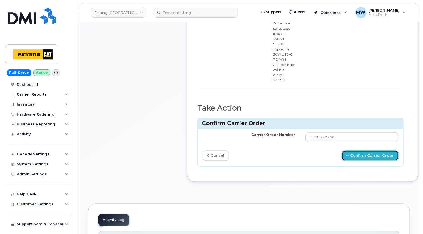
click at [360, 150] on button "Confirm Carrier Order" at bounding box center [369, 155] width 57 height 10
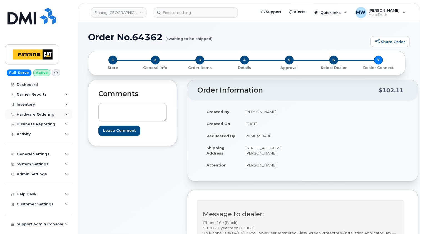
click at [46, 116] on div "Hardware Ordering" at bounding box center [36, 114] width 38 height 4
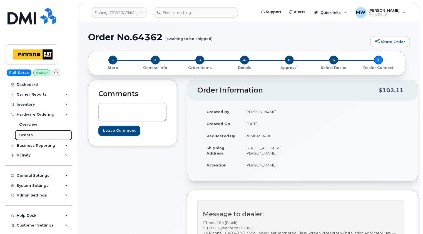
click at [24, 132] on link "Orders" at bounding box center [43, 135] width 57 height 11
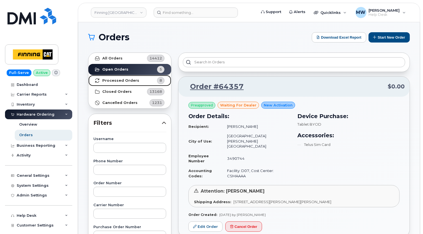
click at [128, 82] on strong "Processed Orders" at bounding box center [120, 80] width 37 height 4
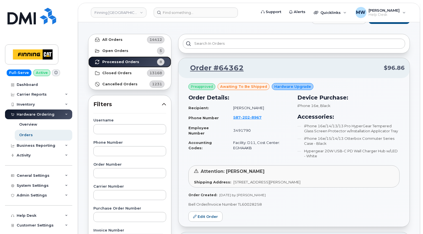
scroll to position [28, 0]
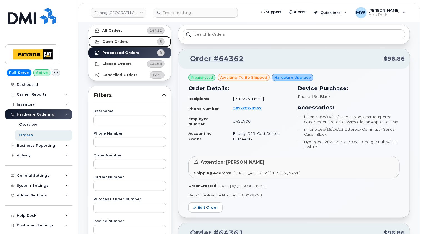
click at [120, 42] on strong "Open Orders" at bounding box center [115, 41] width 26 height 4
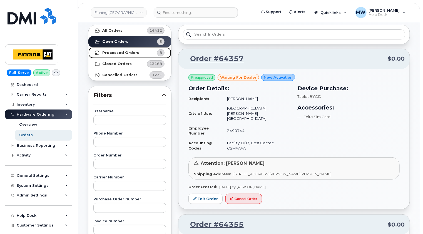
click at [113, 55] on link "Processed Orders 8" at bounding box center [129, 52] width 83 height 11
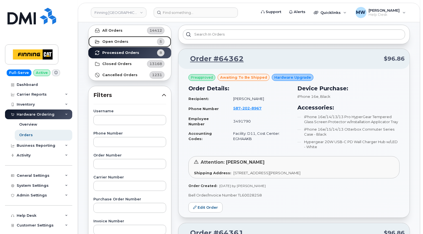
click at [127, 39] on link "Open Orders 5" at bounding box center [129, 41] width 83 height 11
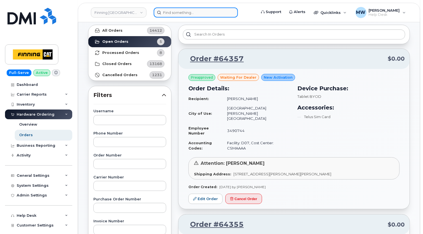
click at [202, 10] on input at bounding box center [196, 12] width 84 height 10
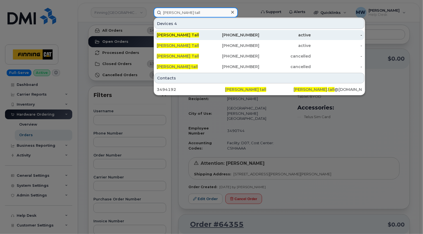
type input "[PERSON_NAME] tall"
click at [180, 37] on div "[PERSON_NAME] Tall" at bounding box center [182, 35] width 51 height 10
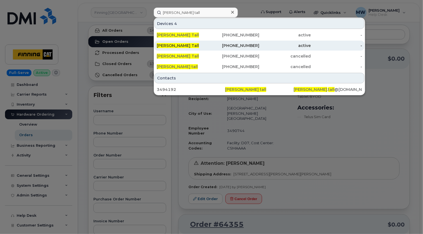
click at [181, 48] on div "[PERSON_NAME] Tall" at bounding box center [182, 46] width 51 height 10
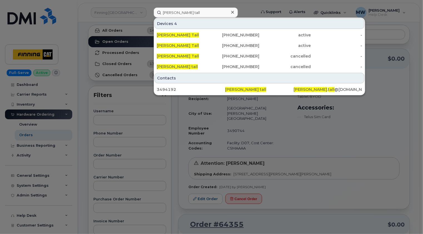
click at [232, 12] on icon at bounding box center [232, 12] width 3 height 3
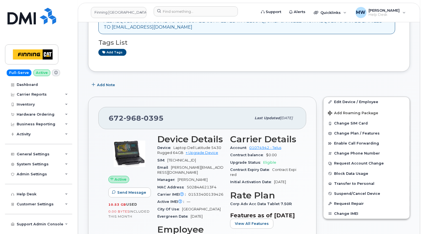
scroll to position [111, 0]
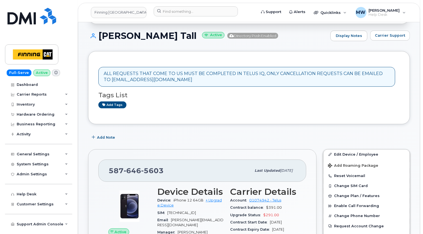
scroll to position [111, 0]
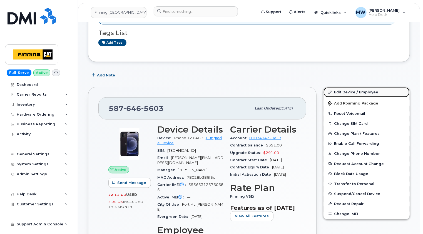
click at [368, 91] on link "Edit Device / Employee" at bounding box center [366, 92] width 86 height 10
